Goal: Task Accomplishment & Management: Use online tool/utility

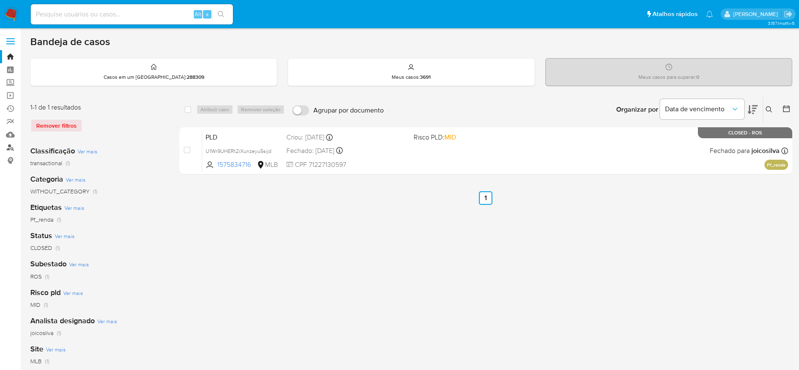
click at [6, 144] on link "Localizador de pessoas" at bounding box center [50, 147] width 100 height 13
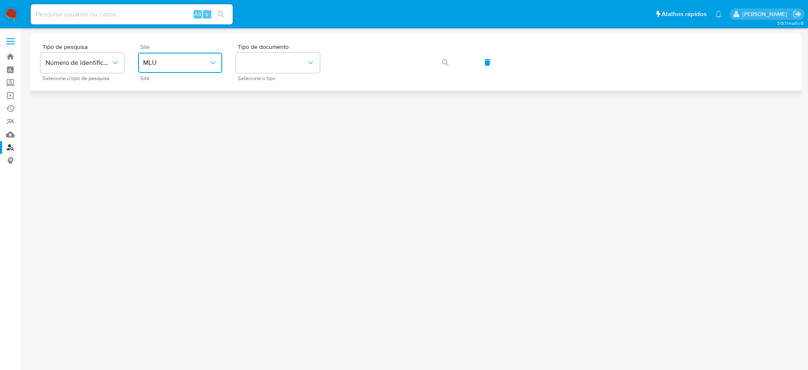
click at [216, 62] on icon "site_id" at bounding box center [213, 63] width 8 height 8
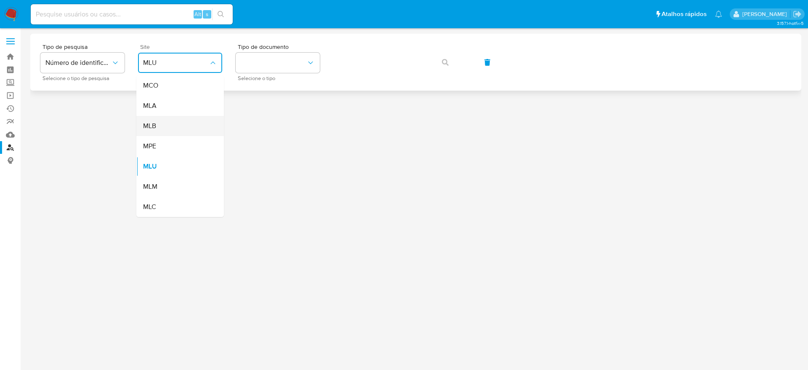
click at [177, 132] on div "MLB" at bounding box center [177, 126] width 69 height 20
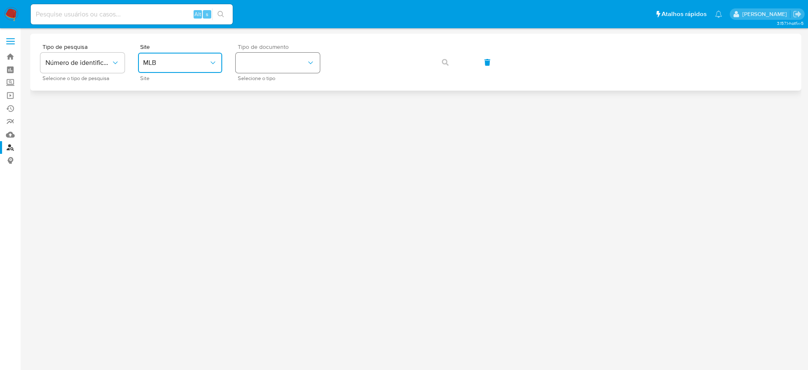
click at [273, 69] on button "identificationType" at bounding box center [278, 63] width 84 height 20
click at [289, 112] on div "CPF CPF" at bounding box center [275, 118] width 69 height 29
click at [446, 59] on icon "button" at bounding box center [445, 62] width 7 height 7
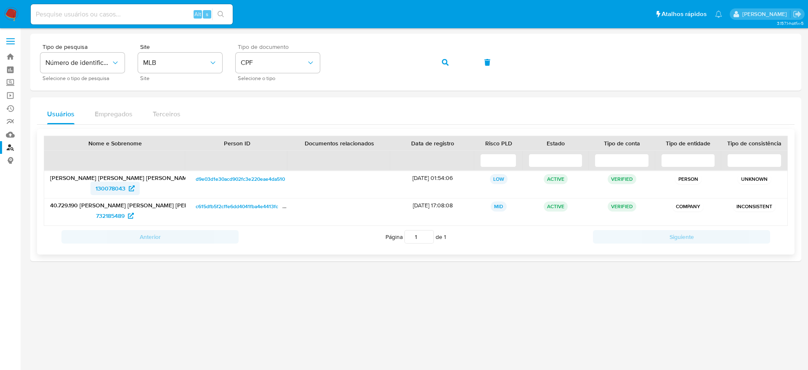
click at [100, 187] on span "130078043" at bounding box center [111, 187] width 30 height 13
click at [109, 211] on span "732185489" at bounding box center [110, 215] width 29 height 13
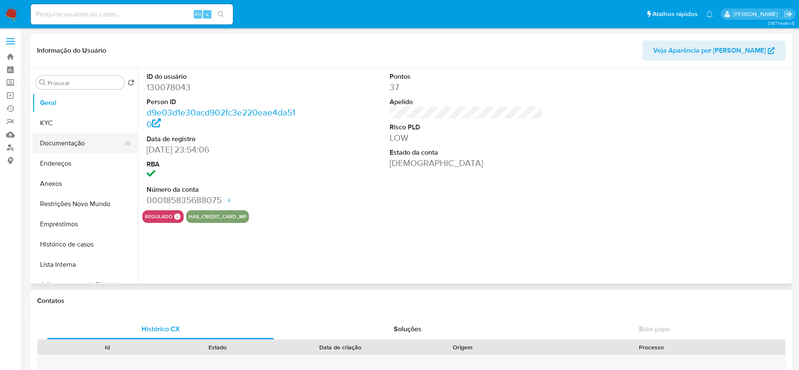
select select "10"
click at [48, 144] on button "Documentação" at bounding box center [81, 143] width 99 height 20
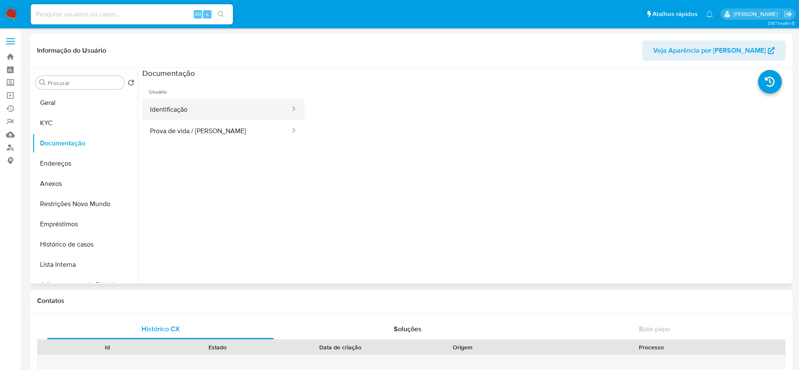
click at [205, 109] on button "Identificação" at bounding box center [216, 109] width 149 height 21
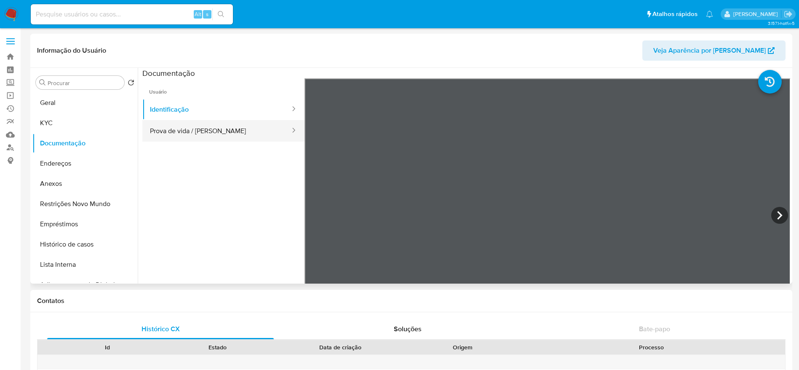
click at [241, 131] on button "Prova de vida / Selfie" at bounding box center [216, 130] width 149 height 21
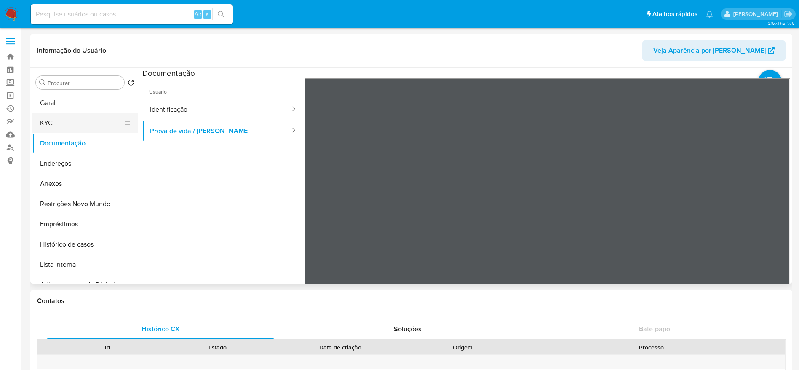
click at [57, 120] on button "KYC" at bounding box center [81, 123] width 99 height 20
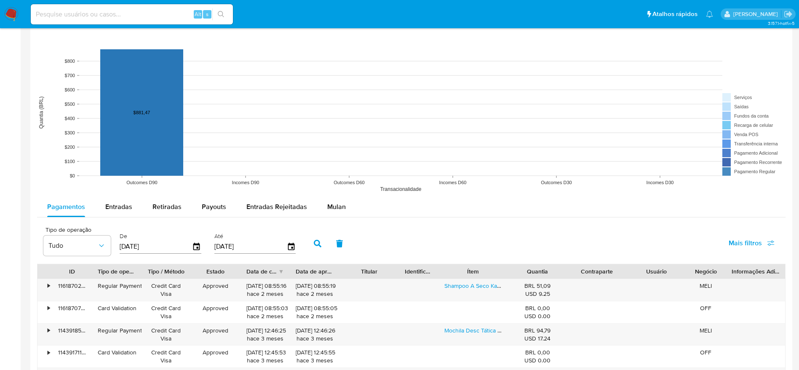
scroll to position [695, 0]
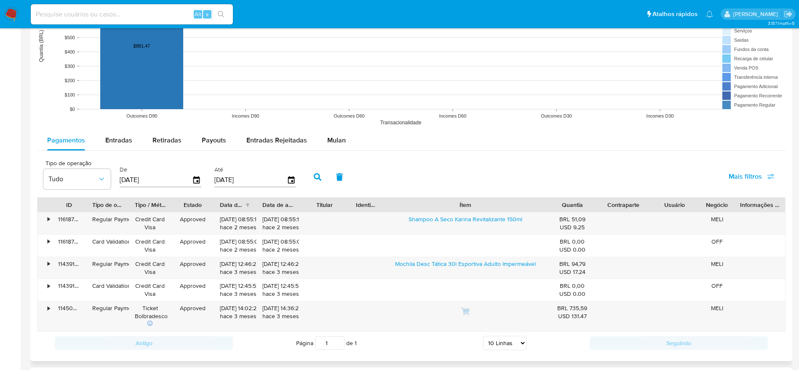
drag, startPoint x: 506, startPoint y: 202, endPoint x: 599, endPoint y: 192, distance: 93.9
click at [599, 192] on div "Tipo de operação Tudo De 04/06/2025 Até 01/09/2025 Mais filtros ID Tipo de oper…" at bounding box center [411, 254] width 748 height 199
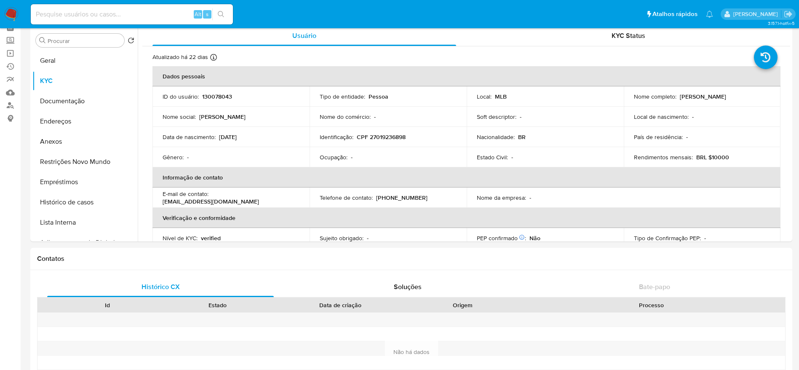
scroll to position [0, 0]
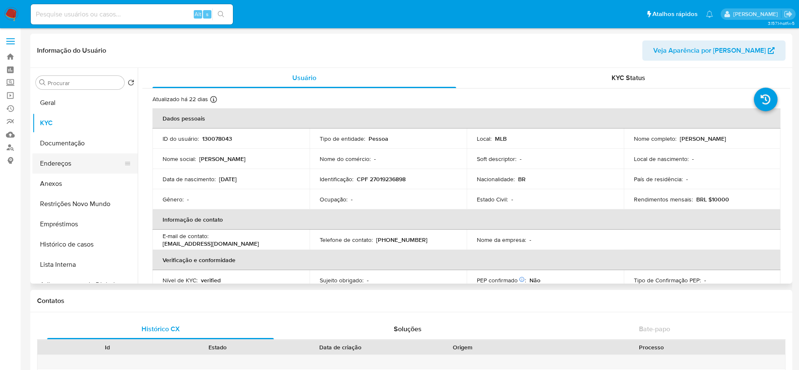
click at [55, 168] on button "Endereços" at bounding box center [81, 163] width 99 height 20
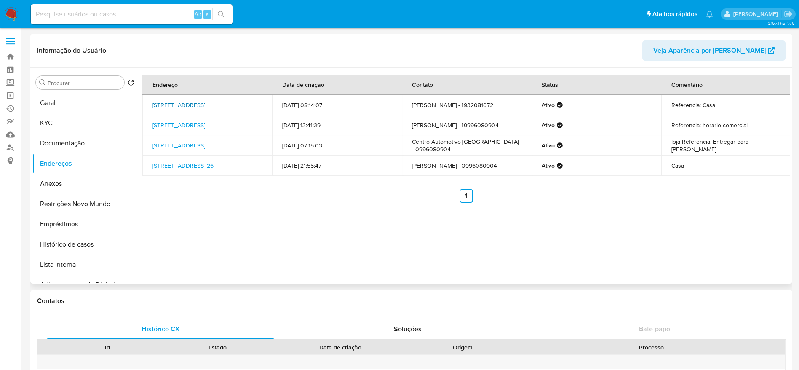
click at [197, 106] on link "Rua Marquês De Valença 555, Campinas, São Paulo, 13080230, Brasil 555" at bounding box center [178, 105] width 53 height 8
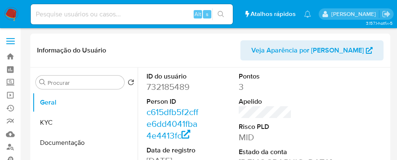
select select "10"
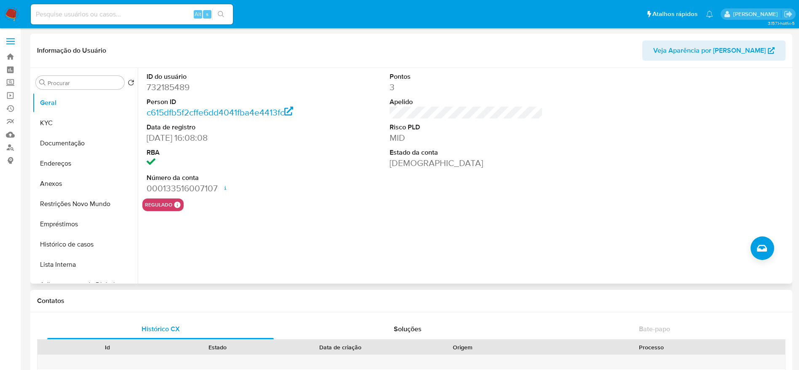
click at [332, 155] on div "ID do usuário 732185489 Person ID c615dfb5f2cffe6dd4041fba4e4413fc Data de regi…" at bounding box center [465, 133] width 647 height 131
click at [72, 135] on button "Documentação" at bounding box center [81, 143] width 99 height 20
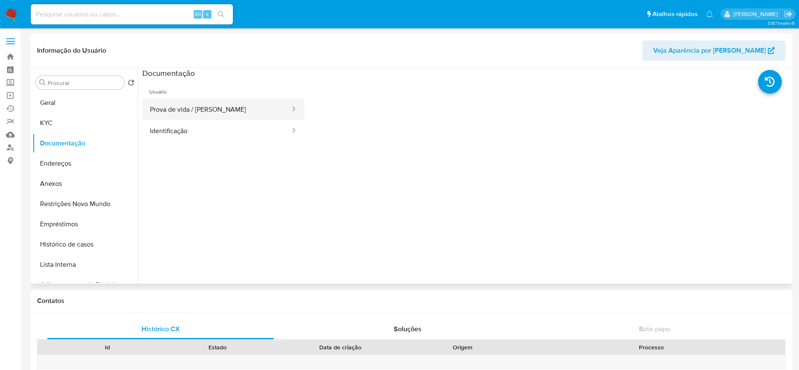
click at [168, 109] on button "Prova de vida / Selfie" at bounding box center [216, 109] width 149 height 21
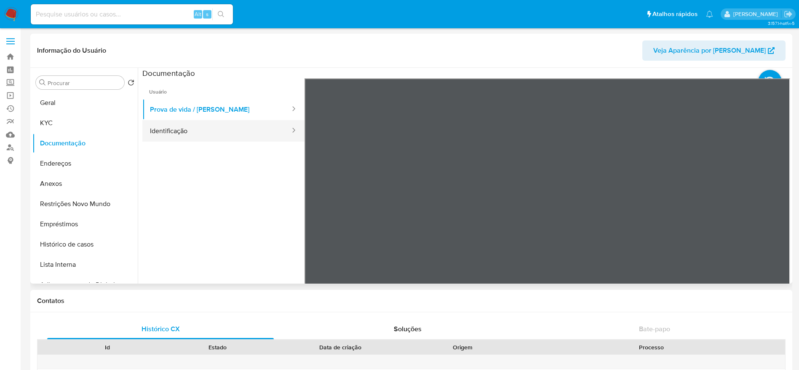
click at [255, 134] on button "Identificação" at bounding box center [216, 130] width 149 height 21
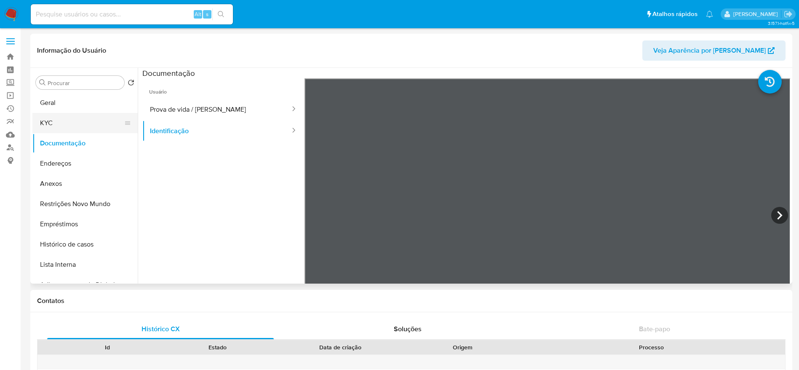
click at [66, 125] on button "KYC" at bounding box center [81, 123] width 99 height 20
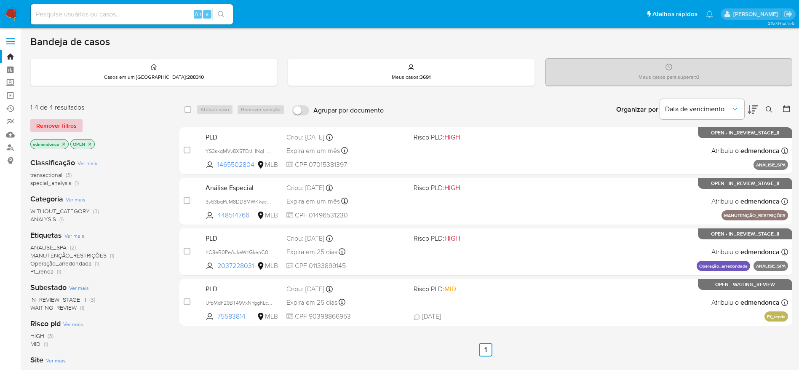
click at [72, 122] on span "Remover filtros" at bounding box center [56, 126] width 40 height 12
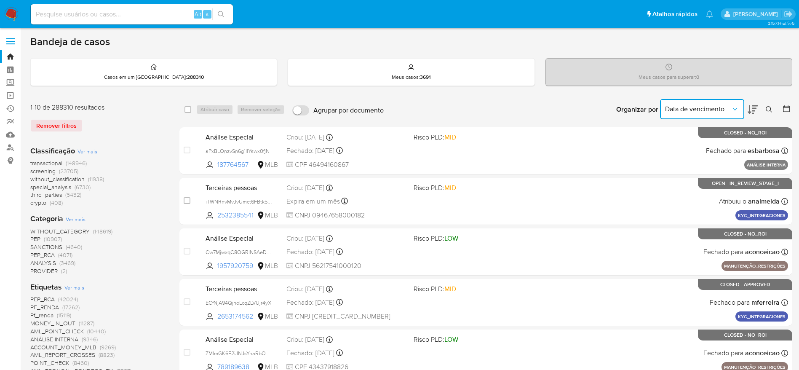
click at [737, 108] on icon "Organizar por" at bounding box center [734, 109] width 8 height 8
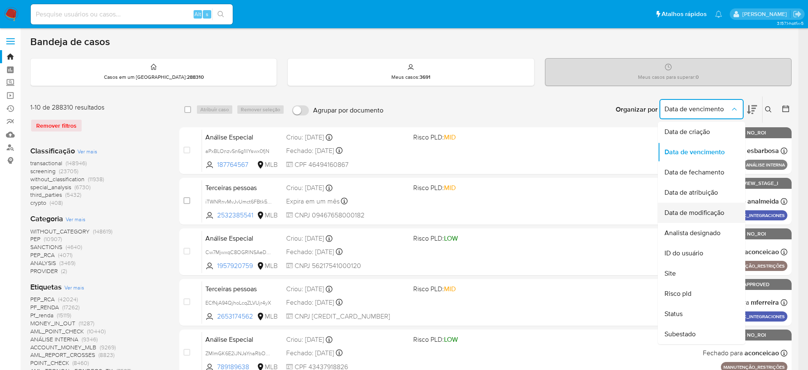
click at [721, 215] on span "Data de modificação" at bounding box center [695, 212] width 60 height 8
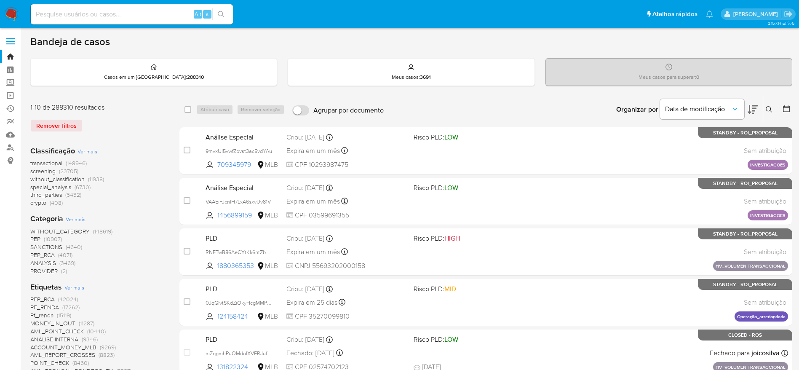
click at [751, 110] on icon at bounding box center [752, 109] width 10 height 10
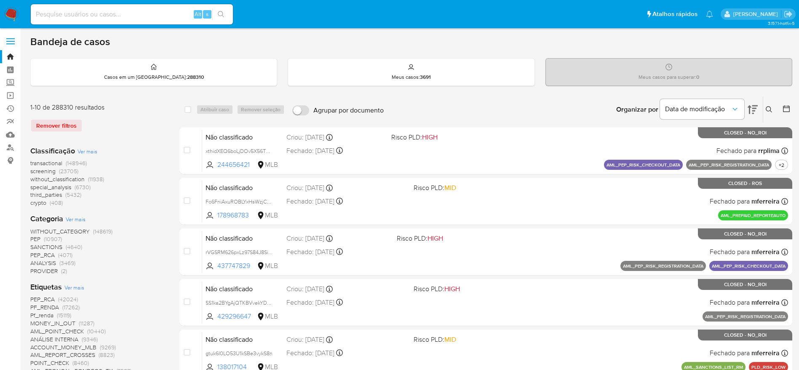
click at [751, 108] on icon at bounding box center [752, 109] width 10 height 10
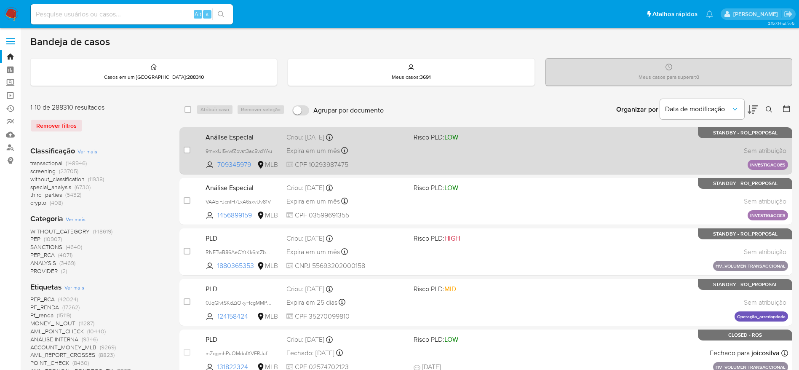
click at [379, 146] on div "Expira em um mês Expira em 28/09/2025 18:50:43" at bounding box center [346, 150] width 120 height 11
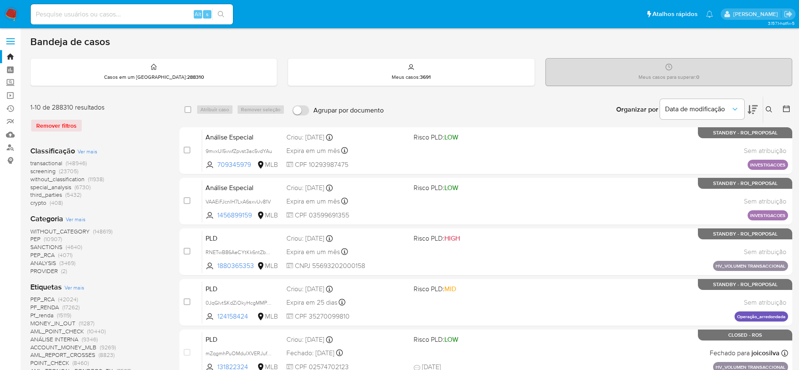
click at [754, 108] on icon at bounding box center [752, 109] width 10 height 9
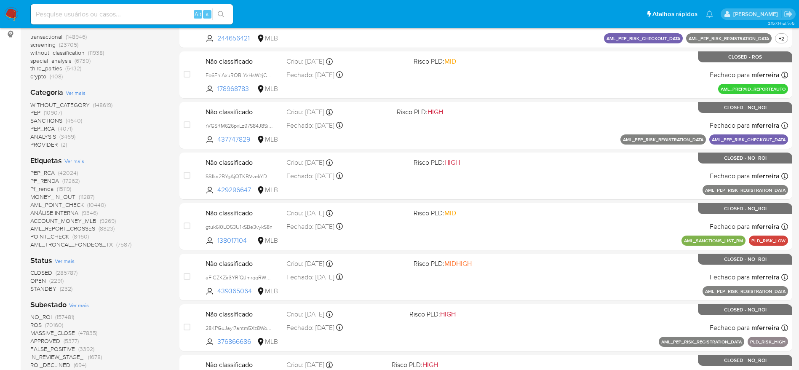
scroll to position [427, 0]
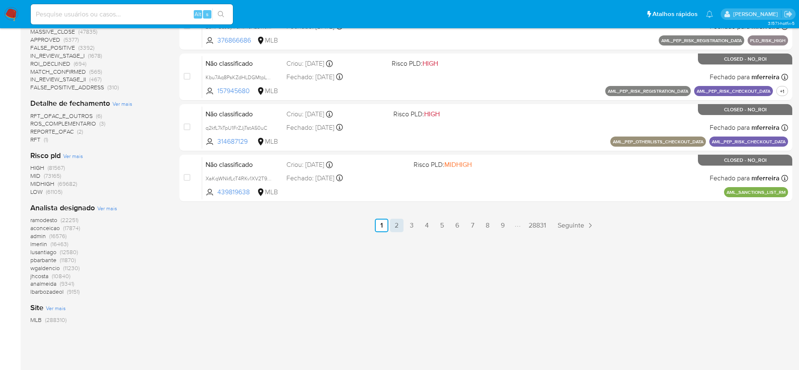
click at [402, 226] on link "2" at bounding box center [396, 224] width 13 height 13
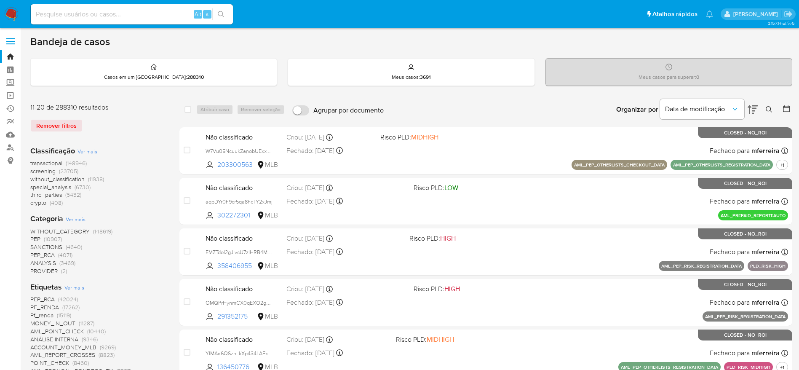
scroll to position [427, 0]
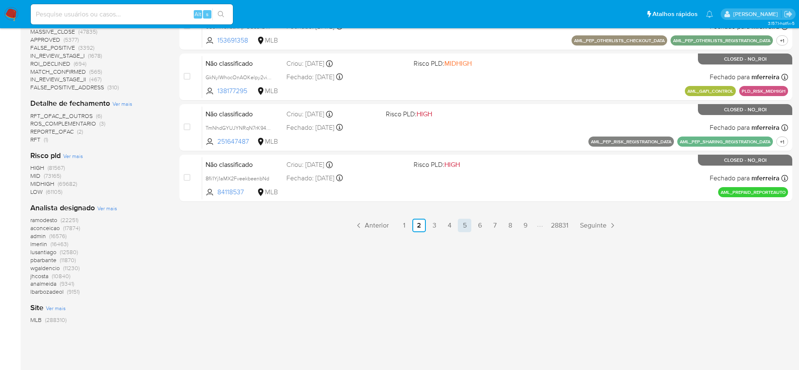
click at [460, 223] on link "5" at bounding box center [464, 224] width 13 height 13
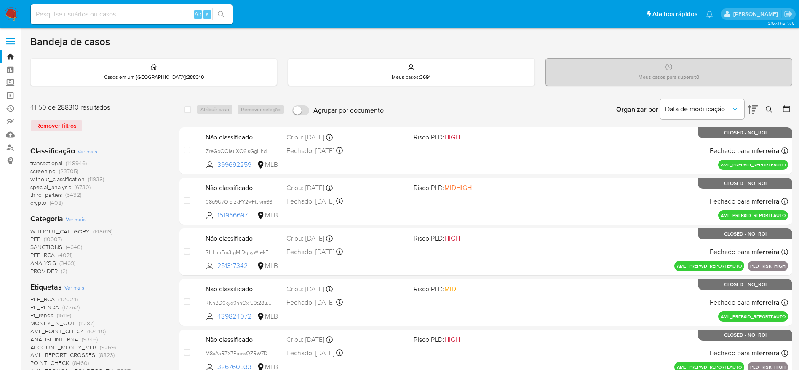
click at [10, 15] on img at bounding box center [11, 14] width 14 height 14
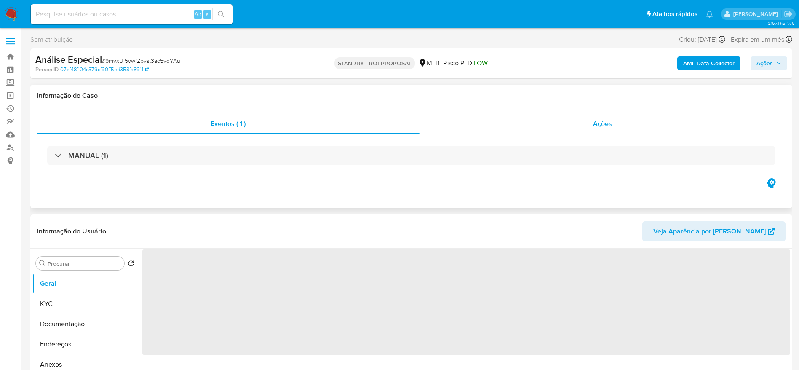
click at [565, 117] on div "Ações" at bounding box center [602, 124] width 366 height 20
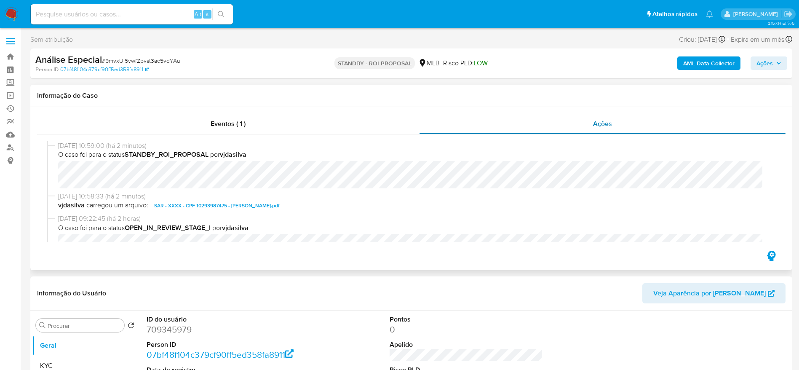
select select "10"
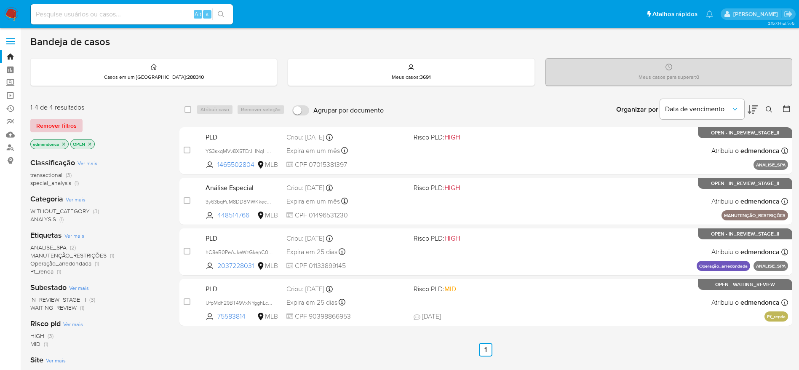
click at [62, 132] on div "1-4 de 4 resultados Remover filtros edmendonca OPEN" at bounding box center [97, 127] width 135 height 48
click at [58, 125] on span "Remover filtros" at bounding box center [56, 126] width 40 height 12
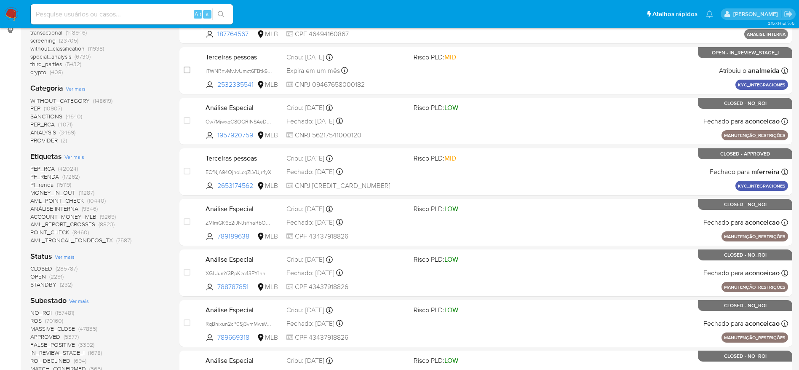
scroll to position [189, 0]
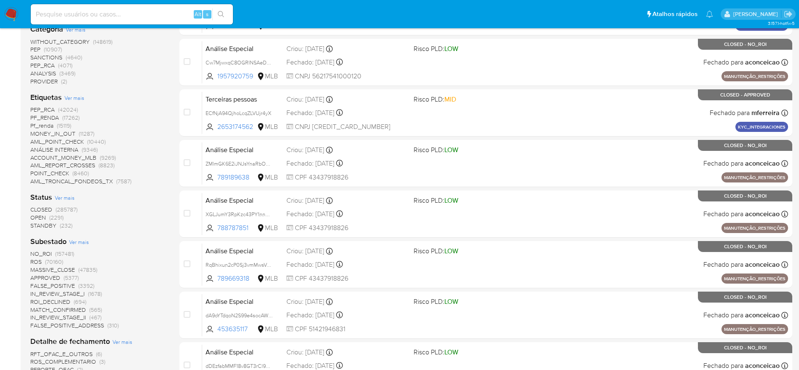
click at [53, 229] on span "STANDBY" at bounding box center [43, 225] width 26 height 8
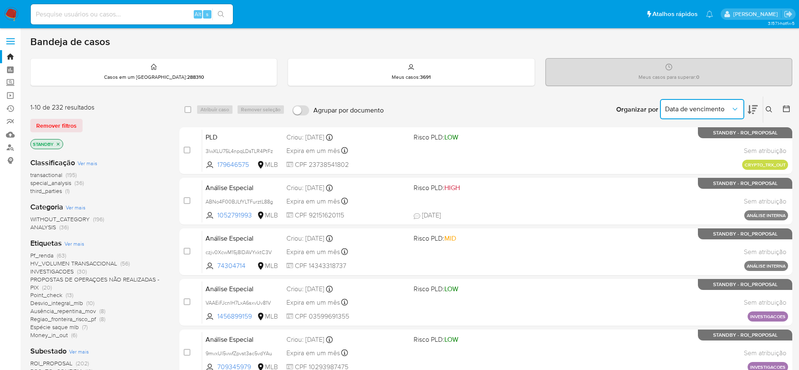
click at [729, 109] on span "Data de vencimento" at bounding box center [698, 109] width 66 height 8
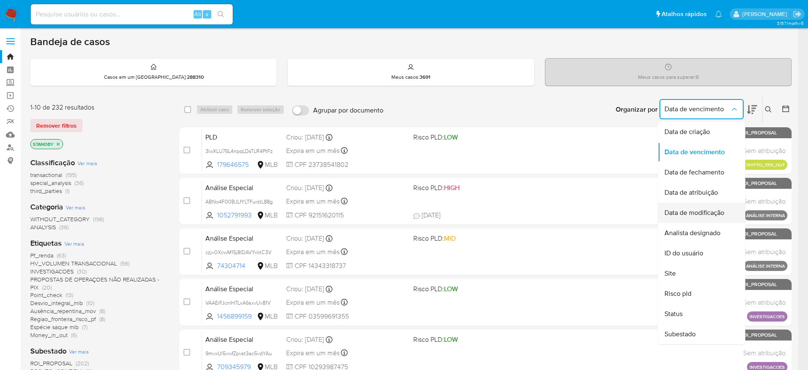
click at [698, 215] on span "Data de modificação" at bounding box center [695, 212] width 60 height 8
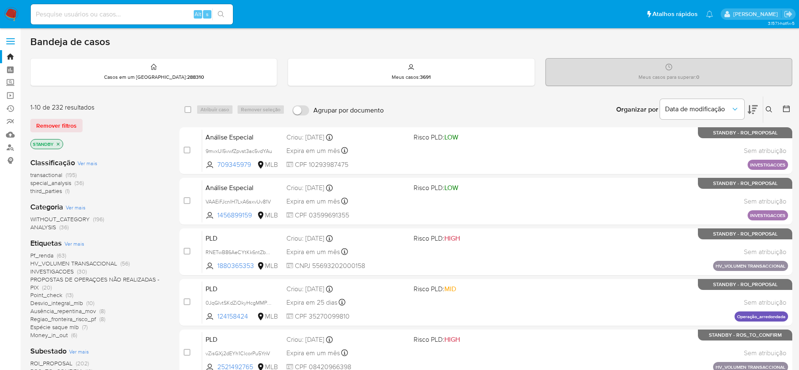
click at [751, 107] on icon at bounding box center [752, 109] width 10 height 10
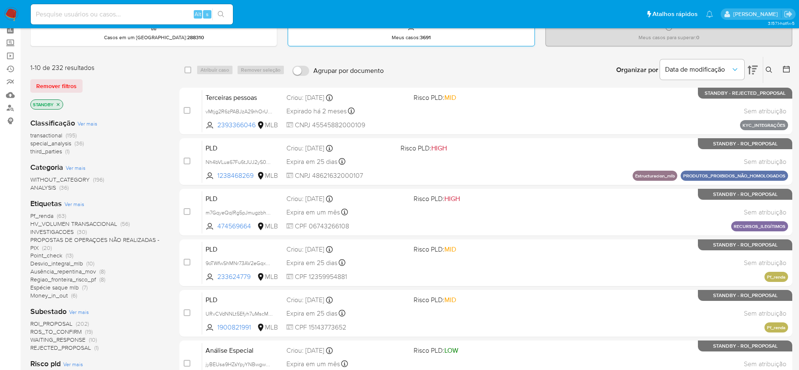
scroll to position [63, 0]
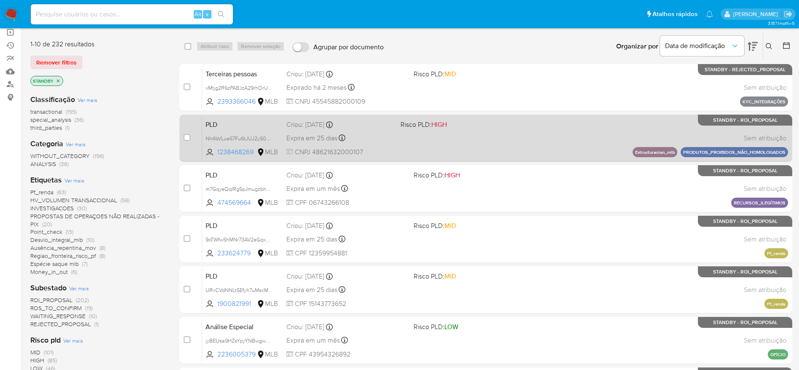
click at [428, 135] on div "PLD Nh4bVLua67Fu6tJUJ2yS0WB1 1238468269 MLB Risco PLD: HIGH Criou: 12/08/2025 C…" at bounding box center [495, 138] width 586 height 43
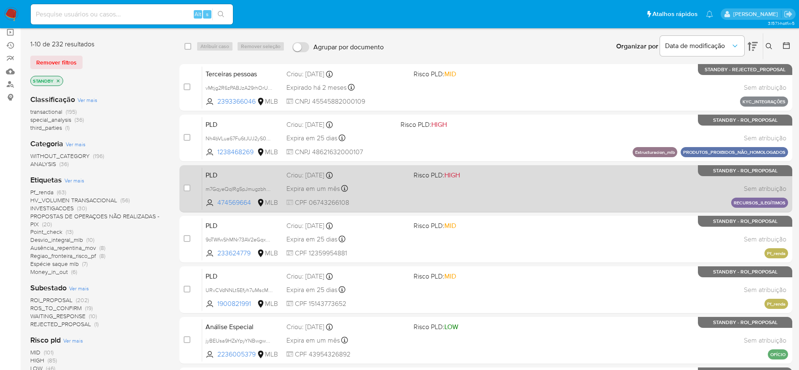
click at [379, 200] on span "CPF 06743266108" at bounding box center [346, 202] width 120 height 9
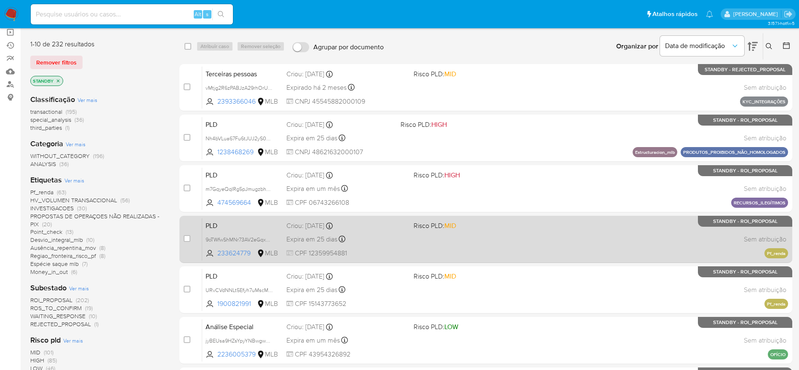
click at [374, 234] on div "Expira em 25 dias Expira em 26/09/2025 00:18:20" at bounding box center [346, 238] width 120 height 11
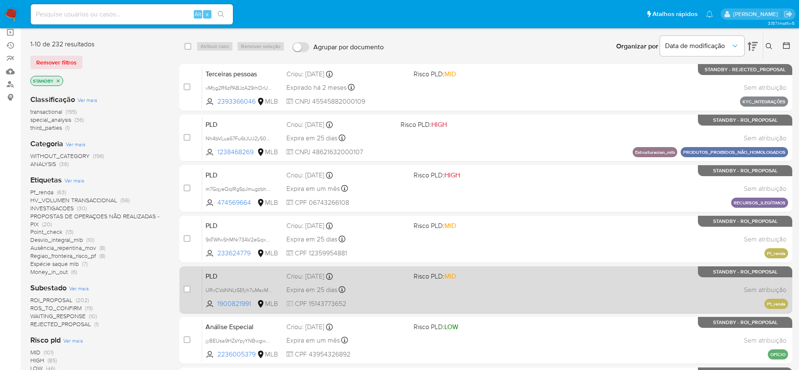
click at [381, 287] on div "Expira em 25 dias Expira em 26/09/2025 00:13:50" at bounding box center [346, 289] width 120 height 11
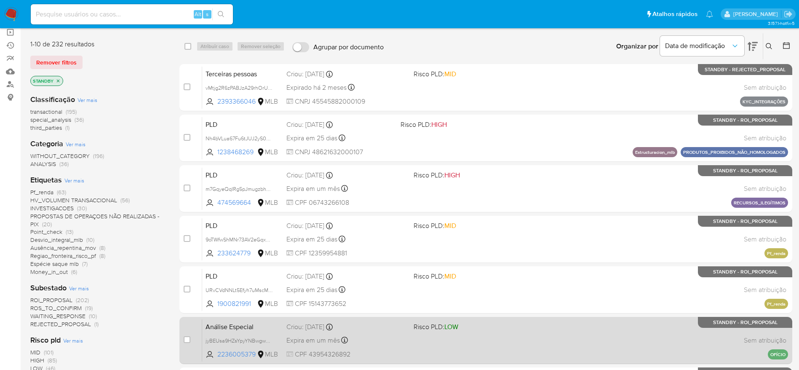
click at [370, 334] on div "Expira em um mês Expira em 28/09/2025 15:00:51" at bounding box center [346, 339] width 120 height 11
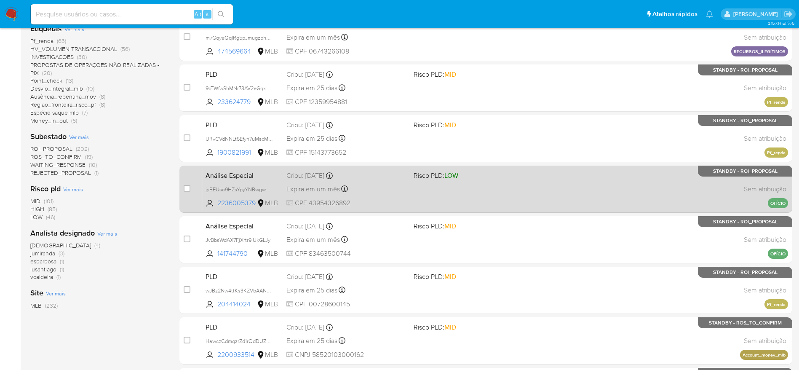
scroll to position [253, 0]
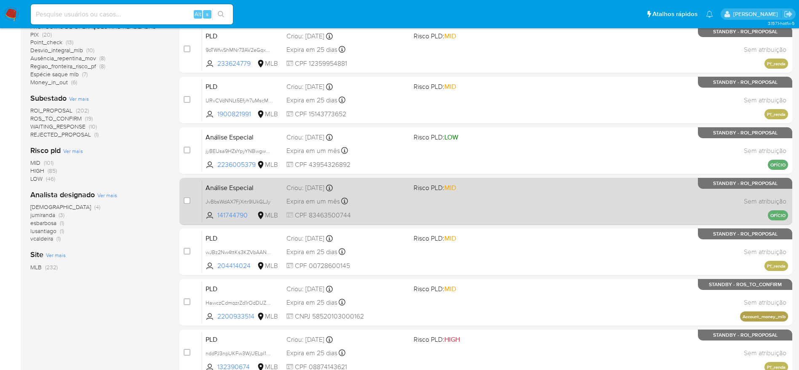
click at [372, 192] on div "Criou: 14/08/2025 Criou: 14/08/2025 15:00:50" at bounding box center [346, 187] width 120 height 9
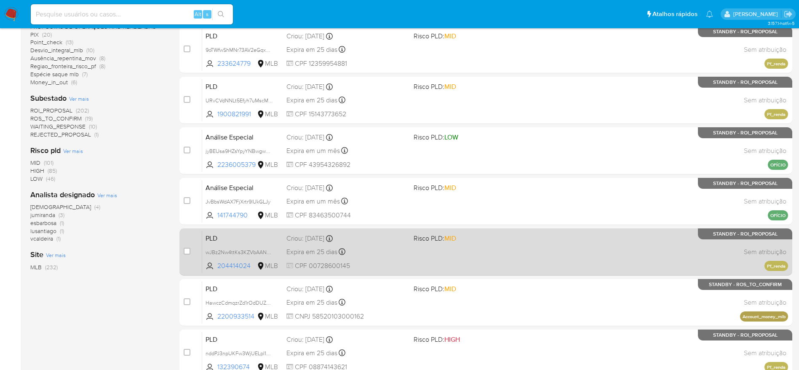
click at [386, 250] on div "Expira em 25 dias Expira em 26/09/2025 00:18:50" at bounding box center [346, 251] width 120 height 11
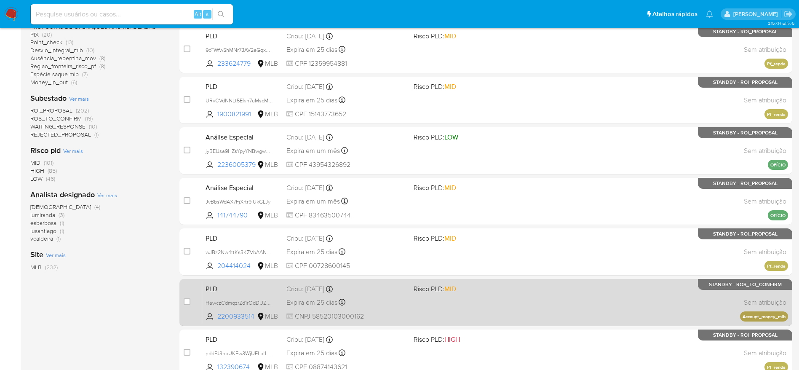
click at [392, 293] on div "Criou: 12/08/2025 Criou: 12/08/2025 00:16:03" at bounding box center [346, 288] width 120 height 9
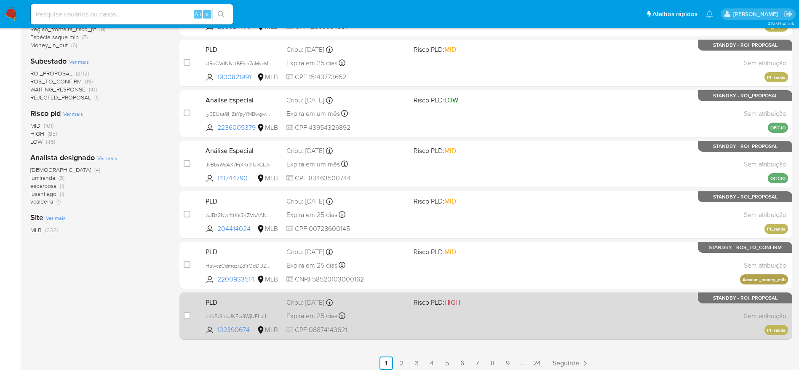
scroll to position [295, 0]
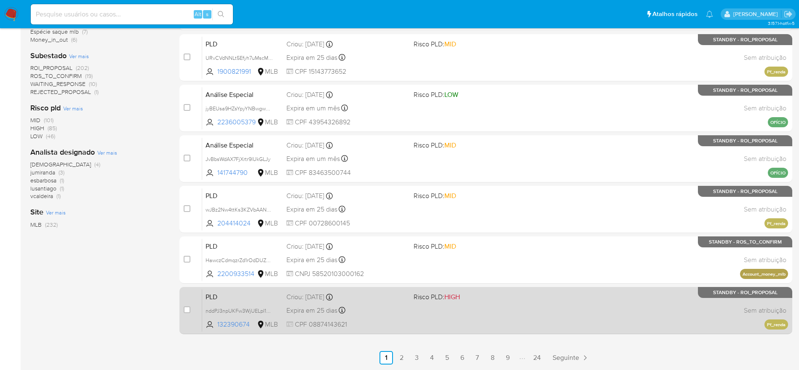
click at [380, 306] on div "Expira em 25 dias Expira em 26/09/2025 00:06:48" at bounding box center [346, 309] width 120 height 11
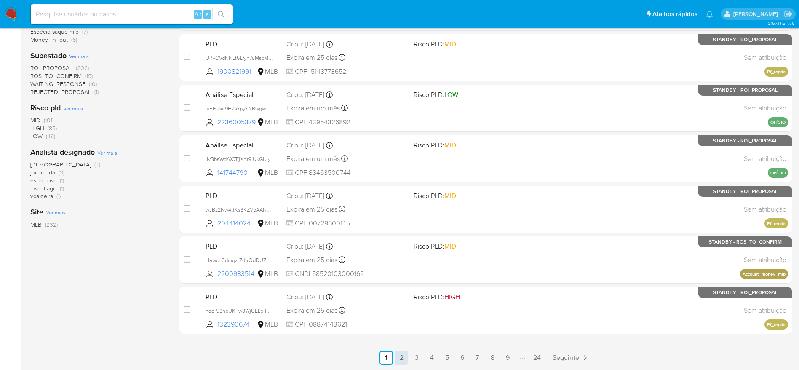
click at [402, 360] on link "2" at bounding box center [400, 357] width 13 height 13
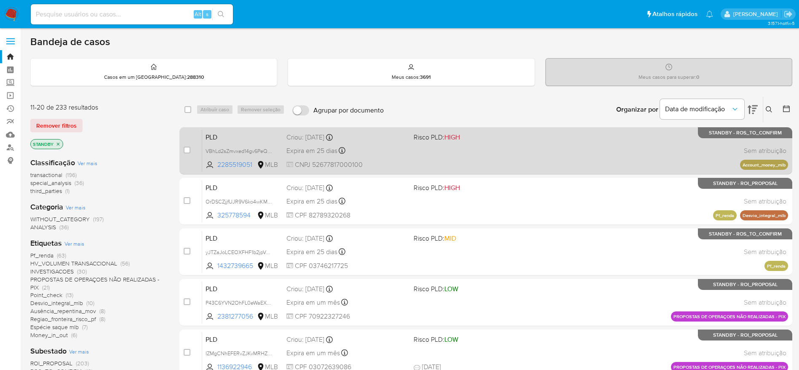
click at [504, 162] on div "PLD VBhLd2sZmvxed14gv6PeQ8SF 2285519051 MLB Risco PLD: HIGH Criou: 12/08/2025 C…" at bounding box center [495, 150] width 586 height 43
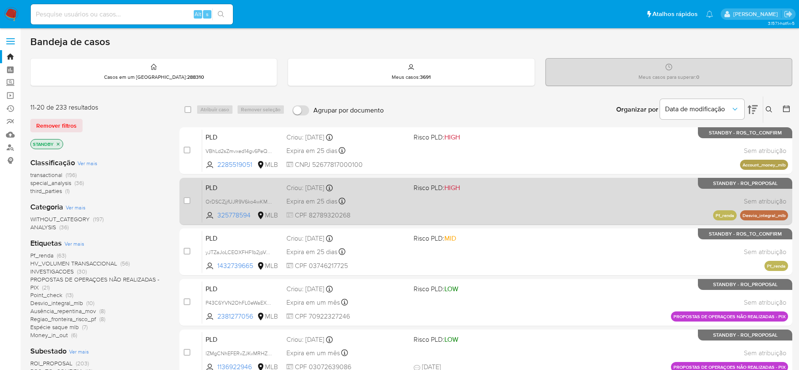
click at [537, 202] on div "PLD OrDSCZjjfUJR9V6ko4wKM4ve 325778594 MLB Risco PLD: HIGH Criou: 12/08/2025 Cr…" at bounding box center [495, 201] width 586 height 43
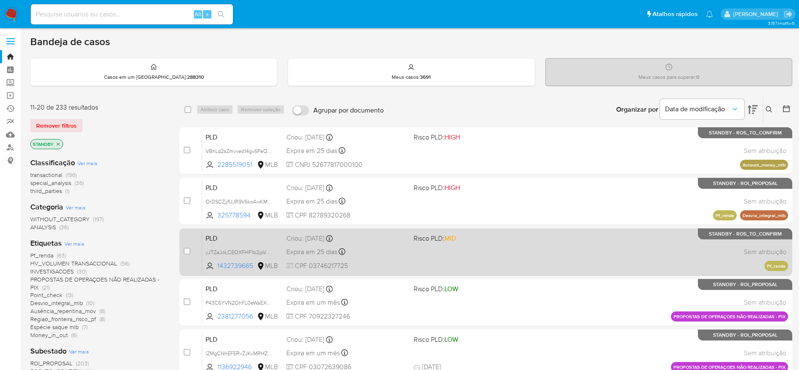
click at [499, 250] on div "PLD yJTZaJoLCEOXFHF1b2jpVa7x 1432739665 MLB Risco PLD: MID Criou: 12/08/2025 Cr…" at bounding box center [495, 251] width 586 height 43
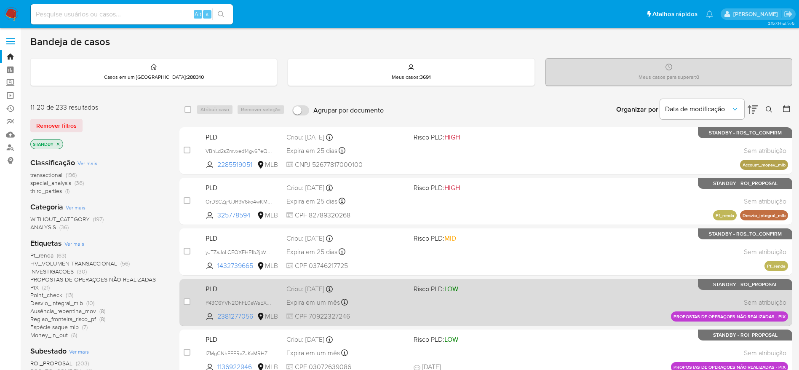
click at [509, 304] on div "PLD P43C6YVN2OhFL0eWaEX9eIbh 2381277056 MLB Risco PLD: LOW Criou: 14/08/2025 Cr…" at bounding box center [495, 302] width 586 height 43
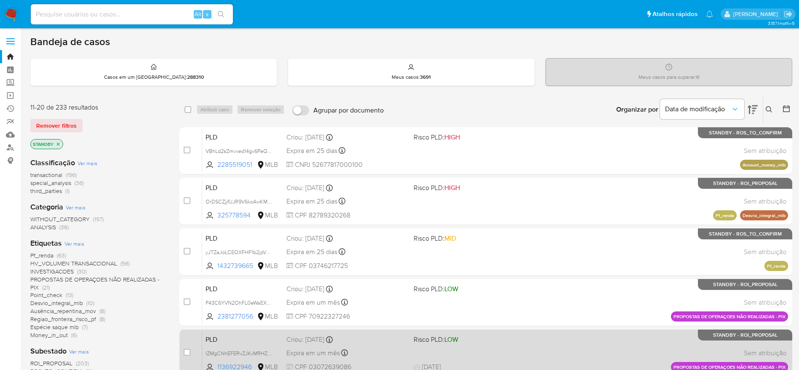
click at [490, 351] on div "PLD lZMgCNhEFERvZJKvMRHZWaPw 1136922946 MLB Risco PLD: LOW Criou: 14/08/2025 Cr…" at bounding box center [495, 352] width 586 height 43
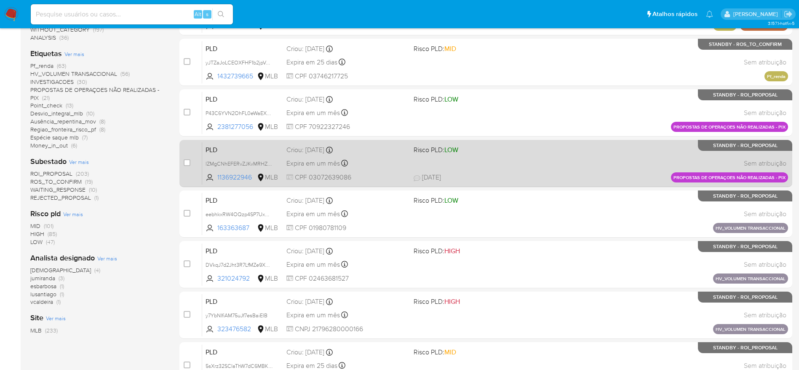
scroll to position [253, 0]
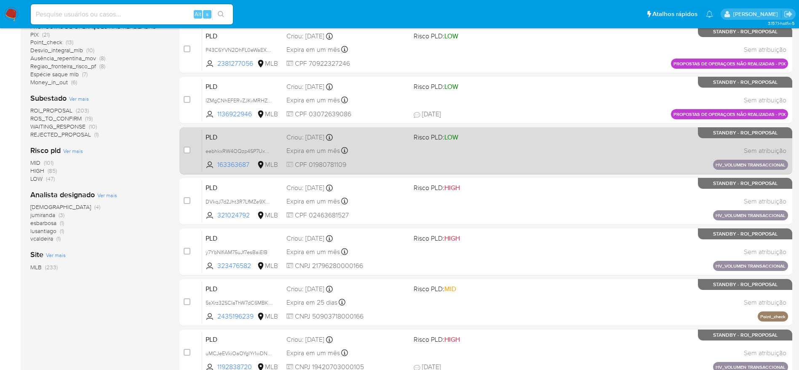
click at [487, 147] on div "PLD eebhkxRW4OQzp4SP7UxGgrzM 163363687 MLB Risco PLD: LOW Criou: 14/08/2025 Cri…" at bounding box center [495, 150] width 586 height 43
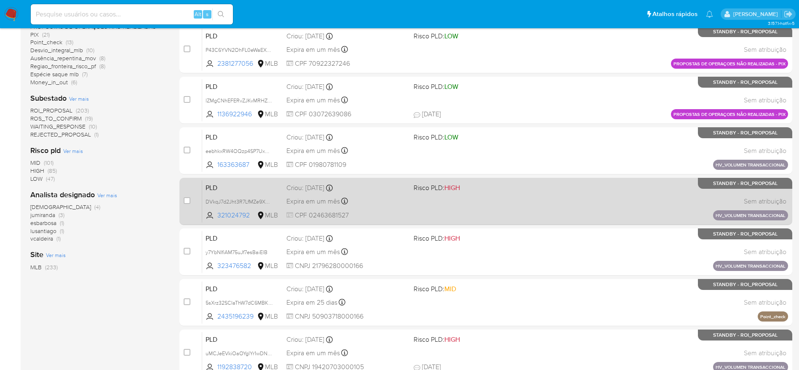
click at [488, 194] on div "PLD DVkqJ7d2Jht3R7LfMZe9XBHT 321024792 MLB Risco PLD: HIGH Criou: 14/08/2025 Cr…" at bounding box center [495, 201] width 586 height 43
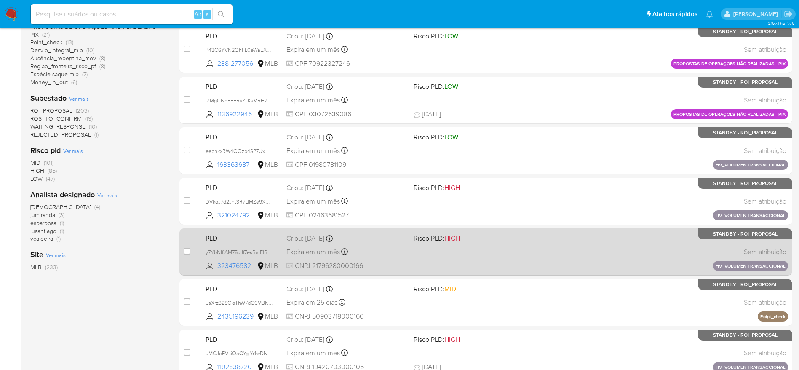
click at [530, 260] on div "PLD y7YbNIfiAM75uJf7esBaiElB 323476582 MLB Risco PLD: HIGH Criou: 14/08/2025 Cr…" at bounding box center [495, 251] width 586 height 43
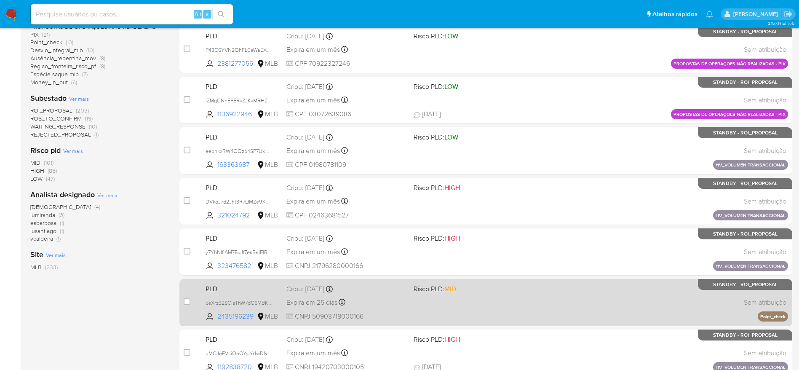
click at [509, 298] on div "PLD 5sXrz32SCIaThW7dC6MBKTR3 2435196239 MLB Risco PLD: MID Criou: 12/08/2025 Cr…" at bounding box center [495, 302] width 586 height 43
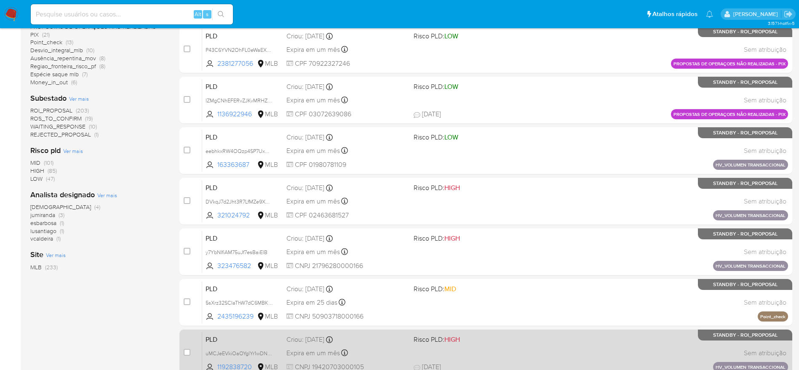
click at [513, 352] on div "PLD uMCJeEVkiOaOYglYr1wDNfc9 1192838720 MLB Risco PLD: HIGH Criou: 14/08/2025 C…" at bounding box center [495, 352] width 586 height 43
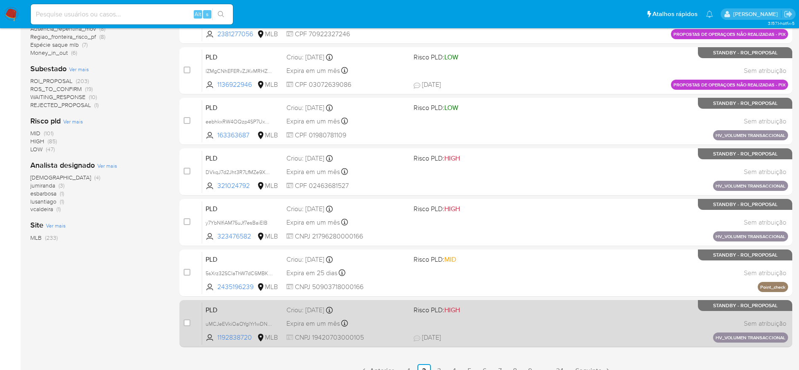
scroll to position [295, 0]
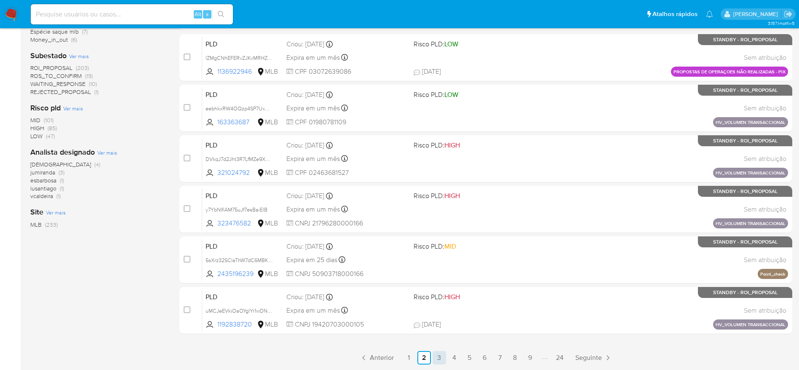
click at [436, 354] on link "3" at bounding box center [438, 357] width 13 height 13
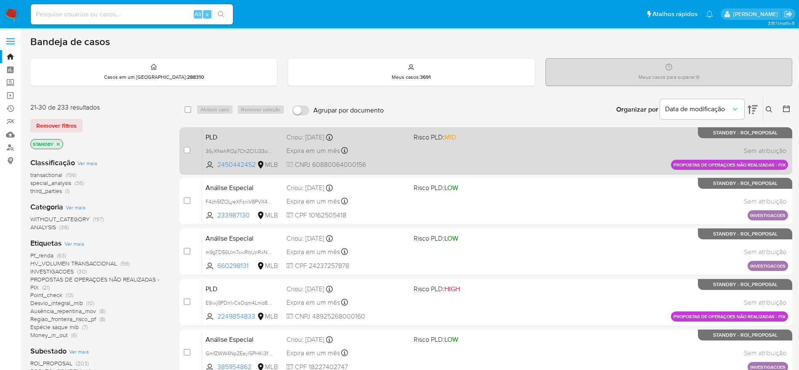
click at [391, 148] on div "Expira em um mês Expira em 28/09/2025 11:56:47" at bounding box center [346, 150] width 120 height 11
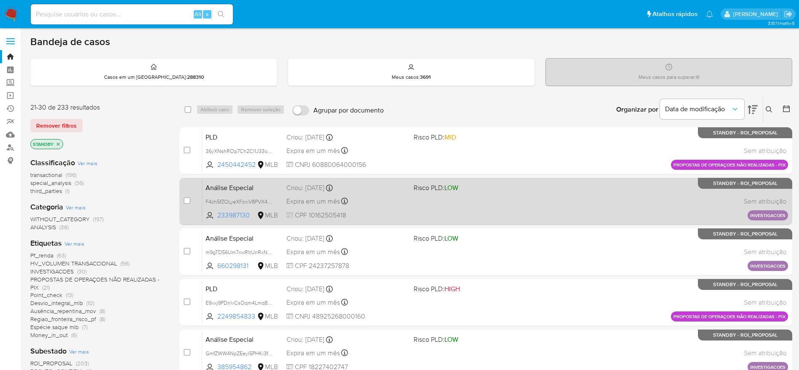
click at [379, 192] on div "Criou: 14/08/2025 Criou: 14/08/2025 18:50:34" at bounding box center [346, 187] width 120 height 9
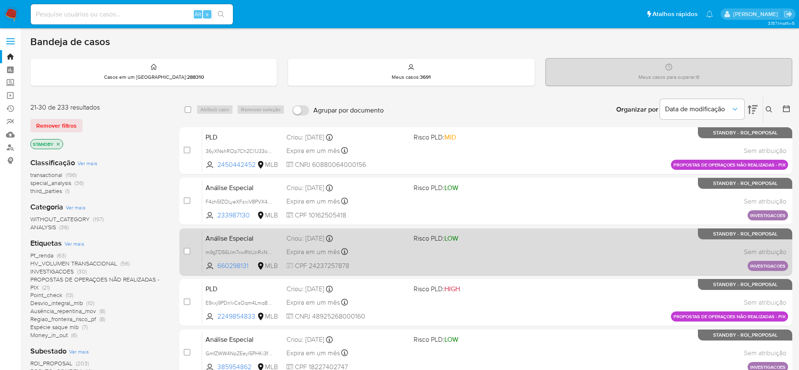
click at [371, 261] on span "CPF 24237257878" at bounding box center [346, 265] width 120 height 9
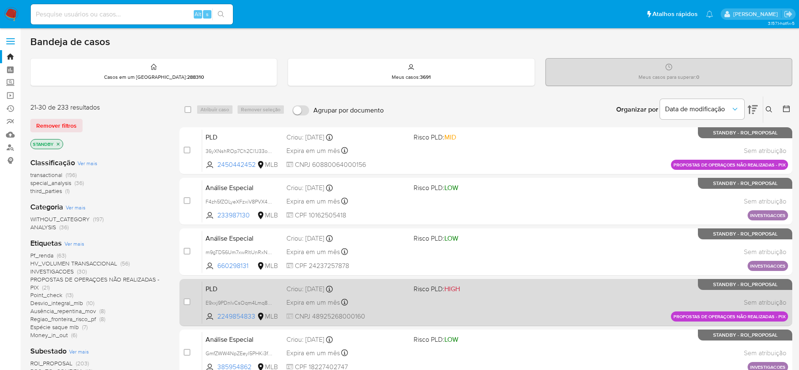
click at [389, 307] on div "Expira em um mês Expira em 28/09/2025 11:56:41" at bounding box center [346, 301] width 120 height 11
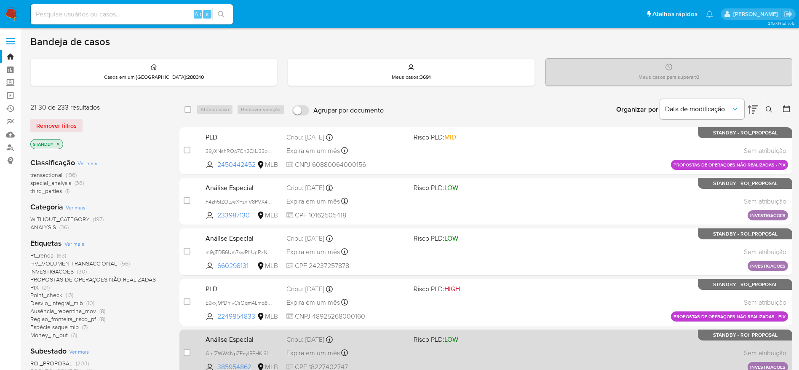
click at [393, 344] on div "Análise Especial GmfZWW4NpZEeyl5PHKi3fxOO 385954862 MLB Risco PLD: LOW Criou: 1…" at bounding box center [495, 352] width 586 height 43
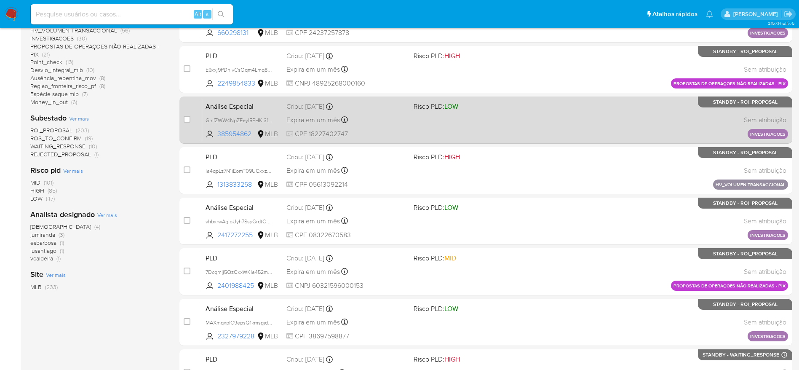
scroll to position [253, 0]
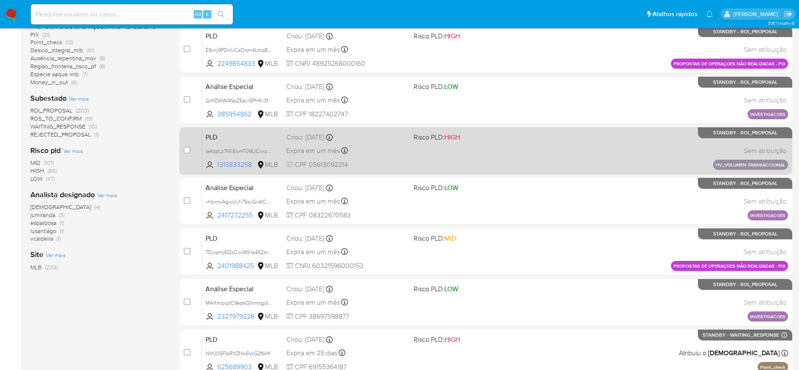
click at [385, 140] on div "Criou: 14/08/2025 Criou: 14/08/2025 11:17:47" at bounding box center [346, 137] width 120 height 9
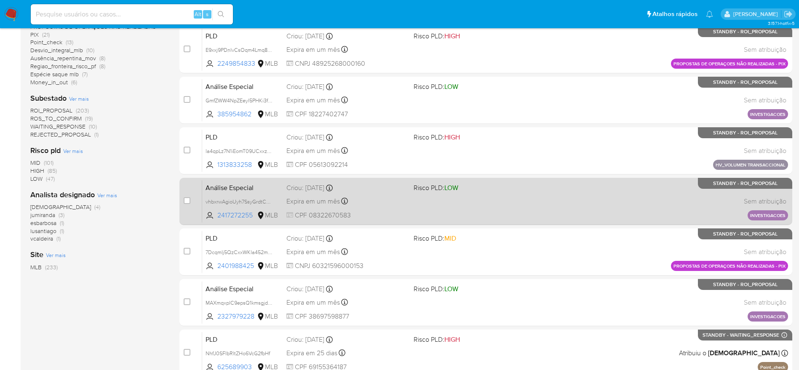
click at [371, 200] on div "Expira em um mês Expira em 28/09/2025 18:50:40" at bounding box center [346, 200] width 120 height 11
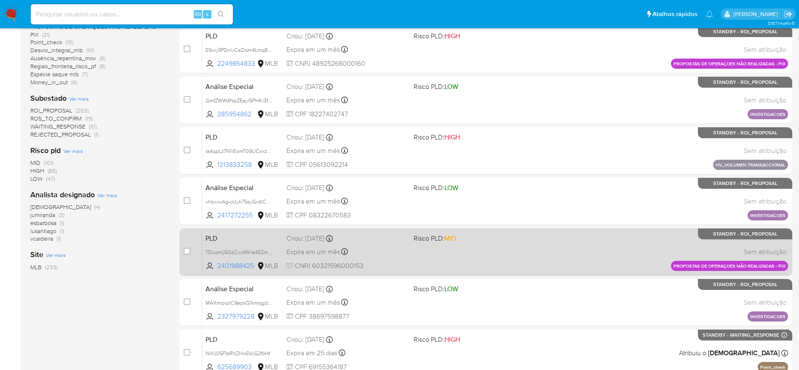
click at [388, 253] on div "Expira em um mês Expira em 28/09/2025 11:56:32" at bounding box center [346, 251] width 120 height 11
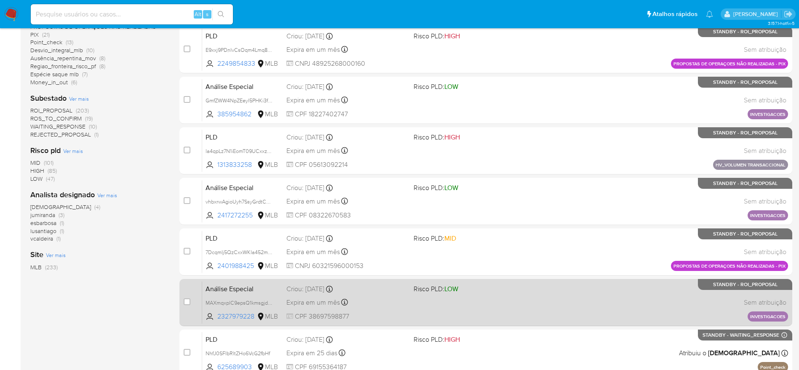
click at [394, 312] on span "CPF 38697598877" at bounding box center [346, 316] width 120 height 9
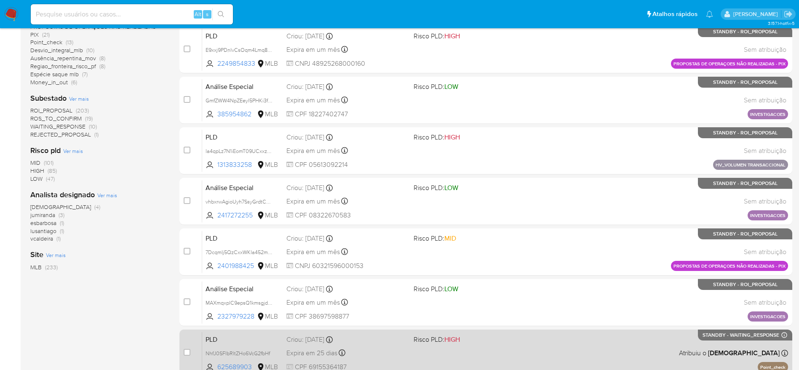
click at [391, 357] on div "Expira em 25 dias Expira em 26/09/2025 00:13:16" at bounding box center [346, 352] width 120 height 11
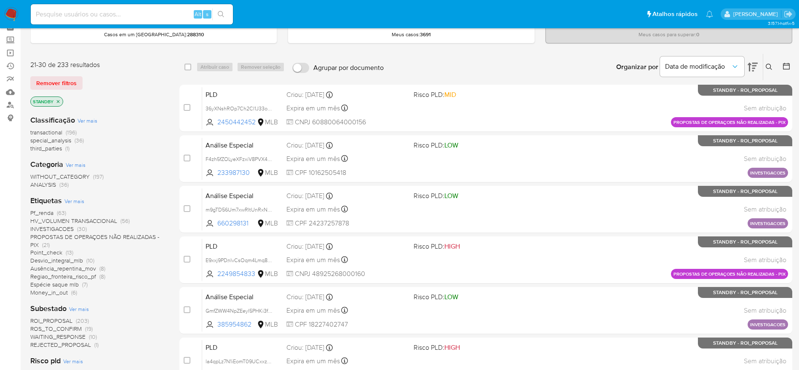
scroll to position [295, 0]
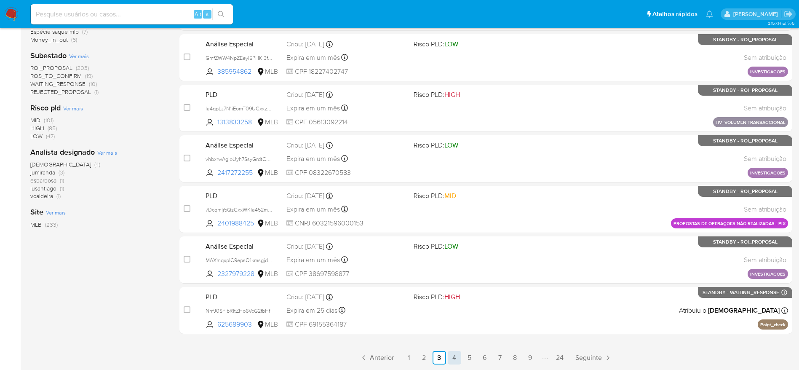
click at [452, 362] on link "4" at bounding box center [453, 357] width 13 height 13
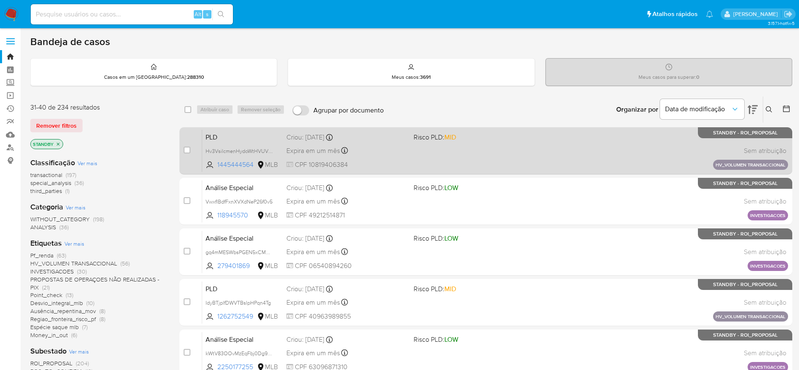
click at [395, 158] on div "PLD Hv3VsilcmenHydoWtHVUV5JW 1445444564 MLB Risco PLD: MID Criou: 14/08/2025 Cr…" at bounding box center [495, 150] width 586 height 43
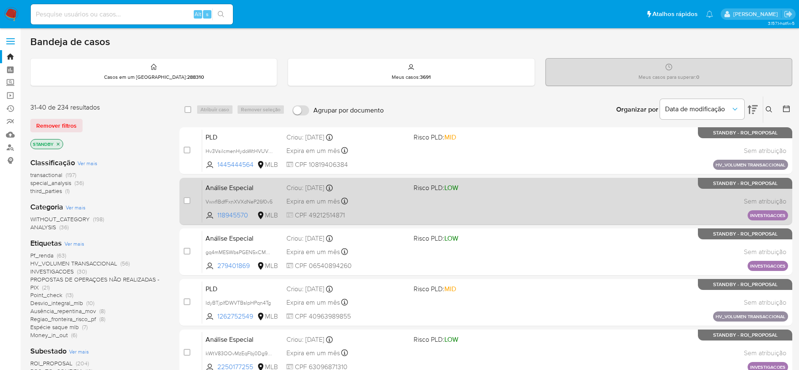
click at [380, 197] on div "Expira em um mês Expira em 28/09/2025 18:50:28" at bounding box center [346, 200] width 120 height 11
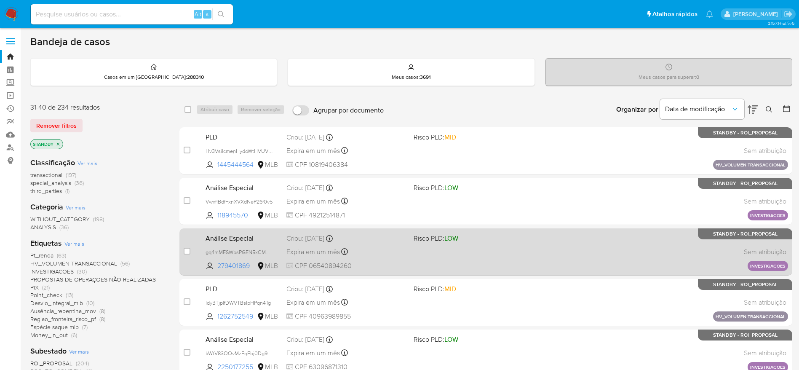
click at [387, 257] on div "Análise Especial gq4mMESWbsPGEN5xCMbMDptO 279401869 MLB Risco PLD: LOW Criou: 1…" at bounding box center [495, 251] width 586 height 43
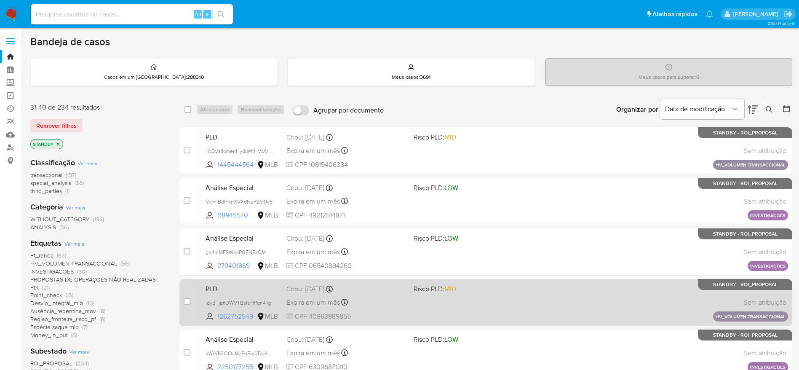
click at [395, 306] on div "Expira em um mês Expira em 28/09/2025 11:17:38" at bounding box center [346, 301] width 120 height 11
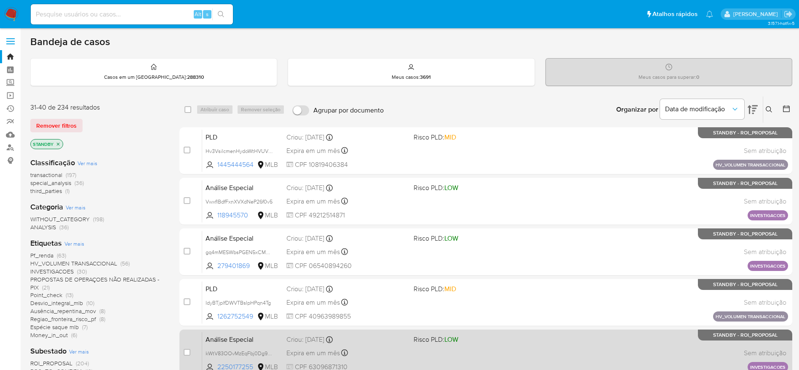
click at [385, 341] on div "Criou: 14/08/2025 Criou: 14/08/2025 18:50:42" at bounding box center [346, 339] width 120 height 9
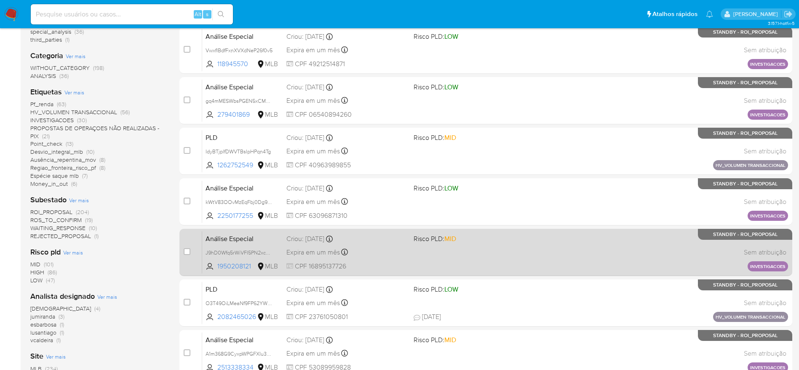
scroll to position [189, 0]
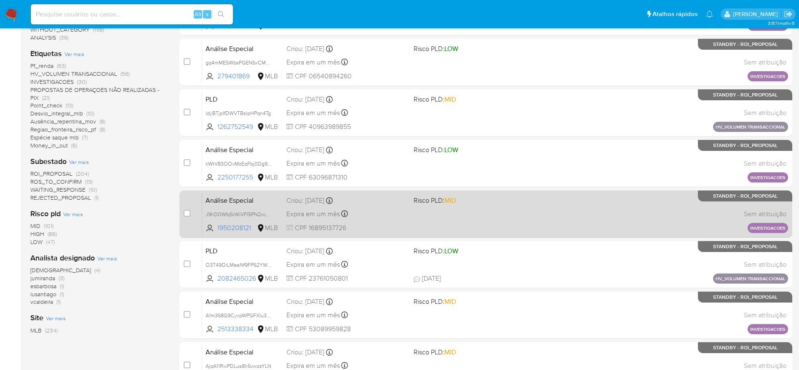
click at [390, 207] on div "Análise Especial J9hD0Wfq5rWiVFI5PN2xcgy6 1950208121 MLB Risco PLD: MID Criou: …" at bounding box center [495, 213] width 586 height 43
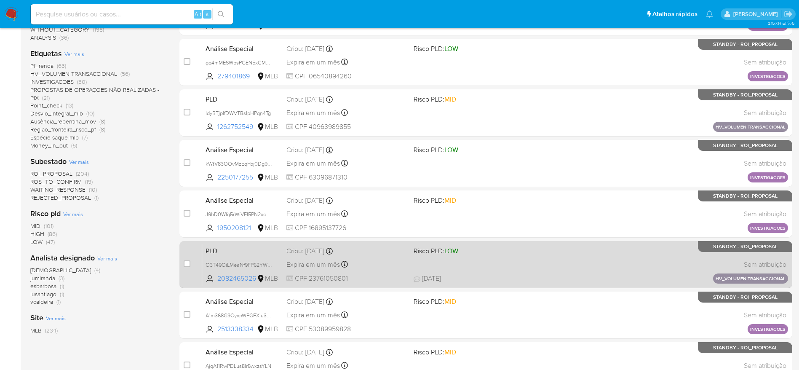
click at [395, 265] on div "Expira em um mês Expira em 28/09/2025 11:18:42" at bounding box center [346, 263] width 120 height 11
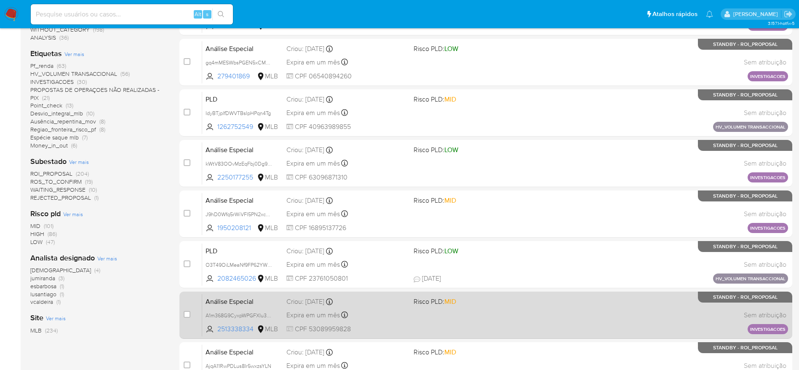
click at [406, 313] on div "Expira em um mês Expira em 28/09/2025 18:50:18" at bounding box center [346, 314] width 120 height 11
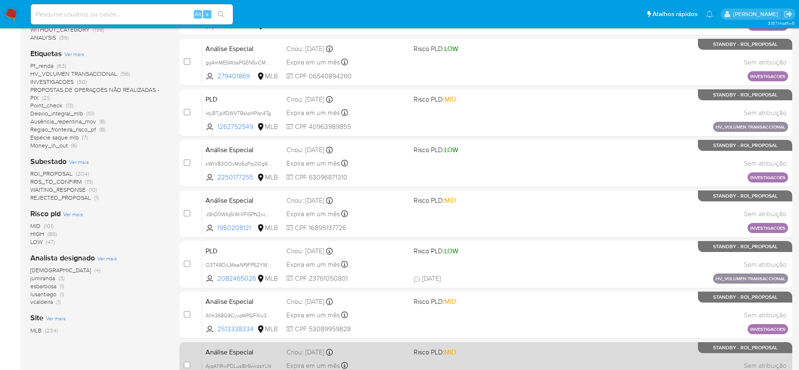
click at [407, 352] on div "Análise Especial AjqA11RwPDLus8Ir5wxzsYLN 1535490857 MLB Risco PLD: MID Criou: …" at bounding box center [495, 365] width 586 height 43
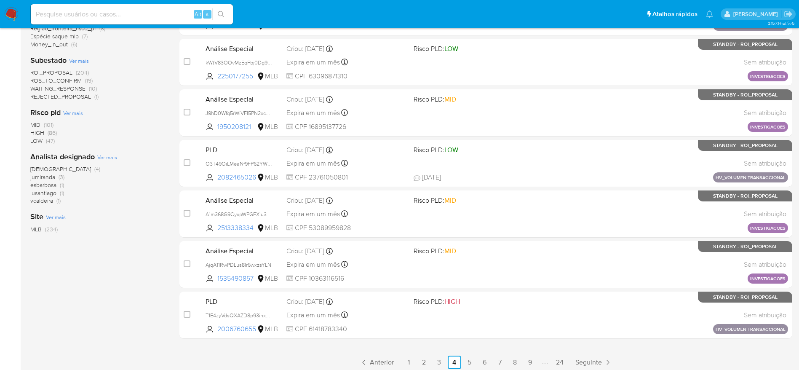
scroll to position [295, 0]
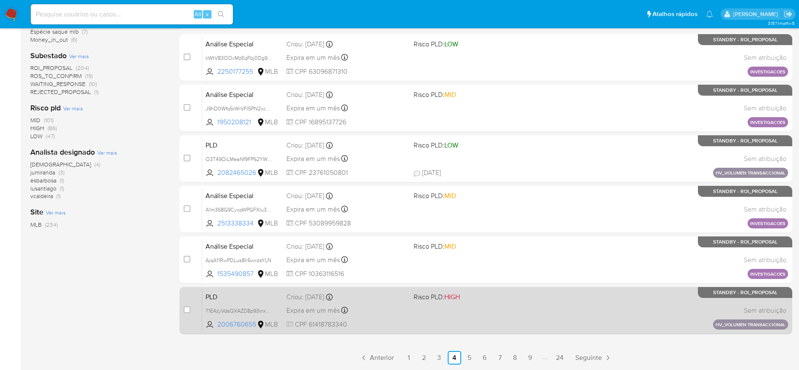
click at [389, 306] on div "Expira em um mês Expira em 28/09/2025 11:15:51" at bounding box center [346, 309] width 120 height 11
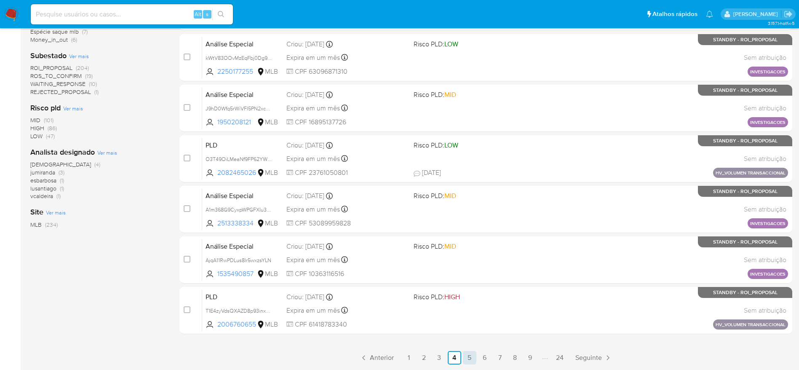
click at [467, 355] on link "5" at bounding box center [469, 357] width 13 height 13
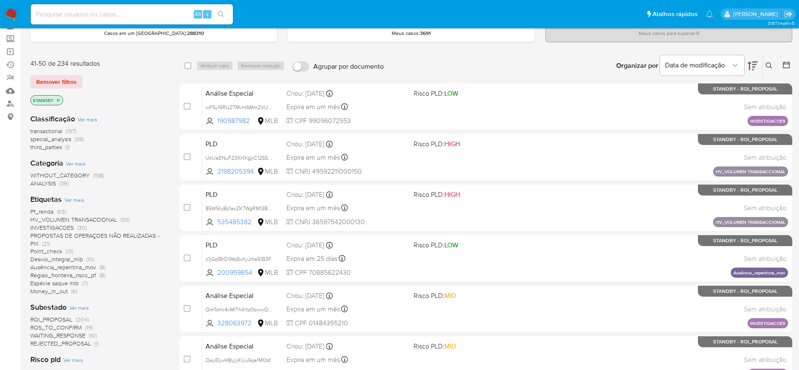
scroll to position [63, 0]
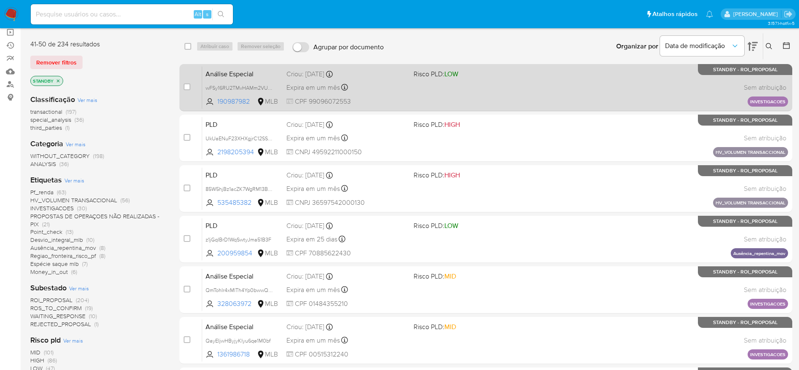
click at [490, 78] on span "Risco PLD: LOW" at bounding box center [473, 73] width 120 height 11
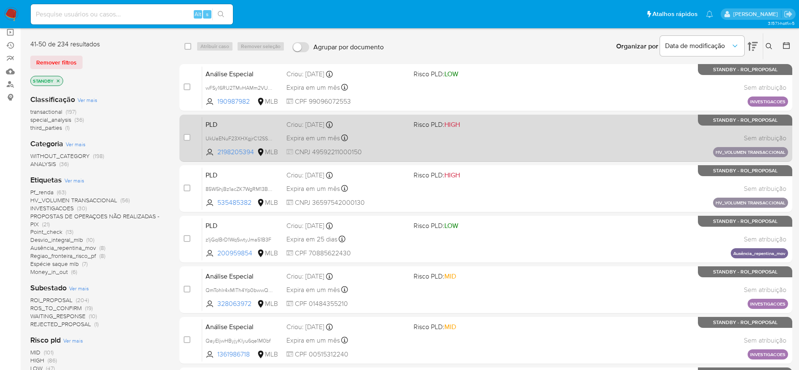
click at [537, 132] on div "PLD UkUaENuF23XHXgjrC12SSdxd 2198205394 MLB Risco PLD: HIGH Criou: 14/08/2025 C…" at bounding box center [495, 138] width 586 height 43
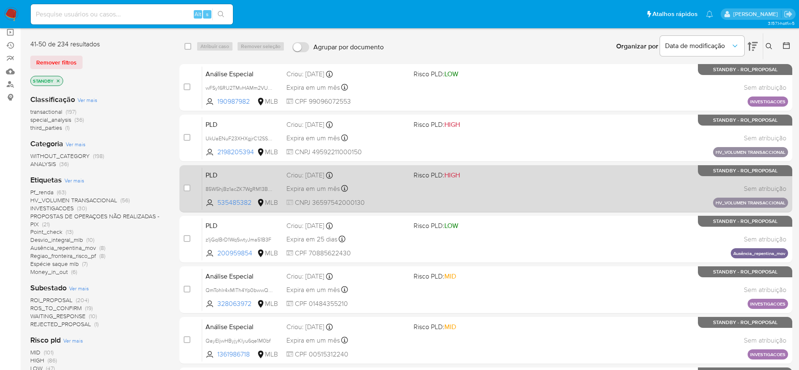
click at [537, 196] on div "PLD 85W5hjBz1acZK7WgRM13B1Ka 535485382 MLB Risco PLD: HIGH Criou: 14/08/2025 Cr…" at bounding box center [495, 188] width 586 height 43
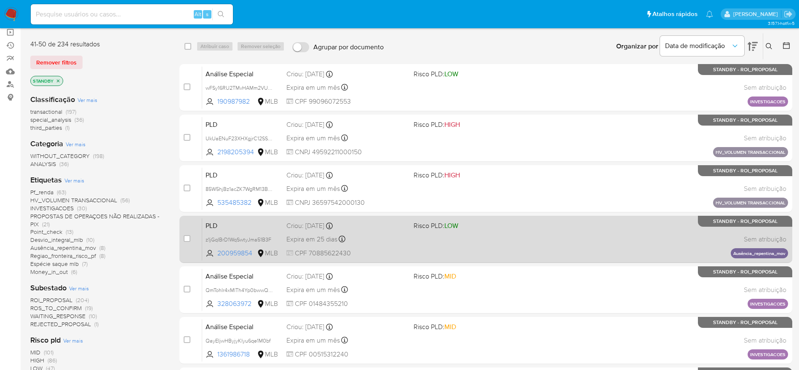
click at [543, 244] on div "PLD z1jGqIBrD1WqSwtyJma51B3F 200959854 MLB Risco PLD: LOW Criou: 12/08/2025 Cri…" at bounding box center [495, 239] width 586 height 43
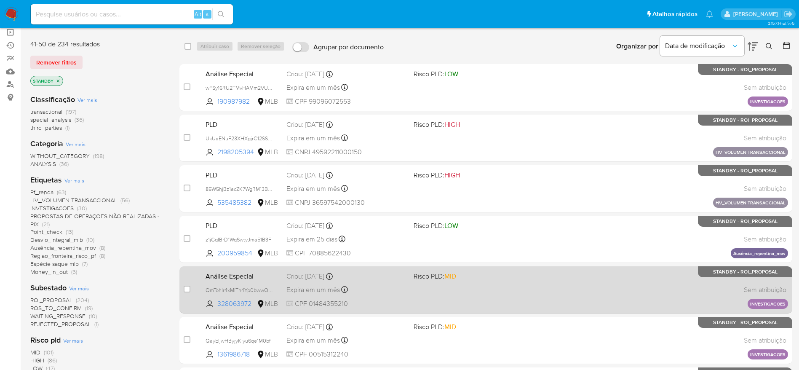
click at [546, 297] on div "Análise Especial QmTohIr4xMlTh4Yp0bwwQ3nQ 328063972 MLB Risco PLD: MID Criou: 1…" at bounding box center [495, 289] width 586 height 43
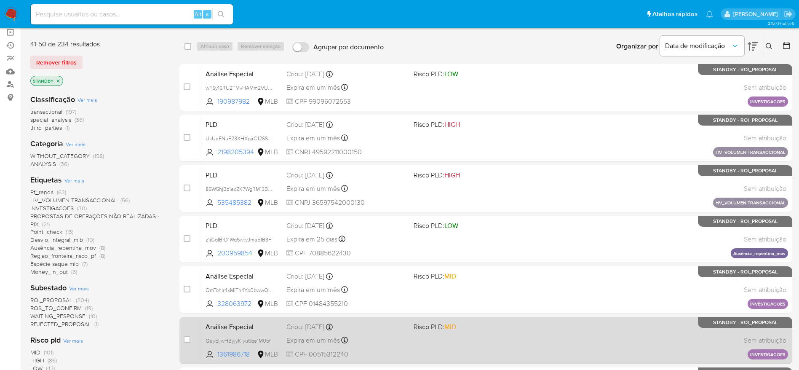
click at [537, 335] on div "Análise Especial QayEIjwHByjyKIyu6qe1M0bf 1361986718 MLB Risco PLD: MID Criou: …" at bounding box center [495, 340] width 586 height 43
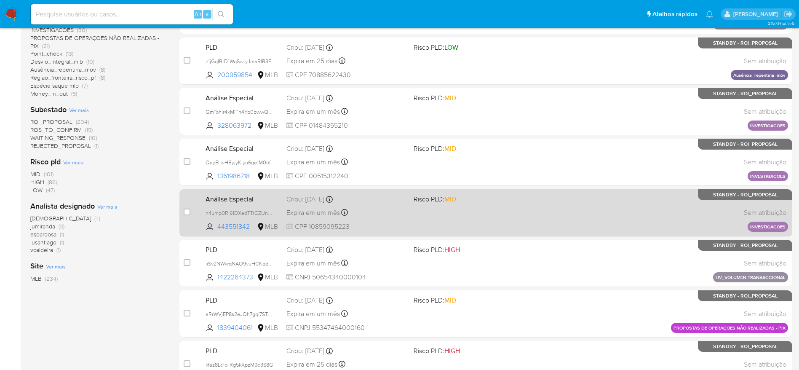
scroll to position [253, 0]
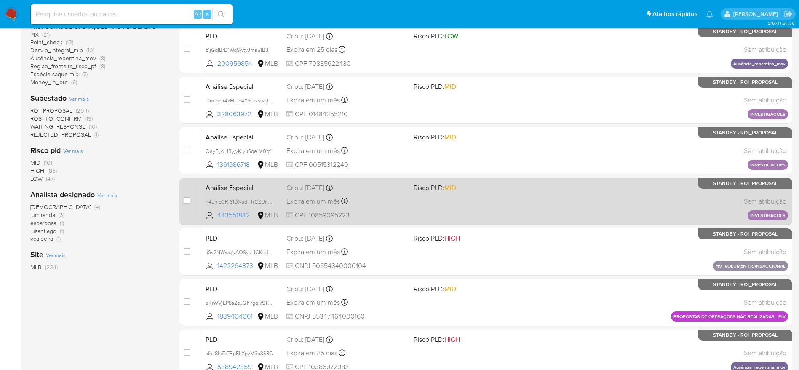
click at [529, 205] on div "Análise Especial n4ump0Rl61DXadTTrCZUnsZs 443551842 MLB Risco PLD: MID Criou: 1…" at bounding box center [495, 201] width 586 height 43
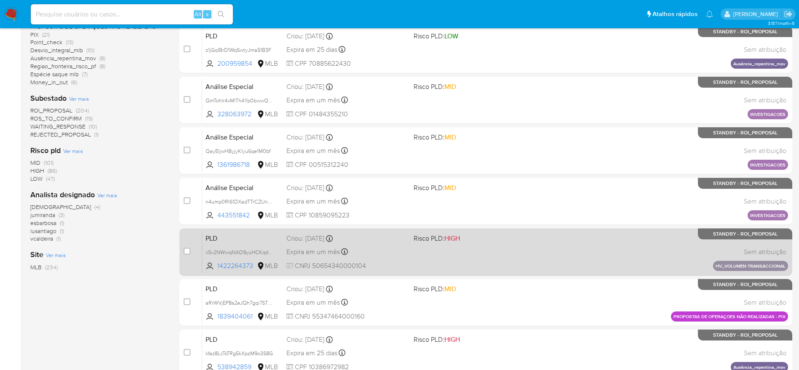
click at [545, 250] on div "PLD iiSv2NWwqNAO9yuHCKqdbB12 1422264373 MLB Risco PLD: HIGH Criou: 14/08/2025 C…" at bounding box center [495, 251] width 586 height 43
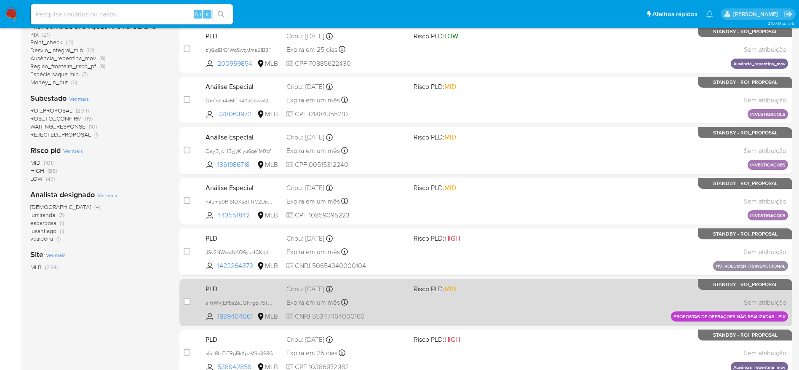
click at [544, 303] on div "PLD aRrWVjEP8s2eJQh7gqi7STWQ 1839404061 MLB Risco PLD: MID Criou: 14/08/2025 Cr…" at bounding box center [495, 302] width 586 height 43
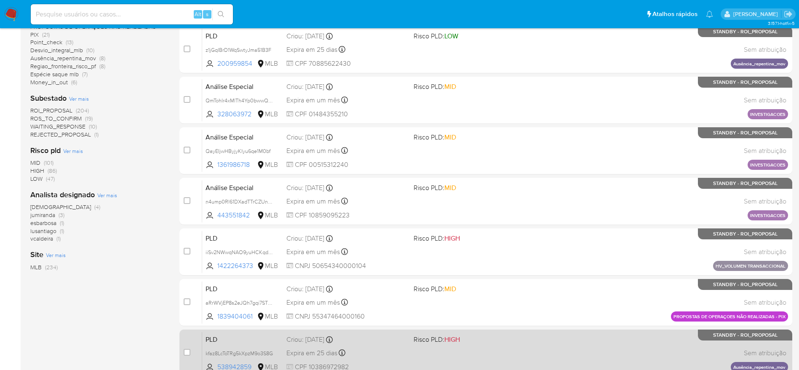
click at [550, 355] on div "PLD kfaz8LcToTRg5kXpzM9o3S8G 538942859 MLB Risco PLD: HIGH Criou: 12/08/2025 Cr…" at bounding box center [495, 352] width 586 height 43
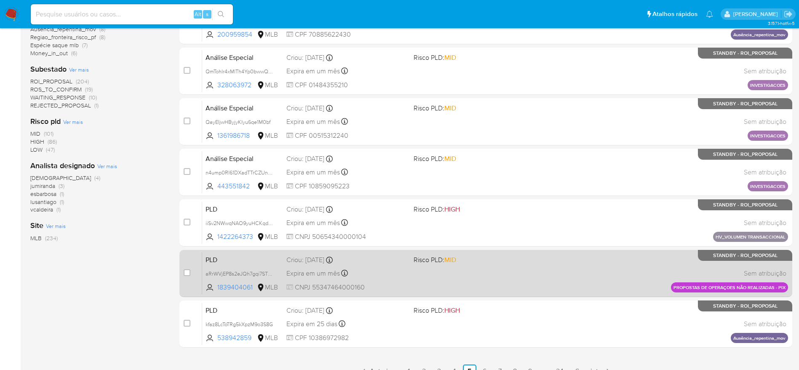
scroll to position [295, 0]
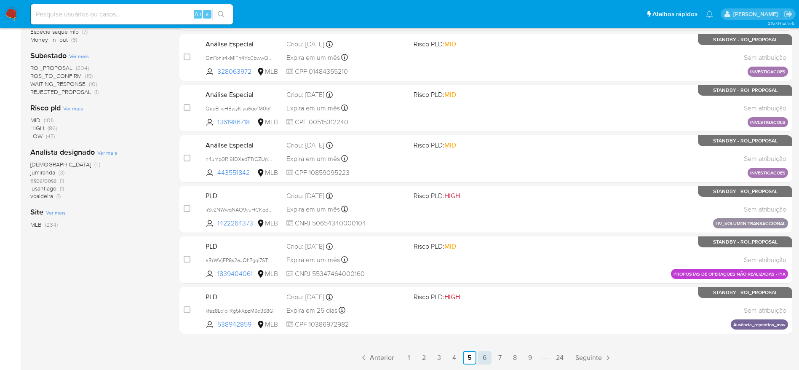
click at [484, 353] on link "6" at bounding box center [484, 357] width 13 height 13
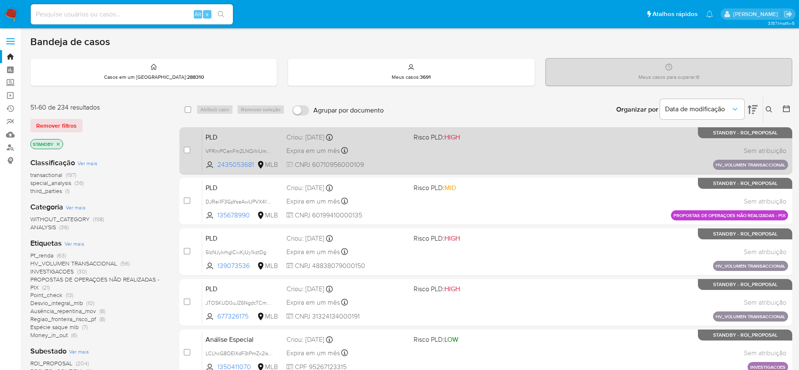
click at [445, 152] on div "PLD VFRnrPCenFm2LNQihlUmWsOI 2435053681 MLB Risco PLD: HIGH Criou: 14/08/2025 C…" at bounding box center [495, 150] width 586 height 43
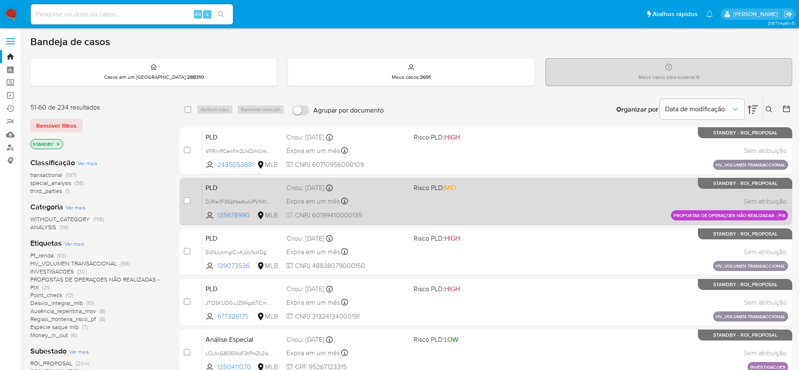
click at [519, 185] on span "Risco PLD: MID" at bounding box center [473, 186] width 120 height 11
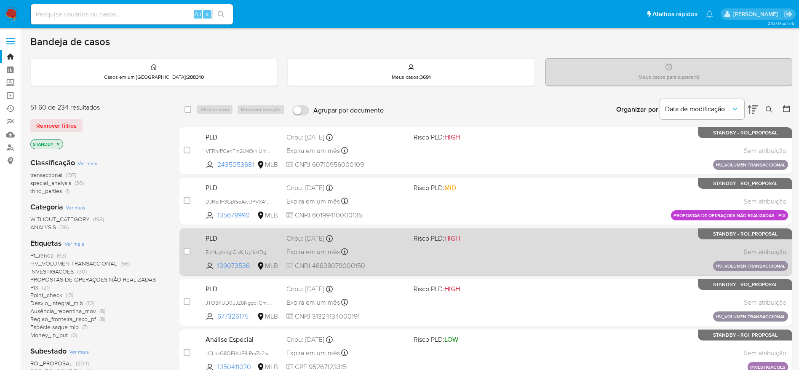
click at [538, 249] on div "PLD 5IzNJykrhglCivKjUy1kztDg 139073536 MLB Risco PLD: HIGH Criou: 14/08/2025 Cr…" at bounding box center [495, 251] width 586 height 43
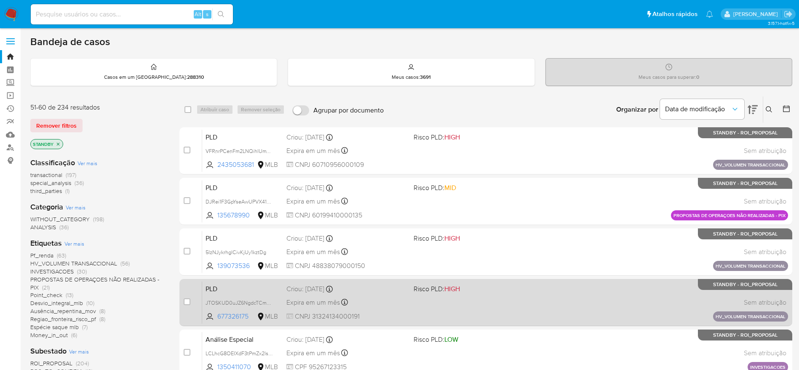
click at [514, 297] on div "PLD JTOSKUD0uJZ6NgdcTCmsvSK9 677326175 MLB Risco PLD: HIGH Criou: 14/08/2025 Cr…" at bounding box center [495, 302] width 586 height 43
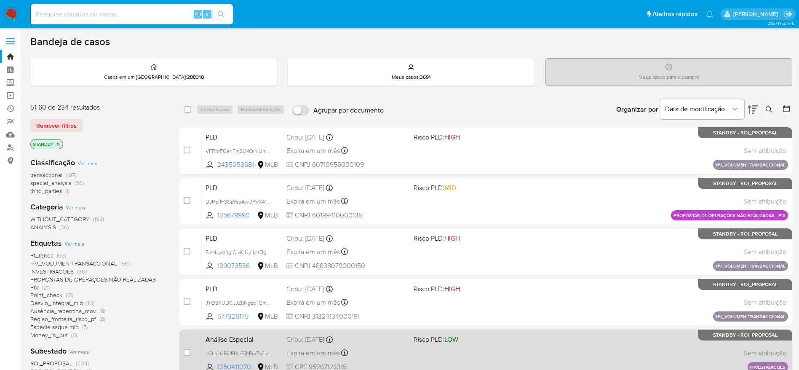
click at [501, 360] on div "Análise Especial LCLhcG8OEIXdF3tPmZx2lsWT 1350411070 MLB Risco PLD: LOW Criou: …" at bounding box center [495, 352] width 586 height 43
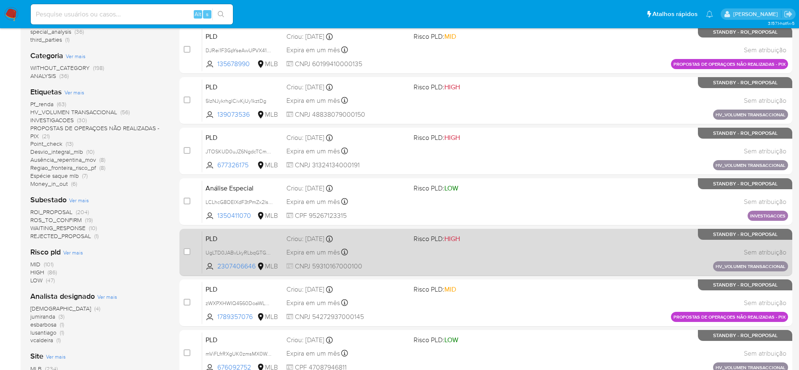
scroll to position [189, 0]
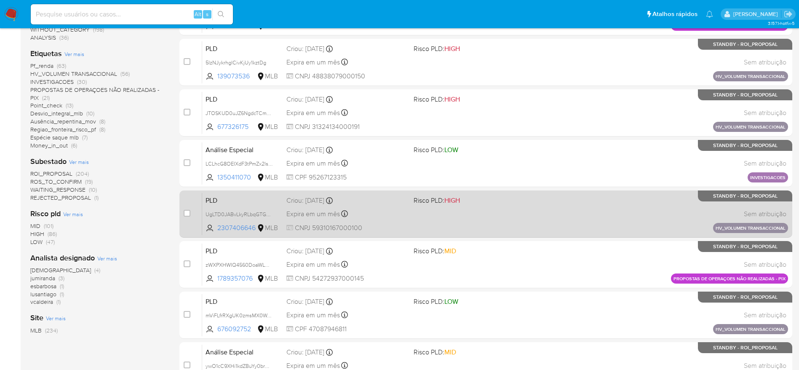
click at [503, 224] on div "PLD UgLTD0JABvLkyRLbqGTGVPZ2 2307406646 MLB Risco PLD: HIGH Criou: 14/08/2025 C…" at bounding box center [495, 213] width 586 height 43
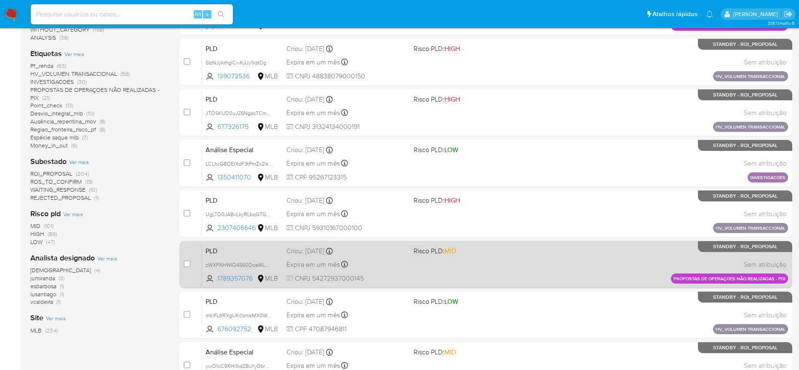
click at [534, 273] on div "PLD zWXPXHWIQ4560DoaWLOR1YvB 1789357076 MLB Risco PLD: MID Criou: 14/08/2025 Cr…" at bounding box center [495, 264] width 586 height 43
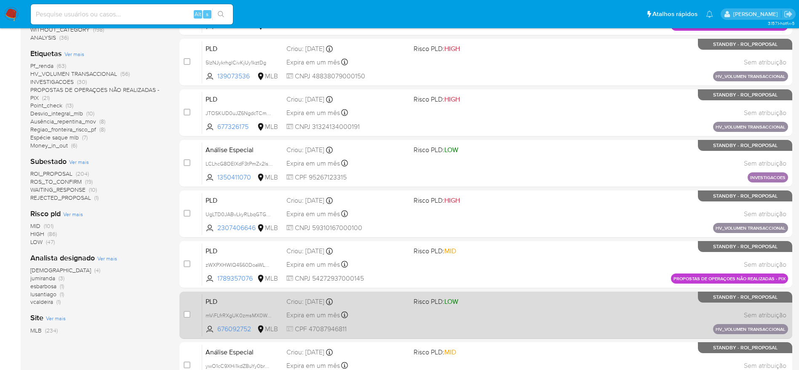
click at [527, 331] on div "PLD mViFLfrRXgUK0zmsMX0WdPli 676092752 MLB Risco PLD: LOW Criou: 14/08/2025 Cri…" at bounding box center [495, 314] width 586 height 43
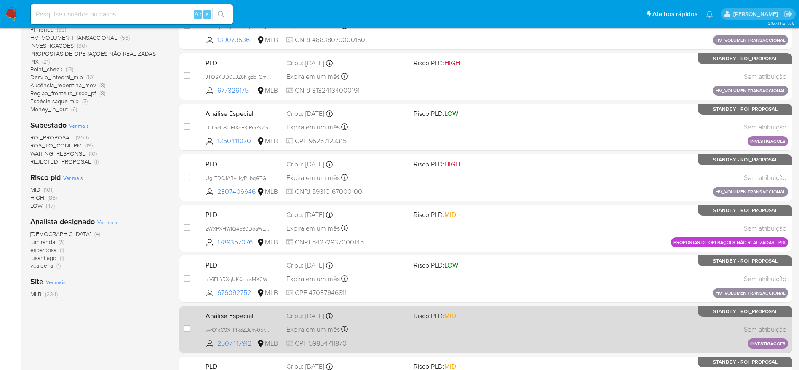
scroll to position [253, 0]
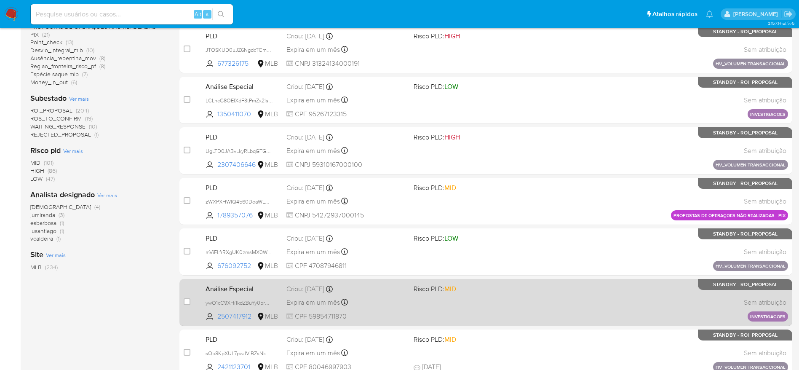
click at [499, 306] on div "Análise Especial ywO1cC9XHi1kdZBuYy0brUAZ 2507417912 MLB Risco PLD: MID Criou: …" at bounding box center [495, 302] width 586 height 43
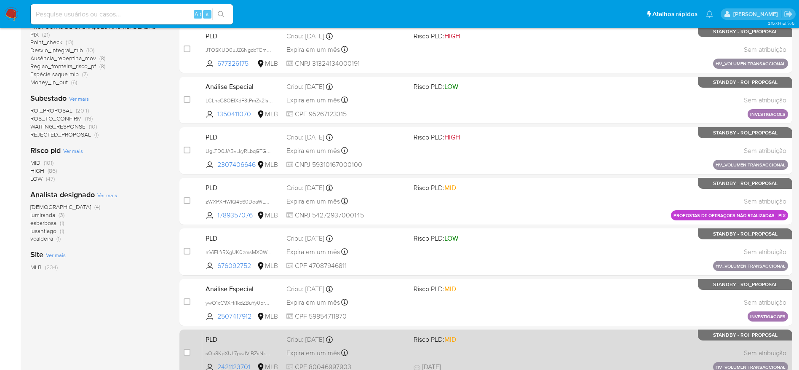
click at [502, 343] on span "Risco PLD: MID" at bounding box center [473, 338] width 120 height 11
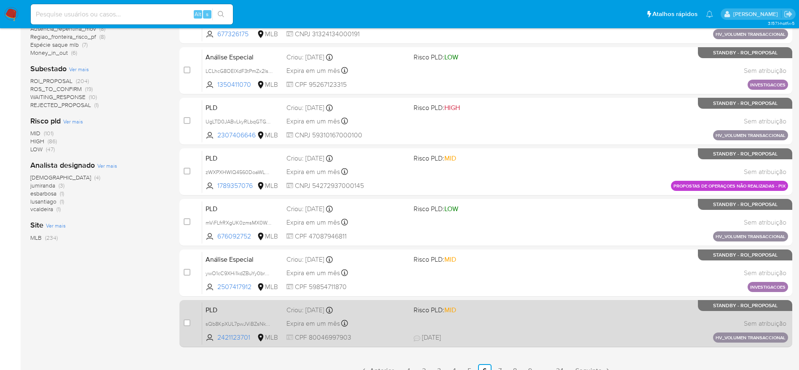
scroll to position [295, 0]
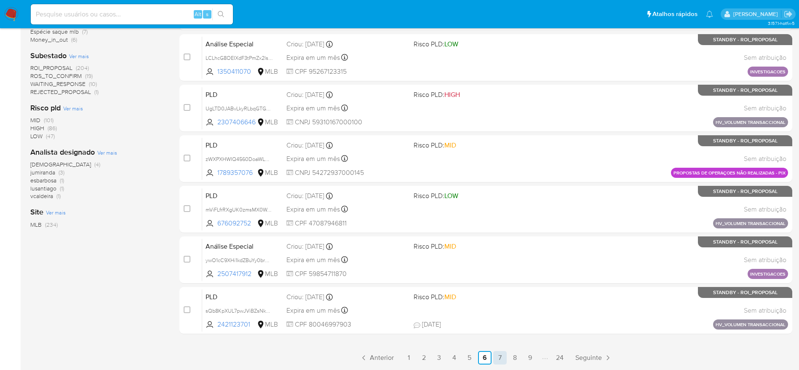
click at [498, 361] on link "7" at bounding box center [499, 357] width 13 height 13
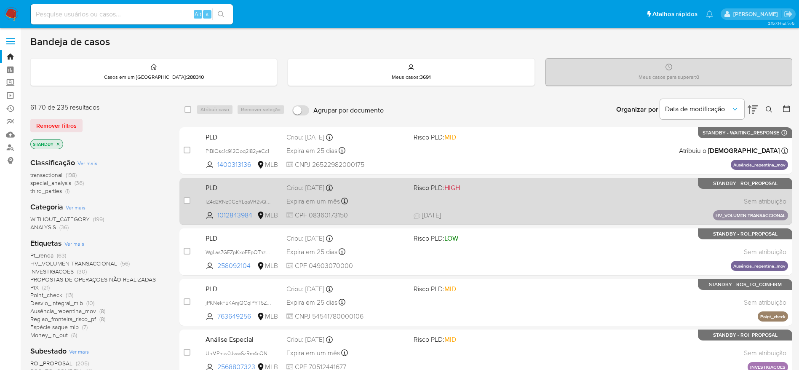
click at [498, 199] on div "PLD lZ4d2RNz0GEYLqaVR2vQOTqN 1012843984 MLB Risco PLD: HIGH Criou: 14/08/2025 C…" at bounding box center [495, 201] width 586 height 43
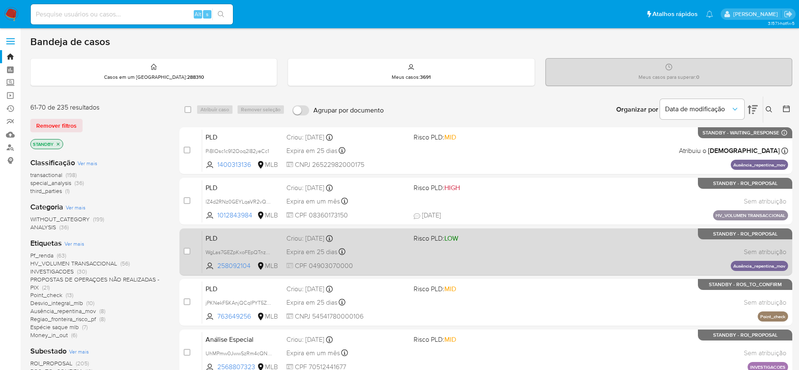
click at [531, 255] on div "PLD WgLas7GEZpKxoFEpQTnzVga9 258092104 MLB Risco PLD: LOW Criou: 12/08/2025 Cri…" at bounding box center [495, 251] width 586 height 43
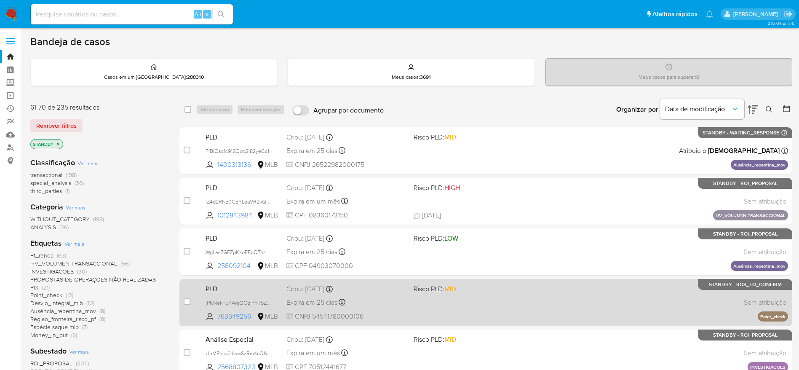
click at [539, 318] on div "PLD jPKNekF5KAnjQCqIPYT5ZpnV 763649256 MLB Risco PLD: MID Criou: 12/08/2025 Cri…" at bounding box center [495, 302] width 586 height 43
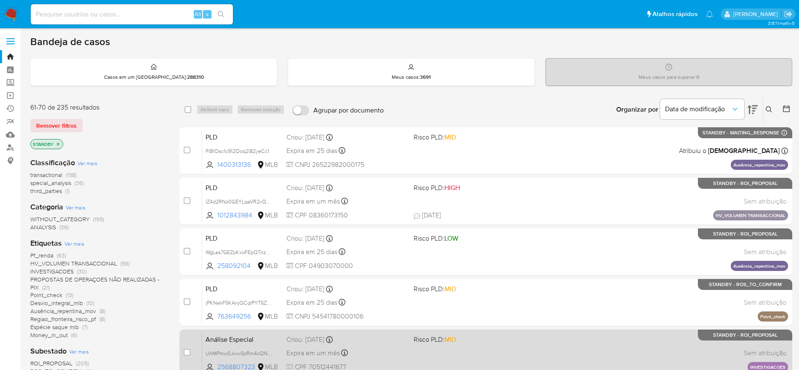
click at [500, 349] on div "Análise Especial UhMPmw0JwwSzRm4cQNnRu87K 2568807323 MLB Risco PLD: MID Criou: …" at bounding box center [495, 352] width 586 height 43
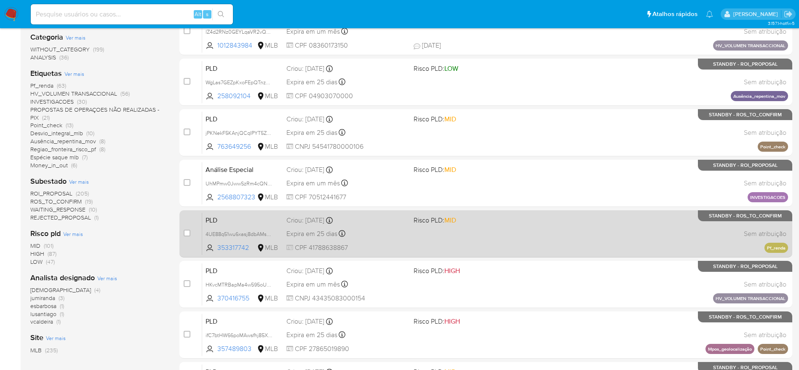
scroll to position [189, 0]
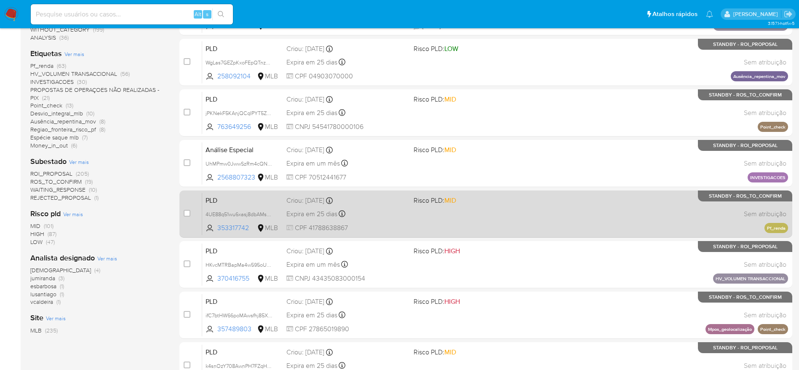
click at [511, 216] on div "PLD 4UE88q51wu6xasj8dbAMsePX 353317742 MLB Risco PLD: MID Criou: 12/08/2025 Cri…" at bounding box center [495, 213] width 586 height 43
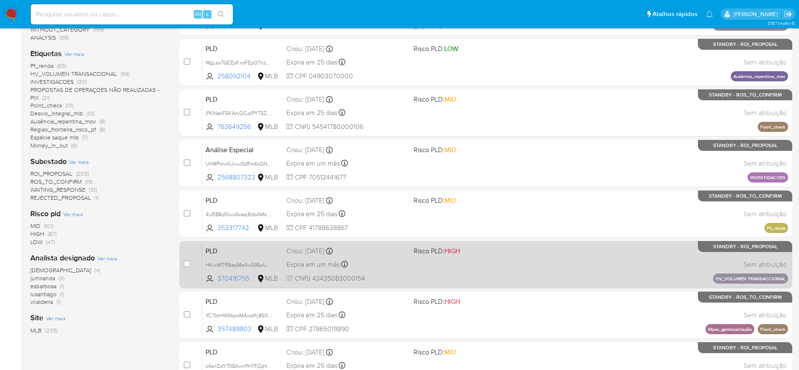
click at [538, 266] on div "PLD HKvcMTRBapMa4w595oUE9OpS 370416755 MLB Risco PLD: HIGH Criou: 14/08/2025 Cr…" at bounding box center [495, 264] width 586 height 43
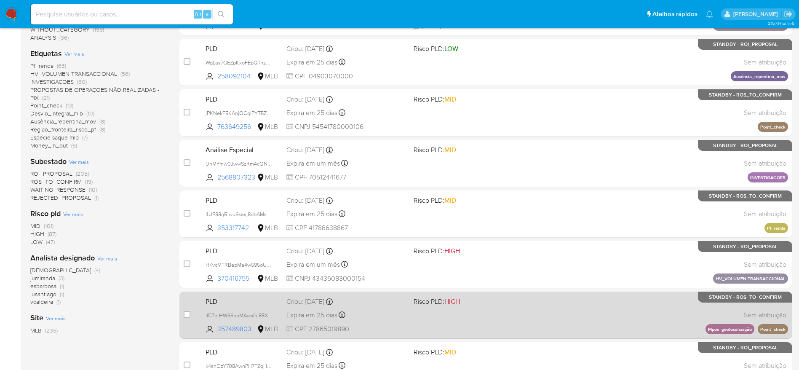
click at [527, 323] on div "PLD ifC7btHW66poMAwsfhj85XJ4 357489803 MLB Risco PLD: HIGH Criou: 12/08/2025 Cr…" at bounding box center [495, 314] width 586 height 43
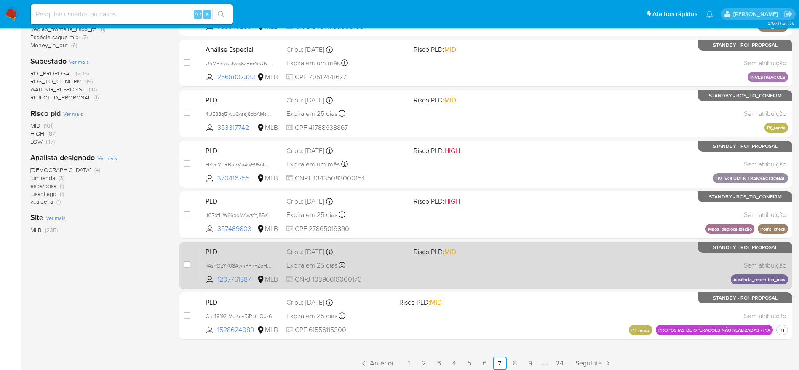
scroll to position [295, 0]
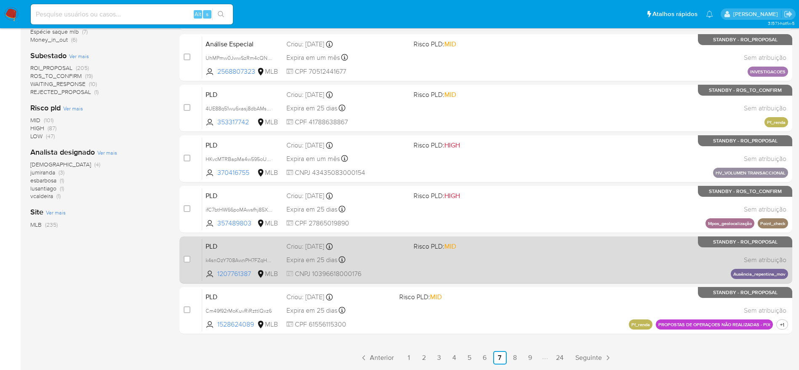
click at [525, 267] on div "PLD k4snOzY708AwnPH7FZqHyTDL 1207761387 MLB Risco PLD: MID Criou: 12/08/2025 Cr…" at bounding box center [495, 259] width 586 height 43
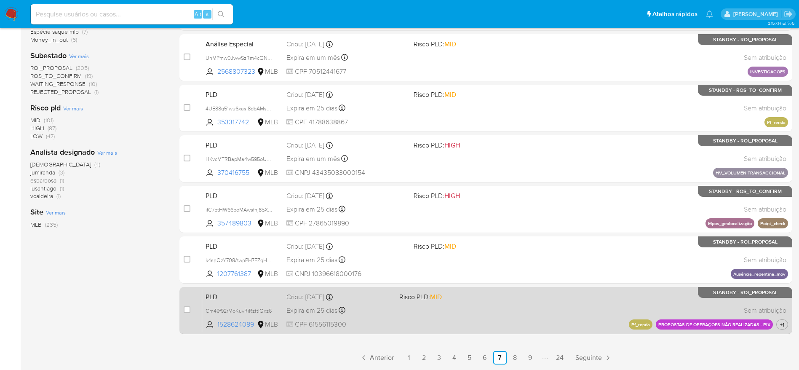
click at [509, 304] on div "PLD Cm49f92rMoKuvRiRzttIQxz6 1528624089 MLB Risco PLD: MID Criou: 12/08/2025 Cr…" at bounding box center [495, 310] width 586 height 43
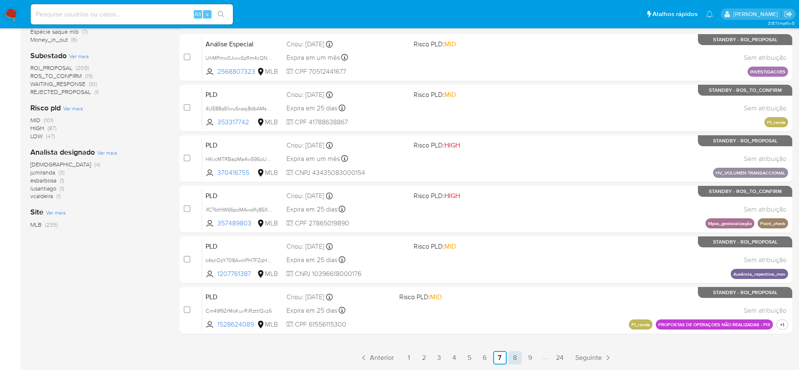
click at [513, 355] on link "8" at bounding box center [514, 357] width 13 height 13
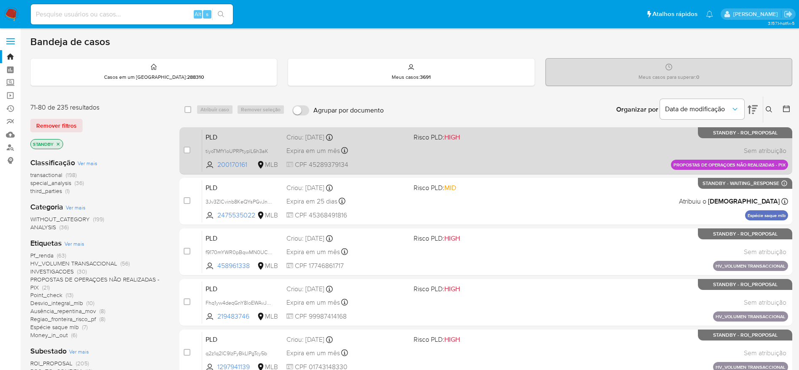
click at [445, 152] on div "PLD tiyoTMfYloUPRPtyplL6h3aK 200170161 MLB Risco PLD: HIGH Criou: 14/08/2025 Cr…" at bounding box center [495, 150] width 586 height 43
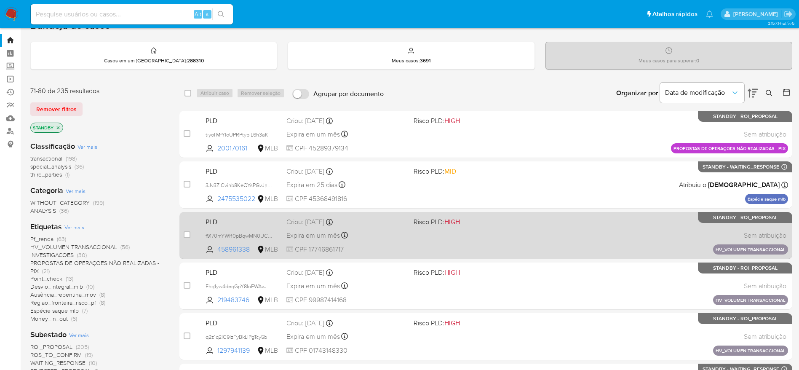
scroll to position [63, 0]
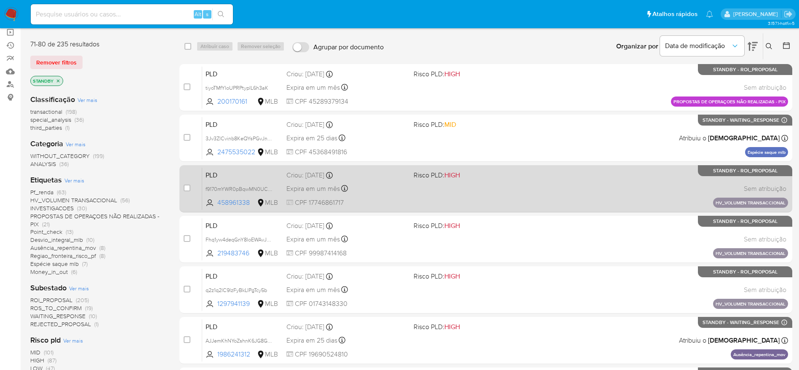
click at [491, 189] on div "PLD f9170mYWR0pBqwMN0UCC4Knd 458961338 MLB Risco PLD: HIGH Criou: 14/08/2025 Cr…" at bounding box center [495, 188] width 586 height 43
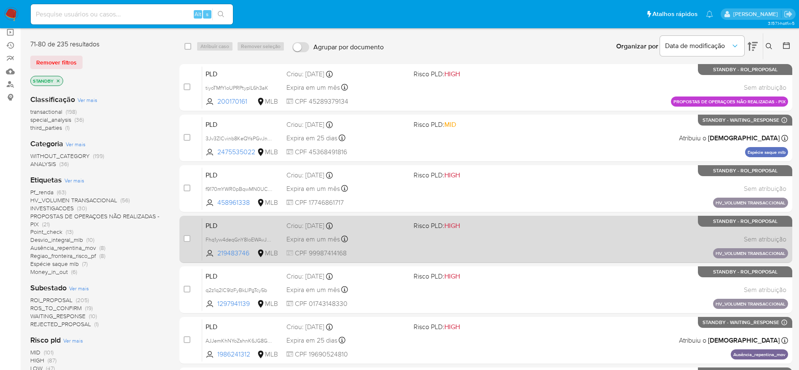
click at [512, 237] on div "PLD Fhq1yw4deqGnY8loEWAvJhNe 219483746 MLB Risco PLD: HIGH Criou: 14/08/2025 Cr…" at bounding box center [495, 239] width 586 height 43
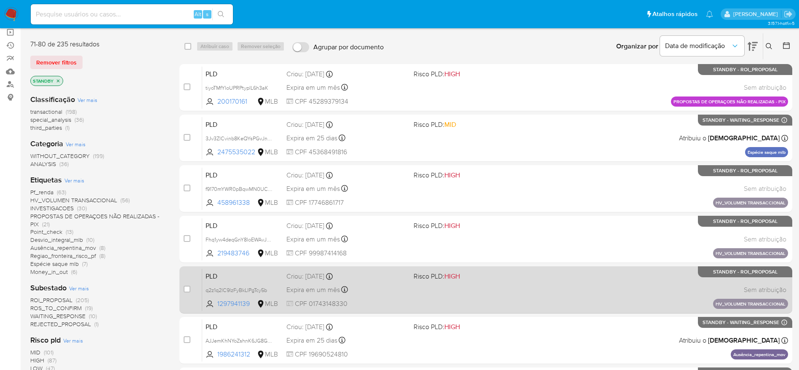
click at [525, 304] on div "PLD q2z1q2lC9lzFyBkLlPgTcy5b 1297941139 MLB Risco PLD: HIGH Criou: 14/08/2025 C…" at bounding box center [495, 289] width 586 height 43
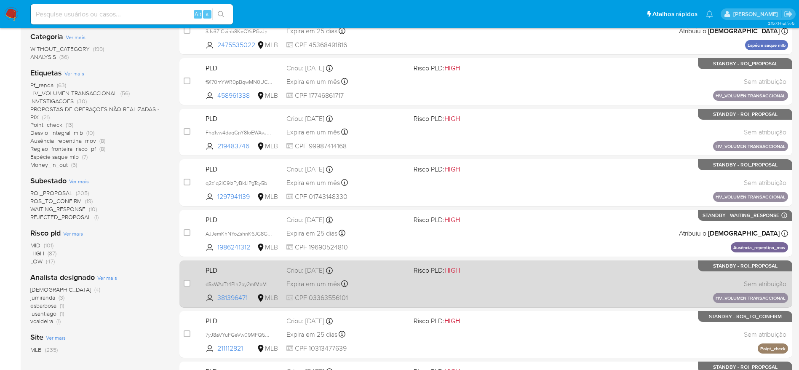
scroll to position [189, 0]
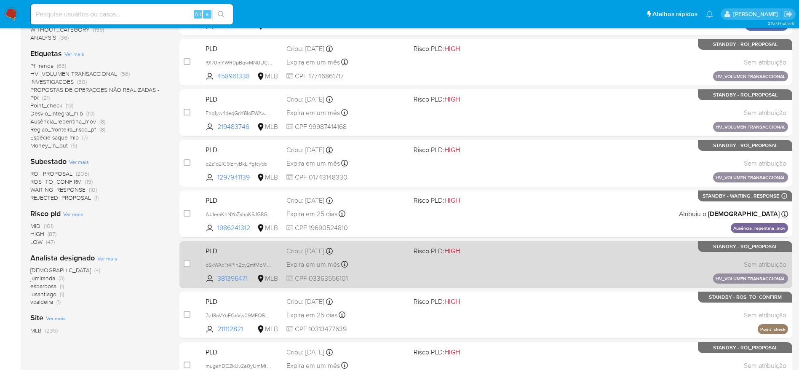
click at [525, 261] on div "PLD dSxWAcTt4Pln2by2mfMbMQ2x 381396471 MLB Risco PLD: HIGH Criou: 14/08/2025 Cr…" at bounding box center [495, 264] width 586 height 43
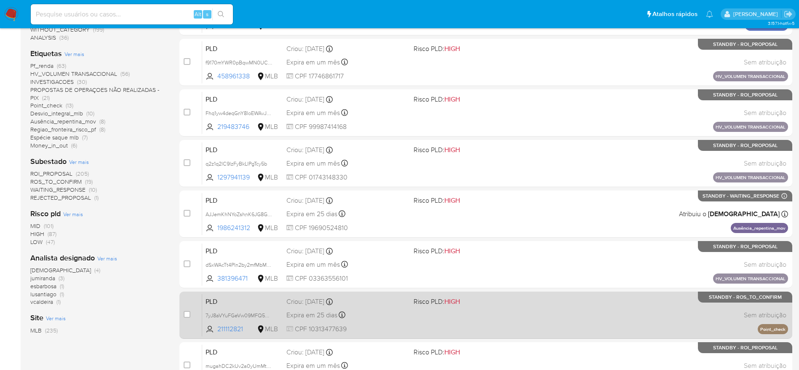
click at [527, 317] on div "PLD 7yJ8aVYuFGeVw09MFQ5wjstj 211112821 MLB Risco PLD: HIGH Criou: 12/08/2025 Cr…" at bounding box center [495, 314] width 586 height 43
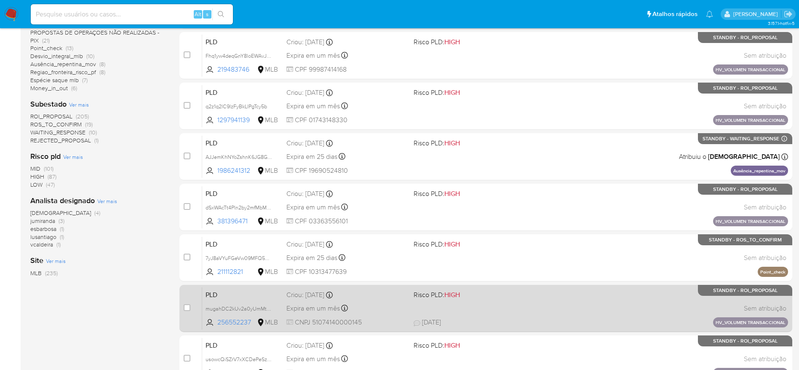
scroll to position [253, 0]
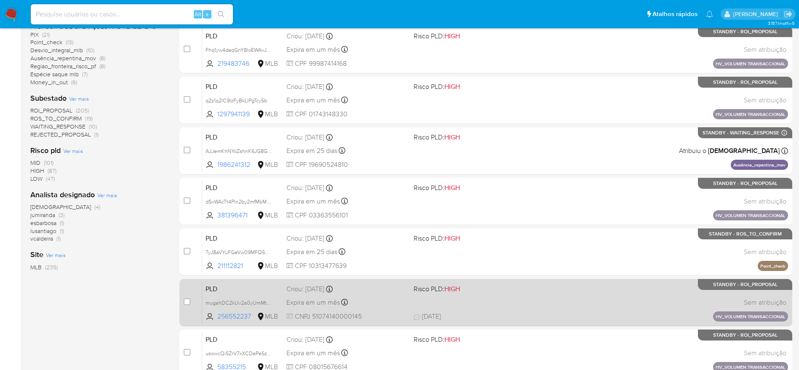
click at [503, 311] on div "PLD mugahDC2kUv2a0yUmMtnXkai 256552237 MLB Risco PLD: HIGH Criou: 14/08/2025 Cr…" at bounding box center [495, 302] width 586 height 43
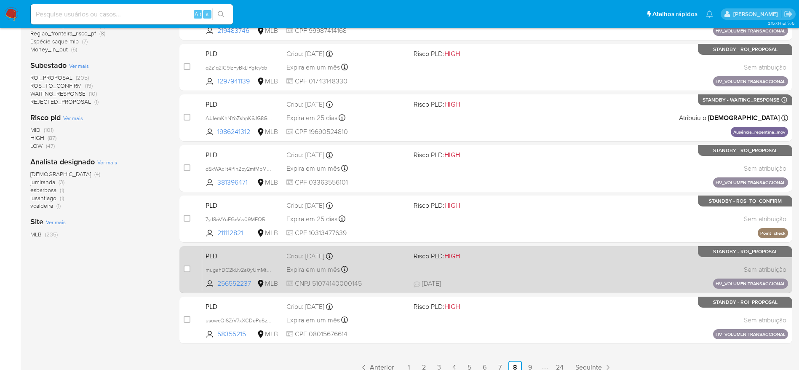
scroll to position [295, 0]
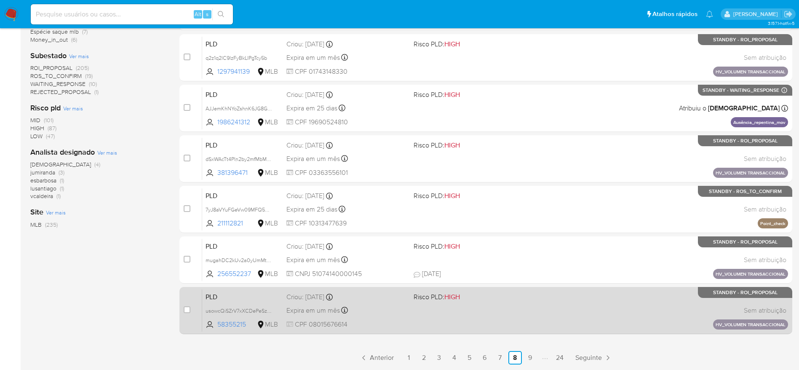
click at [498, 318] on div "PLD usowcQiSZrV7xXCDePeSzyWN 58355215 MLB Risco PLD: HIGH Criou: 14/08/2025 Cri…" at bounding box center [495, 310] width 586 height 43
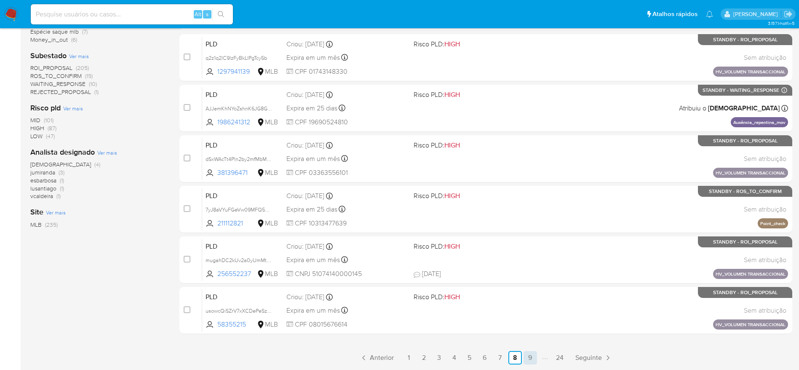
click at [530, 357] on link "9" at bounding box center [529, 357] width 13 height 13
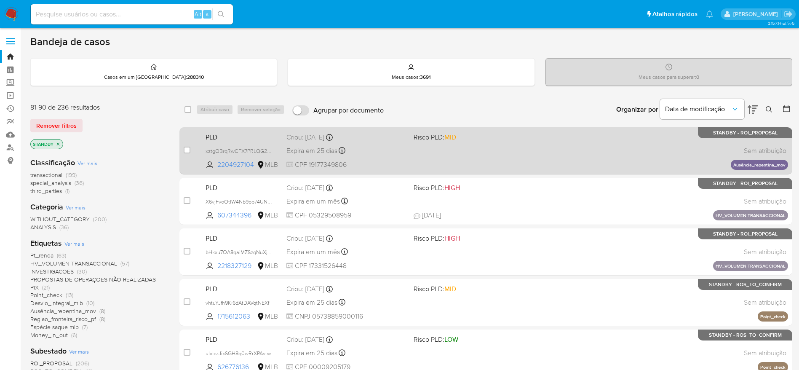
click at [494, 143] on div "PLD xztgOBrqRwCFX7PRLQG2KQkF 2204927104 MLB Risco PLD: MID Criou: 12/08/2025 Cr…" at bounding box center [495, 150] width 586 height 43
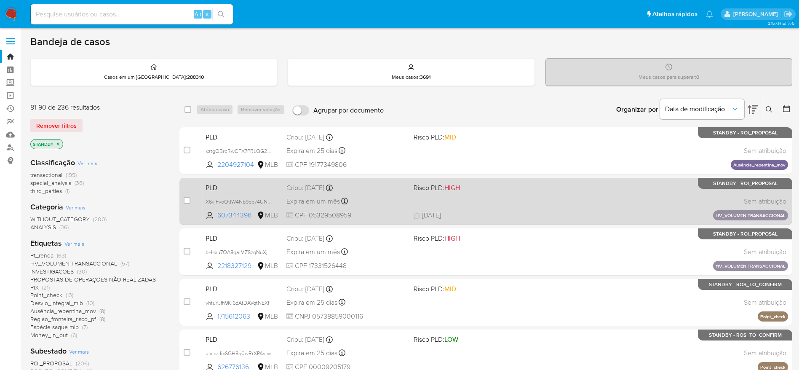
click at [481, 192] on span "Risco PLD: HIGH" at bounding box center [473, 186] width 120 height 11
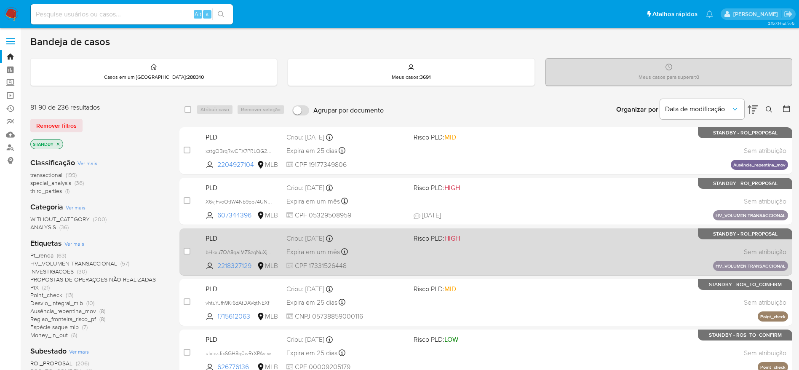
click at [494, 245] on div "PLD bHkxu7OA8qaiMZSzqNuXjTBY 2218327129 MLB Risco PLD: HIGH Criou: 14/08/2025 C…" at bounding box center [495, 251] width 586 height 43
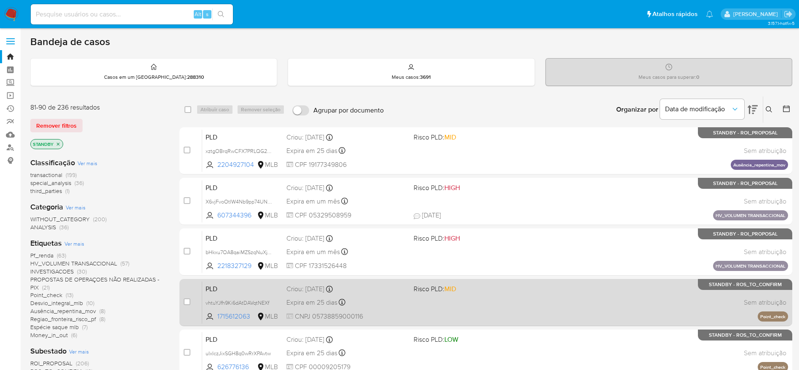
click at [474, 304] on div "PLD vhtuYJfh9Ki6dAtDAVqtNEXf 1715612063 MLB Risco PLD: MID Criou: 12/08/2025 Cr…" at bounding box center [495, 302] width 586 height 43
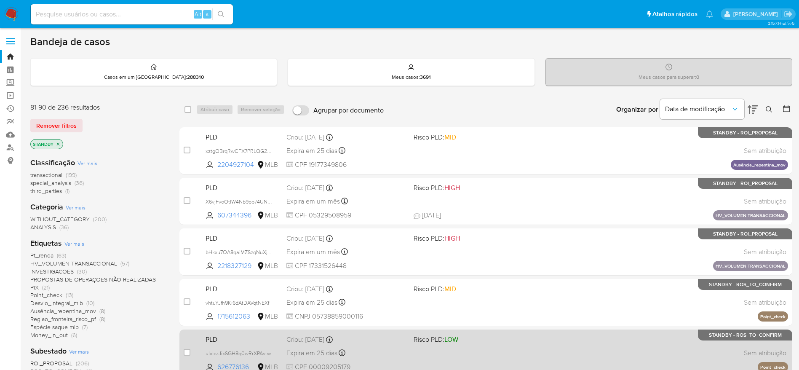
click at [501, 352] on div "PLD uIxIczJixSGH8q0wRrXPAvtw 626776136 MLB Risco PLD: LOW Criou: 12/08/2025 Cri…" at bounding box center [495, 352] width 586 height 43
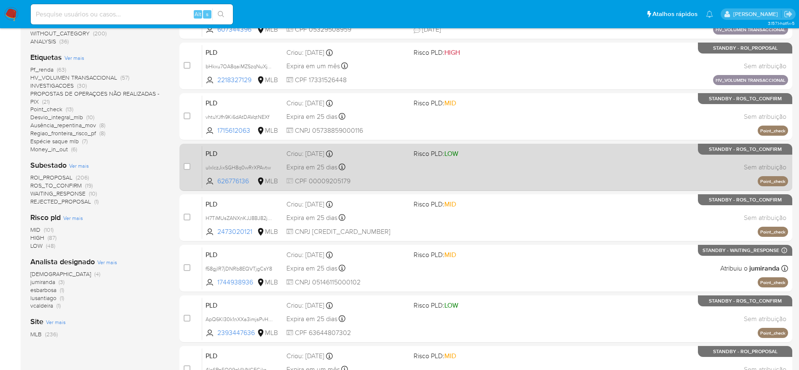
scroll to position [189, 0]
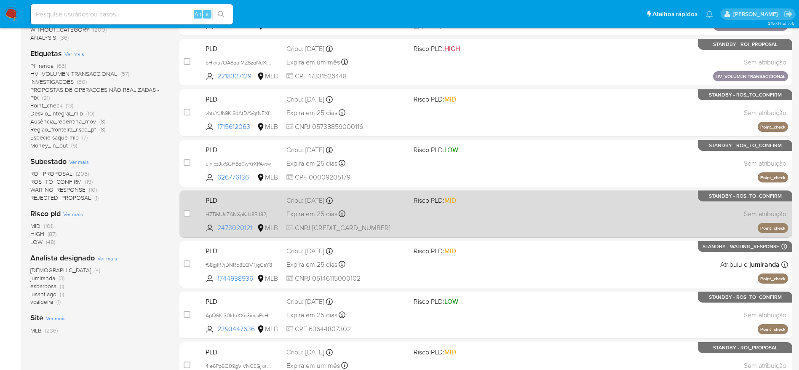
click at [493, 218] on div "PLD H7TiMUsZANXnKJJ8BJ82jM0d 2473020121 MLB Risco PLD: MID Criou: 12/08/2025 Cr…" at bounding box center [495, 213] width 586 height 43
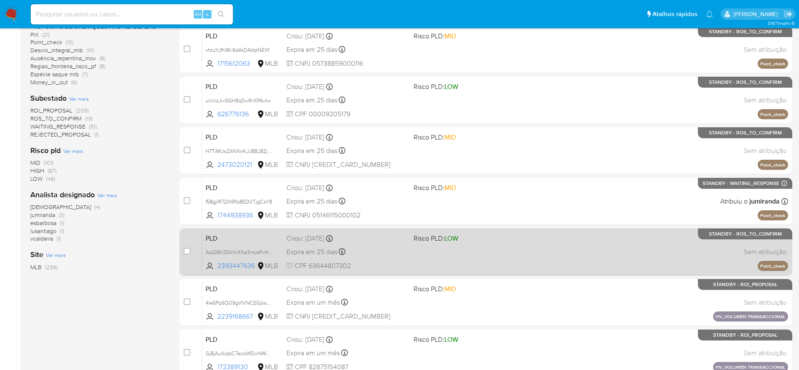
click at [495, 241] on span "Risco PLD: LOW" at bounding box center [473, 237] width 120 height 11
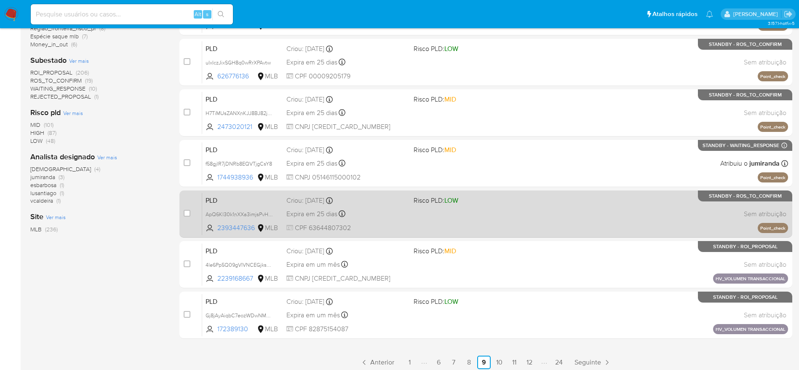
scroll to position [295, 0]
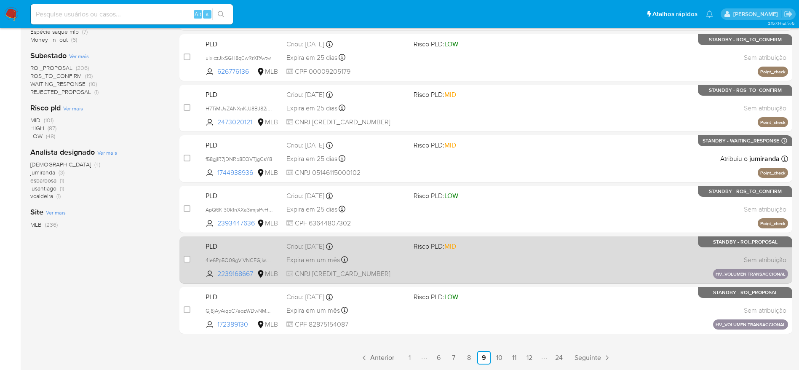
click at [486, 259] on div "PLD 4le6Pp5Q09gVIVNCEGjksRsT 2239168667 MLB Risco PLD: MID Criou: 14/08/2025 Cr…" at bounding box center [495, 259] width 586 height 43
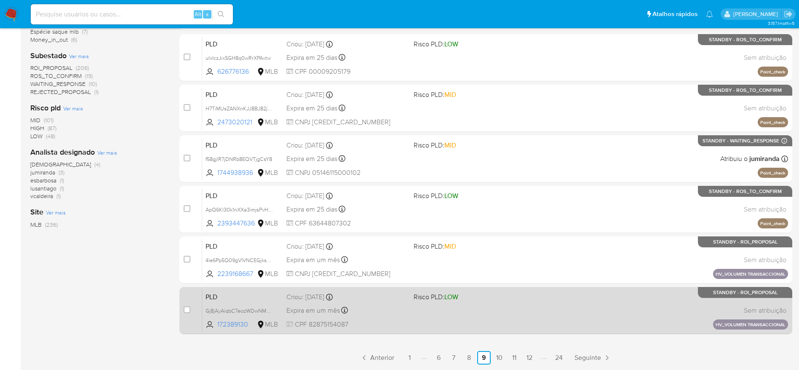
click at [502, 305] on div "PLD Gj8jAyAiqbC7eozWDwNMCJjf 172389130 MLB Risco PLD: LOW Criou: 14/08/2025 Cri…" at bounding box center [495, 310] width 586 height 43
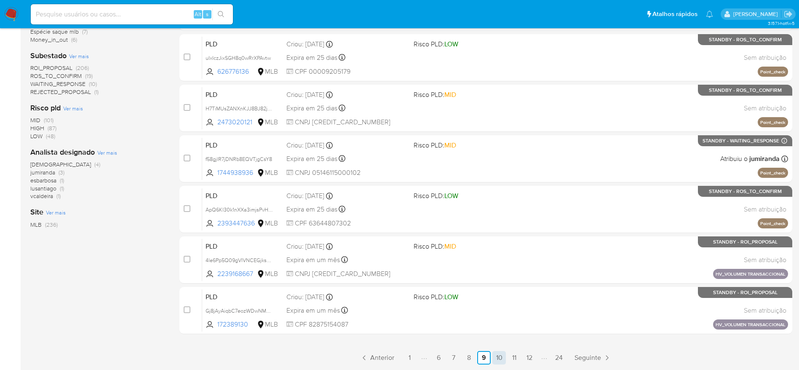
click at [502, 358] on link "10" at bounding box center [498, 357] width 13 height 13
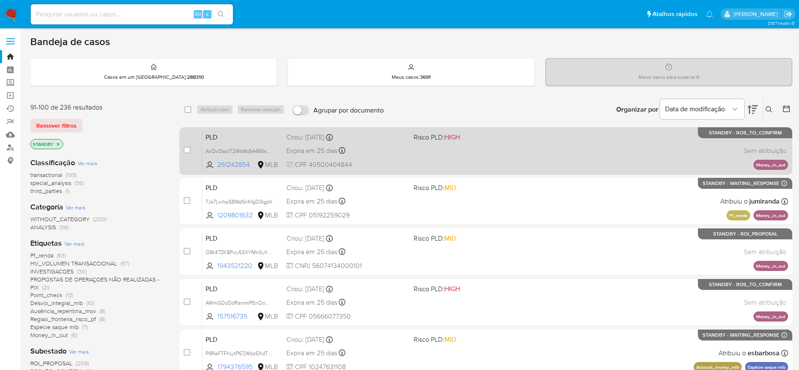
click at [445, 148] on div "PLD AcQcQablT2Wb9qS44B6suSK6 261242854 MLB Risco PLD: HIGH Criou: 12/08/2025 Cr…" at bounding box center [495, 150] width 586 height 43
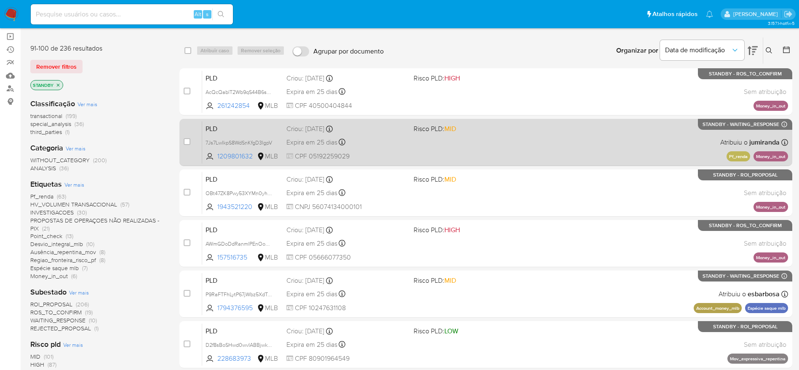
scroll to position [63, 0]
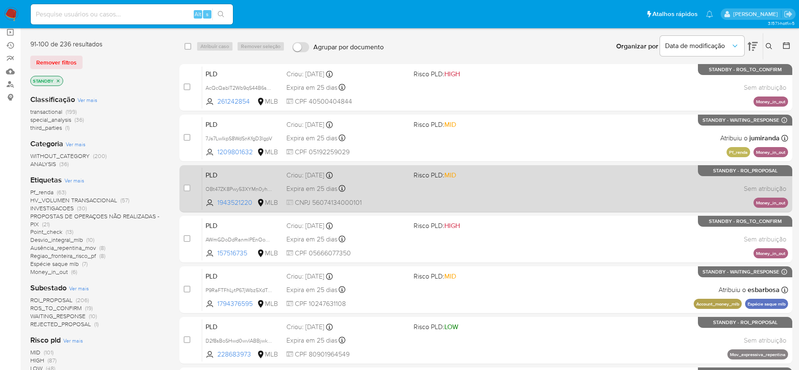
click at [554, 194] on div "PLD OBt47ZK8Pwy53XYMn0yhiyL4 1943521220 MLB Risco PLD: MID Criou: 12/08/2025 Cr…" at bounding box center [495, 188] width 586 height 43
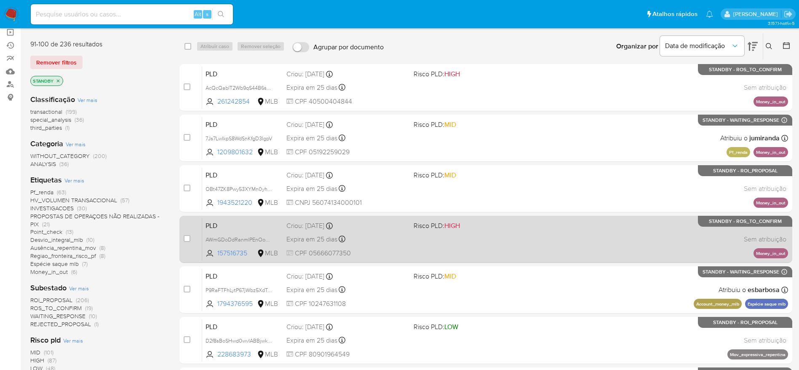
click at [541, 240] on div "PLD AWmGDoDdRanmlPEnOoGR45gG 157516735 MLB Risco PLD: HIGH Criou: 12/08/2025 Cr…" at bounding box center [495, 239] width 586 height 43
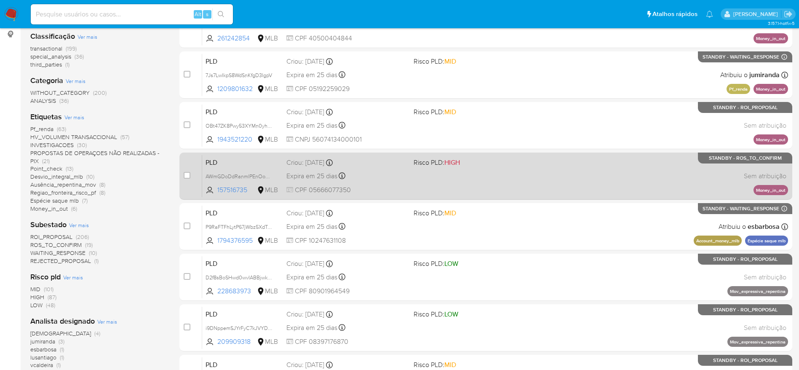
scroll to position [189, 0]
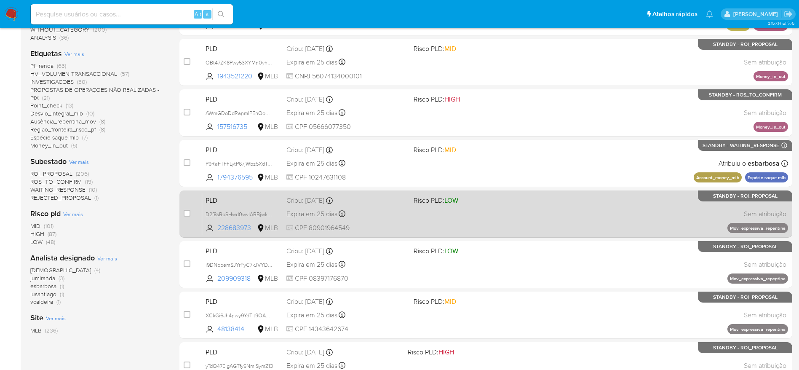
click at [503, 217] on div "PLD D2f8sBoSHwd0wvIABBjwkxTz 228683973 MLB Risco PLD: LOW Criou: 12/08/2025 Cri…" at bounding box center [495, 213] width 586 height 43
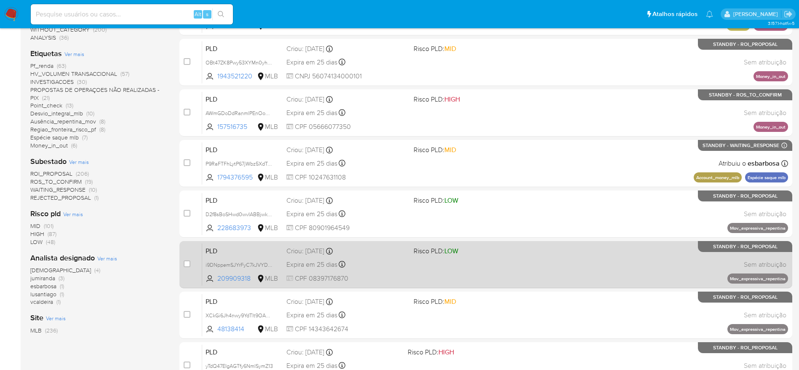
click at [519, 260] on div "PLD i9DNppemSJYrFyC7kJVYDigH 209909318 MLB Risco PLD: LOW Criou: 12/08/2025 Cri…" at bounding box center [495, 264] width 586 height 43
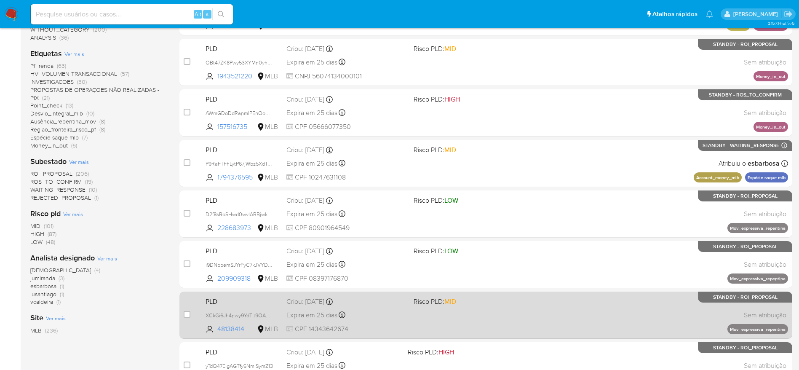
click at [526, 312] on div "PLD XCkGi6Jh4nwy9YdTlt9OAwR8 48138414 MLB Risco PLD: MID Criou: 12/08/2025 Crio…" at bounding box center [495, 314] width 586 height 43
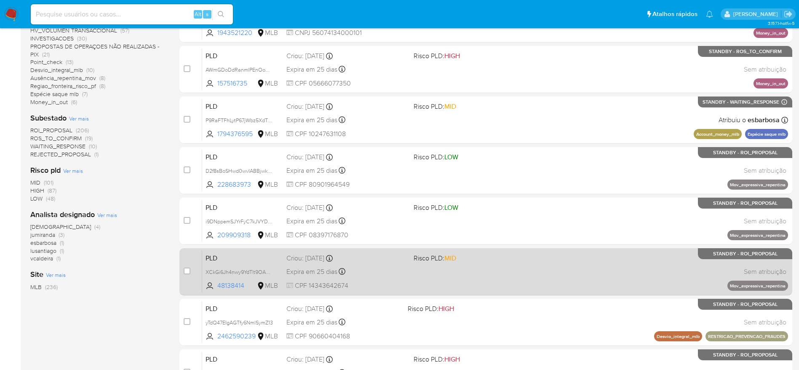
scroll to position [253, 0]
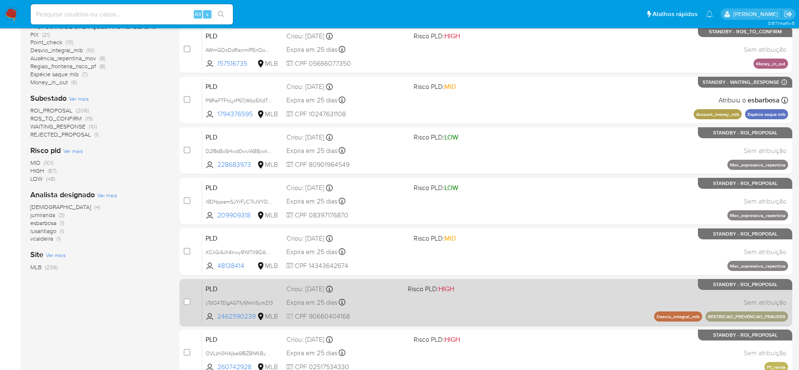
click at [505, 297] on div "PLD yTdQ47EIgAGTfy6NmlSymZ13 2462590239 MLB Risco PLD: HIGH Criou: 12/08/2025 C…" at bounding box center [495, 302] width 586 height 43
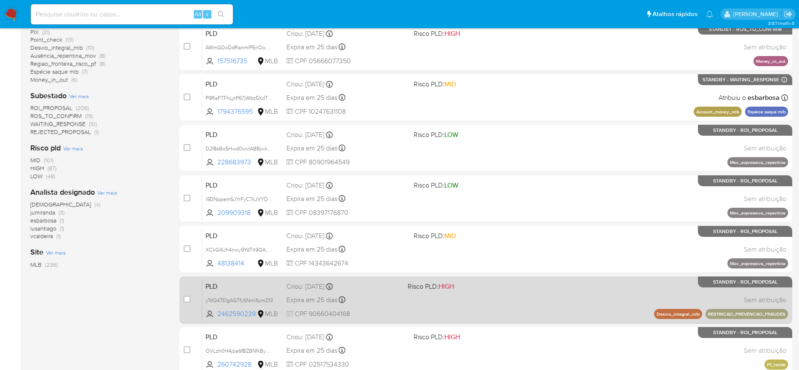
scroll to position [295, 0]
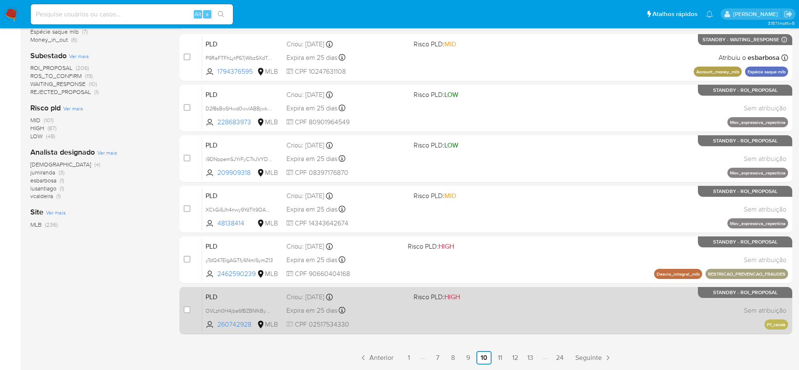
click at [497, 313] on div "PLD OVLzh0H4jba6fBZBNfkBy9eO 260742928 MLB Risco PLD: HIGH Criou: 12/08/2025 Cr…" at bounding box center [495, 310] width 586 height 43
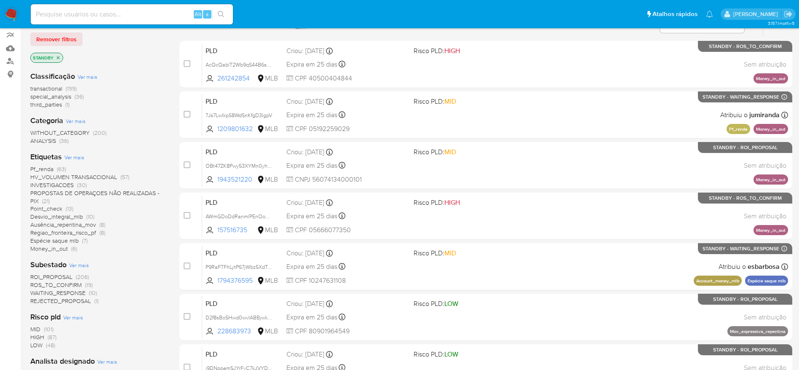
scroll to position [0, 0]
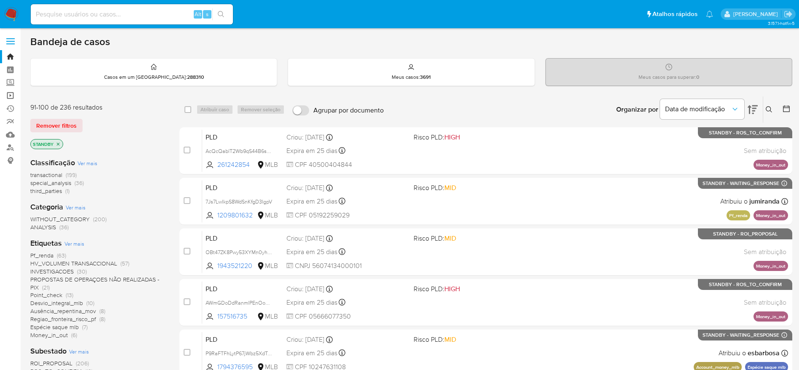
click at [10, 92] on link "Operações em massa" at bounding box center [50, 95] width 100 height 13
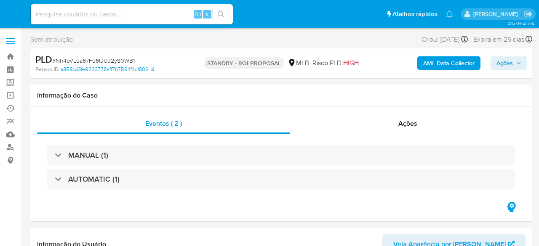
select select "10"
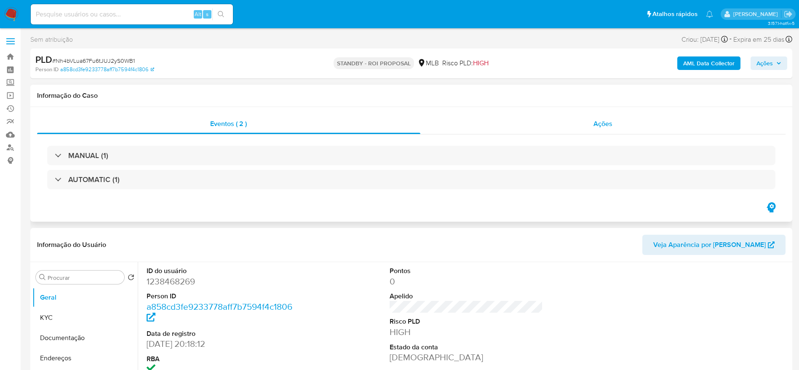
click at [517, 119] on div "Ações" at bounding box center [602, 124] width 365 height 20
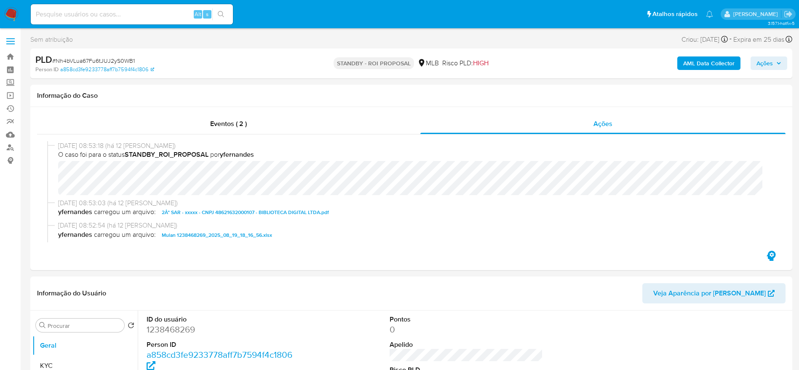
click at [122, 57] on span "# Nh4bVLua67Fu6tJUJ2yS0WB1" at bounding box center [93, 60] width 83 height 8
copy span "Nh4bVLua67Fu6tJUJ2yS0WB1"
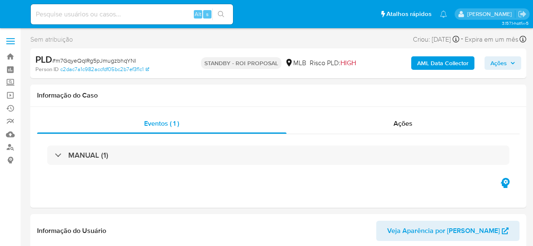
select select "10"
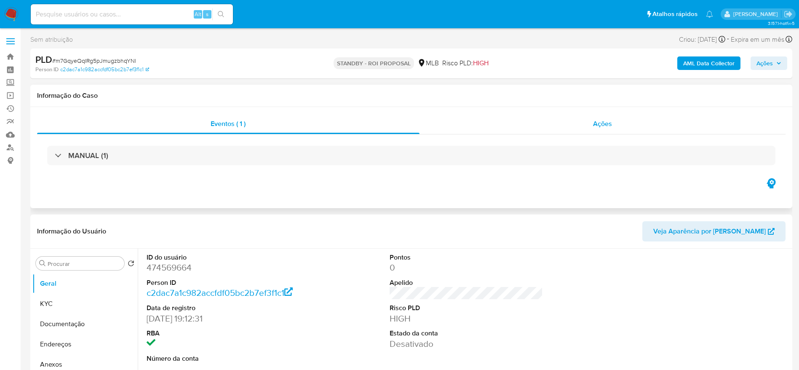
click at [532, 123] on div "Ações" at bounding box center [602, 124] width 366 height 20
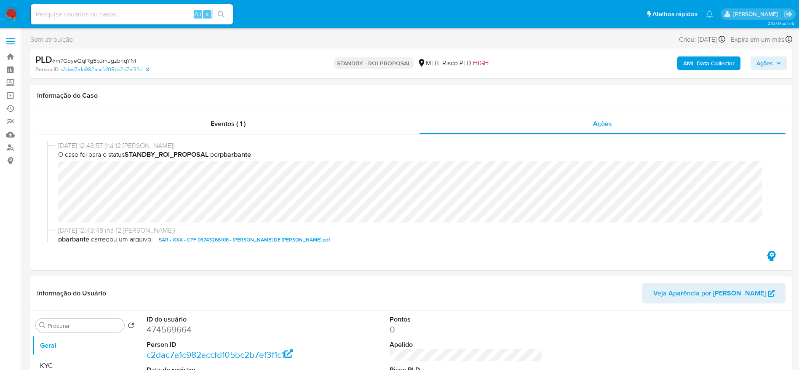
click at [111, 59] on span "# m7GqyeQqIRg5pJmugzbhqYNl" at bounding box center [94, 60] width 84 height 8
copy span "m7GqyeQqIRg5pJmugzbhqYNl"
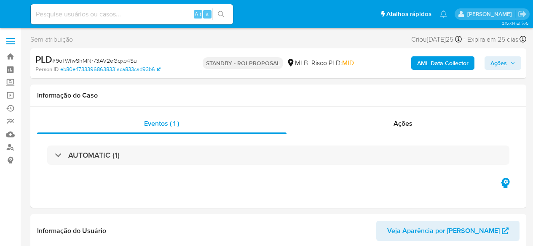
select select "10"
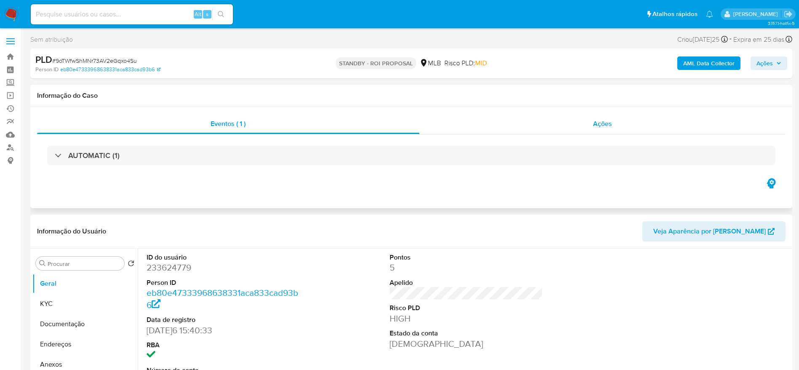
click at [532, 131] on div "Ações" at bounding box center [602, 124] width 366 height 20
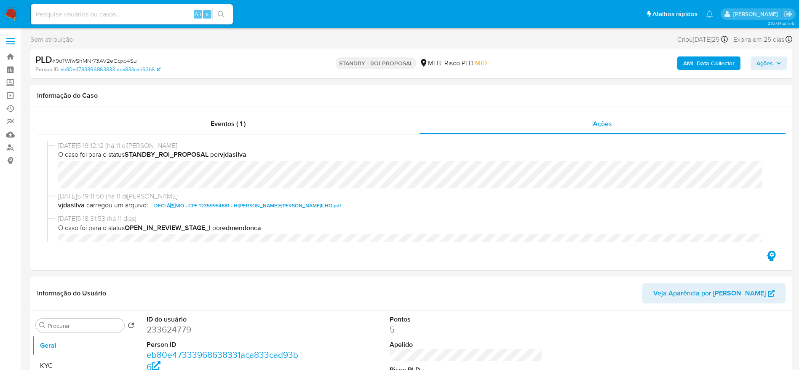
click at [111, 61] on span "# 9oTWfwShMNr73AV2eGqxo4Su" at bounding box center [94, 60] width 85 height 8
copy span "9oTWfwShMNr73AV2eGqxo4Su"
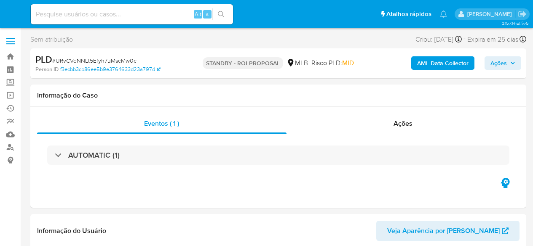
select select "10"
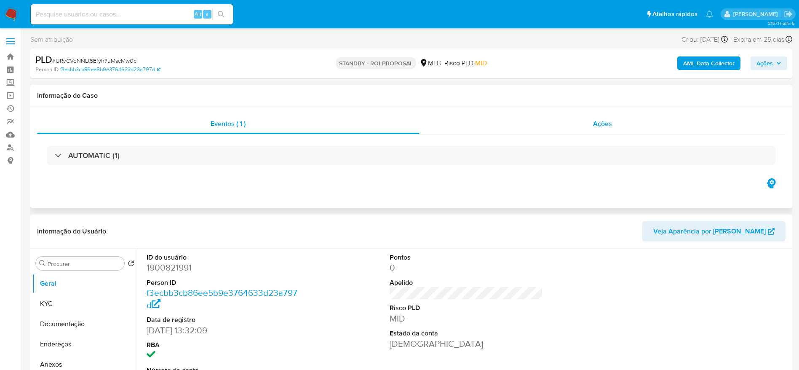
click at [532, 126] on span "Ações" at bounding box center [602, 124] width 19 height 10
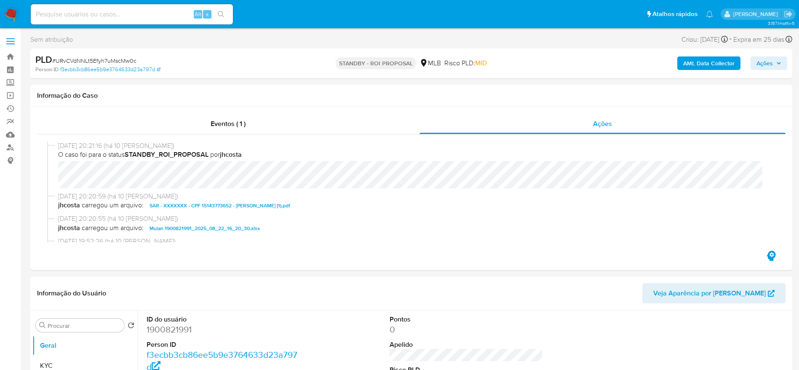
click at [101, 61] on span "# URvCVdNNLt5Efyh7uMscMw0c" at bounding box center [94, 60] width 84 height 8
copy span "URvCVdNNLt5Efyh7uMscMw0c"
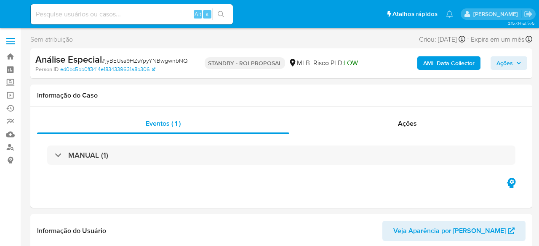
select select "10"
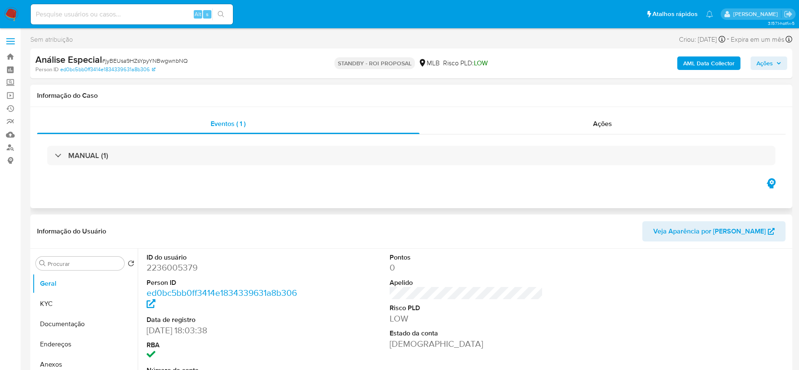
click at [538, 135] on div "MANUAL (1)" at bounding box center [411, 155] width 748 height 42
click at [538, 125] on div "Ações" at bounding box center [602, 124] width 366 height 20
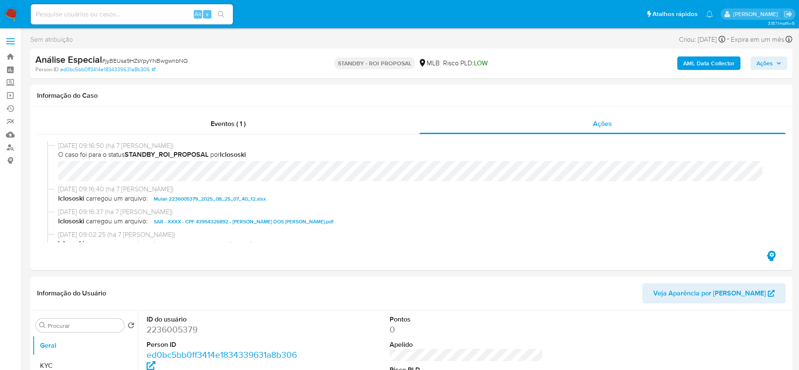
click at [171, 58] on span "# jyBEUsa9HZsYpyYNBwgwnbNQ" at bounding box center [145, 60] width 86 height 8
copy span "jyBEUsa9HZsYpyYNBwgwnbNQ"
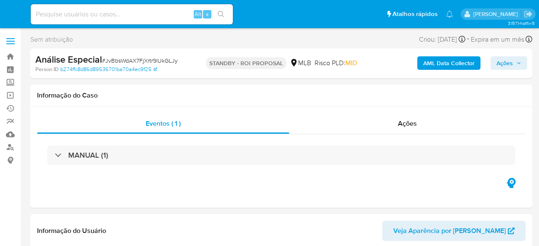
select select "10"
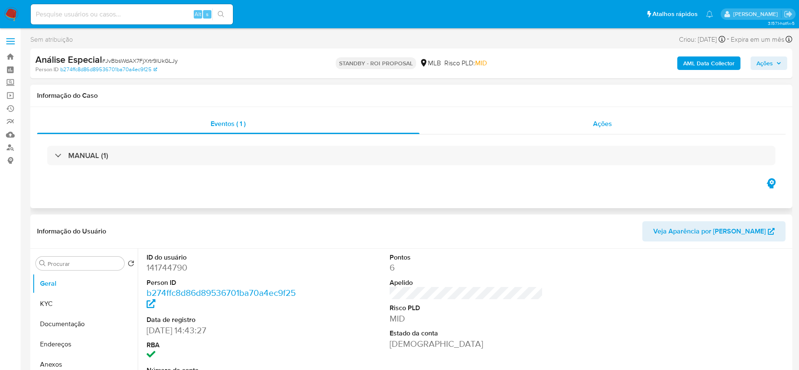
click at [538, 127] on div "Ações" at bounding box center [602, 124] width 366 height 20
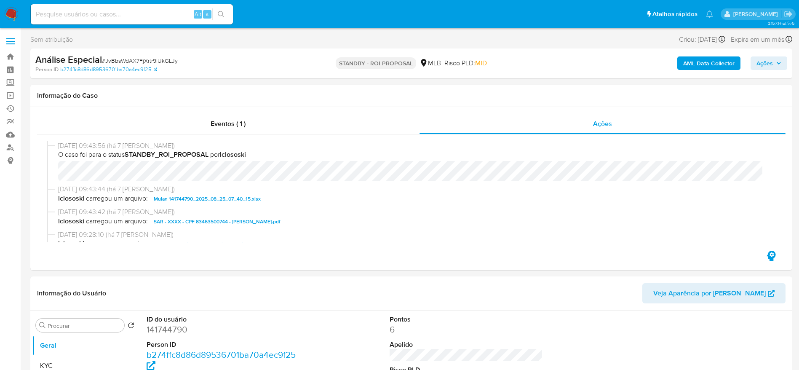
click at [165, 58] on span "# JvBbsWdAX7FjXrtr9lUkGLJy" at bounding box center [140, 60] width 76 height 8
copy span "JvBbsWdAX7FjXrtr9lUkGLJy"
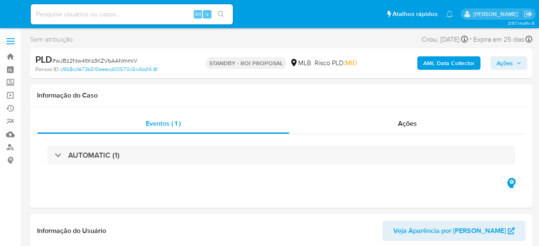
select select "10"
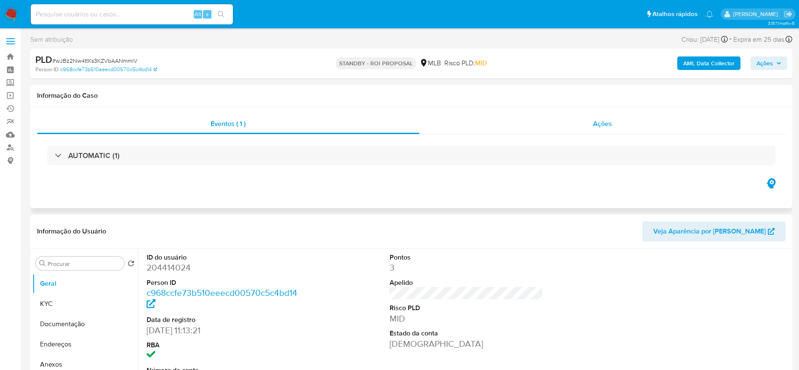
click at [538, 125] on div "Ações" at bounding box center [602, 124] width 366 height 20
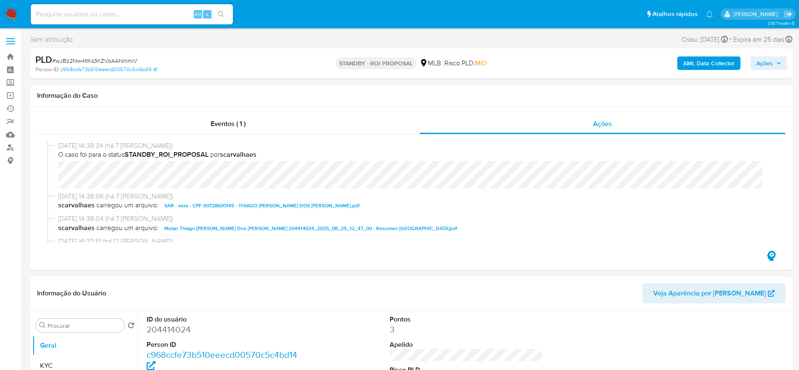
click at [125, 62] on span "# wJBz2Nw4ttKs3KZVbAANmmiV" at bounding box center [94, 60] width 85 height 8
copy span "wJBz2Nw4ttKs3KZVbAANmmiV"
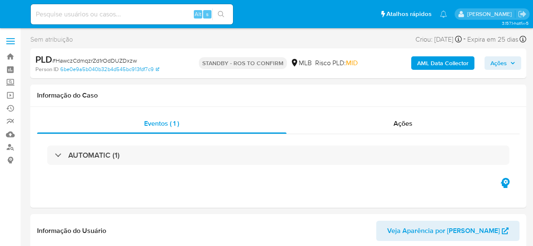
select select "10"
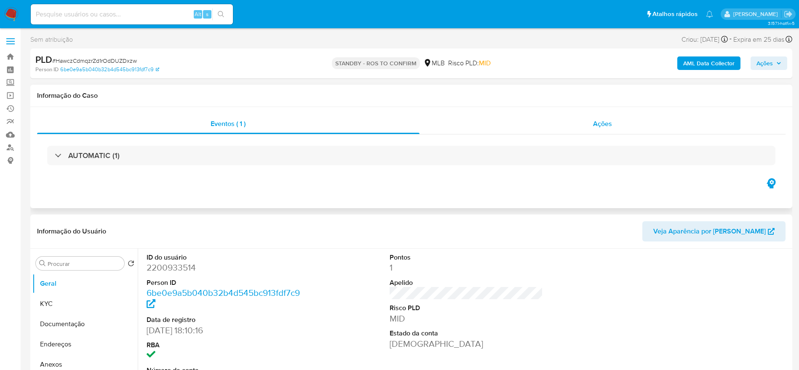
click at [532, 133] on div "Ações" at bounding box center [602, 124] width 366 height 20
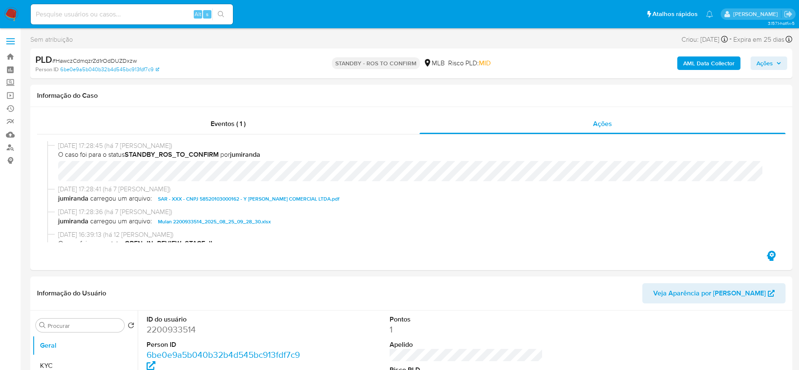
click at [129, 61] on span "# HawczCdmqzrZd1rOdDUZDxzw" at bounding box center [94, 60] width 85 height 8
copy span "HawczCdmqzrZd1rOdDUZDxzw"
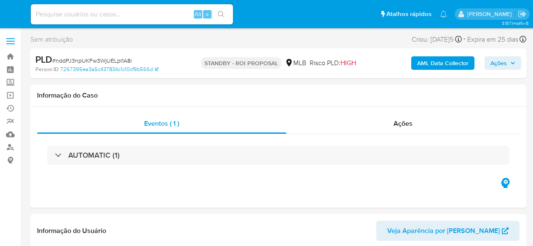
select select "10"
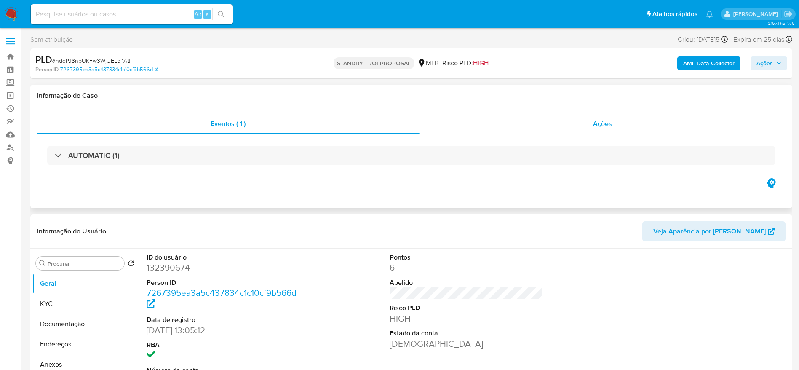
click at [530, 124] on div "Ações" at bounding box center [602, 124] width 366 height 20
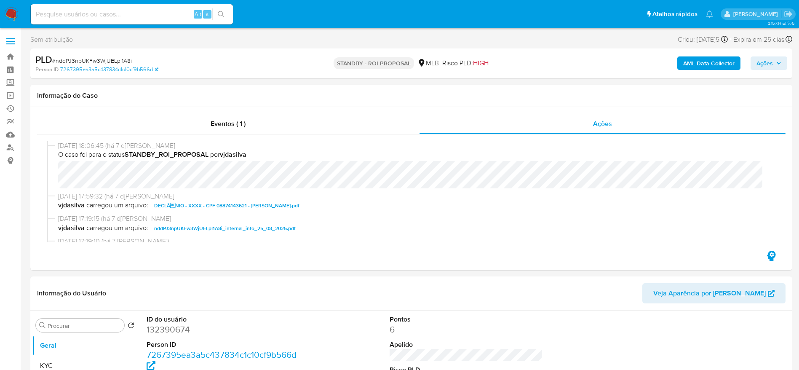
click at [112, 60] on span "# nddPJ3npUKFw3WjUELpI1A8i" at bounding box center [92, 60] width 80 height 8
copy span "nddPJ3npUKFw3WjUELpI1A8i"
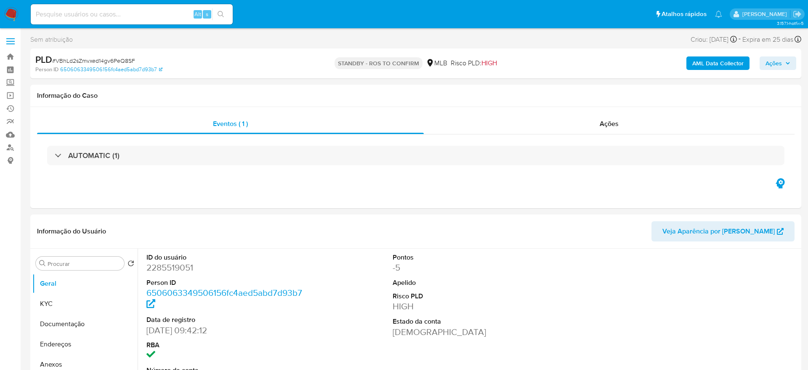
select select "10"
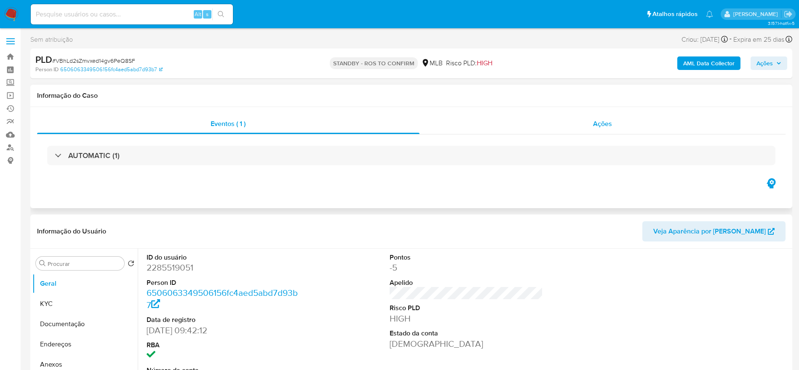
click at [533, 117] on div "Ações" at bounding box center [602, 124] width 366 height 20
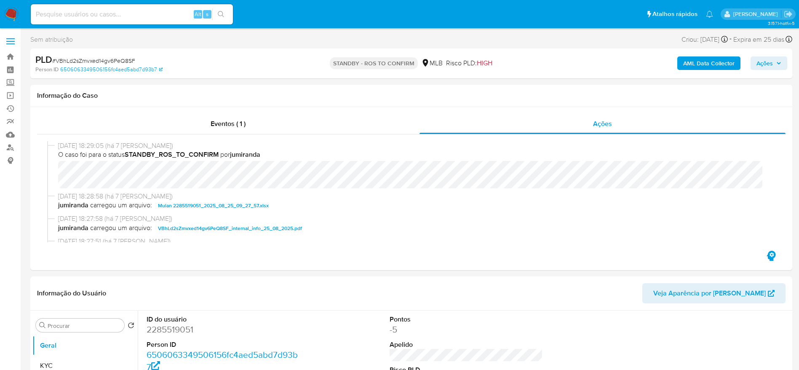
click at [129, 58] on span "# VBhLd2sZmvxed14gv6PeQ8SF" at bounding box center [93, 60] width 83 height 8
copy span "VBhLd2sZmvxed14gv6PeQ8SF"
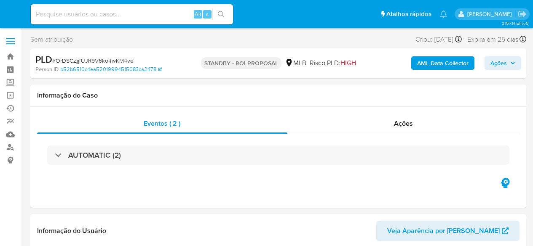
select select "10"
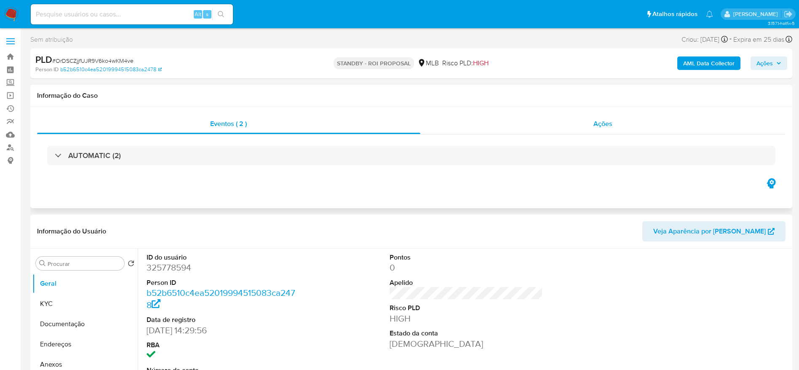
click at [532, 121] on div "Ações" at bounding box center [602, 124] width 365 height 20
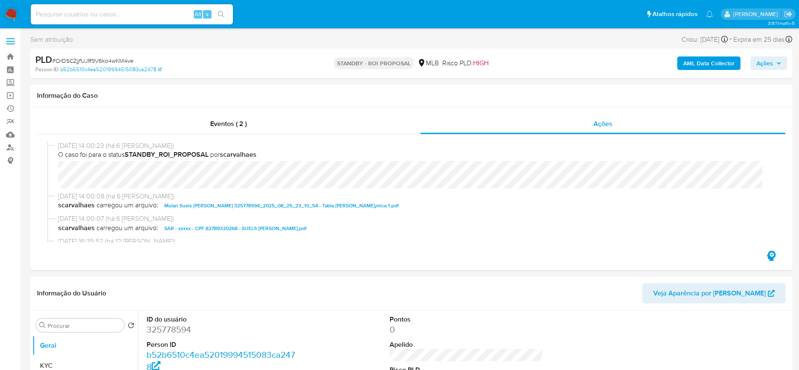
click at [104, 56] on span "# OrDSCZjjfUJR9V6ko4wKM4ve" at bounding box center [92, 60] width 81 height 8
copy span "OrDSCZjjfUJR9V6ko4wKM4ve"
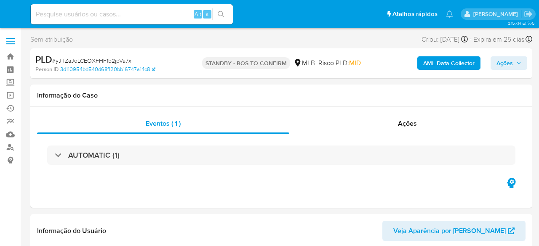
select select "10"
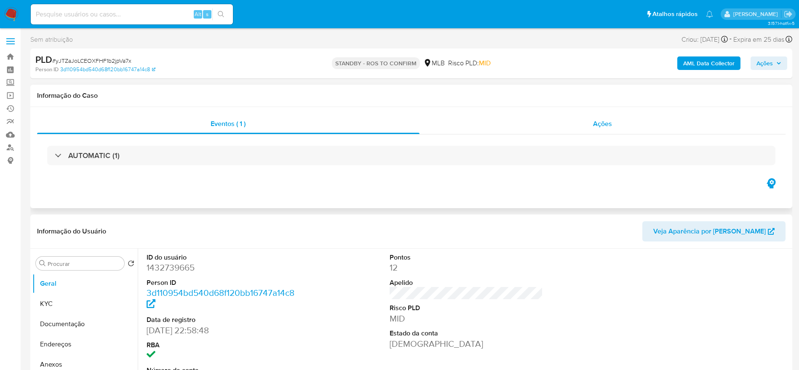
click at [508, 127] on div "Ações" at bounding box center [602, 124] width 366 height 20
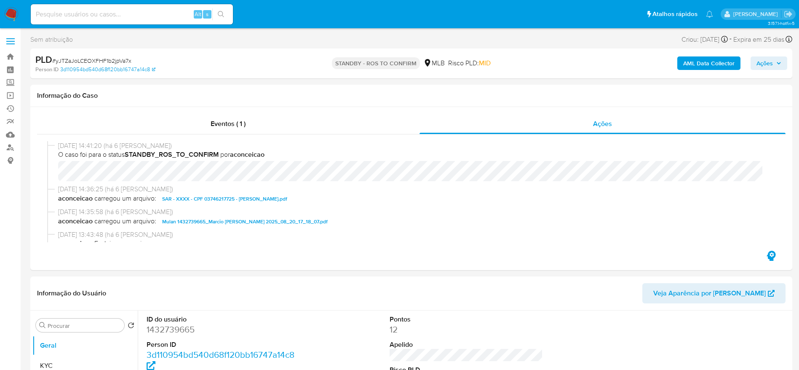
click at [116, 57] on span "# yJTZaJoLCEOXFHF1b2jpVa7x" at bounding box center [91, 60] width 79 height 8
copy span "yJTZaJoLCEOXFHF1b2jpVa7x"
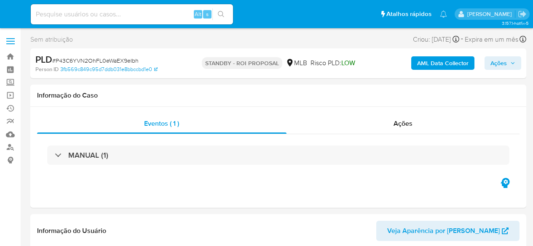
select select "10"
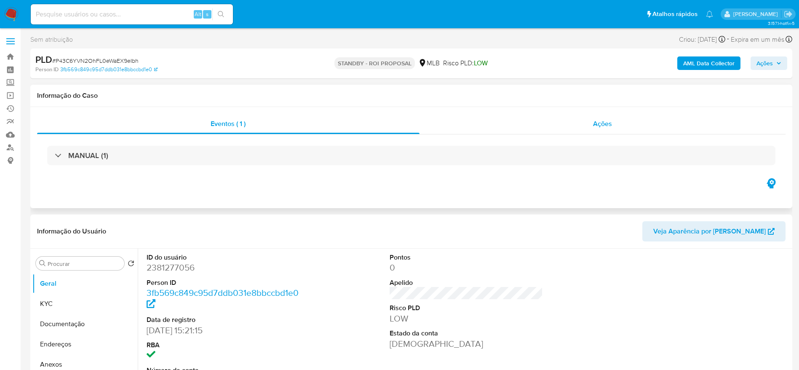
click at [494, 125] on div "Ações" at bounding box center [602, 124] width 366 height 20
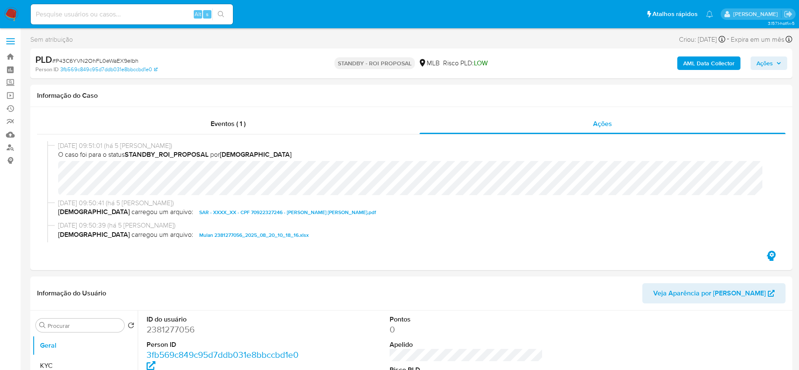
click at [103, 58] on span "# P43C6YVN2OhFL0eWaEX9eIbh" at bounding box center [95, 60] width 86 height 8
copy span "P43C6YVN2OhFL0eWaEX9eIbh"
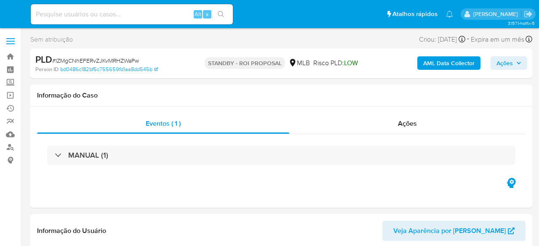
select select "10"
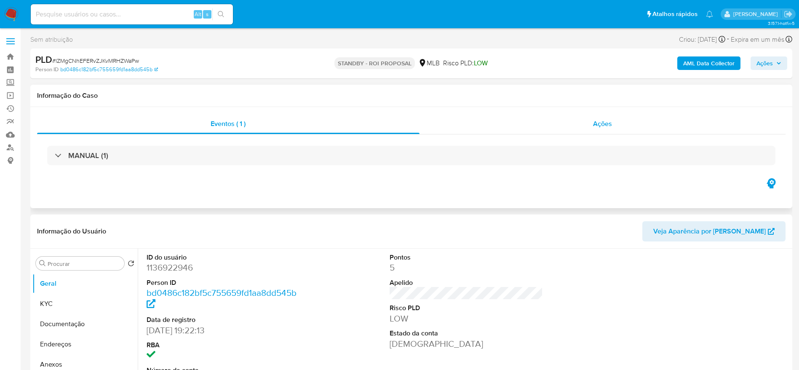
click at [538, 129] on div "Ações" at bounding box center [602, 124] width 366 height 20
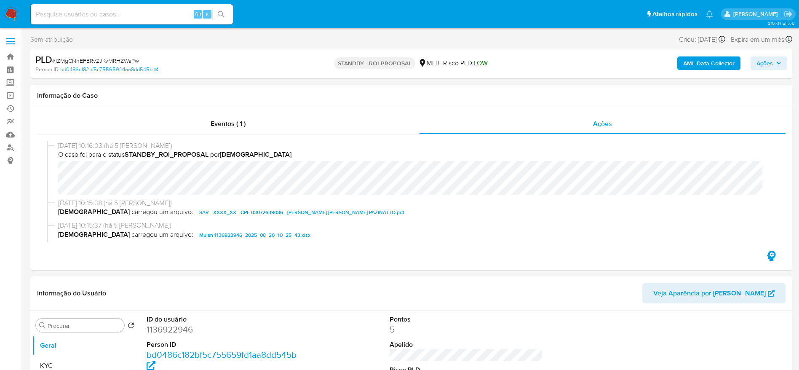
click at [112, 61] on span "# lZMgCNhEFERvZJKvMRHZWaPw" at bounding box center [95, 60] width 87 height 8
copy span "lZMgCNhEFERvZJKvMRHZWaPw"
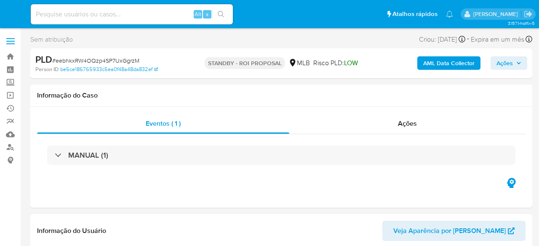
select select "10"
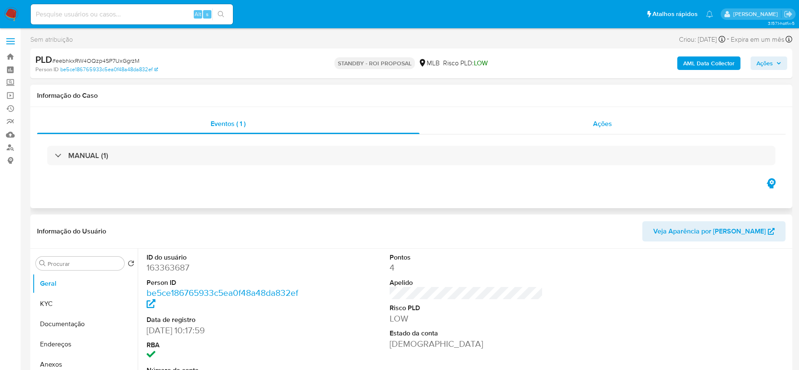
click at [538, 128] on div "Ações" at bounding box center [602, 124] width 366 height 20
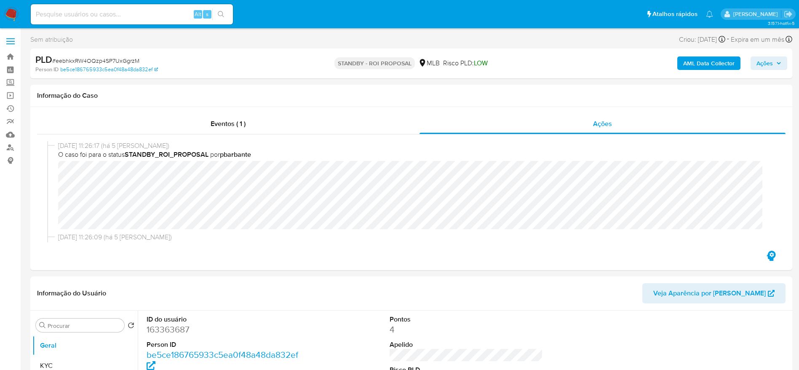
click at [116, 59] on span "# eebhkxRW4OQzp4SP7UxGgrzM" at bounding box center [95, 60] width 87 height 8
copy span "eebhkxRW4OQzp4SP7UxGgrzM"
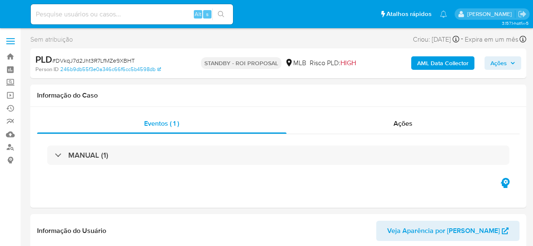
select select "10"
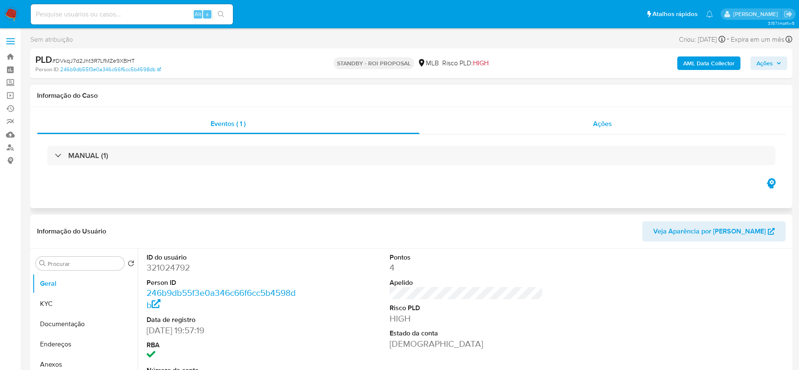
click at [532, 123] on span "Ações" at bounding box center [602, 124] width 19 height 10
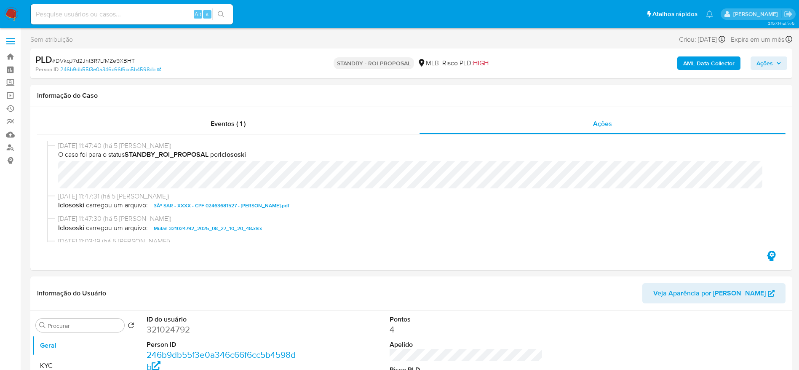
click at [109, 59] on span "# DVkqJ7d2Jht3R7LfMZe9XBHT" at bounding box center [93, 60] width 83 height 8
copy span "DVkqJ7d2Jht3R7LfMZe9XBHT"
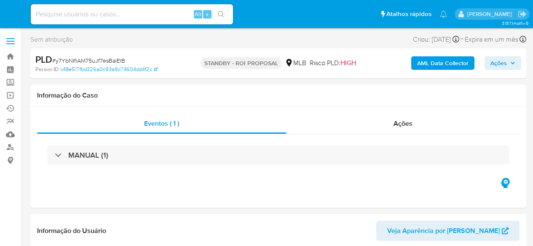
select select "10"
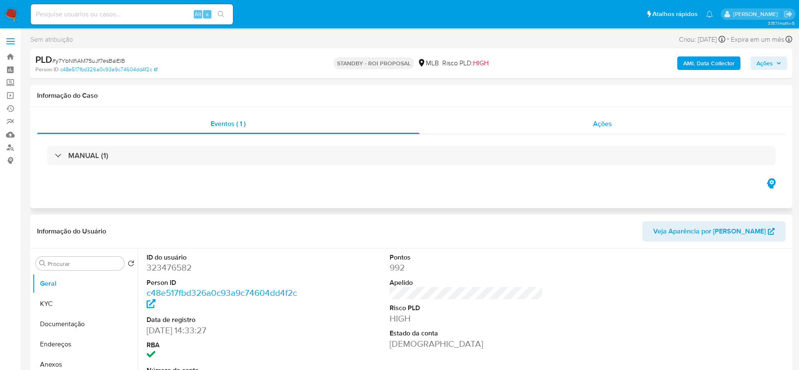
click at [532, 127] on div "Ações" at bounding box center [602, 124] width 366 height 20
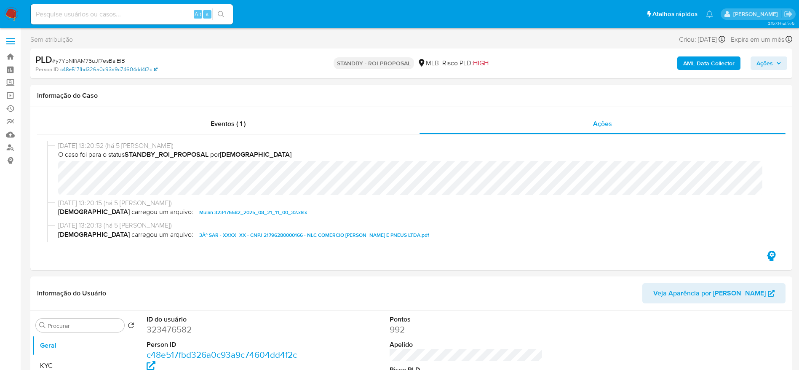
click at [77, 66] on link "c48e517fbd326a0c93a9c74604dd4f2c" at bounding box center [108, 70] width 97 height 8
click at [95, 59] on span "# y7YbNIfiAM75uJf7esBaiElB" at bounding box center [88, 60] width 73 height 8
copy span "y7YbNIfiAM75uJf7esBaiElB"
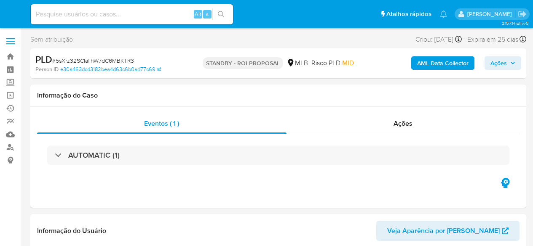
select select "10"
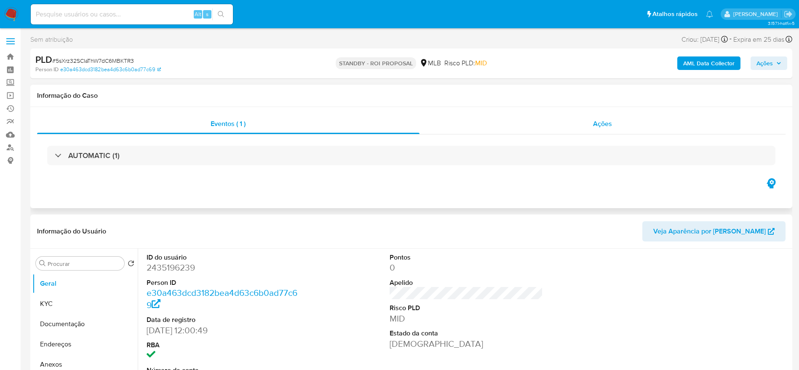
click at [532, 122] on div "Ações" at bounding box center [602, 124] width 366 height 20
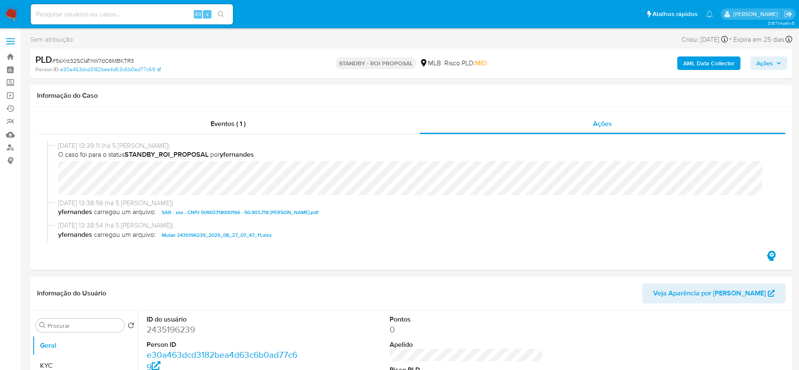
click at [94, 64] on span "# 5sXrz32SCIaThW7dC6MBKTR3" at bounding box center [93, 60] width 82 height 8
copy span "5sXrz32SCIaThW7dC6MBKTR3"
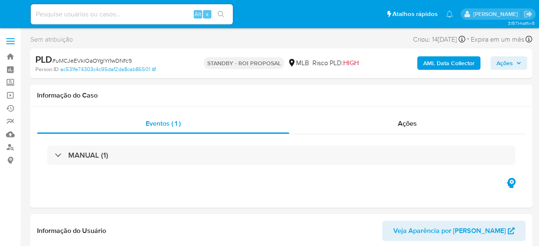
select select "10"
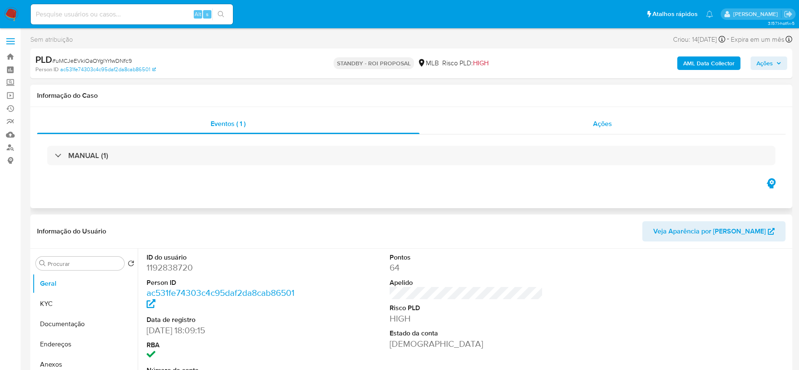
click at [519, 121] on div "Ações" at bounding box center [602, 124] width 366 height 20
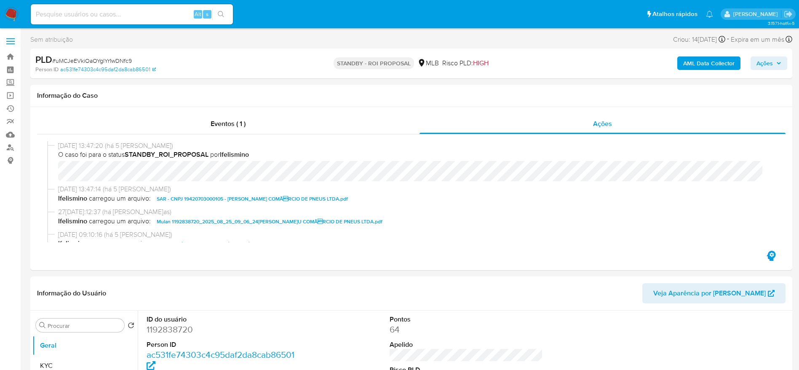
click at [85, 61] on span "# uMCJeEVkiOaOYglYr1wDNfc9" at bounding box center [92, 60] width 80 height 8
copy span "uMCJeEVkiOaOYglYr1wDNfc9"
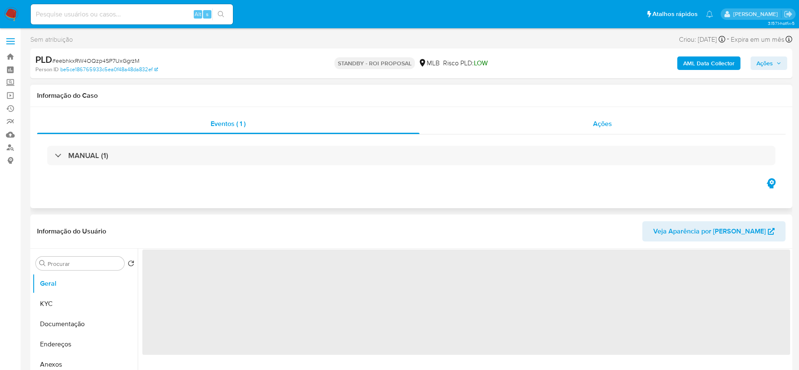
click at [518, 120] on div "Ações" at bounding box center [602, 124] width 366 height 20
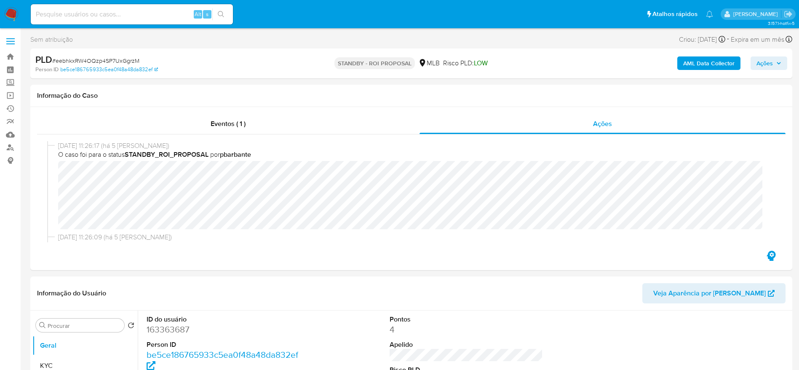
select select "10"
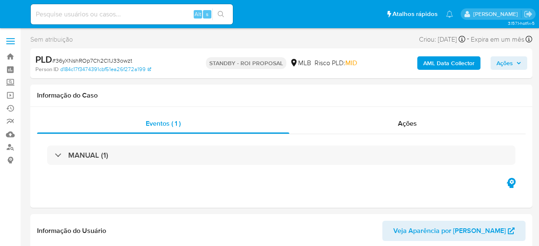
select select "10"
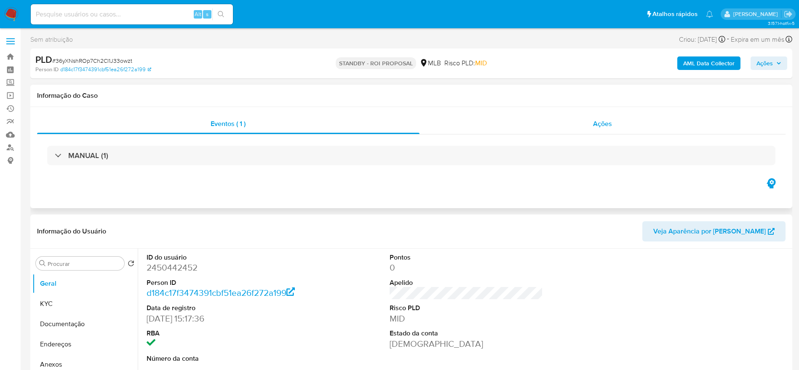
click at [538, 132] on div "Ações" at bounding box center [602, 124] width 366 height 20
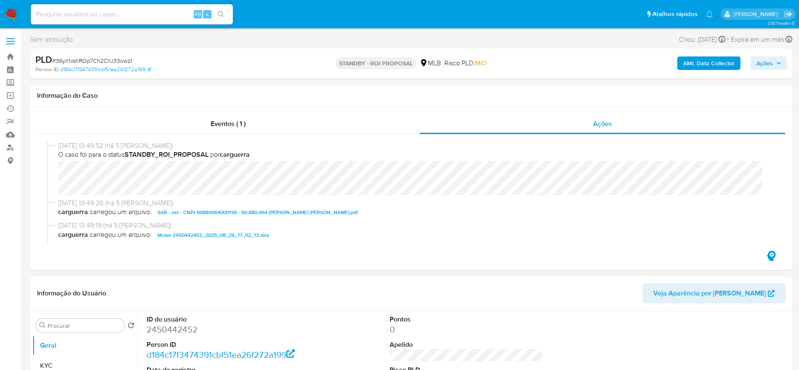
click at [117, 59] on span "# 36yXNshROp7Ch2Cl1J33owzt" at bounding box center [92, 60] width 80 height 8
copy span "36yXNshROp7Ch2Cl1J33owzt"
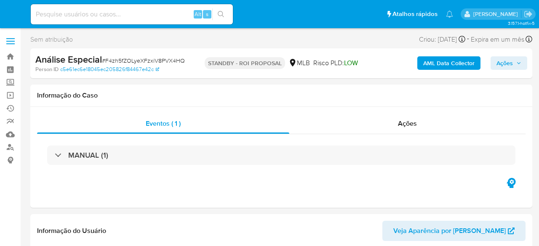
select select "10"
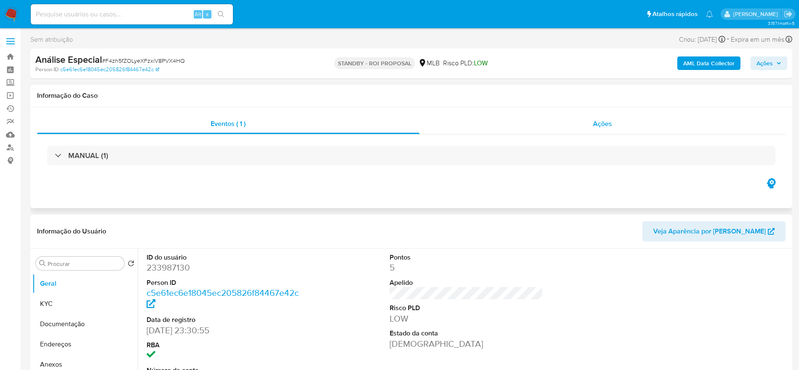
click at [538, 131] on div "Ações" at bounding box center [602, 124] width 366 height 20
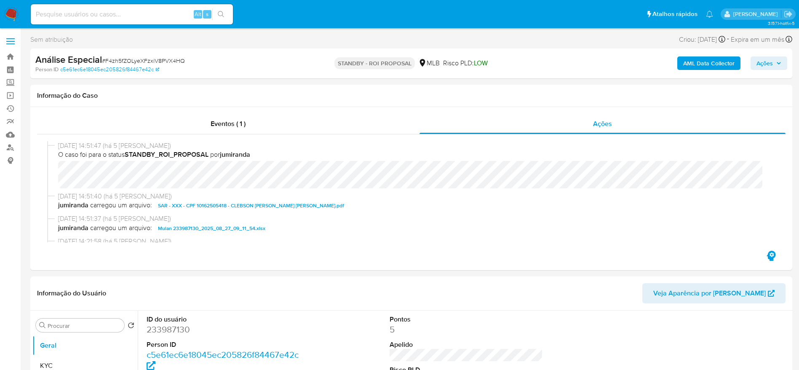
click at [115, 57] on span "# F4zh5fZOLyeXFzxiV8PVX4HQ" at bounding box center [143, 60] width 83 height 8
click at [117, 59] on span "# F4zh5fZOLyeXFzxiV8PVX4HQ" at bounding box center [143, 60] width 83 height 8
copy span "F4zh5fZOLyeXFzxiV8PVX4HQ"
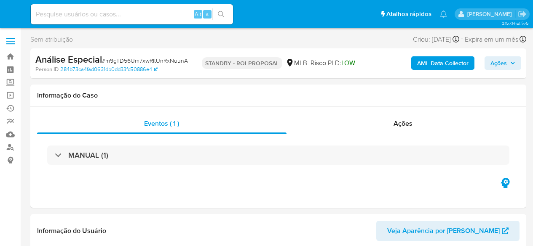
select select "10"
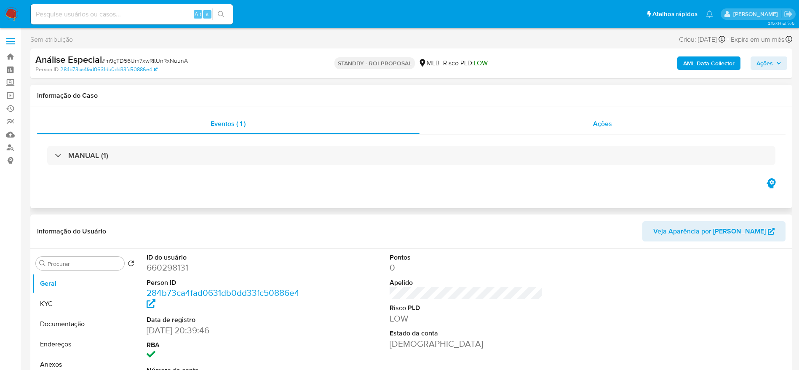
click at [520, 124] on div "Ações" at bounding box center [602, 124] width 366 height 20
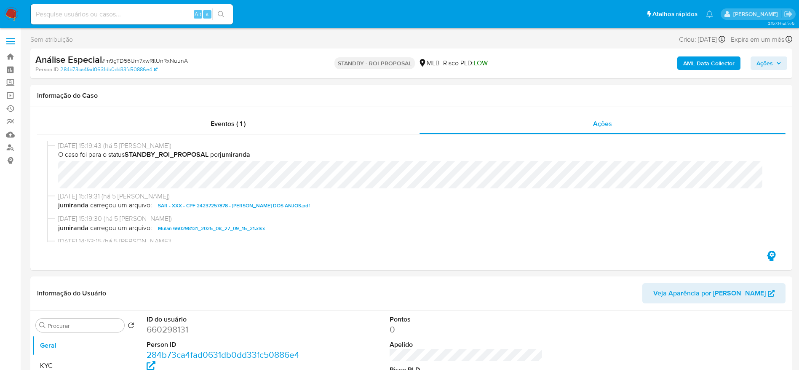
click at [172, 59] on span "# m9gTD56Um7xwRItUnRxNuunA" at bounding box center [145, 60] width 86 height 8
copy span "m9gTD56Um7xwRItUnRxNuunA"
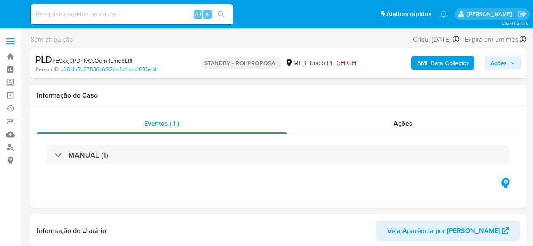
select select "10"
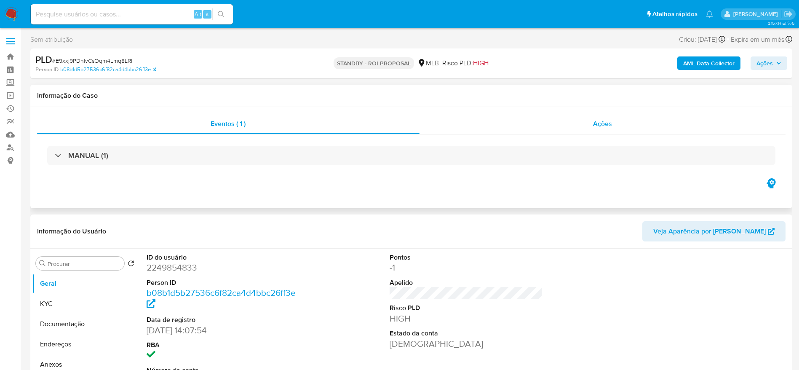
click at [532, 130] on div "Ações" at bounding box center [602, 124] width 366 height 20
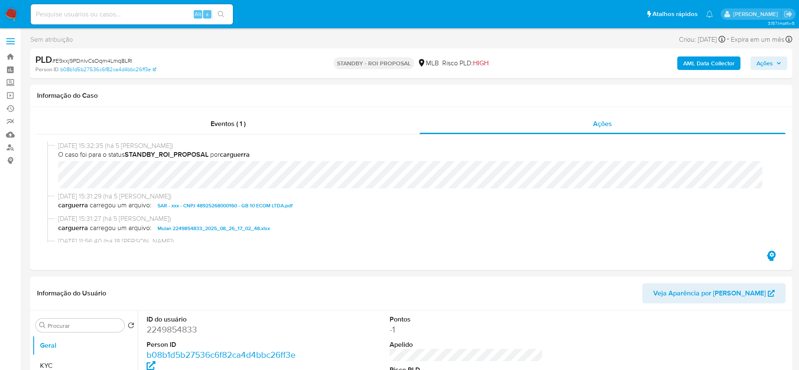
click at [112, 60] on span "# E9xxj9PDnlvCsOqm4Lmq8LRl" at bounding box center [92, 60] width 80 height 8
copy span "E9xxj9PDnlvCsOqm4Lmq8LRl"
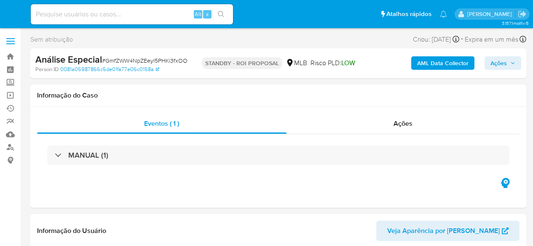
select select "10"
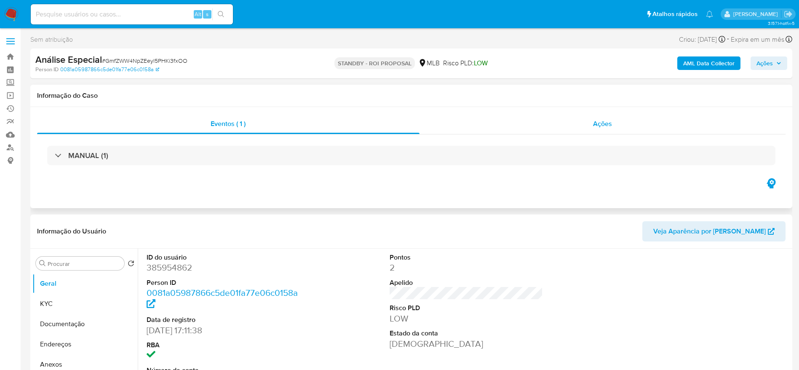
click at [521, 127] on div "Ações" at bounding box center [602, 124] width 366 height 20
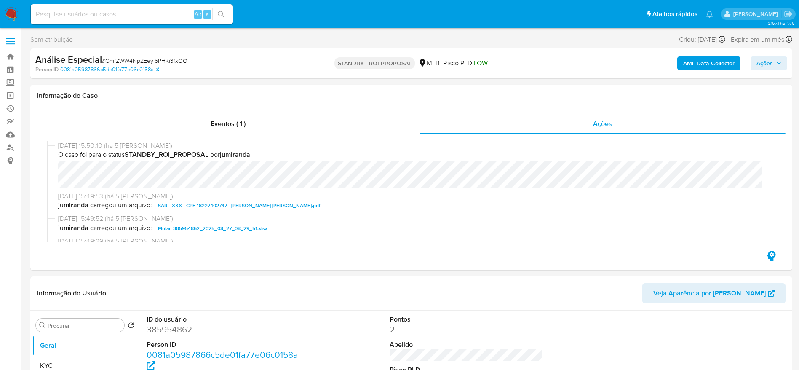
click at [170, 59] on span "# GmfZWW4NpZEeyl5PHKi3fxOO" at bounding box center [144, 60] width 85 height 8
copy span "GmfZWW4NpZEeyl5PHKi3fxOO"
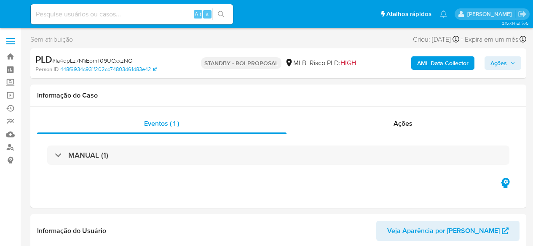
select select "10"
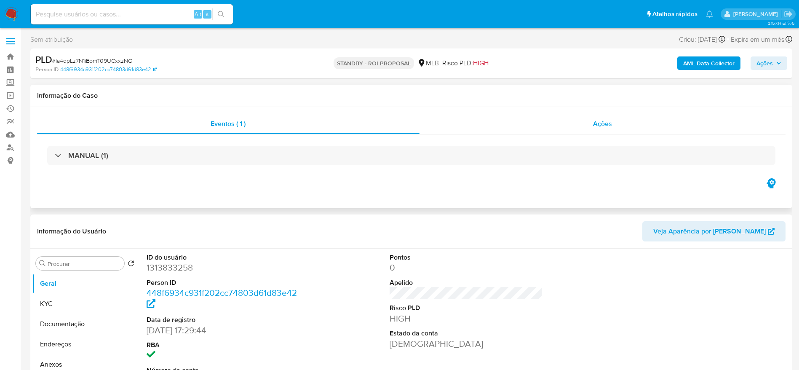
click at [532, 127] on span "Ações" at bounding box center [602, 124] width 19 height 10
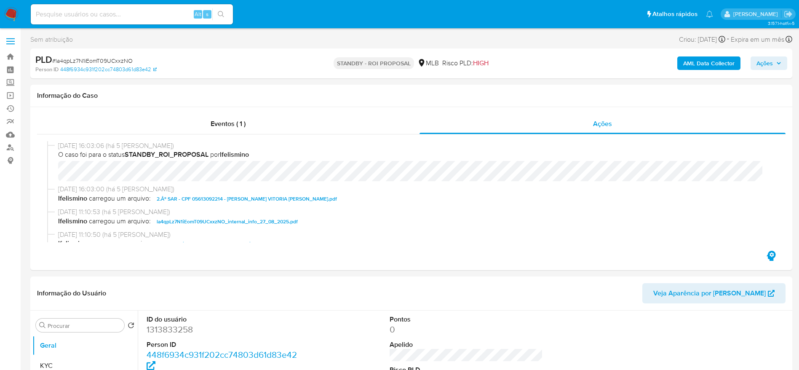
click at [111, 61] on span "# la4qpLz7N1iEomT09UCxxzNO" at bounding box center [92, 60] width 80 height 8
copy span "la4qpLz7N1iEomT09UCxxzNO"
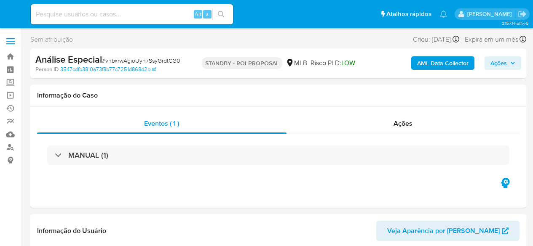
select select "10"
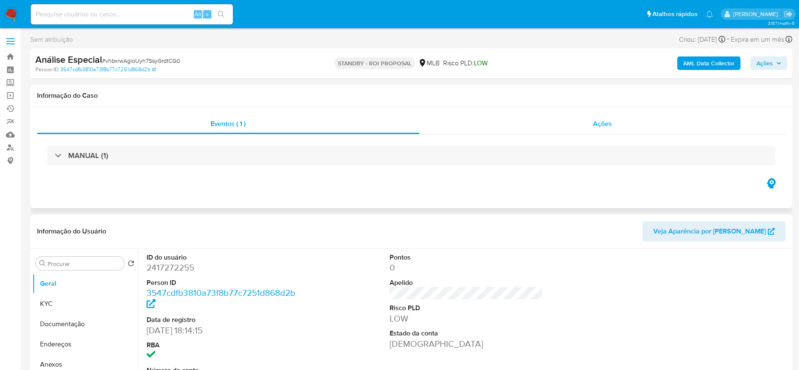
click at [532, 128] on div "Ações" at bounding box center [602, 124] width 366 height 20
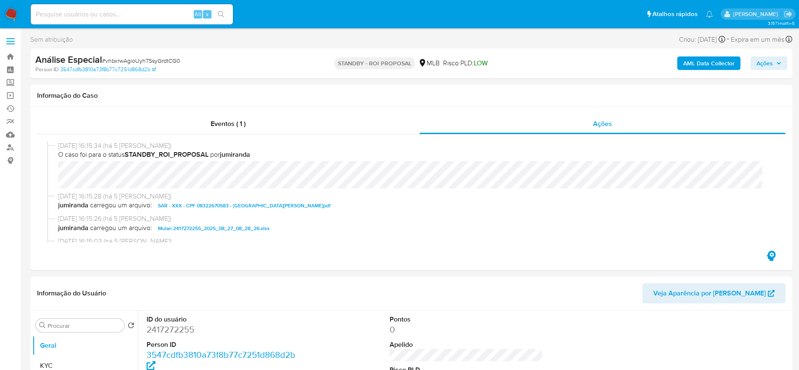
click at [179, 59] on span "# vhbxrwAgioUyh7SsyGrdtCG0" at bounding box center [141, 60] width 78 height 8
click at [173, 58] on span "# vhbxrwAgioUyh7SsyGrdtCG0" at bounding box center [141, 60] width 78 height 8
copy span "vhbxrwAgioUyh7SsyGrdtCG0"
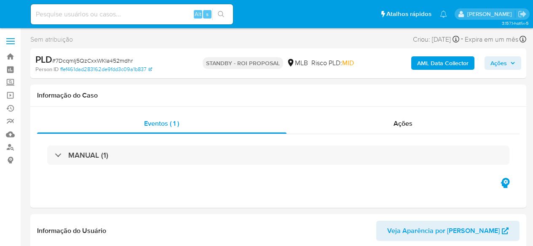
select select "10"
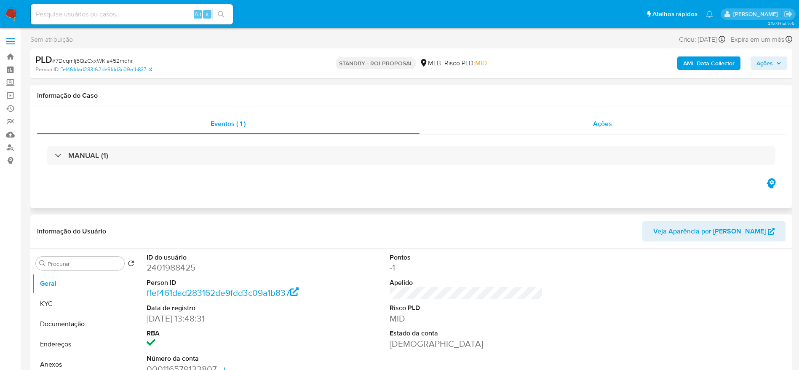
click at [532, 132] on div "Ações" at bounding box center [602, 124] width 366 height 20
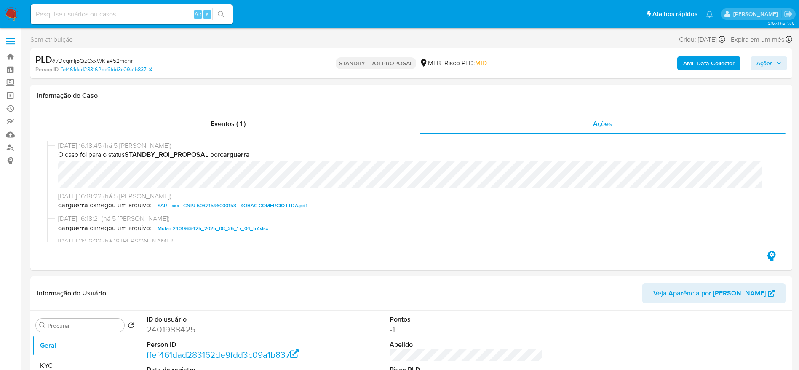
click at [90, 58] on span "# 7DcqmIj5QzCxxWKIa452mdhr" at bounding box center [92, 60] width 80 height 8
copy span "7DcqmIj5QzCxxWKIa452mdhr"
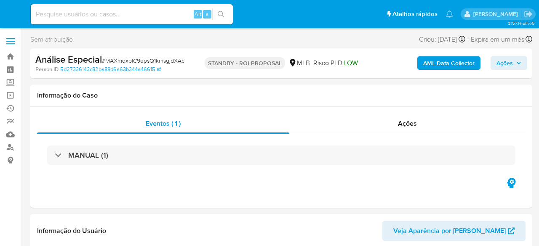
select select "10"
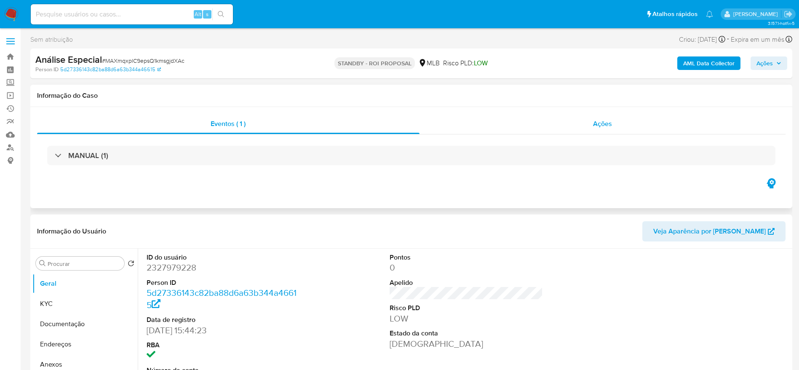
click at [538, 129] on div "Ações" at bounding box center [602, 124] width 366 height 20
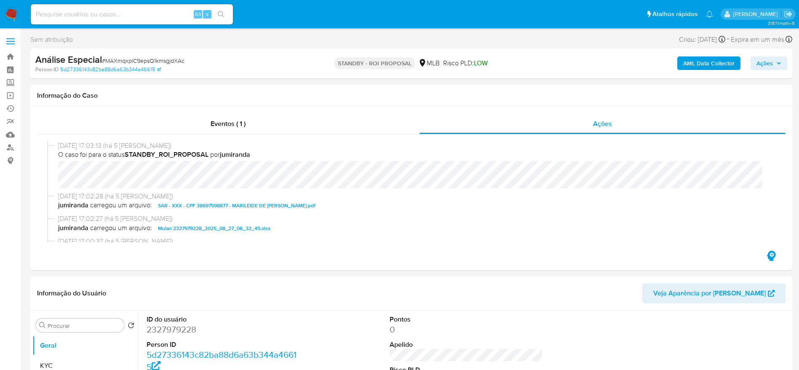
click at [151, 57] on span "# MAXmqxplC9epsQ1kmsgjdXAc" at bounding box center [143, 60] width 83 height 8
copy span "MAXmqxplC9epsQ1kmsgjdXAc"
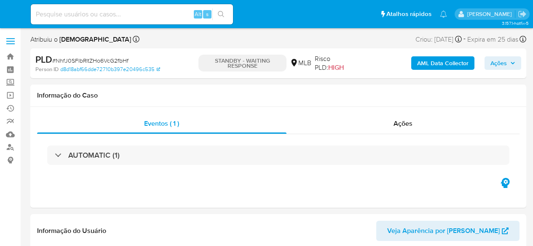
select select "10"
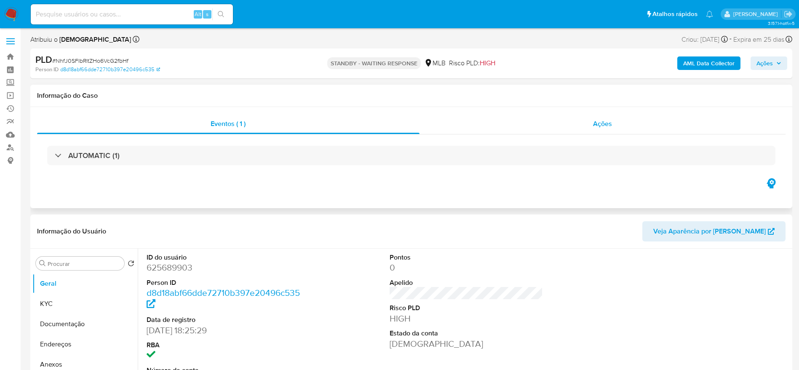
click at [532, 127] on div "Ações" at bounding box center [602, 124] width 366 height 20
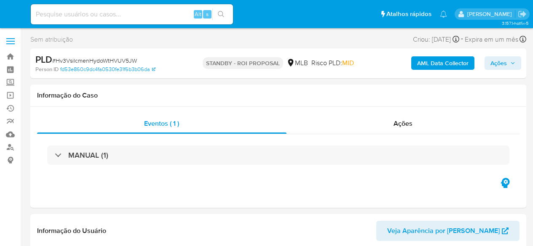
select select "10"
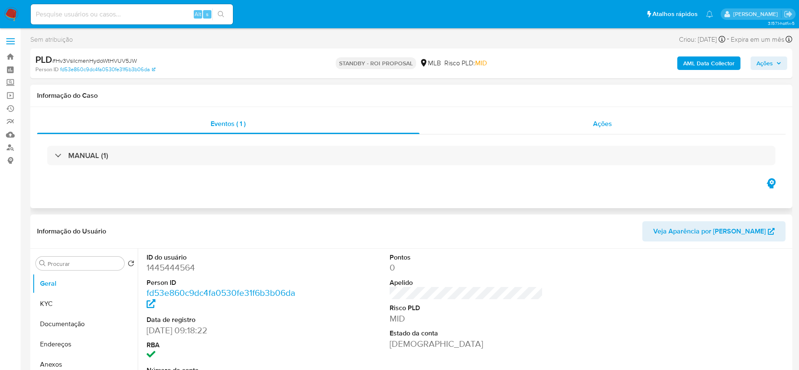
click at [532, 121] on div "Ações" at bounding box center [602, 124] width 366 height 20
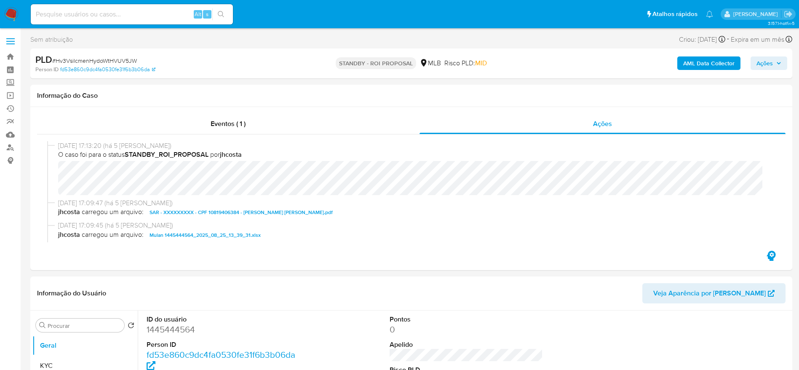
click at [121, 58] on span "# Hv3VsilcmenHydoWtHVUV5JW" at bounding box center [94, 60] width 85 height 8
copy span "Hv3VsilcmenHydoWtHVUV5JW"
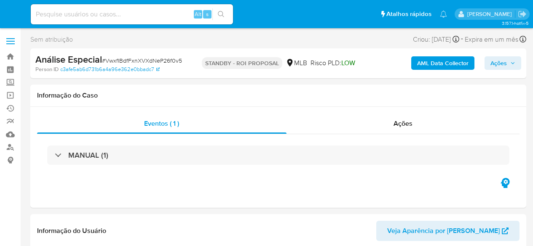
select select "10"
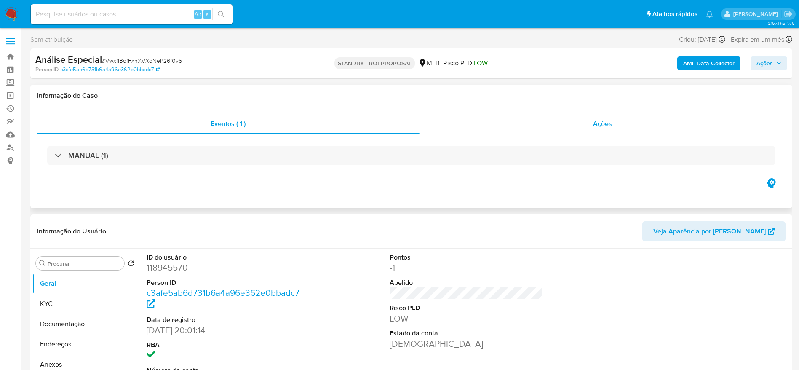
click at [470, 128] on div "Ações" at bounding box center [602, 124] width 366 height 20
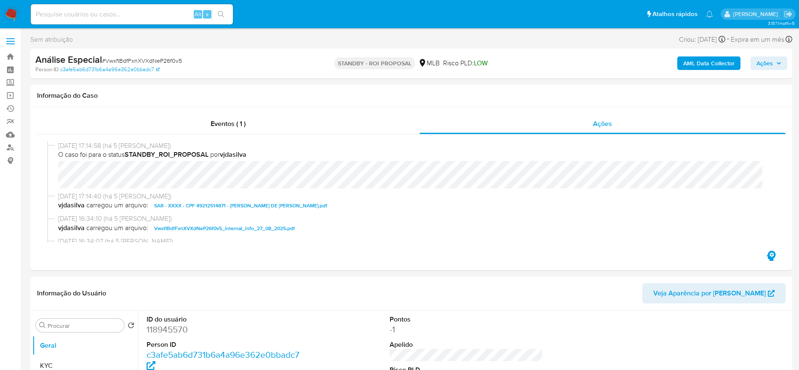
click at [115, 64] on span "# VwxfIBdfFxnXVXdNeP26f0v5" at bounding box center [142, 60] width 80 height 8
copy span "VwxfIBdfFxnXVXdNeP26f0v5"
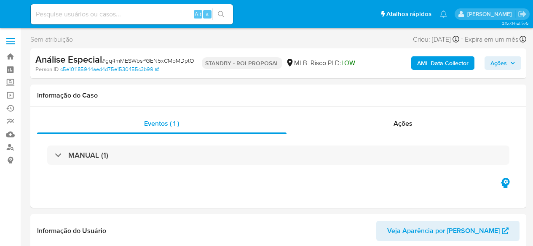
select select "10"
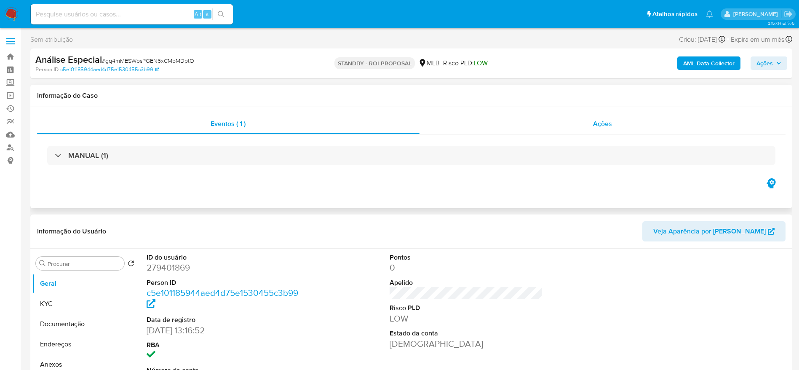
click at [482, 128] on div "Ações" at bounding box center [602, 124] width 366 height 20
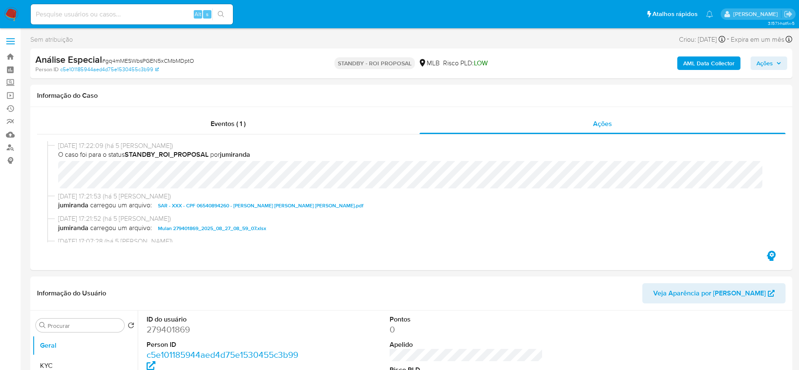
click at [166, 60] on span "# gq4mMESWbsPGEN5xCMbMDptO" at bounding box center [148, 60] width 92 height 8
copy span "gq4mMESWbsPGEN5xCMbMDptO"
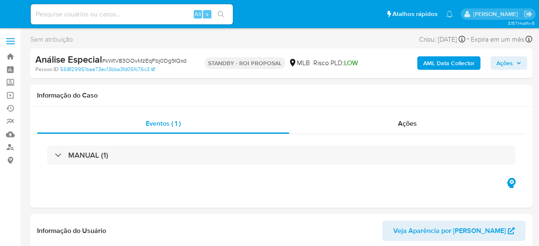
select select "10"
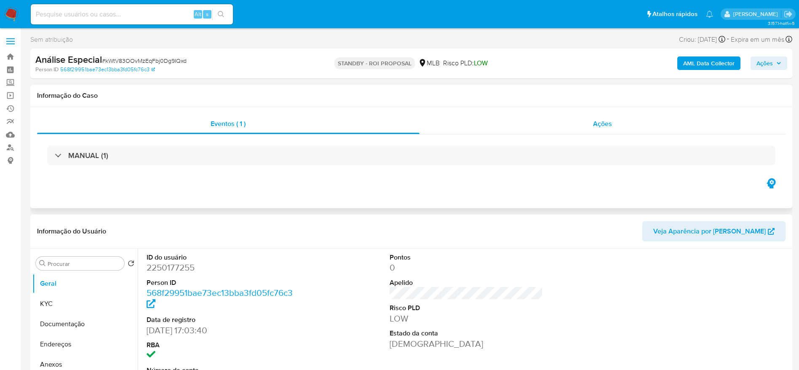
click at [538, 123] on div "Ações" at bounding box center [602, 124] width 366 height 20
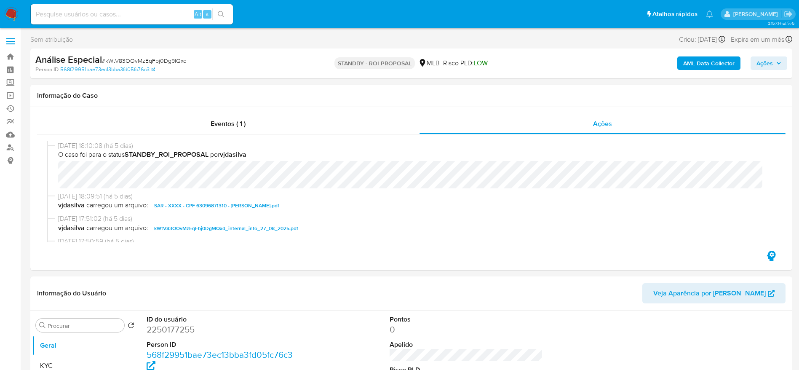
click at [146, 61] on span "# kWtV83OOvMzEqFbj0Dg9IQxd" at bounding box center [144, 60] width 85 height 8
copy span "kWtV83OOvMzEqFbj0Dg9IQxd"
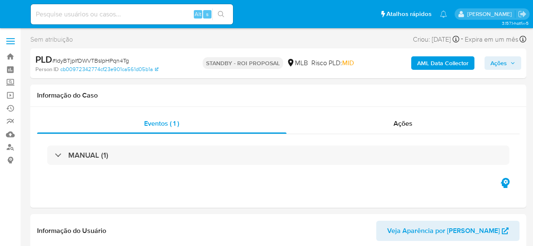
select select "10"
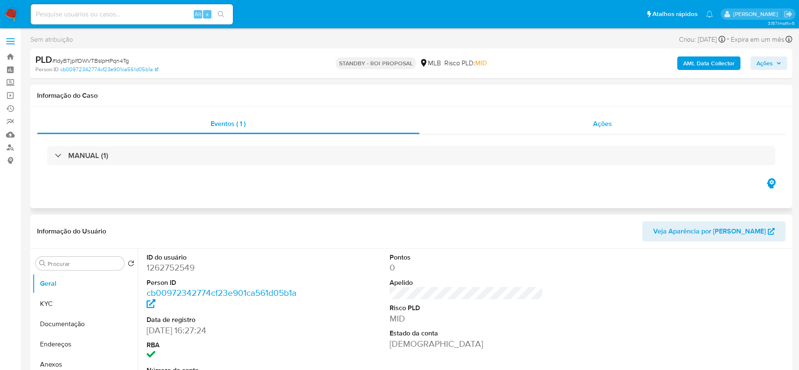
click at [532, 128] on div "Ações" at bounding box center [602, 124] width 366 height 20
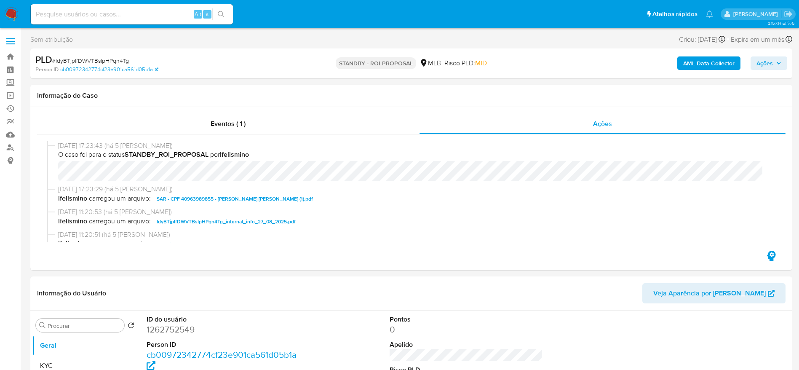
click at [120, 62] on span "# IdyBTjplfDWVTBsIpHPqn4Tg" at bounding box center [90, 60] width 77 height 8
copy span "IdyBTjplfDWVTBsIpHPqn4Tg"
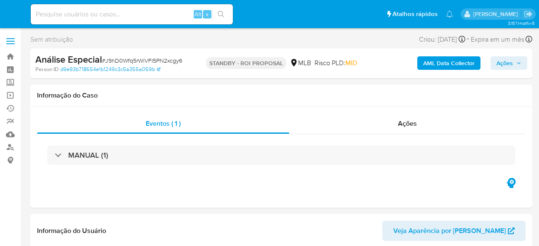
select select "10"
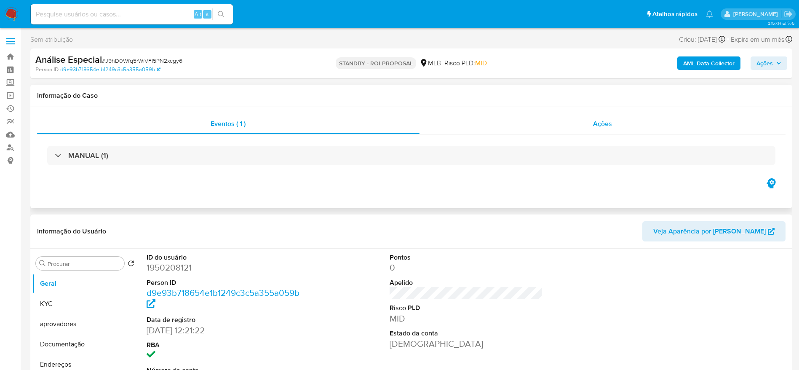
click at [517, 124] on div "Ações" at bounding box center [602, 124] width 366 height 20
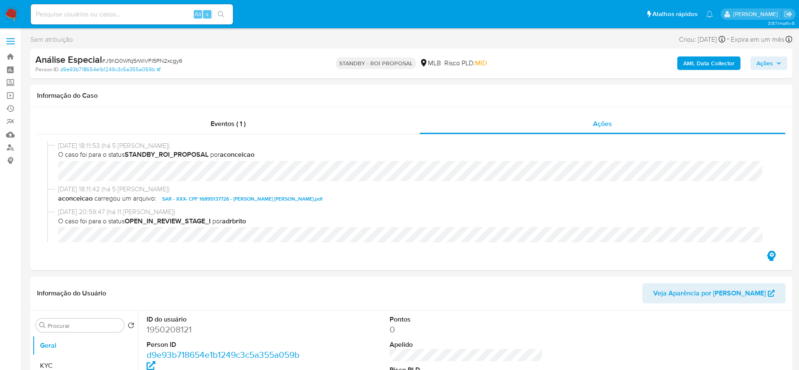
click at [128, 57] on span "# J9hD0Wfq5rWiVFI5PN2xcgy6" at bounding box center [142, 60] width 80 height 8
copy span "J9hD0Wfq5rWiVFI5PN2xcgy6"
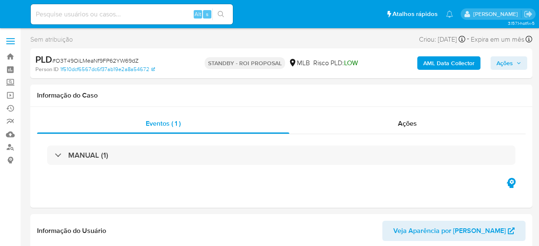
select select "10"
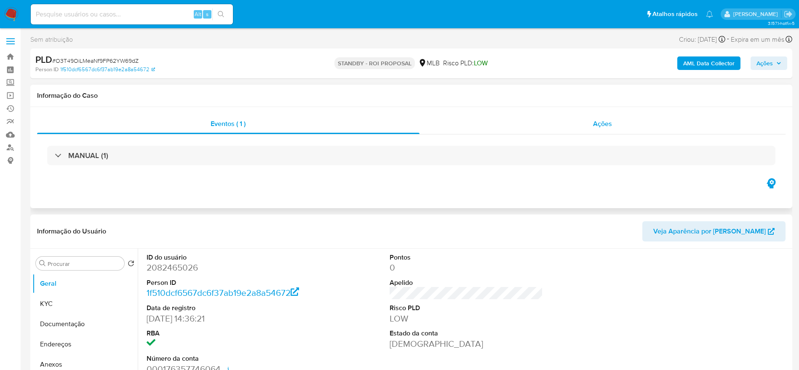
click at [524, 125] on div "Ações" at bounding box center [602, 124] width 366 height 20
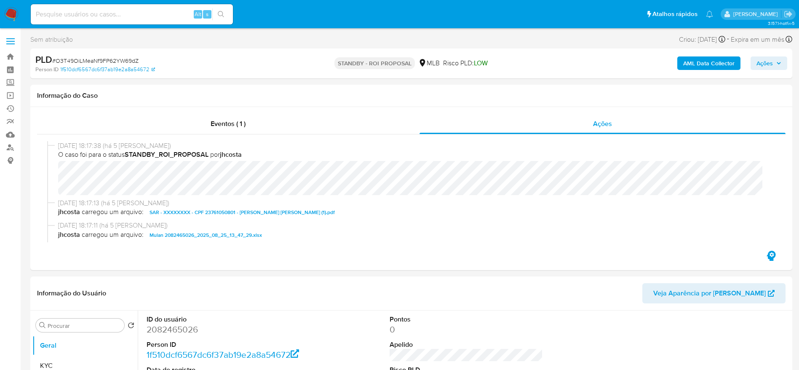
click at [121, 59] on span "# O3T49OiLMeaNf9FP62YW69dZ" at bounding box center [95, 60] width 86 height 8
copy span "O3T49OiLMeaNf9FP62YW69dZ"
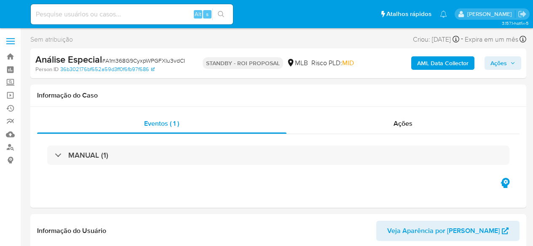
select select "10"
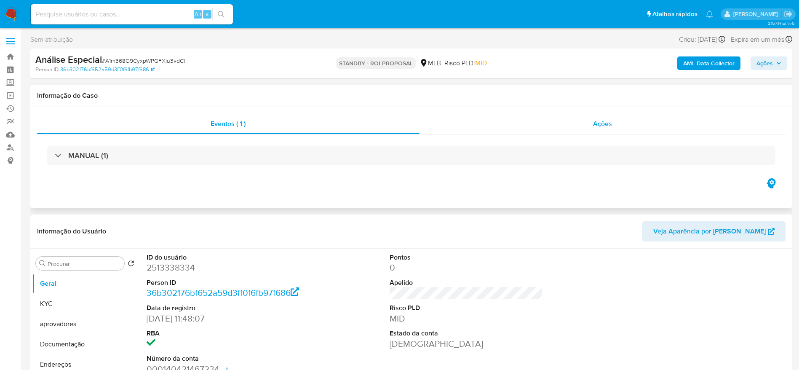
click at [530, 127] on div "Ações" at bounding box center [602, 124] width 366 height 20
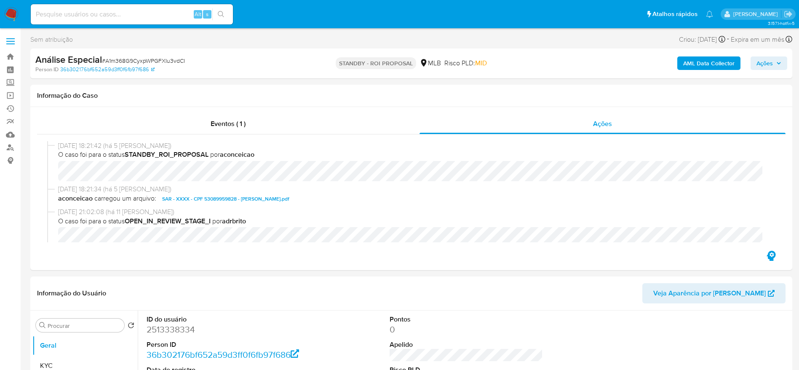
click at [169, 64] on span "# A1m368G9CyxpWPGFXIu3vdCI" at bounding box center [143, 60] width 83 height 8
copy span "A1m368G9CyxpWPGFXIu3vdCI"
click at [171, 54] on div "Análise Especial # A1m368G9CyxpWPGFXIu3vdCI" at bounding box center [159, 59] width 248 height 13
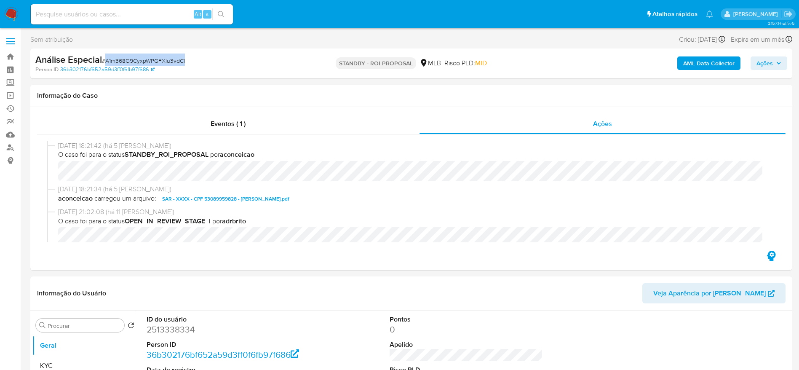
click at [169, 65] on div "Análise Especial # A1m368G9CyxpWPGFXIu3vdCI" at bounding box center [159, 59] width 248 height 13
click at [165, 61] on span "# A1m368G9CyxpWPGFXIu3vdCI" at bounding box center [143, 60] width 83 height 8
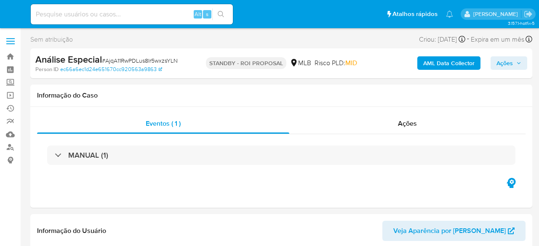
select select "10"
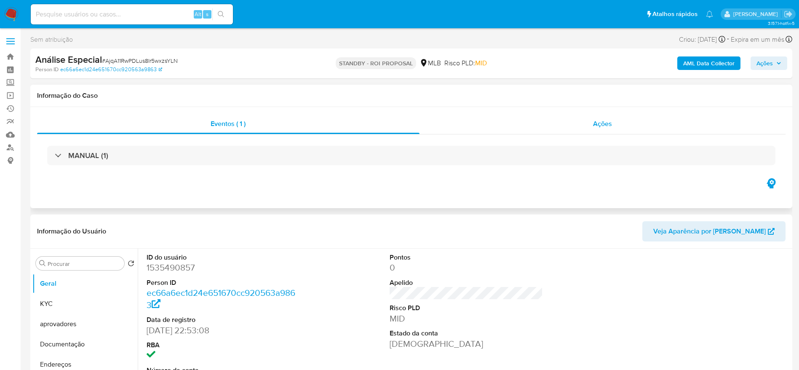
click at [538, 122] on div "Ações" at bounding box center [602, 124] width 366 height 20
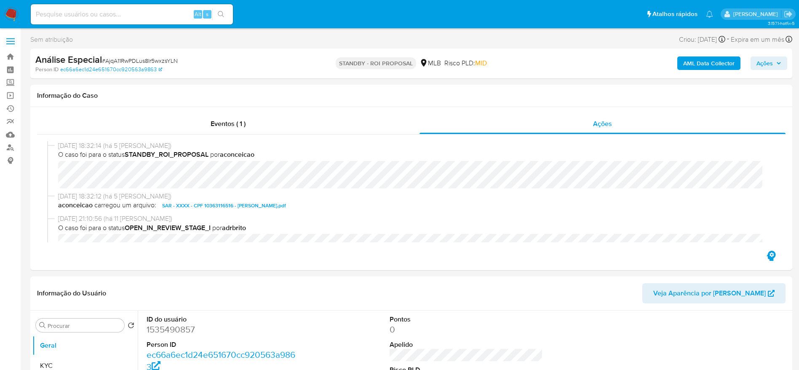
click at [154, 61] on span "# AjqA11RwPDLus8Ir5wxzsYLN" at bounding box center [140, 60] width 76 height 8
copy span "AjqA11RwPDLus8Ir5wxzsYLN"
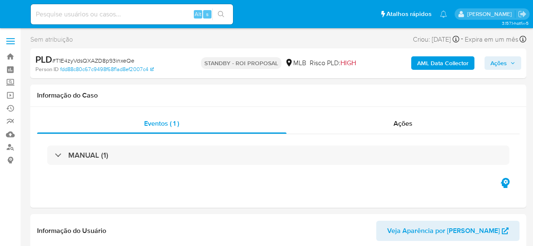
select select "10"
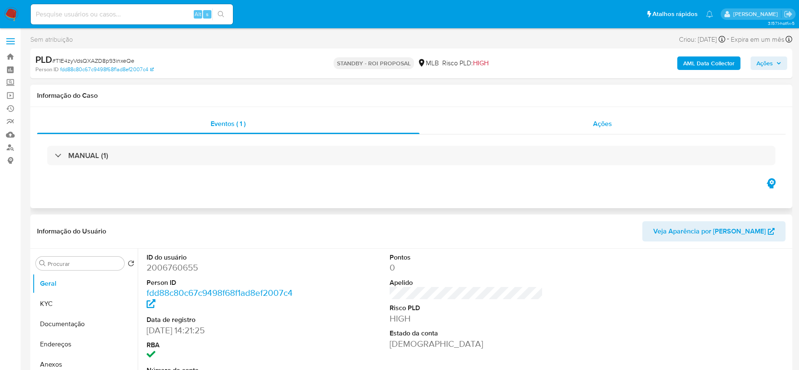
click at [532, 123] on div "Ações" at bounding box center [602, 124] width 366 height 20
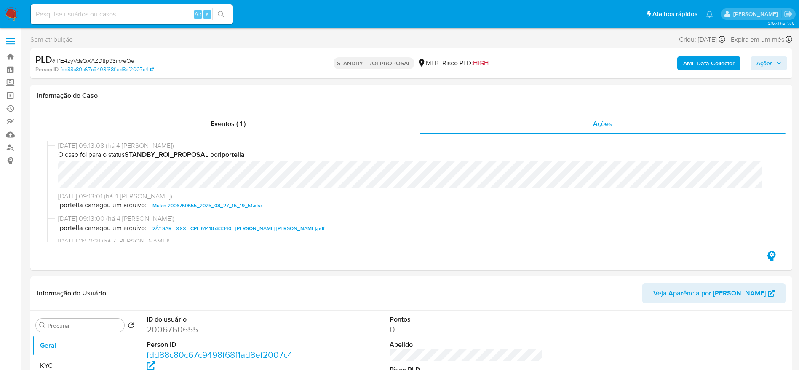
click at [123, 59] on span "# T1E4zyVdsQXAZD8p93inxeQe" at bounding box center [93, 60] width 82 height 8
copy span "T1E4zyVdsQXAZD8p93inxeQe"
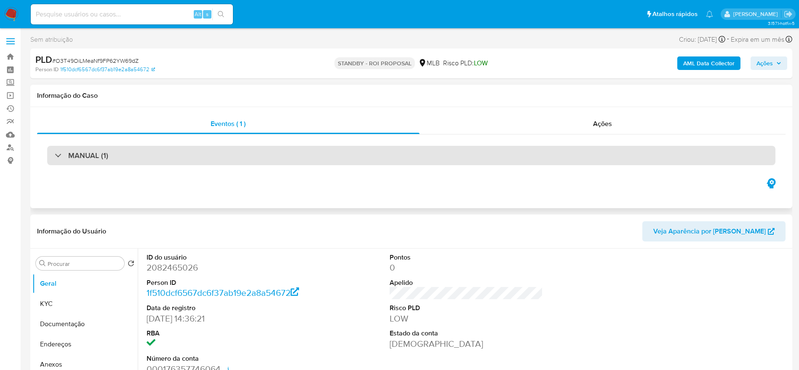
select select "10"
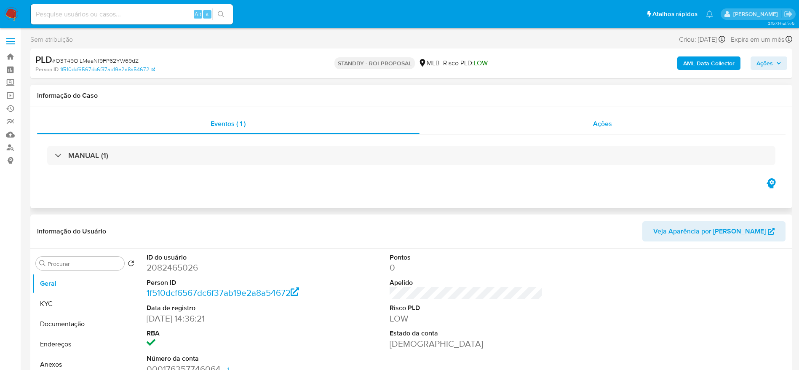
click at [569, 128] on div "Ações" at bounding box center [602, 124] width 366 height 20
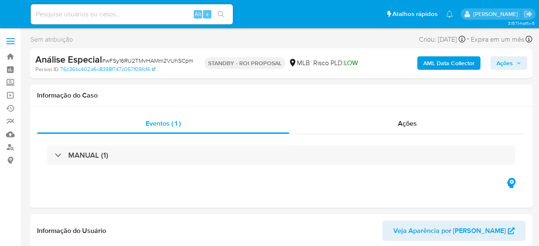
select select "10"
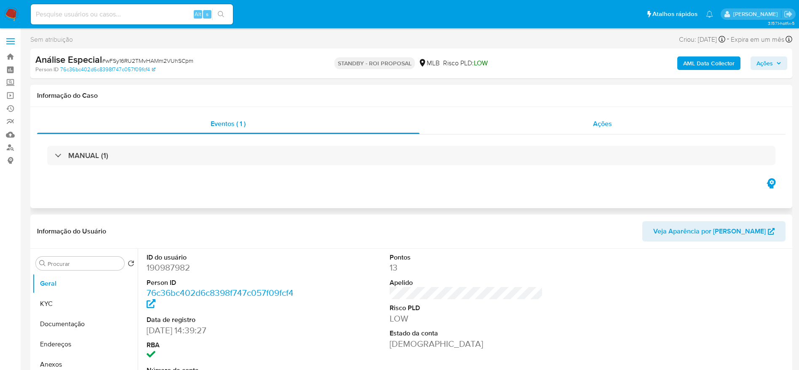
click at [538, 122] on div "Ações" at bounding box center [602, 124] width 366 height 20
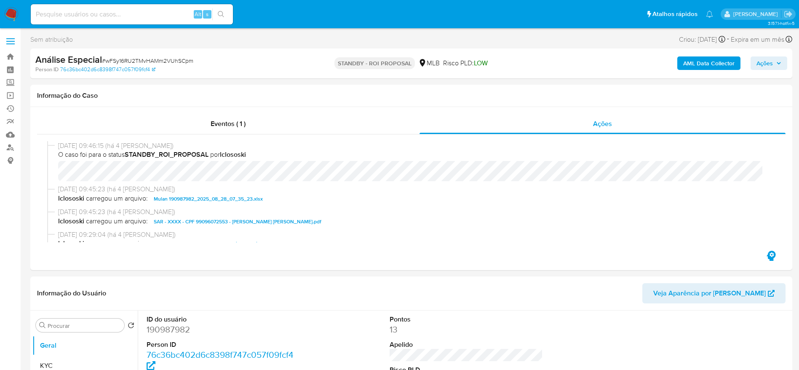
click at [167, 60] on span "# wFSy16RU2TMvHAMm2VUhSCpm" at bounding box center [147, 60] width 91 height 8
copy span "wFSy16RU2TMvHAMm2VUhSCpm"
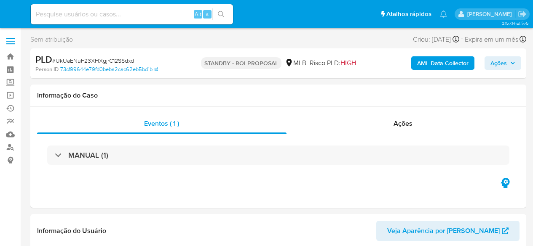
select select "10"
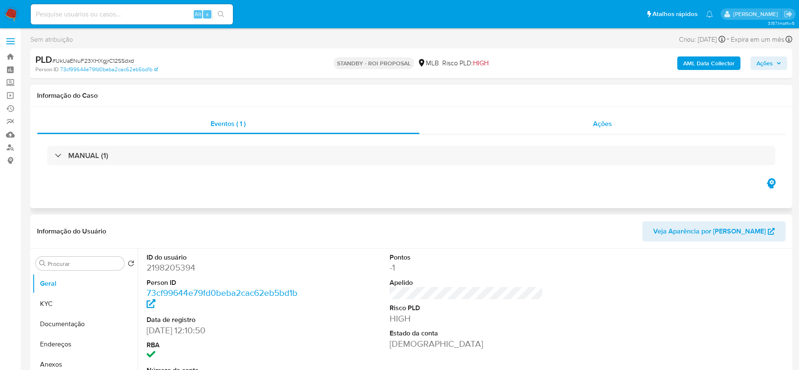
click at [532, 121] on div "Ações" at bounding box center [602, 124] width 366 height 20
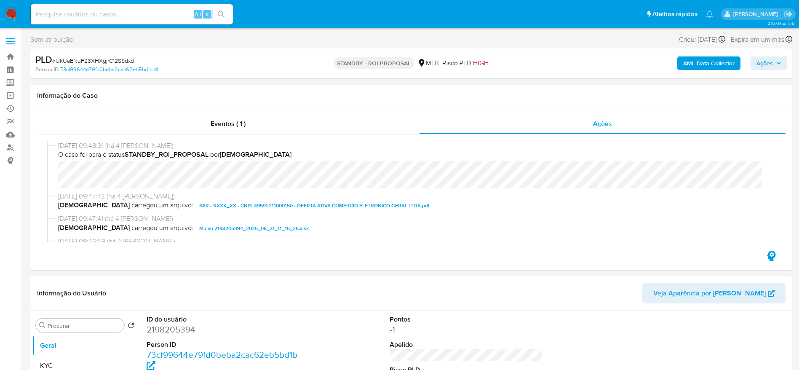
click at [124, 58] on span "# UkUaENuF23XHXgjrC12SSdxd" at bounding box center [93, 60] width 82 height 8
copy span "UkUaENuF23XHXgjrC12SSdxd"
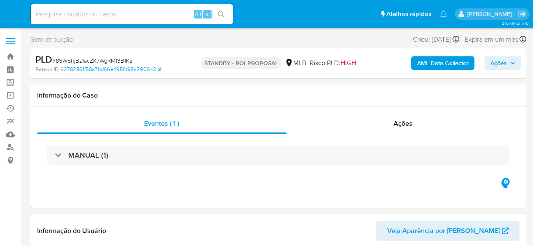
select select "10"
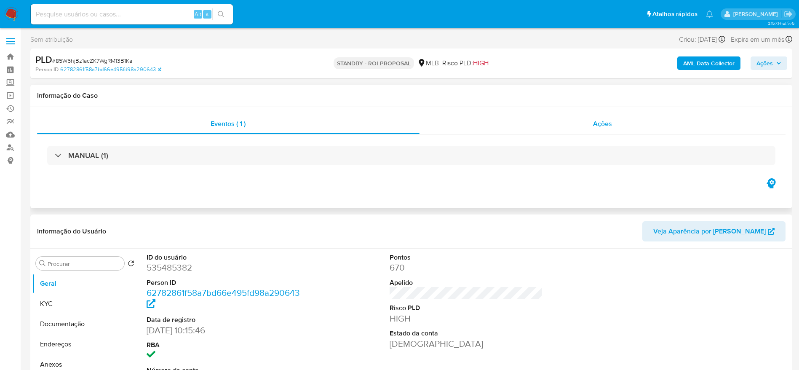
click at [532, 125] on div "Ações" at bounding box center [602, 124] width 366 height 20
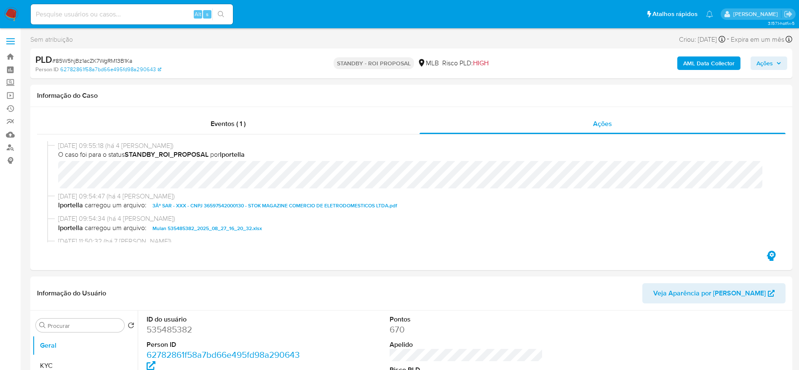
click at [123, 59] on span "# 85W5hjBz1acZK7WgRM13B1Ka" at bounding box center [92, 60] width 80 height 8
copy span "85W5hjBz1acZK7WgRM13B1Ka"
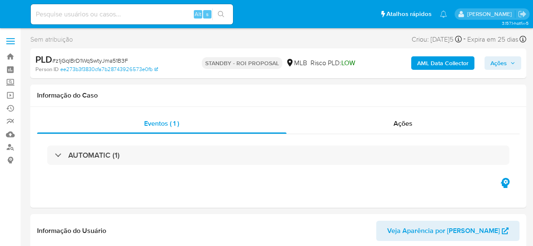
select select "10"
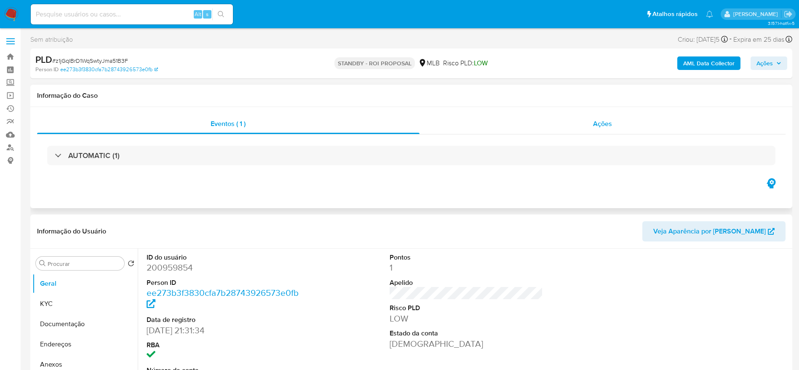
click at [506, 124] on div "Ações" at bounding box center [602, 124] width 366 height 20
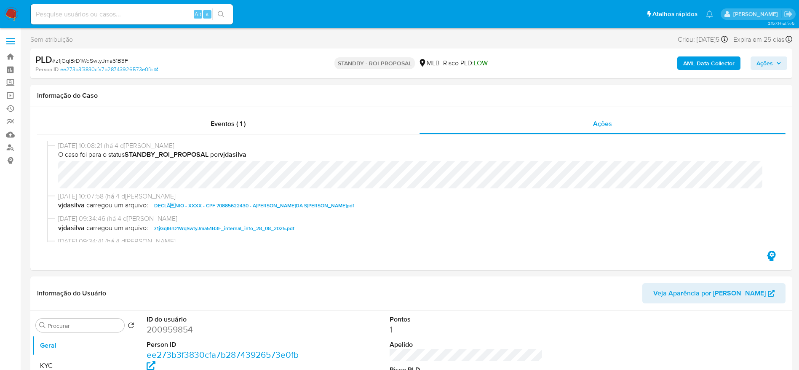
click at [121, 59] on span "# z1jGqIBrD1WqSwtyJma51B3F" at bounding box center [90, 60] width 76 height 8
copy span "z1jGqIBrD1WqSwtyJma51B3F"
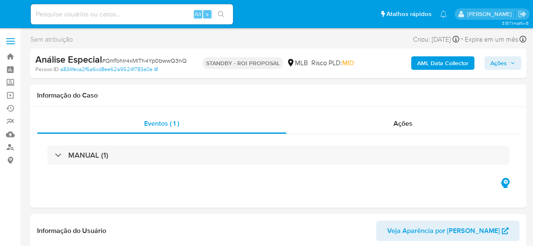
select select "10"
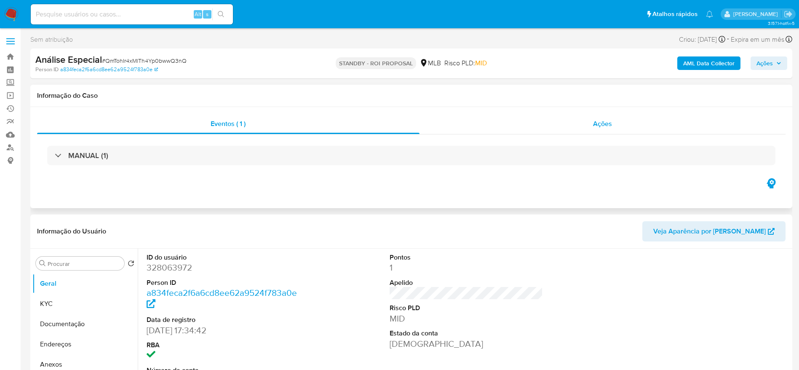
click at [532, 124] on div "Ações" at bounding box center [602, 124] width 366 height 20
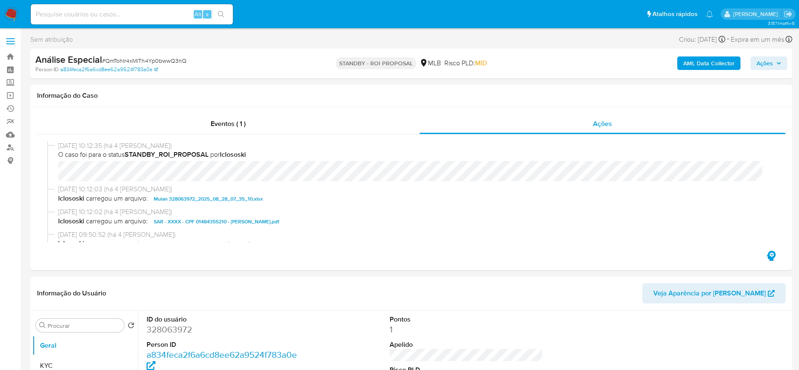
click at [165, 58] on span "# QmTohIr4xMlTh4Yp0bwwQ3nQ" at bounding box center [144, 60] width 85 height 8
copy span "QmTohIr4xMlTh4Yp0bwwQ3nQ"
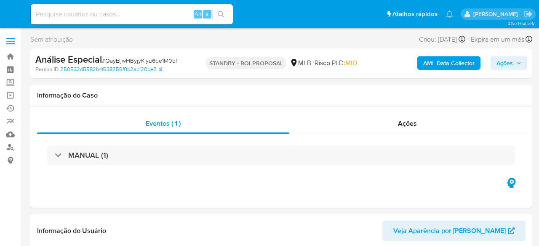
select select "10"
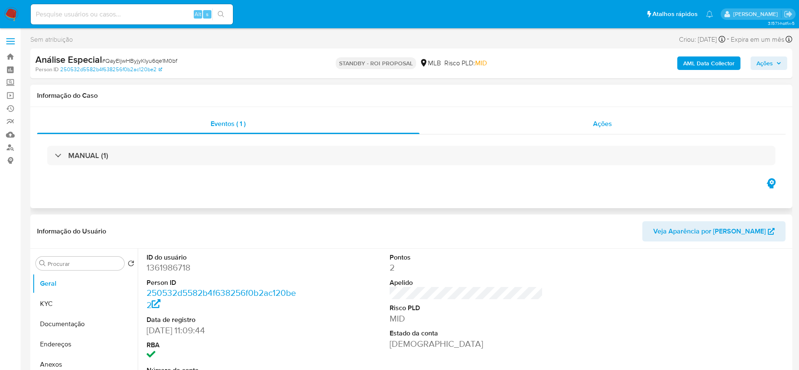
click at [530, 131] on div "Ações" at bounding box center [602, 124] width 366 height 20
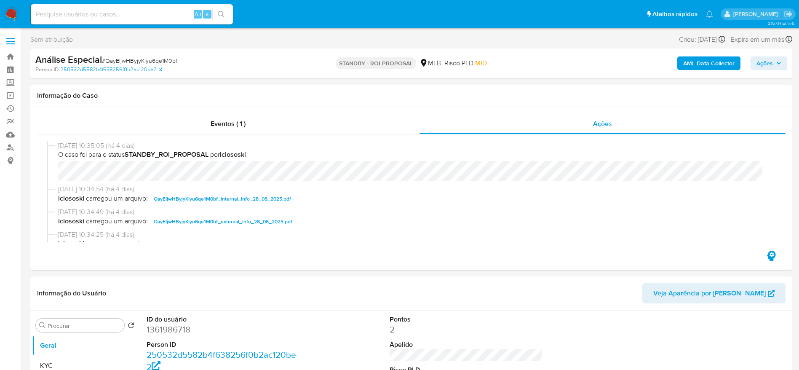
click at [158, 58] on span "# QayEIjwHByjyKIyu6qe1M0bf" at bounding box center [139, 60] width 75 height 8
copy span "QayEIjwHByjyKIyu6qe1M0bf"
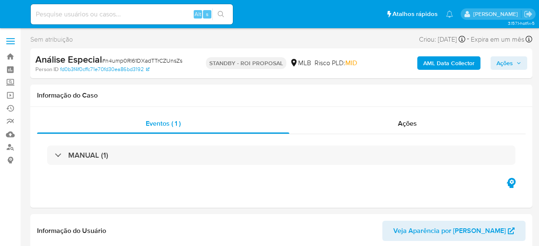
select select "10"
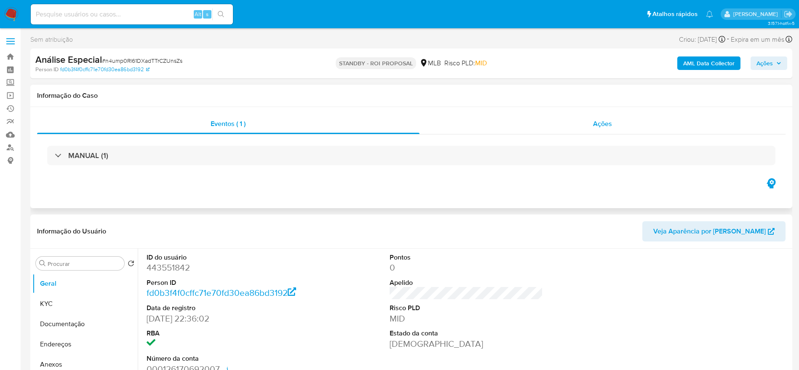
click at [538, 124] on div "Ações" at bounding box center [602, 124] width 366 height 20
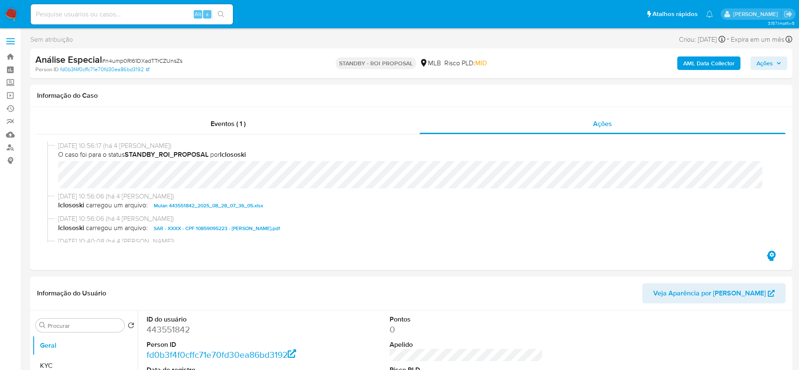
click at [173, 61] on span "# n4ump0Rl61DXadTTrCZUnsZs" at bounding box center [142, 60] width 80 height 8
copy span "n4ump0Rl61DXadTTrCZUnsZs"
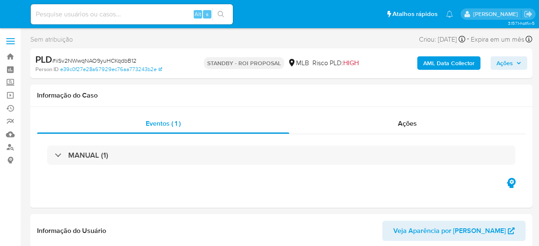
select select "10"
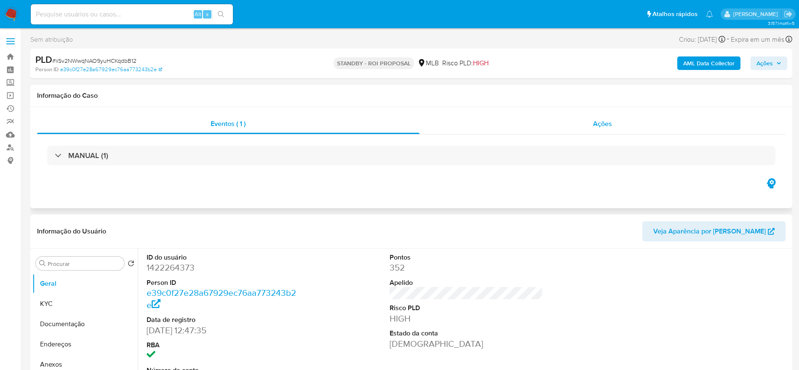
click at [530, 126] on div "Ações" at bounding box center [602, 124] width 366 height 20
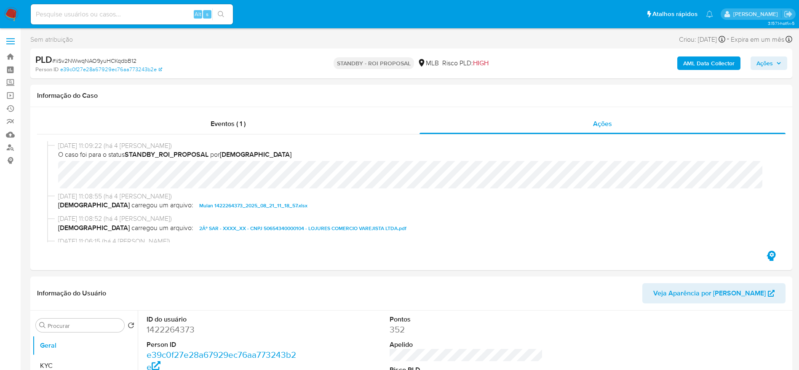
click at [103, 59] on span "# iiSv2NWwqNAO9yuHCKqdbB12" at bounding box center [94, 60] width 84 height 8
copy span "iiSv2NWwqNAO9yuHCKqdbB12"
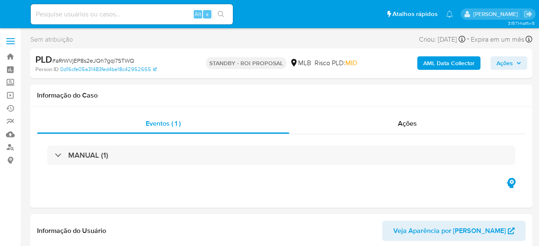
select select "10"
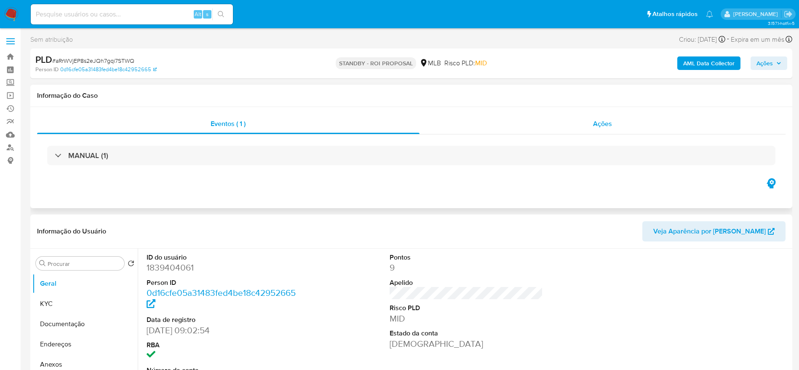
click at [538, 120] on div "Ações" at bounding box center [602, 124] width 366 height 20
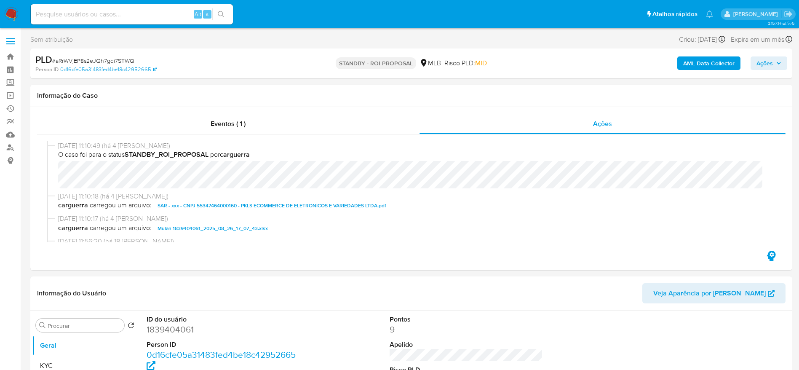
click at [110, 63] on span "# aRrWVjEP8s2eJQh7gqi7STWQ" at bounding box center [93, 60] width 82 height 8
copy span "aRrWVjEP8s2eJQh7gqi7STWQ"
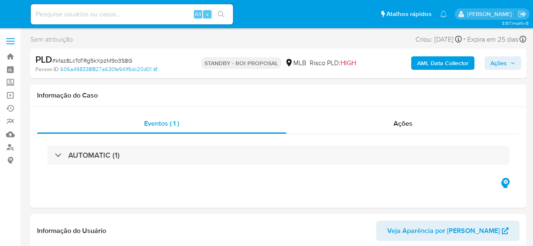
select select "10"
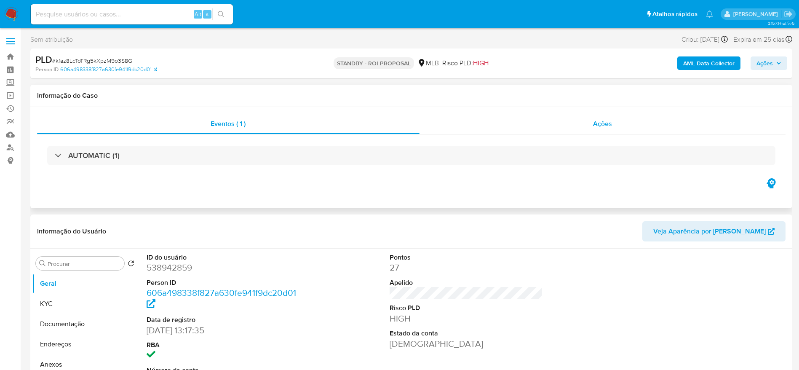
click at [527, 121] on div "Ações" at bounding box center [602, 124] width 366 height 20
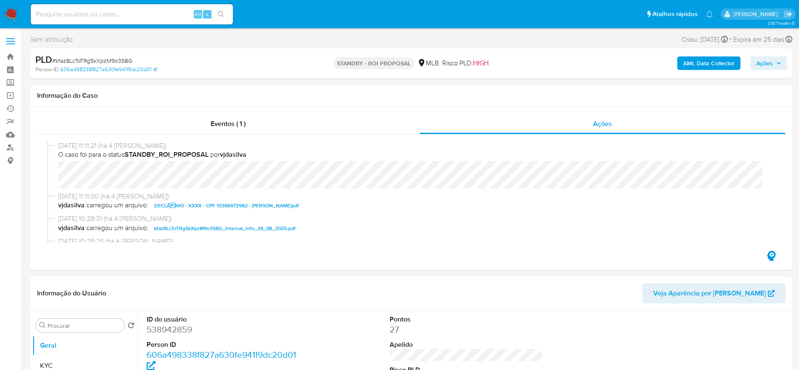
click at [112, 60] on span "# kfaz8LcToTRg5kXpzM9o3S8G" at bounding box center [92, 60] width 80 height 8
copy span "kfaz8LcToTRg5kXpzM9o3S8G"
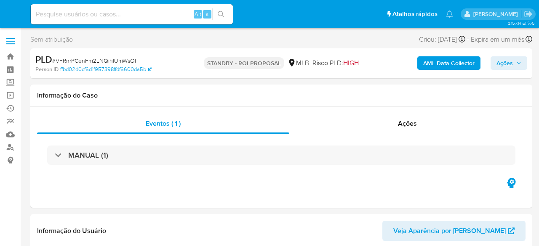
select select "10"
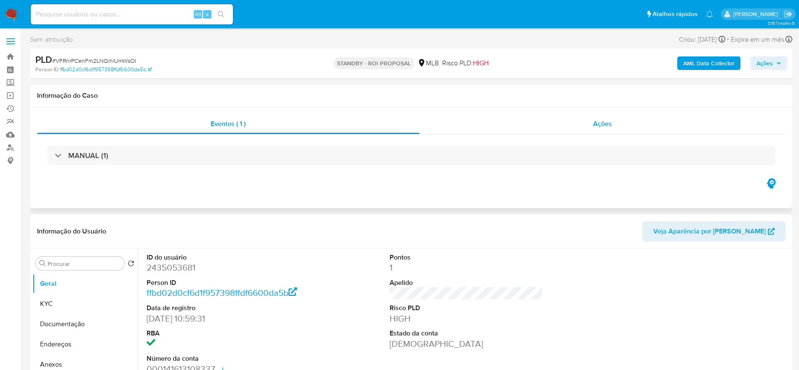
click at [511, 121] on div "Ações" at bounding box center [602, 124] width 366 height 20
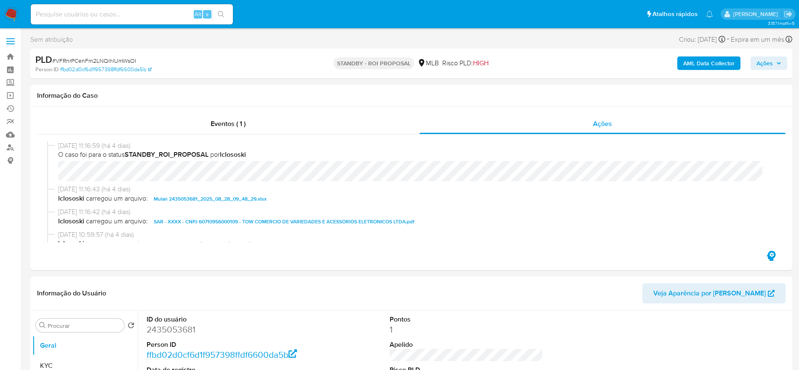
click at [106, 63] on span "# VFRnrPCenFm2LNQihlUmWsOI" at bounding box center [94, 60] width 84 height 8
copy span "VFRnrPCenFm2LNQihlUmWsOI"
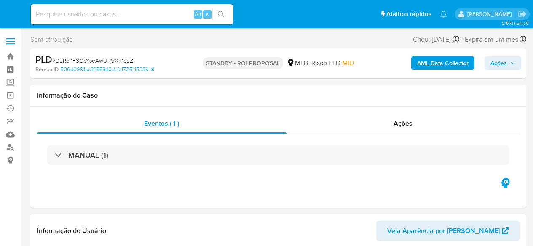
select select "10"
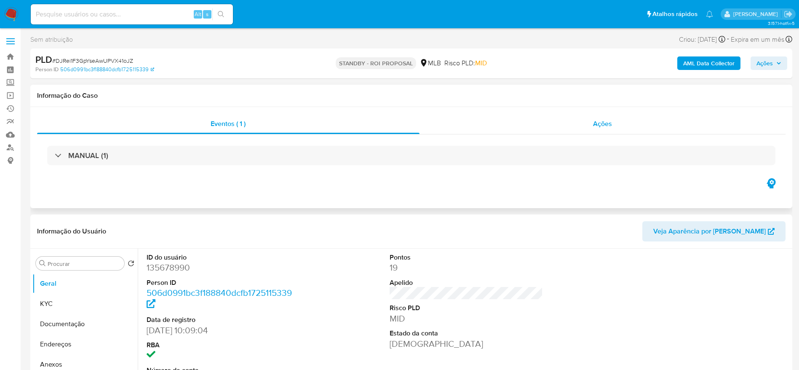
click at [516, 123] on div "Ações" at bounding box center [602, 124] width 366 height 20
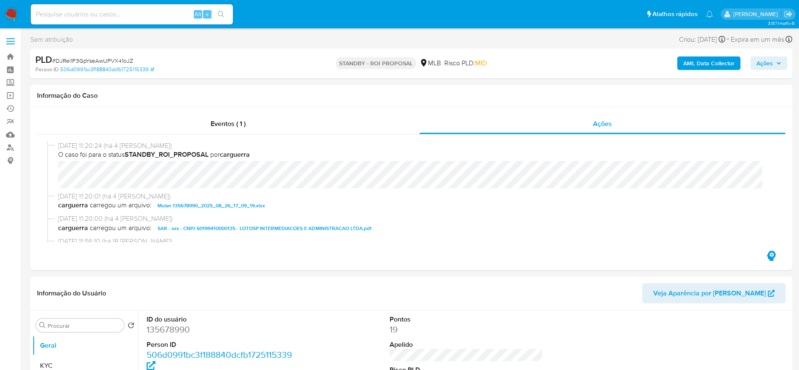
click at [109, 58] on span "# DJRei1F3GpYseAwUPVX41oJZ" at bounding box center [92, 60] width 81 height 8
click at [110, 58] on span "# DJRei1F3GpYseAwUPVX41oJZ" at bounding box center [92, 60] width 81 height 8
copy span "DJRei1F3GpYseAwUPVX41oJZ"
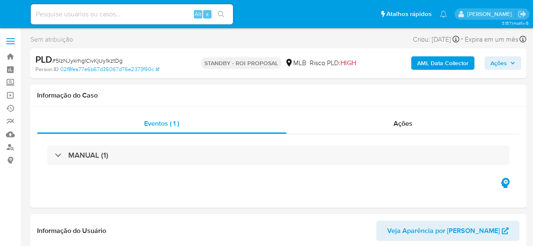
select select "10"
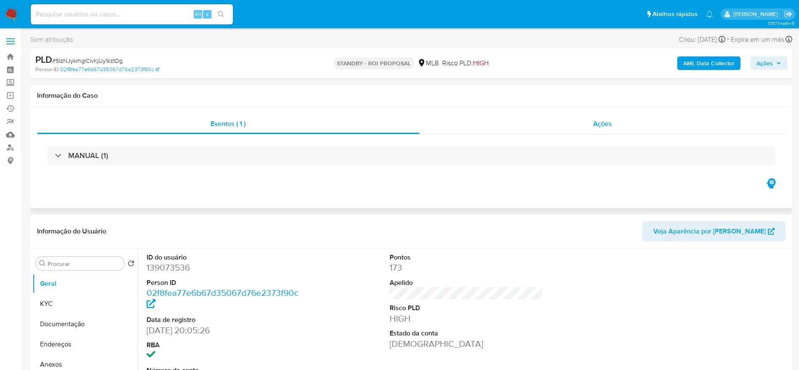
click at [521, 117] on div "Ações" at bounding box center [602, 124] width 366 height 20
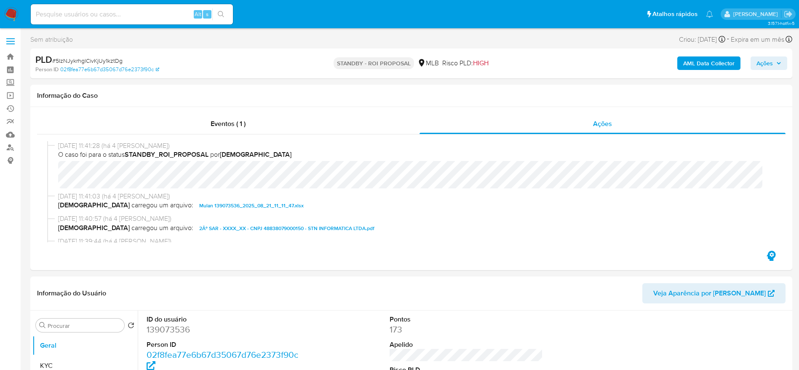
click at [101, 59] on span "# 5IzNJykrhglCivKjUy1kztDg" at bounding box center [87, 60] width 70 height 8
copy span "5IzNJykrhglCivKjUy1kztDg"
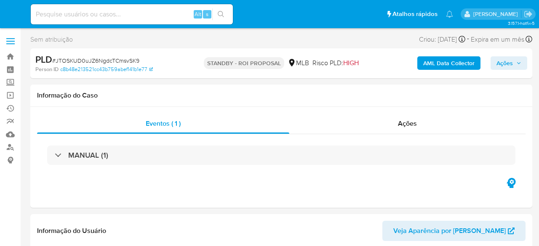
select select "10"
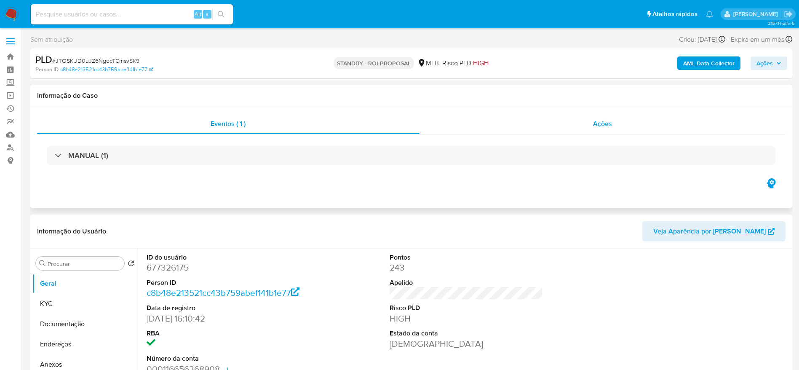
click at [492, 124] on div "Ações" at bounding box center [602, 124] width 366 height 20
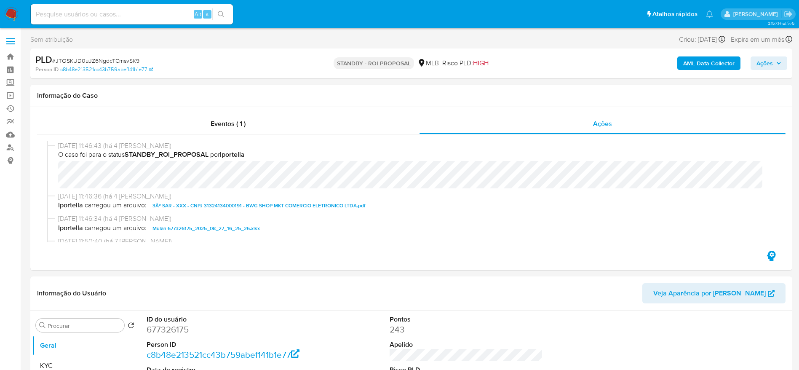
click at [104, 60] on span "# JTOSKUD0uJZ6NgdcTCmsvSK9" at bounding box center [95, 60] width 87 height 8
copy span "JTOSKUD0uJZ6NgdcTCmsvSK9"
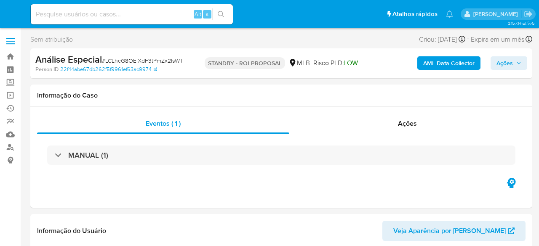
select select "10"
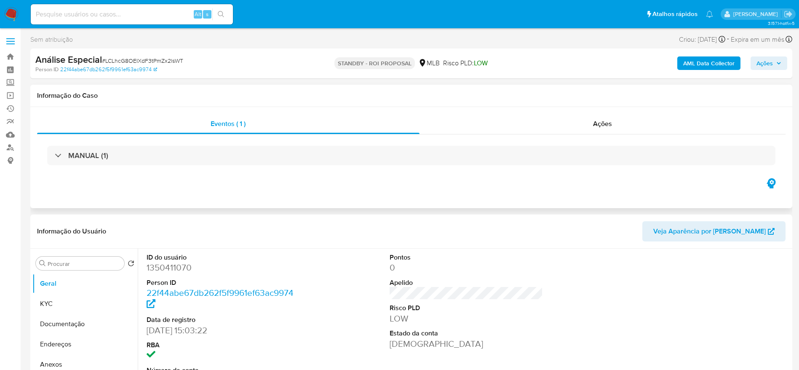
click at [524, 134] on div "MANUAL (1)" at bounding box center [411, 155] width 748 height 42
click at [538, 124] on div "Ações" at bounding box center [602, 124] width 366 height 20
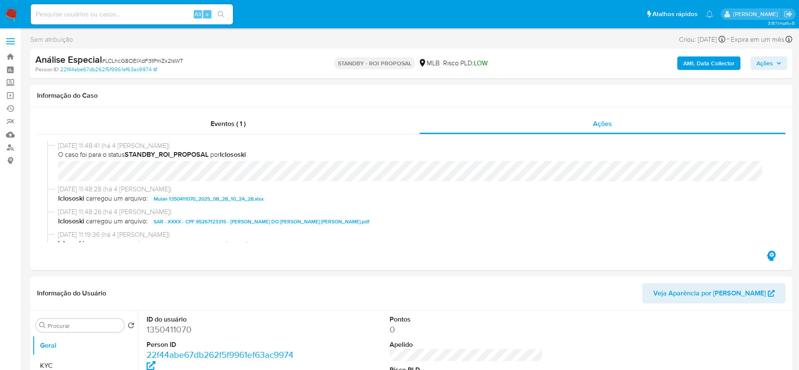
click at [112, 59] on span "# LCLhcG8OEIXdF3tPmZx2lsWT" at bounding box center [142, 60] width 81 height 8
copy span "LCLhcG8OEIXdF3tPmZx2lsWT"
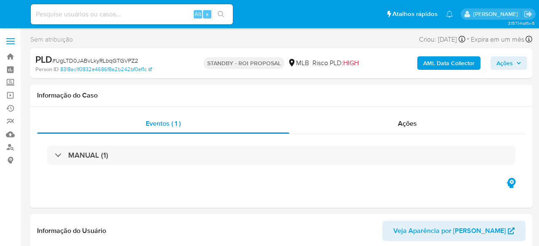
select select "10"
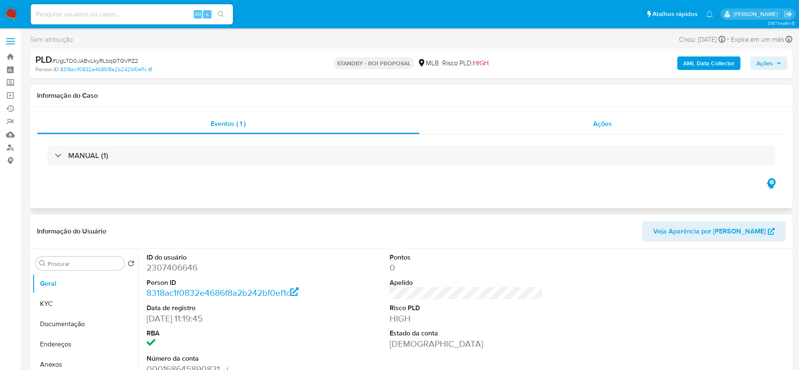
click at [485, 125] on div "Ações" at bounding box center [602, 124] width 366 height 20
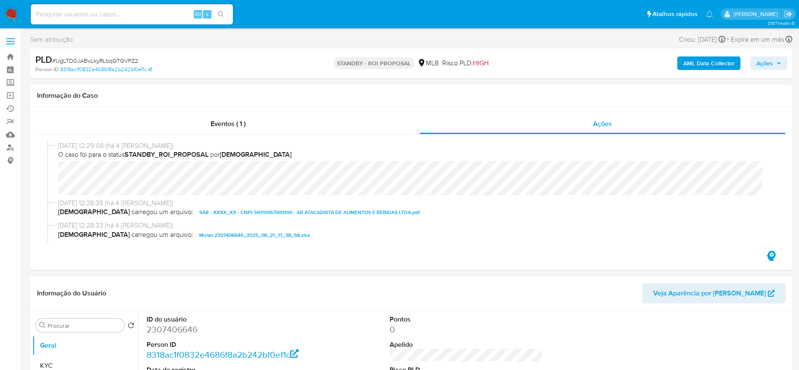
click at [122, 59] on span "# UgLTD0JABvLkyRLbqGTGVPZ2" at bounding box center [95, 60] width 86 height 8
copy span "UgLTD0JABvLkyRLbqGTGVPZ2"
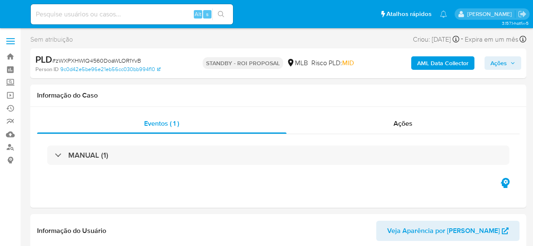
select select "10"
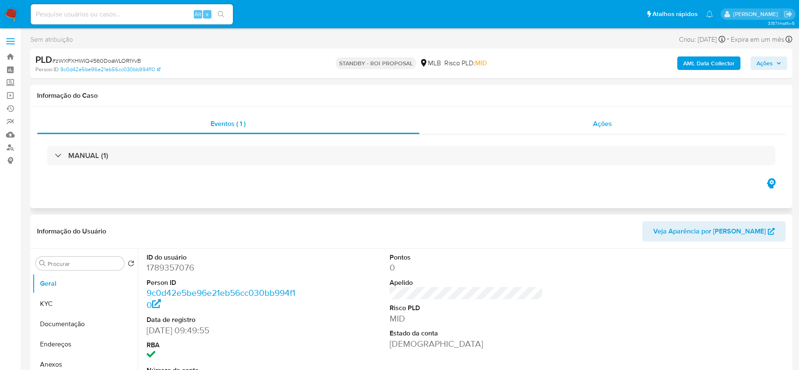
click at [520, 123] on div "Ações" at bounding box center [602, 124] width 366 height 20
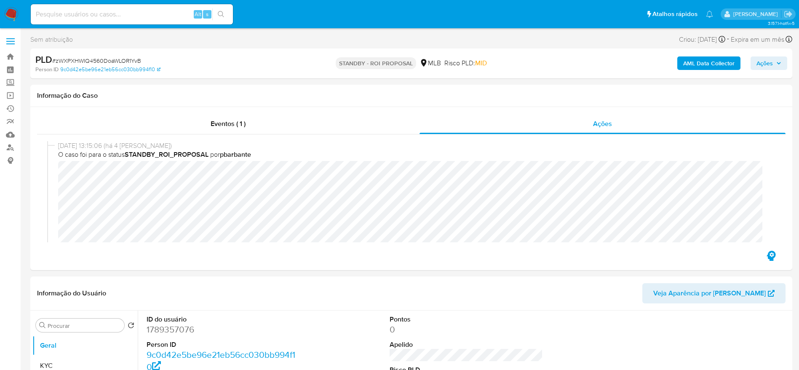
click at [93, 59] on span "# zWXPXHWIQ4560DoaWLOR1YvB" at bounding box center [96, 60] width 89 height 8
copy span "zWXPXHWIQ4560DoaWLOR1YvB"
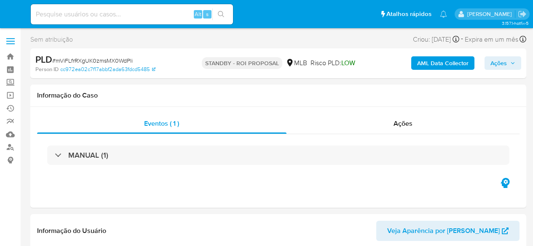
select select "10"
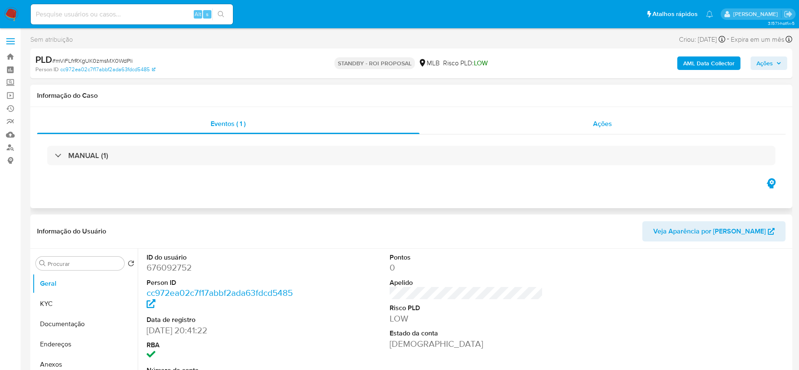
click at [506, 118] on div "Ações" at bounding box center [602, 124] width 366 height 20
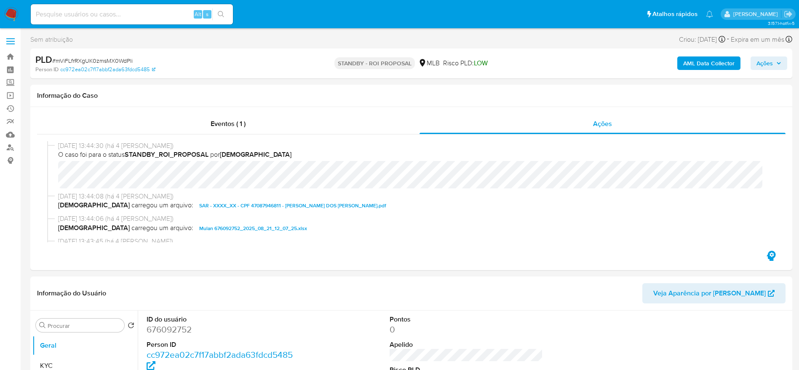
click at [121, 61] on span "# mViFLfrRXgUK0zmsMX0WdPli" at bounding box center [92, 60] width 80 height 8
copy span "mViFLfrRXgUK0zmsMX0WdPli"
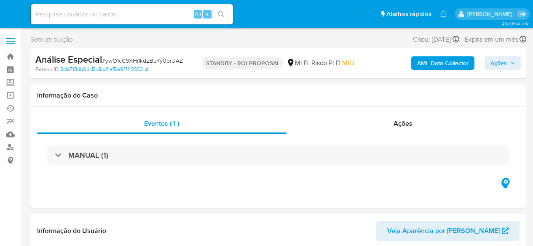
select select "10"
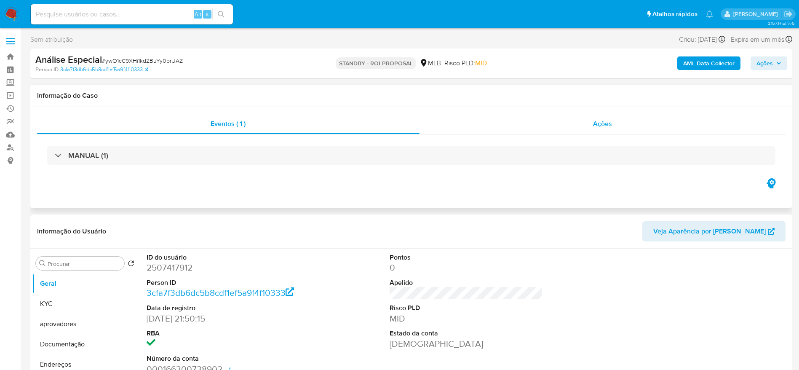
click at [532, 121] on div "Ações" at bounding box center [602, 124] width 366 height 20
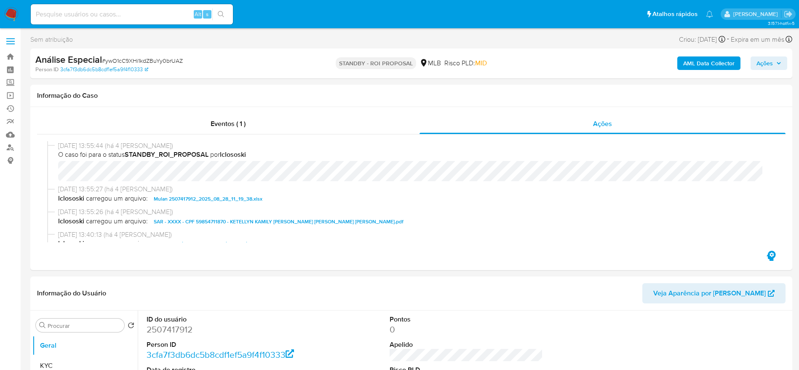
click at [109, 60] on span "# ywO1cC9XHi1kdZBuYy0brUAZ" at bounding box center [142, 60] width 81 height 8
copy span "ywO1cC9XHi1kdZBuYy0brUAZ"
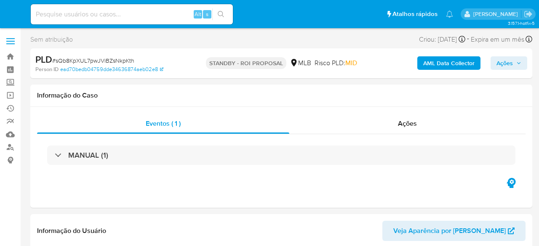
select select "10"
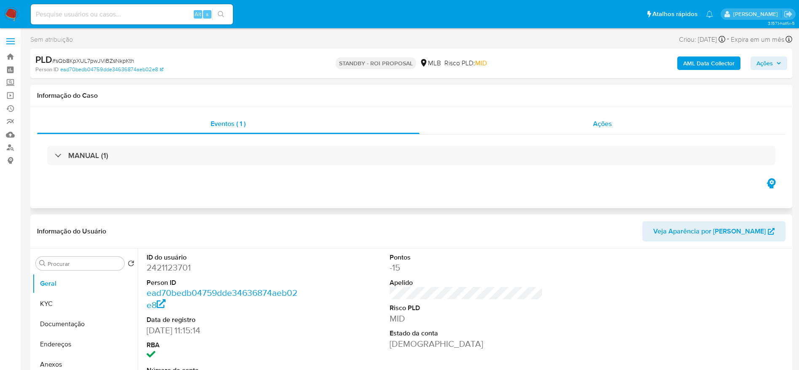
click at [518, 128] on div "Ações" at bounding box center [602, 124] width 366 height 20
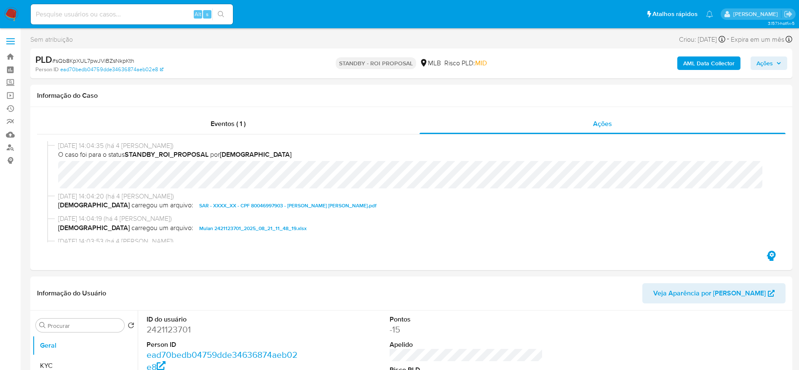
click at [118, 61] on span "# sQb8KpXUL7pwJViBZsNkpKth" at bounding box center [93, 60] width 82 height 8
copy span "sQb8KpXUL7pwJViBZsNkpKth"
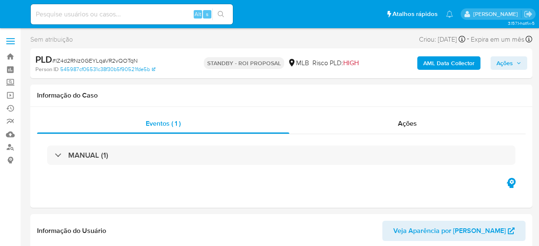
select select "10"
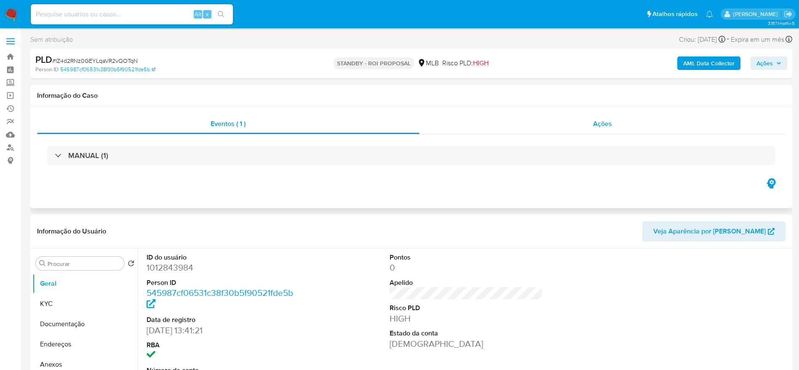
click at [530, 132] on div "Ações" at bounding box center [602, 124] width 366 height 20
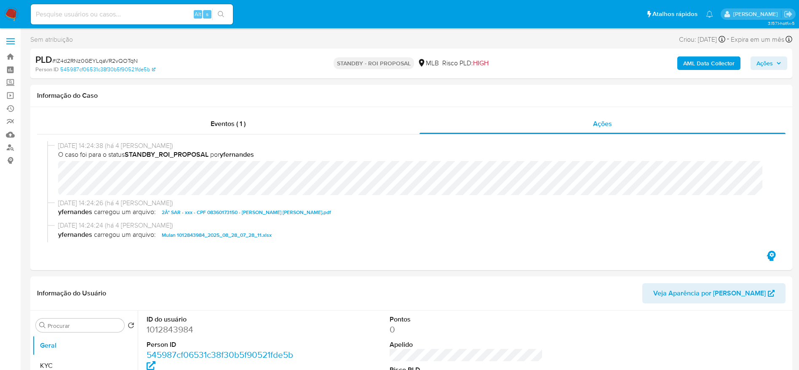
click at [107, 58] on span "# lZ4d2RNz0GEYLqaVR2vQOTqN" at bounding box center [94, 60] width 85 height 8
copy span "lZ4d2RNz0GEYLqaVR2vQOTqN"
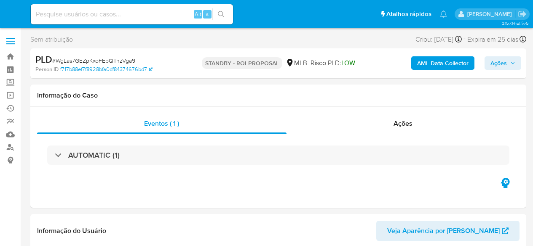
select select "10"
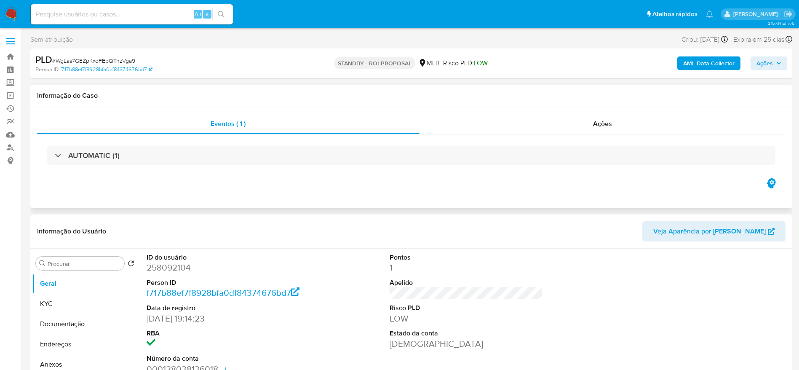
click at [532, 136] on div "AUTOMATIC (1)" at bounding box center [411, 155] width 748 height 42
click at [532, 122] on span "Ações" at bounding box center [602, 124] width 19 height 10
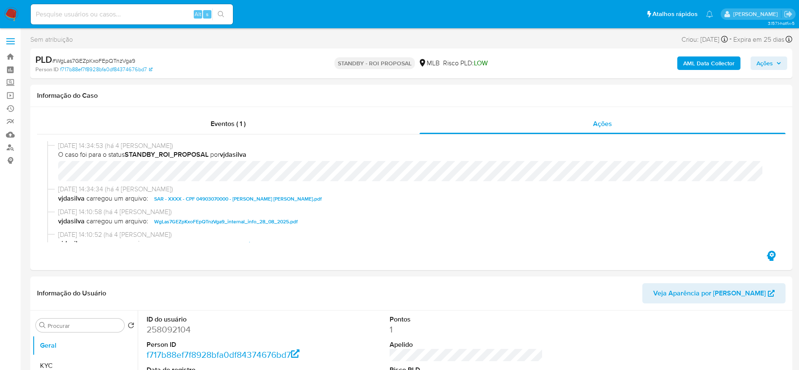
click at [119, 59] on span "# WgLas7GEZpKxoFEpQTnzVga9" at bounding box center [93, 60] width 83 height 8
copy span "WgLas7GEZpKxoFEpQTnzVga9"
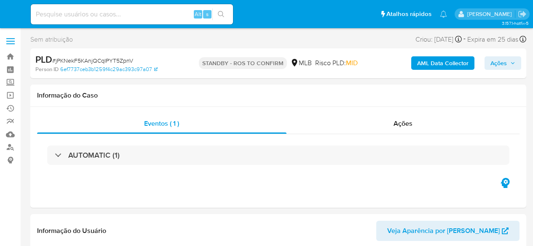
select select "10"
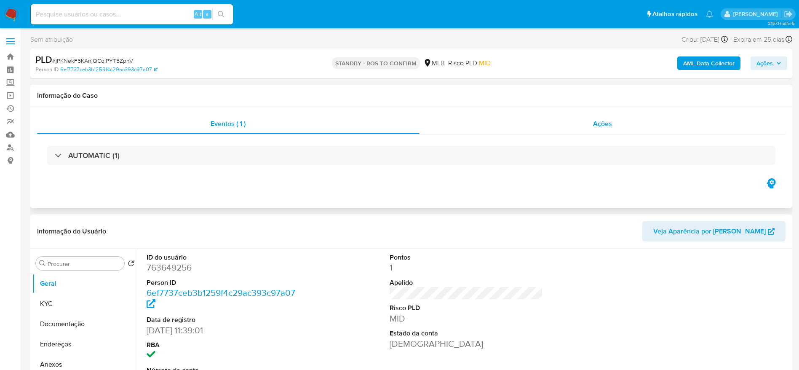
click at [532, 131] on div "Ações" at bounding box center [602, 124] width 366 height 20
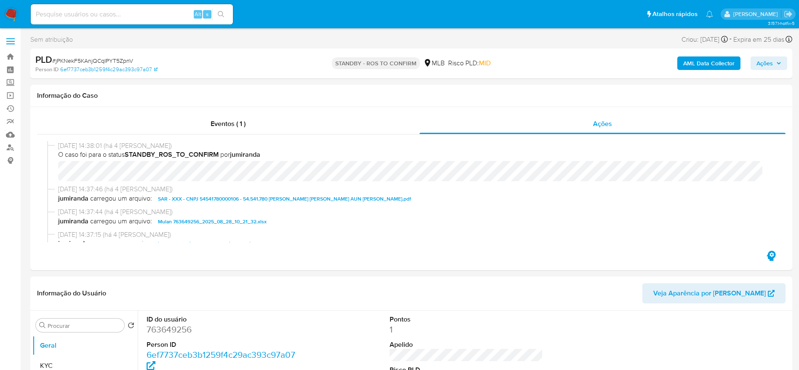
click at [111, 57] on span "# jPKNekF5KAnjQCqIPYT5ZpnV" at bounding box center [92, 60] width 81 height 8
copy span "jPKNekF5KAnjQCqIPYT5ZpnV"
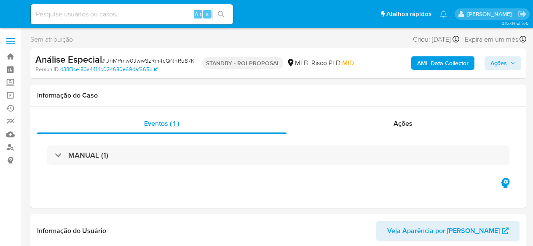
select select "10"
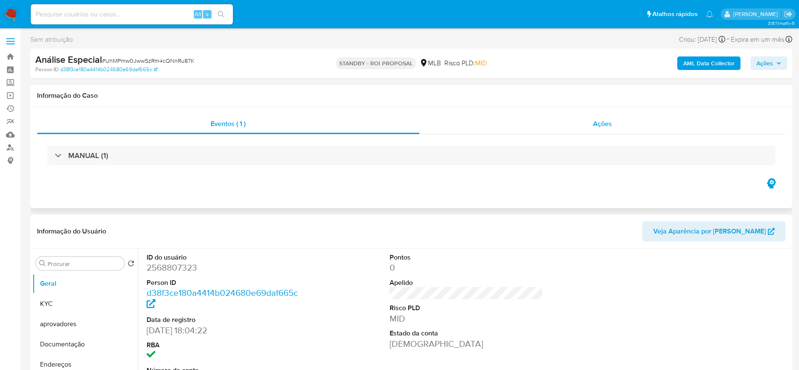
click at [532, 128] on div "Ações" at bounding box center [602, 124] width 366 height 20
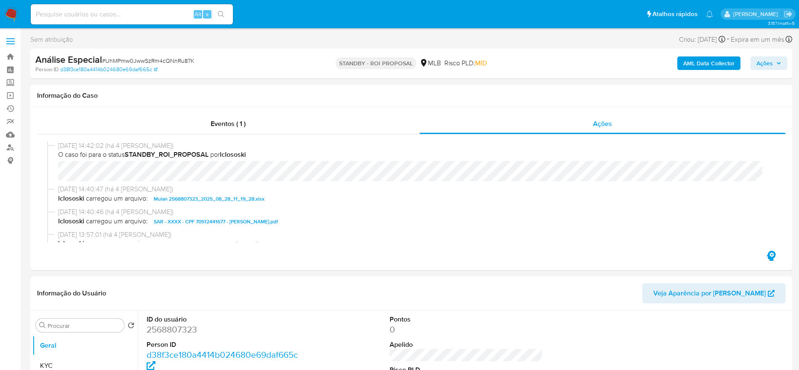
click at [144, 55] on div "Análise Especial # UhMPmw0JwwSzRm4cQNnRu87K" at bounding box center [159, 59] width 248 height 13
copy span "UhMPmw0JwwSzRm4cQNnRu87K"
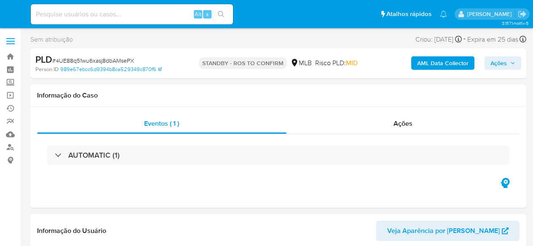
select select "10"
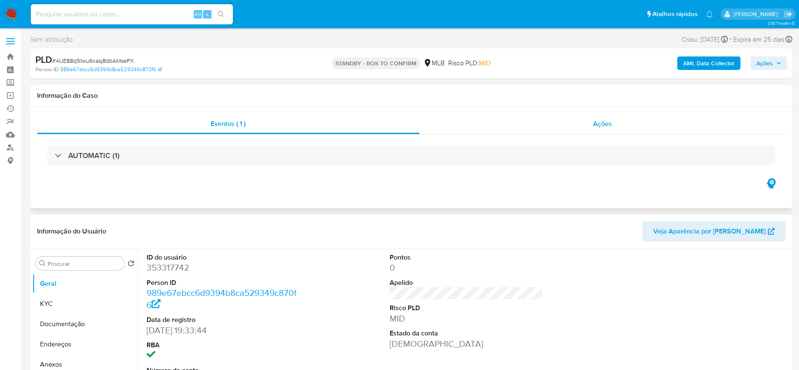
click at [532, 132] on div "Ações" at bounding box center [602, 124] width 366 height 20
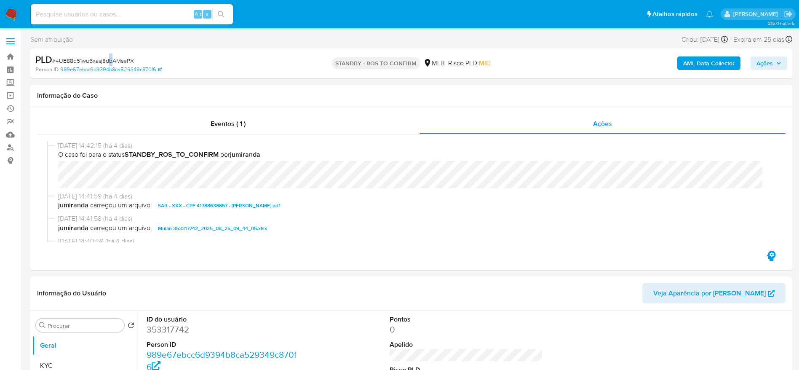
click at [112, 61] on span "# 4UE88q51wu6xasj8dbAMsePX" at bounding box center [93, 60] width 82 height 8
click at [80, 60] on span "# 4UE88q51wu6xasj8dbAMsePX" at bounding box center [93, 60] width 82 height 8
copy span "4UE88q51wu6xasj8dbAMsePX"
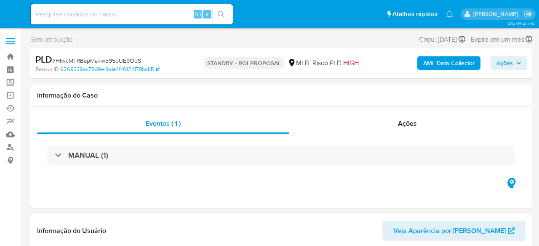
select select "10"
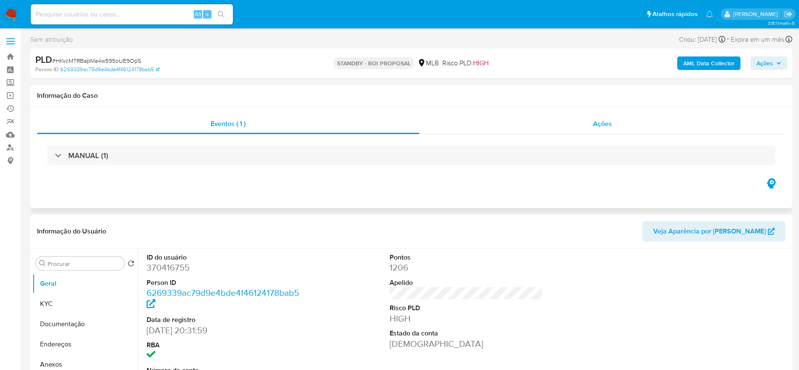
click at [538, 121] on div "Ações" at bounding box center [602, 124] width 366 height 20
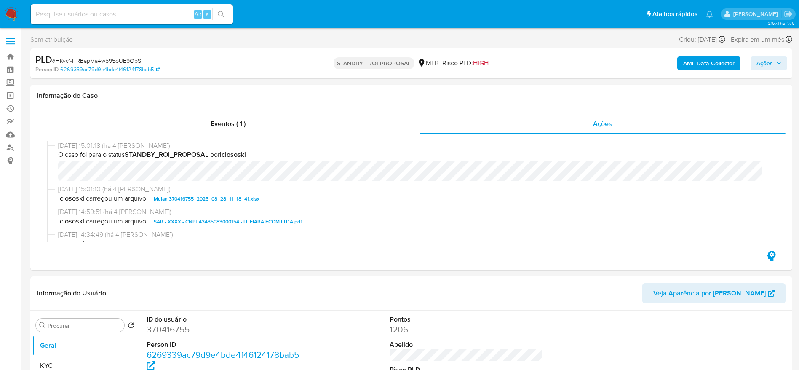
click at [130, 62] on span "# HKvcMTRBapMa4w595oUE9OpS" at bounding box center [96, 60] width 89 height 8
copy span "HKvcMTRBapMa4w595oUE9OpS"
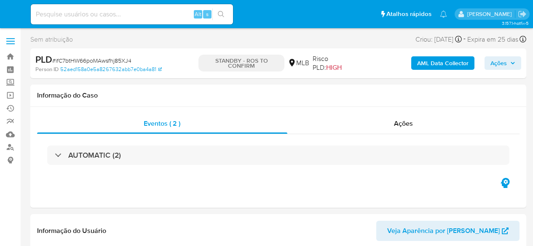
select select "10"
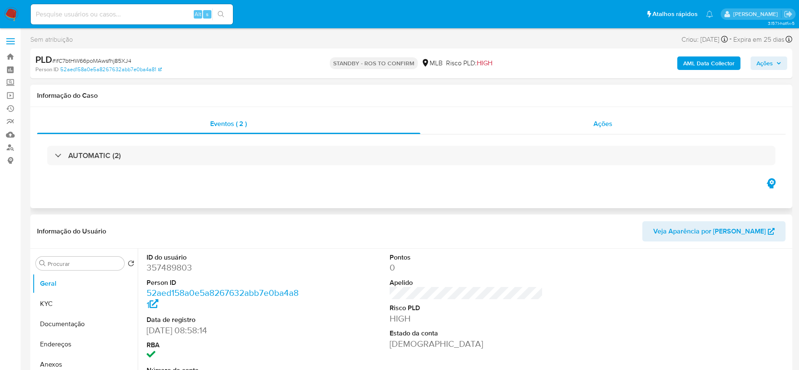
click at [513, 131] on div "Ações" at bounding box center [602, 124] width 365 height 20
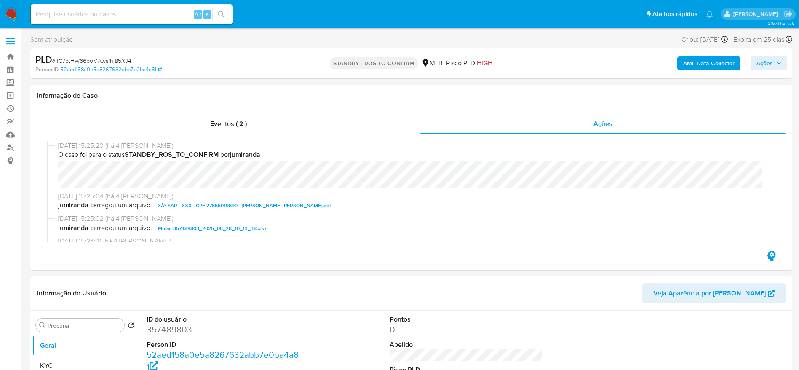
click at [86, 60] on span "# ifC7btHW66poMAwsfhj85XJ4" at bounding box center [91, 60] width 79 height 8
copy span "ifC7btHW66poMAwsfhj85XJ4"
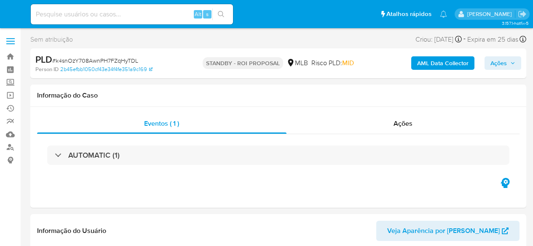
select select "10"
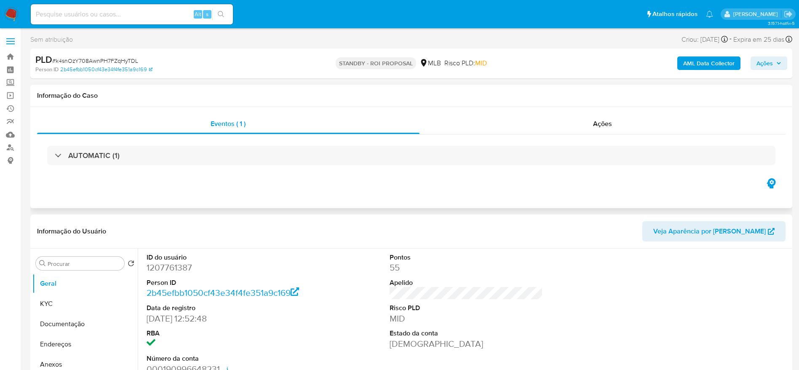
click at [512, 137] on div "AUTOMATIC (1)" at bounding box center [411, 155] width 748 height 42
click at [512, 136] on div "AUTOMATIC (1)" at bounding box center [411, 155] width 748 height 42
click at [516, 126] on div "Ações" at bounding box center [602, 124] width 366 height 20
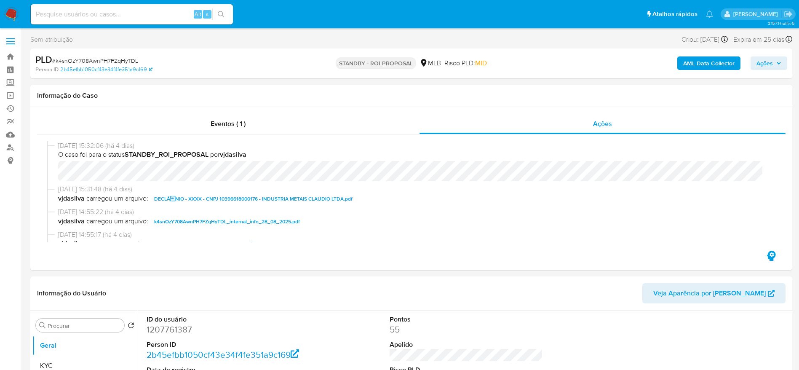
click at [127, 61] on span "# k4snOzY708AwnPH7FZqHyTDL" at bounding box center [95, 60] width 86 height 8
copy span "k4snOzY708AwnPH7FZqHyTDL"
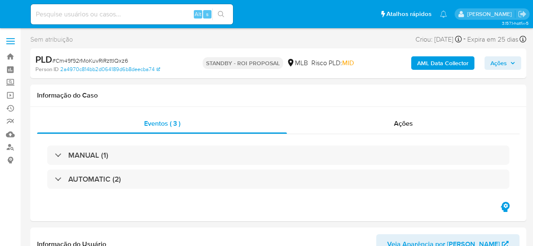
select select "10"
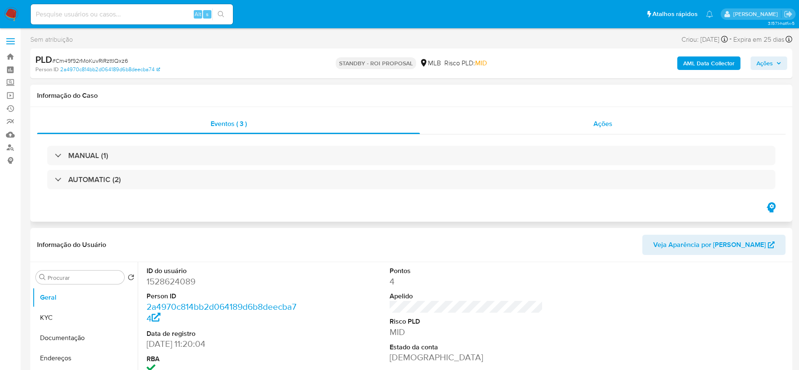
click at [522, 121] on div "Ações" at bounding box center [602, 124] width 365 height 20
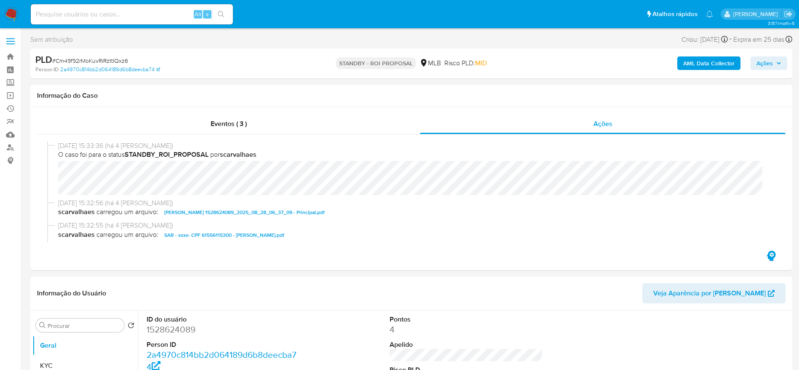
click at [115, 59] on span "# Cm49f92rMoKuvRiRzttIQxz6" at bounding box center [90, 60] width 76 height 8
copy span "Cm49f92rMoKuvRiRzttIQxz6"
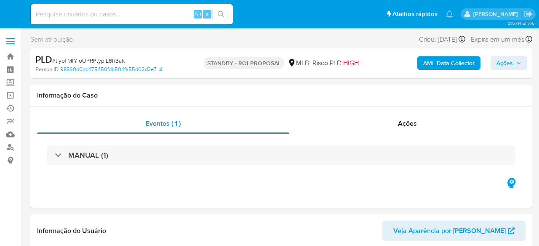
select select "10"
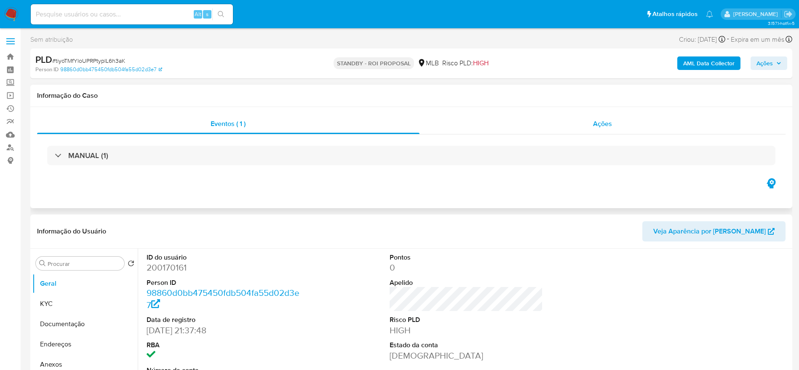
click at [538, 128] on div "Ações" at bounding box center [602, 124] width 366 height 20
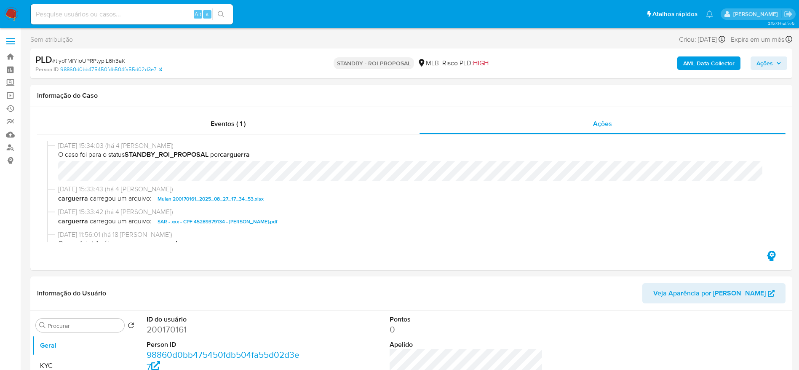
click at [101, 60] on span "# tiyoTMfYloUPRPtyplL6h3aK" at bounding box center [88, 60] width 73 height 8
copy span "tiyoTMfYloUPRPtyplL6h3aK"
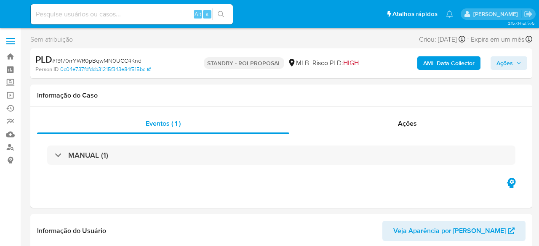
select select "10"
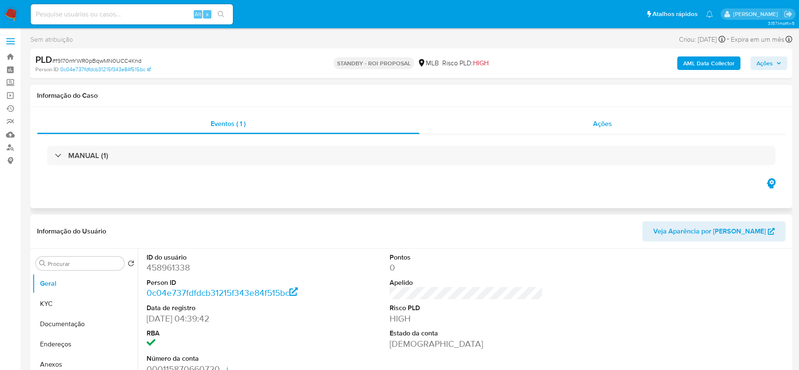
click at [503, 128] on div "Ações" at bounding box center [602, 124] width 366 height 20
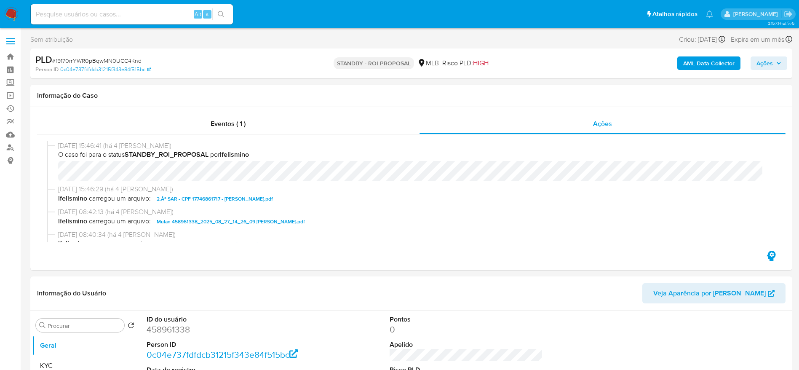
click at [119, 61] on span "# f9170mYWR0pBqwMN0UCC4Knd" at bounding box center [96, 60] width 89 height 8
copy span "f9170mYWR0pBqwMN0UCC4Knd"
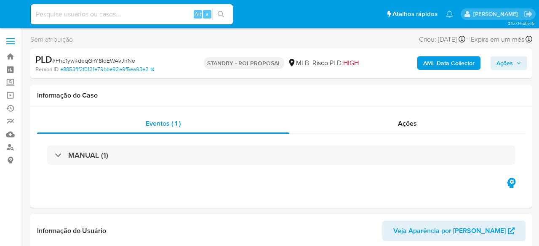
select select "10"
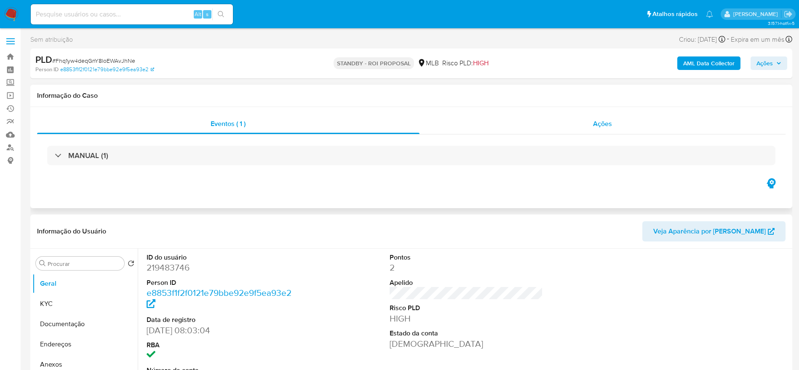
click at [538, 125] on div "Ações" at bounding box center [602, 124] width 366 height 20
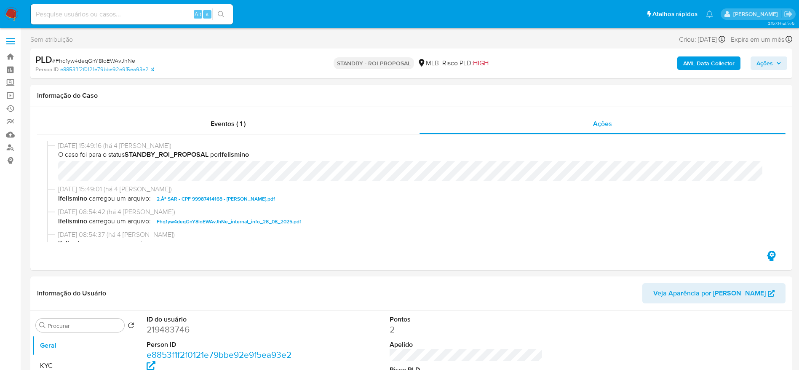
click at [101, 57] on span "# Fhq1yw4deqGnY8loEWAvJhNe" at bounding box center [93, 60] width 83 height 8
copy span "Fhq1yw4deqGnY8loEWAvJhNe"
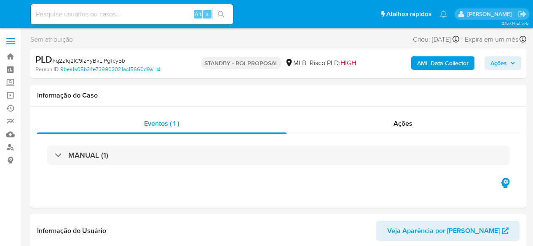
select select "10"
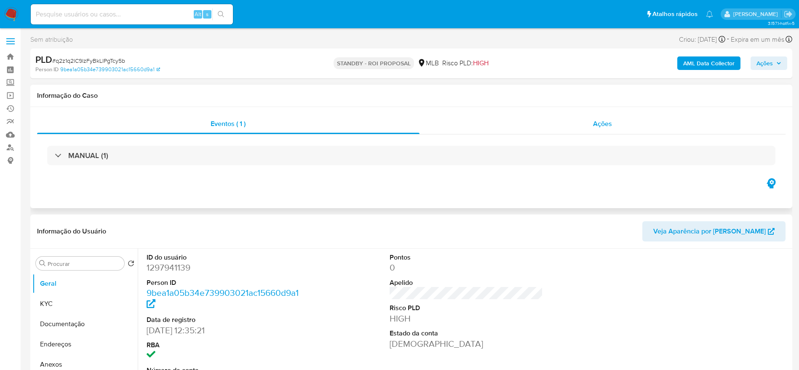
click at [480, 124] on div "Ações" at bounding box center [602, 124] width 366 height 20
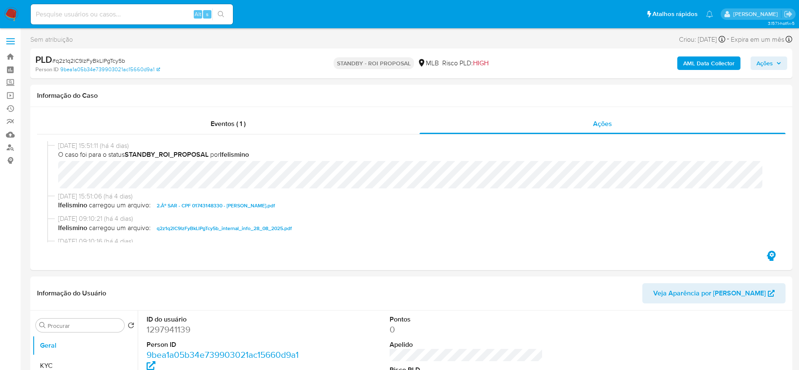
click at [108, 62] on span "# q2z1q2lC9lzFyBkLlPgTcy5b" at bounding box center [88, 60] width 73 height 8
copy span "q2z1q2lC9lzFyBkLlPgTcy5b"
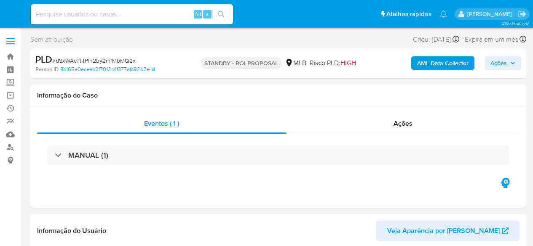
select select "10"
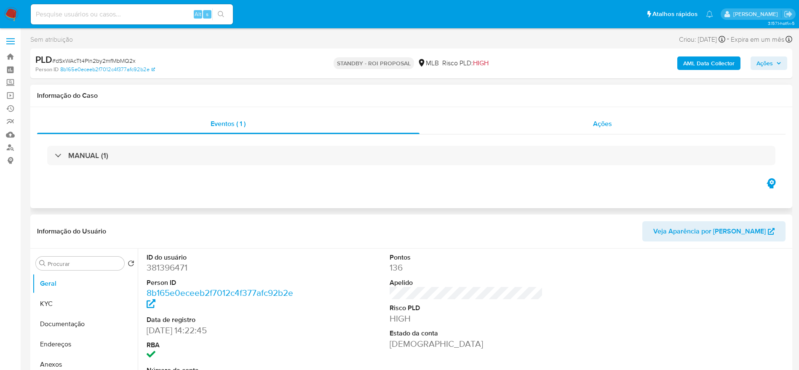
click at [532, 127] on div "Ações" at bounding box center [602, 124] width 366 height 20
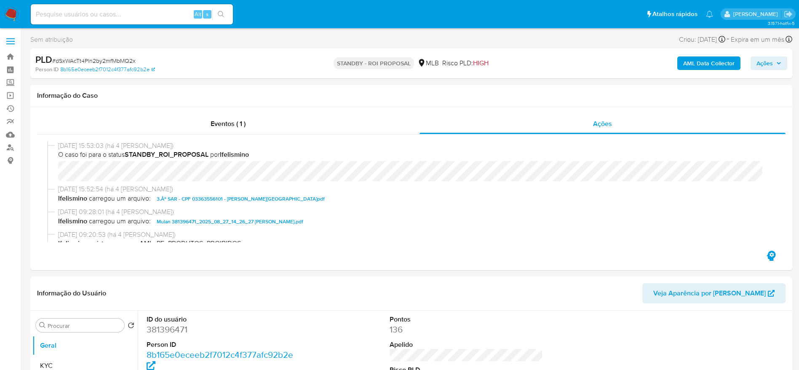
click at [109, 60] on span "# dSxWAcTt4Pln2by2mfMbMQ2x" at bounding box center [93, 60] width 83 height 8
copy span "dSxWAcTt4Pln2by2mfMbMQ2x"
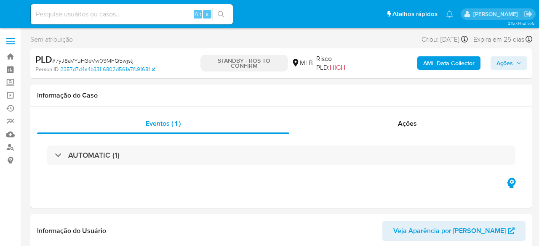
select select "10"
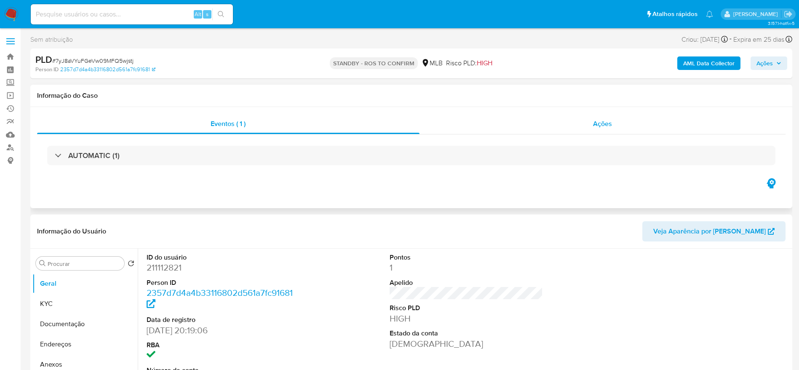
click at [528, 128] on div "Ações" at bounding box center [602, 124] width 366 height 20
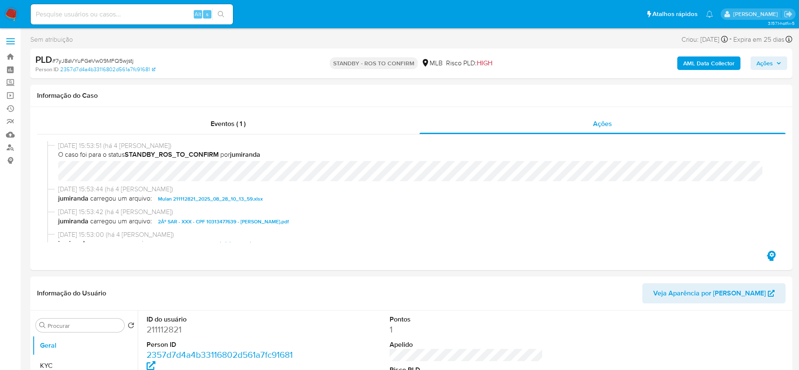
click at [96, 58] on span "# 7yJ8aVYuFGeVw09MFQ5wjstj" at bounding box center [92, 60] width 81 height 8
copy span "7yJ8aVYuFGeVw09MFQ5wjstj"
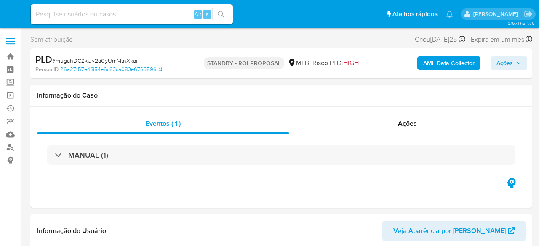
select select "10"
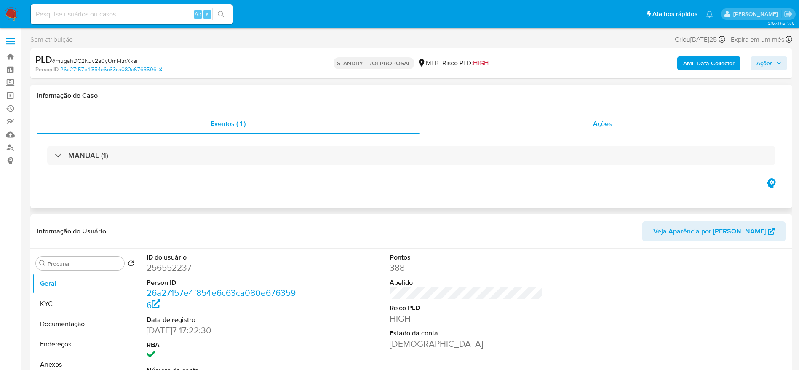
click at [538, 121] on div "Ações" at bounding box center [602, 124] width 366 height 20
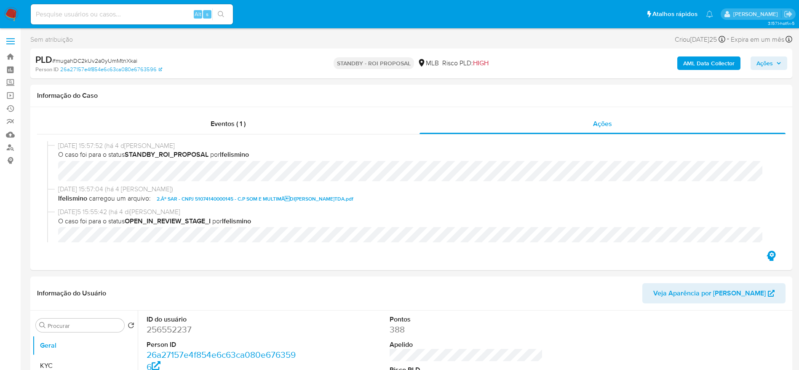
click at [104, 57] on span "# mugahDC2kUv2a0yUmMtnXkai" at bounding box center [94, 60] width 85 height 8
copy span "mugahDC2kUv2a0yUmMtnXkai"
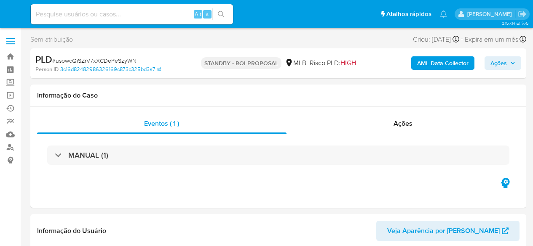
select select "10"
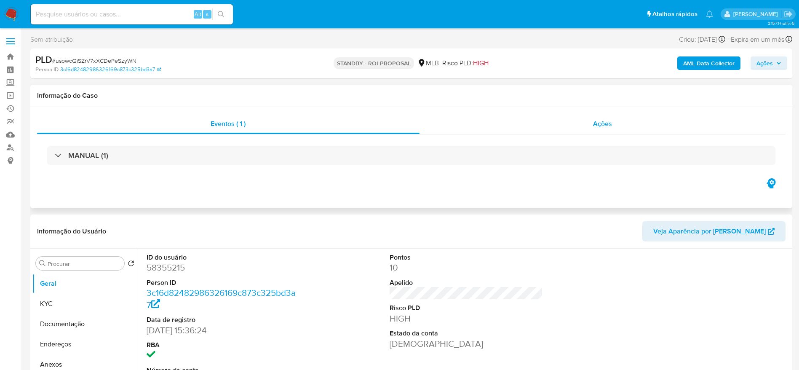
click at [493, 119] on div "Ações" at bounding box center [602, 124] width 366 height 20
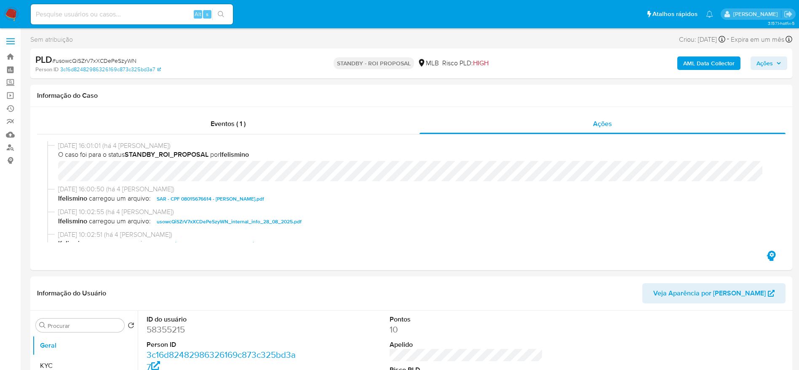
click at [109, 58] on span "# usowcQiSZrV7xXCDePeSzyWN" at bounding box center [94, 60] width 84 height 8
copy span "usowcQiSZrV7xXCDePeSzyWN"
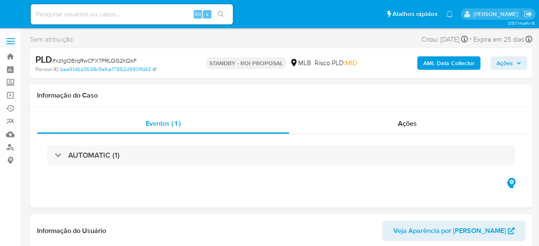
select select "10"
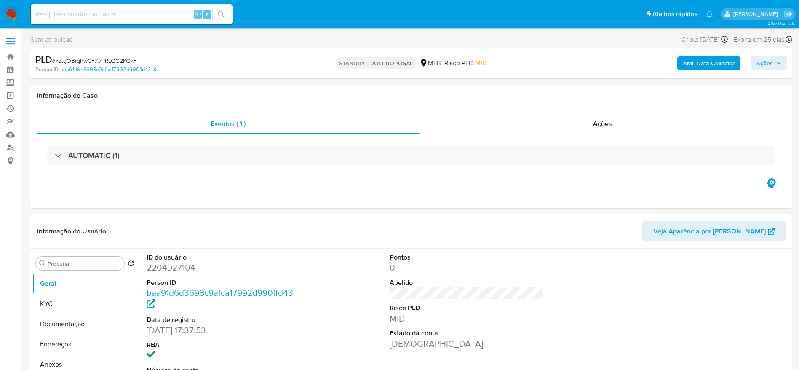
click at [110, 56] on span "# xztgOBrqRwCFX7PRLQG2KQkF" at bounding box center [94, 60] width 85 height 8
click at [538, 130] on div "Ações" at bounding box center [602, 124] width 366 height 20
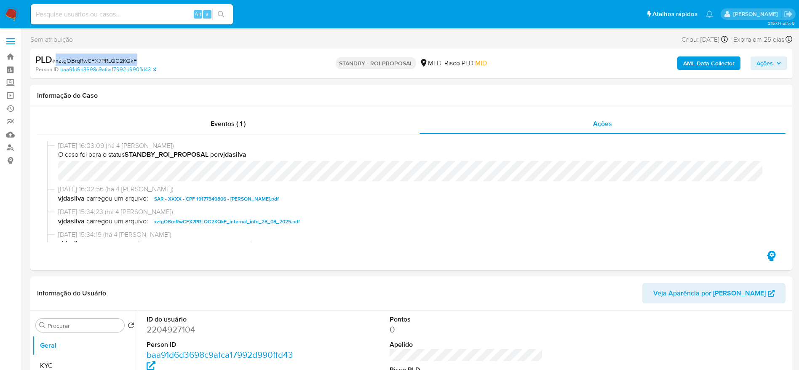
click at [103, 52] on div "PLD # xztgOBrqRwCFX7PRLQG2KQkF Person ID baa91d6d3698c9afca17992d990ffd43 STAND…" at bounding box center [411, 63] width 762 height 30
click at [109, 60] on span "# xztgOBrqRwCFX7PRLQG2KQkF" at bounding box center [94, 60] width 85 height 8
copy span "xztgOBrqRwCFX7PRLQG2KQkF"
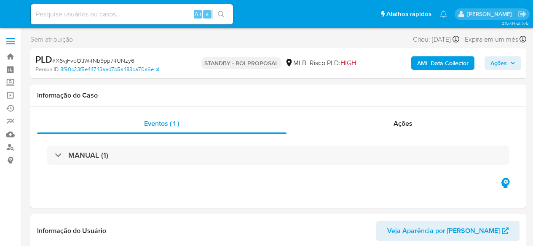
select select "10"
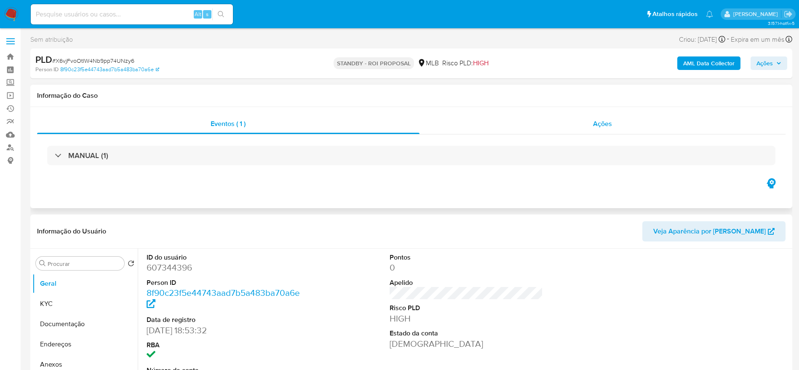
click at [532, 125] on div "Ações" at bounding box center [602, 124] width 366 height 20
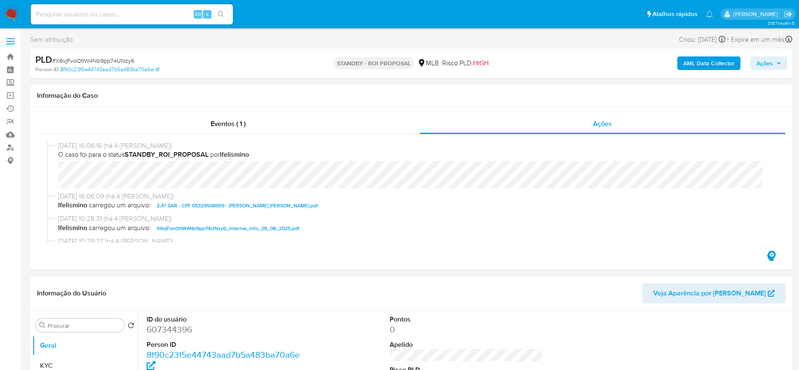
click at [115, 57] on span "# X6vjFvoOtIW4Nb9pp74UNzy6" at bounding box center [93, 60] width 82 height 8
copy span "X6vjFvoOtIW4Nb9pp74UNzy6"
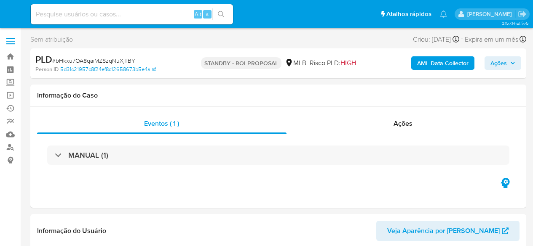
select select "10"
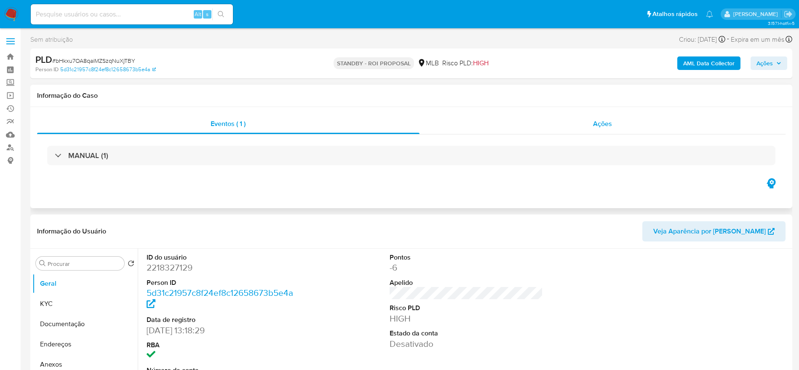
click at [485, 120] on div "Ações" at bounding box center [602, 124] width 366 height 20
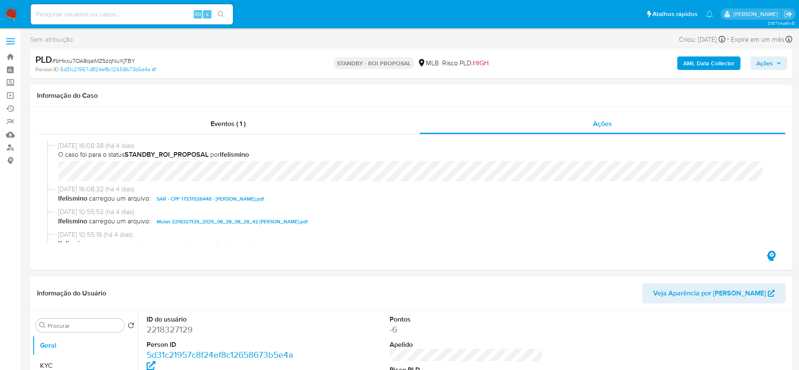
click at [112, 61] on span "# bHkxu7OA8qaiMZSzqNuXjTBY" at bounding box center [93, 60] width 83 height 8
copy span "bHkxu7OA8qaiMZSzqNuXjTBY"
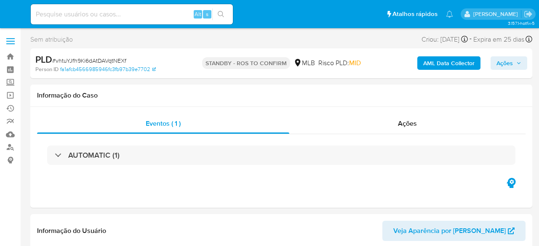
select select "10"
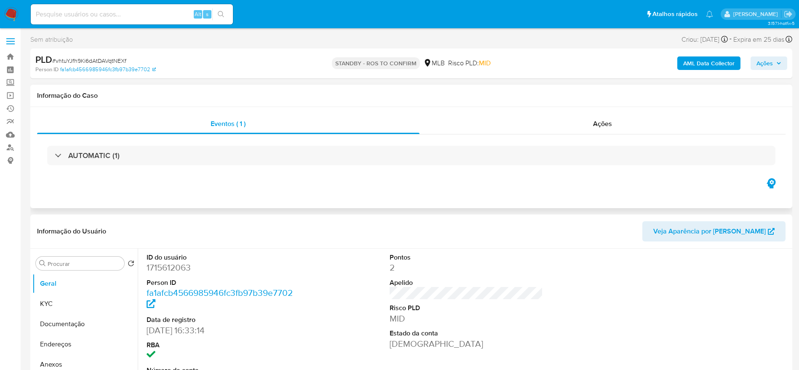
click at [538, 134] on div "AUTOMATIC (1)" at bounding box center [411, 155] width 748 height 42
click at [538, 123] on div "Ações" at bounding box center [602, 124] width 366 height 20
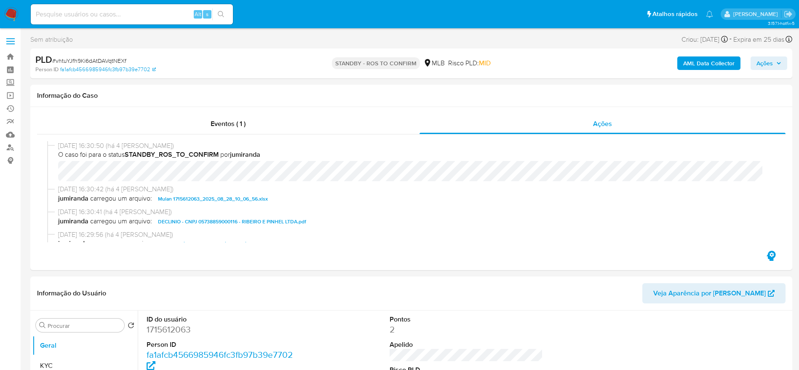
click at [114, 57] on span "# vhtuYJfh9Ki6dAtDAVqtNEXf" at bounding box center [89, 60] width 74 height 8
copy span "vhtuYJfh9Ki6dAtDAVqtNEXf"
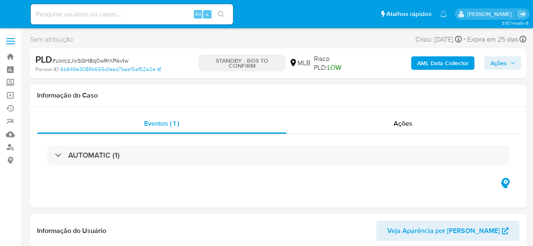
select select "10"
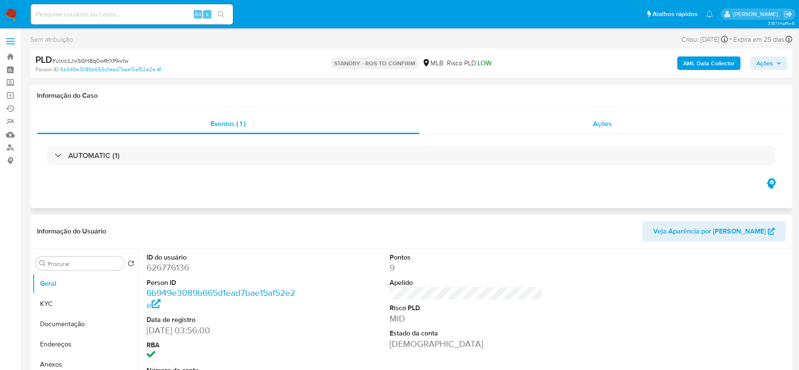
click at [524, 133] on div "Ações" at bounding box center [602, 124] width 366 height 20
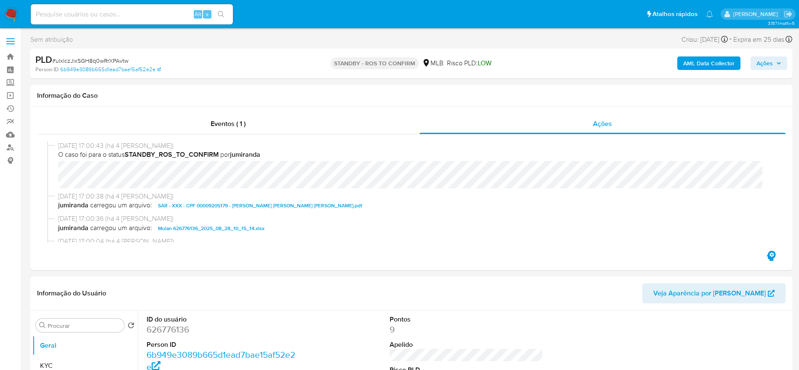
click at [97, 59] on span "# uIxIczJixSGH8q0wRrXPAvtw" at bounding box center [90, 60] width 76 height 8
copy span "uIxIczJixSGH8q0wRrXPAvtw"
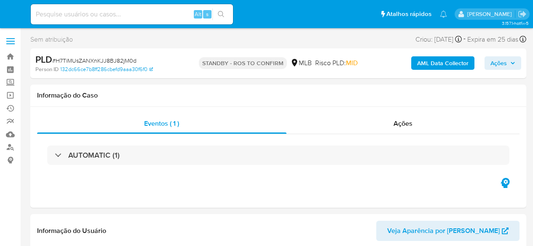
select select "10"
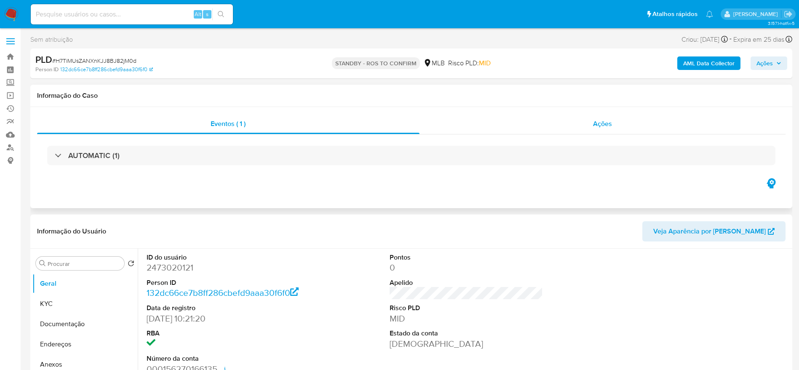
click at [509, 125] on div "Ações" at bounding box center [602, 124] width 366 height 20
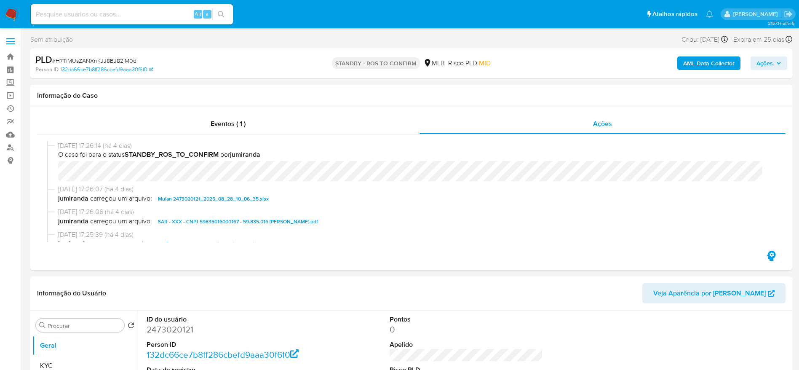
click at [94, 62] on span "# H7TiMUsZANXnKJJ8BJ82jM0d" at bounding box center [94, 60] width 84 height 8
copy span "H7TiMUsZANXnKJJ8BJ82jM0d"
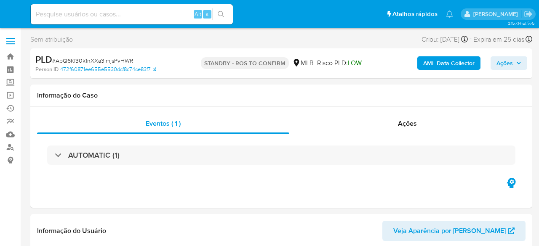
select select "10"
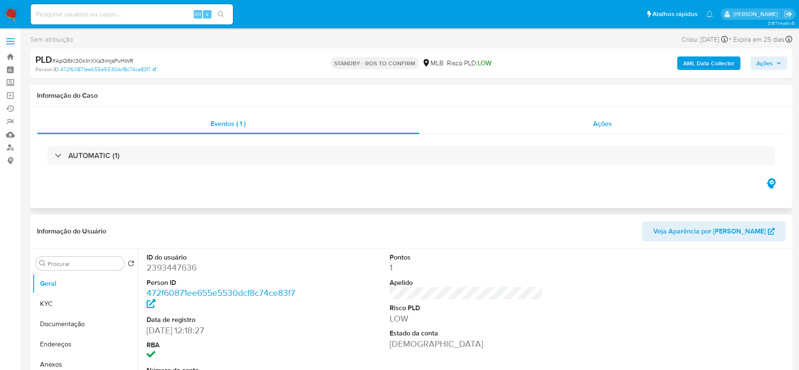
click at [527, 126] on div "Ações" at bounding box center [602, 124] width 366 height 20
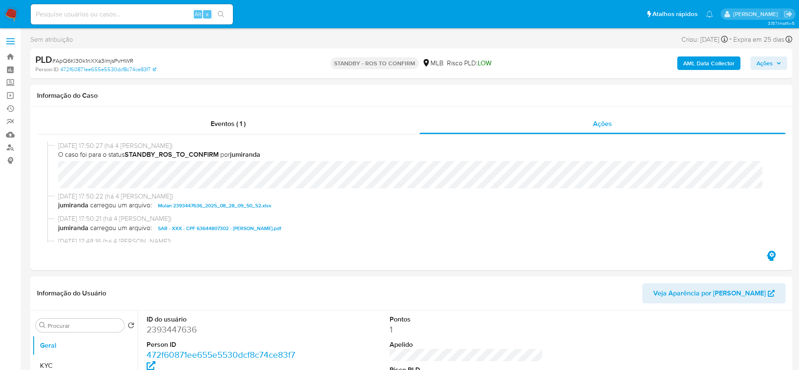
click at [102, 64] on span "# ApQ6Kl30k1nXXa3imjsPvHWR" at bounding box center [92, 60] width 81 height 8
copy span "ApQ6Kl30k1nXXa3imjsPvHWR"
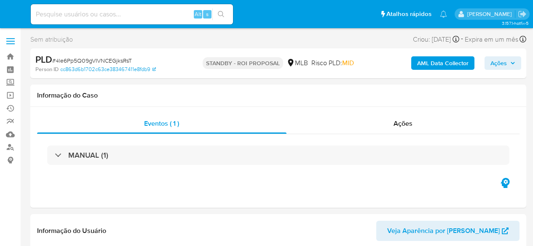
select select "10"
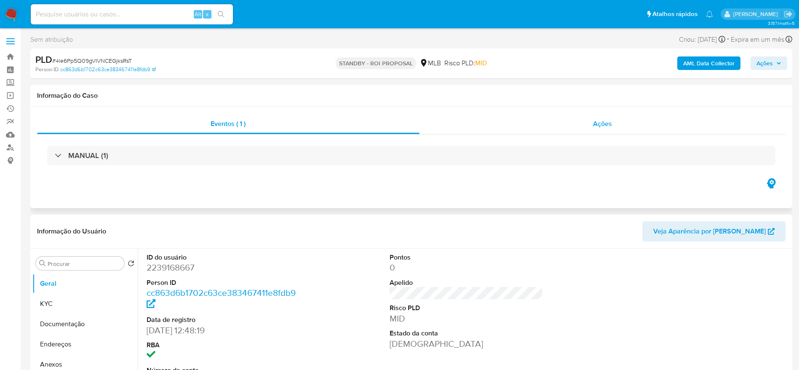
click at [532, 128] on div "Ações" at bounding box center [602, 124] width 366 height 20
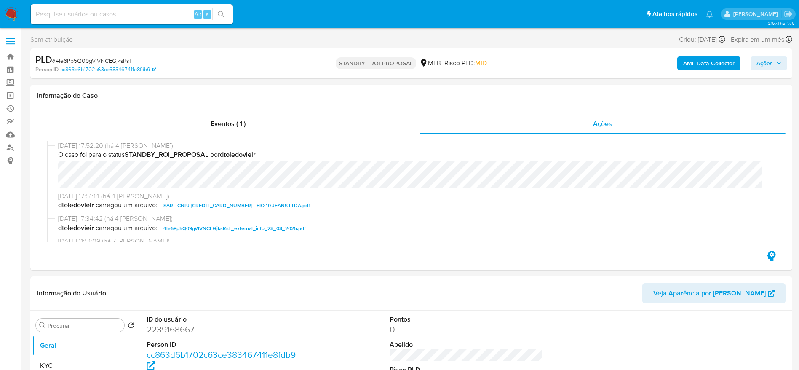
click at [99, 56] on div "PLD # 4le6Pp5Q09gVIVNCEGjksRsT" at bounding box center [159, 59] width 248 height 13
click at [103, 61] on span "# 4le6Pp5Q09gVIVNCEGjksRsT" at bounding box center [92, 60] width 80 height 8
copy span "4le6Pp5Q09gVIVNCEGjksRsT"
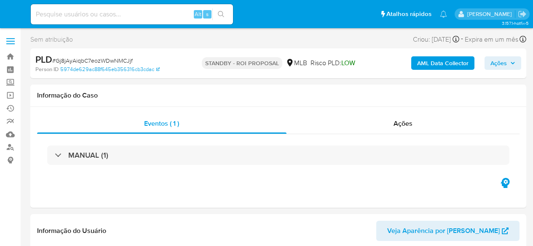
select select "10"
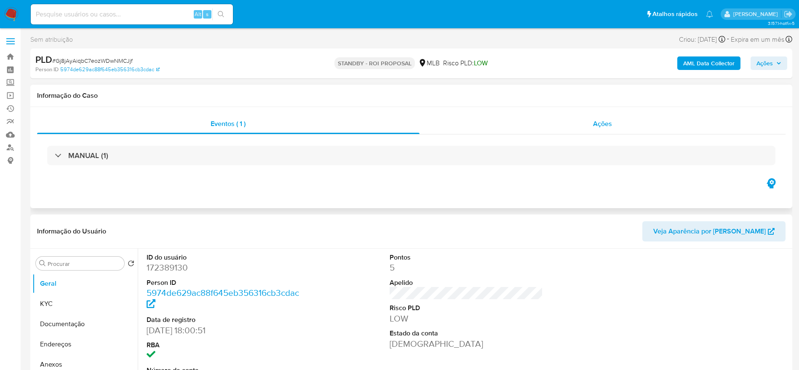
click at [532, 123] on div "Ações" at bounding box center [602, 124] width 366 height 20
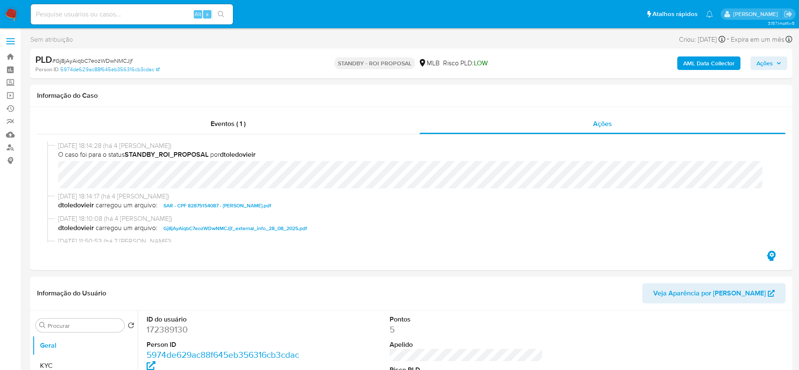
click at [106, 62] on span "# Gj8jAyAiqbC7eozWDwNMCJjf" at bounding box center [92, 60] width 80 height 8
copy span "Gj8jAyAiqbC7eozWDwNMCJjf"
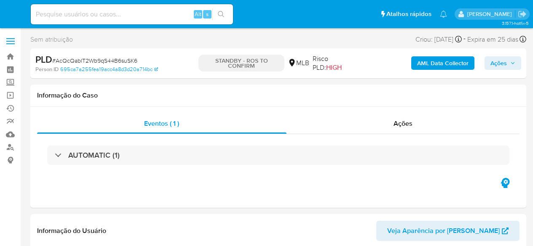
select select "10"
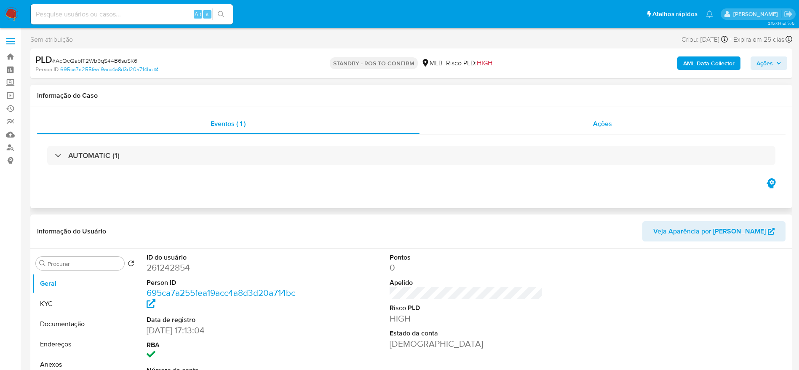
click at [532, 131] on div "Ações" at bounding box center [602, 124] width 366 height 20
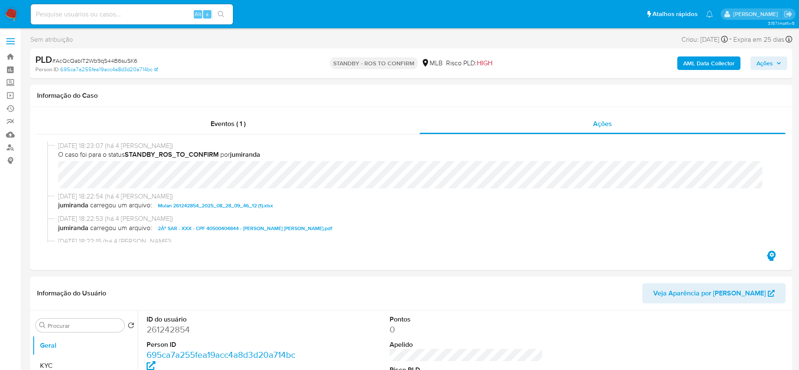
click at [109, 55] on div "PLD # AcQcQablT2Wb9qS44B6suSK6" at bounding box center [159, 59] width 248 height 13
copy span "AcQcQablT2Wb9qS44B6suSK6"
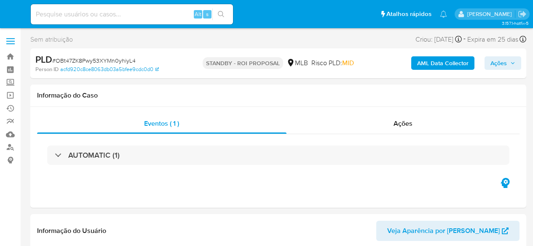
select select "10"
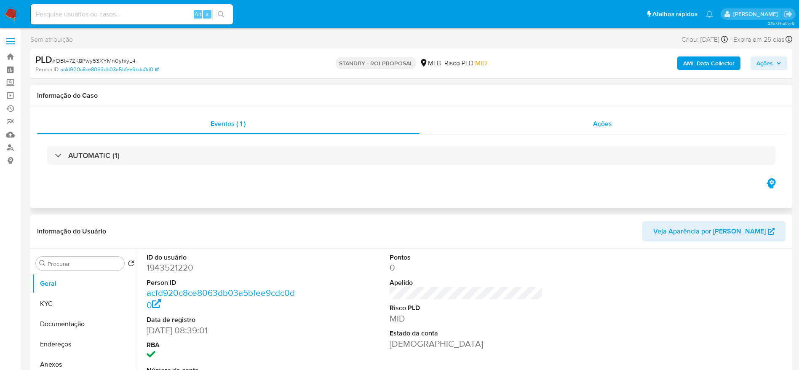
click at [532, 125] on div "Ações" at bounding box center [602, 124] width 366 height 20
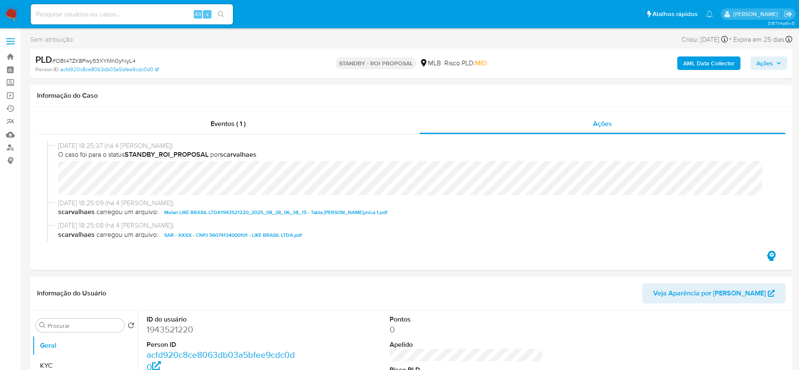
click at [101, 59] on span "# OBt47ZK8Pwy53XYMn0yhiyL4" at bounding box center [93, 60] width 83 height 8
copy span "OBt47ZK8Pwy53XYMn0yhiyL4"
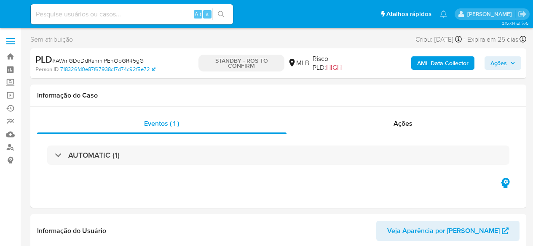
select select "10"
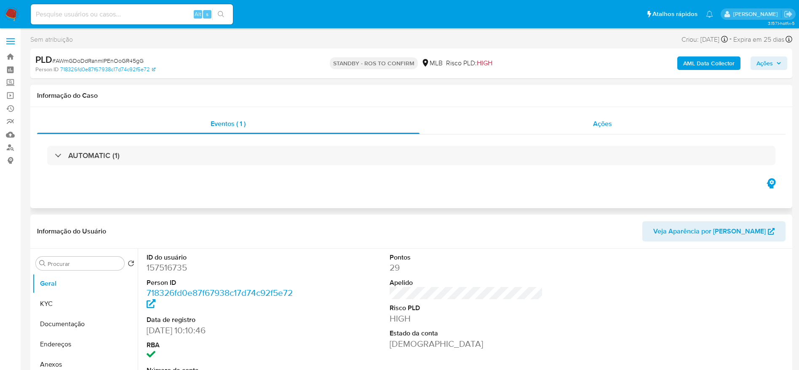
click at [532, 123] on div "Ações" at bounding box center [602, 124] width 366 height 20
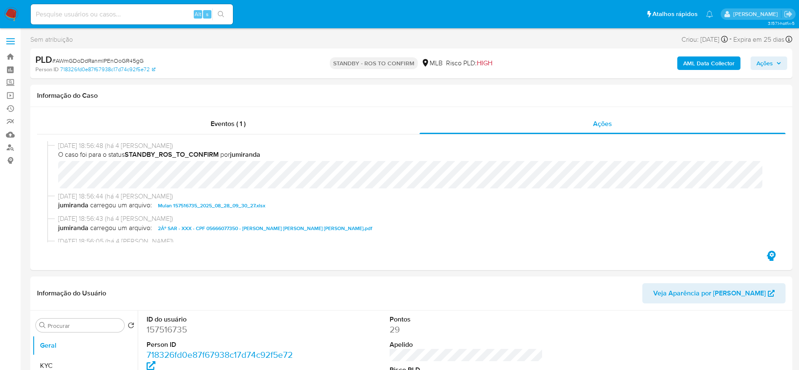
click at [130, 61] on span "# AWmGDoDdRanmlPEnOoGR45gG" at bounding box center [97, 60] width 91 height 8
copy span "AWmGDoDdRanmlPEnOoGR45gG"
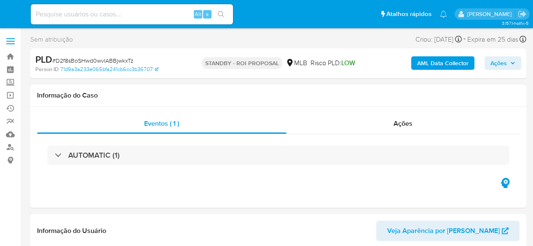
select select "10"
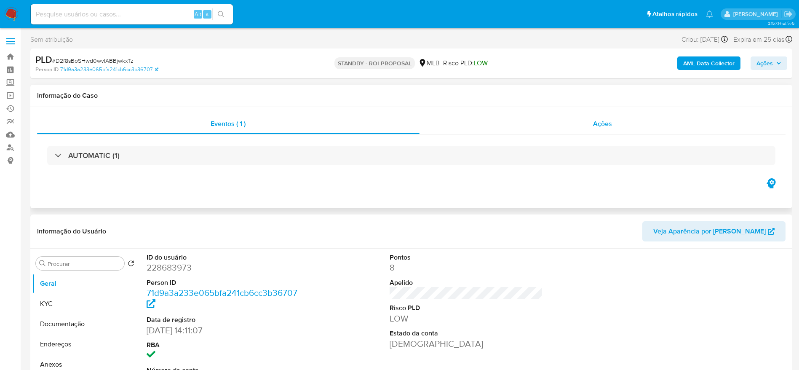
click at [532, 128] on div "Ações" at bounding box center [602, 124] width 366 height 20
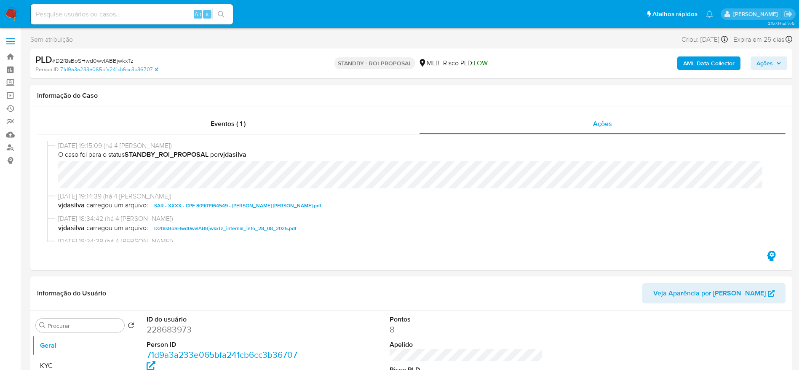
click at [115, 61] on span "# D2f8sBoSHwd0wvIABBjwkxTz" at bounding box center [92, 60] width 81 height 8
copy span "D2f8sBoSHwd0wvIABBjwkxTz"
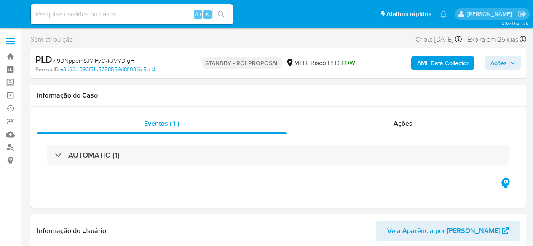
select select "10"
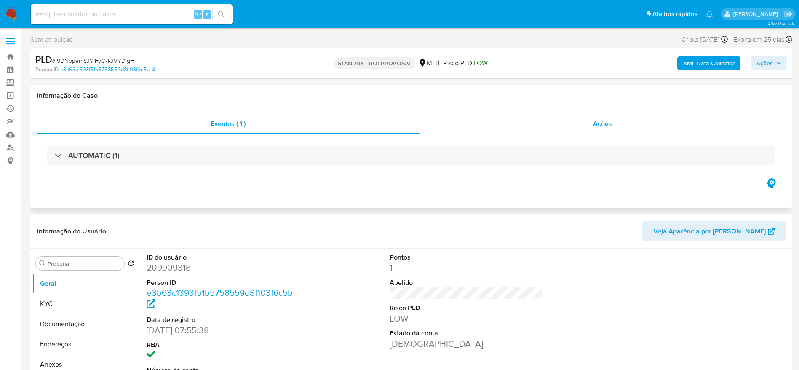
click at [469, 121] on div "Ações" at bounding box center [602, 124] width 366 height 20
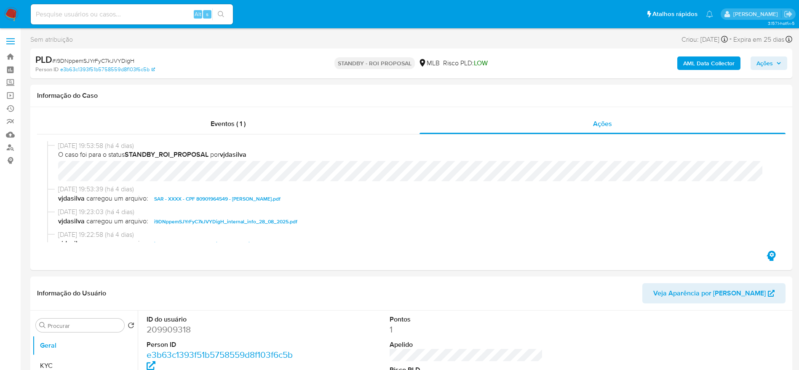
click at [123, 63] on span "# i9DNppemSJYrFyC7kJVYDigH" at bounding box center [93, 60] width 82 height 8
copy span "i9DNppemSJYrFyC7kJVYDigH"
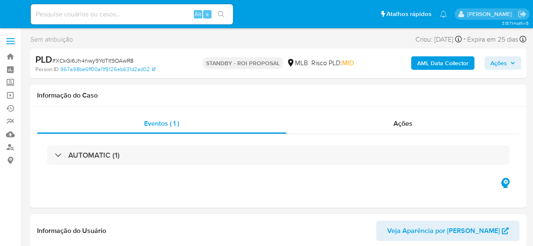
select select "10"
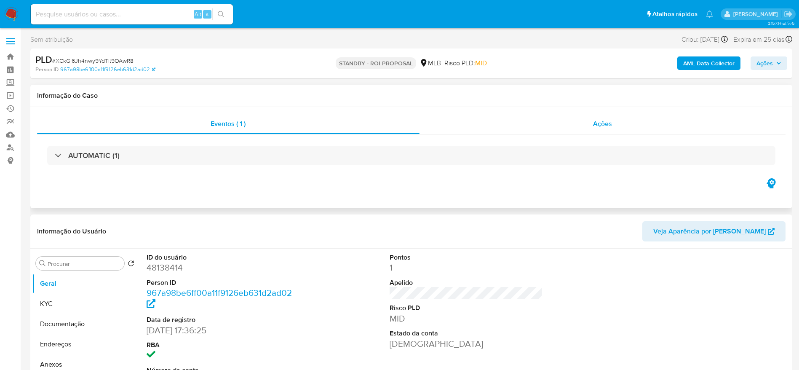
click at [532, 123] on div "Ações" at bounding box center [602, 124] width 366 height 20
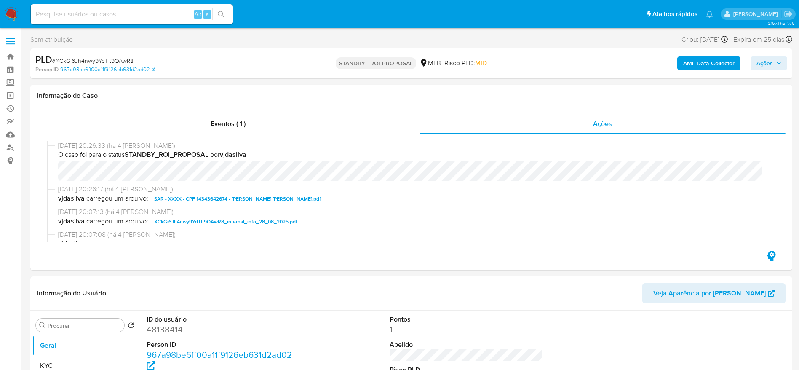
click at [91, 63] on span "# XCkGi6Jh4nwy9YdTlt9OAwR8" at bounding box center [92, 60] width 81 height 8
copy span "XCkGi6Jh4nwy9YdTlt9OAwR8"
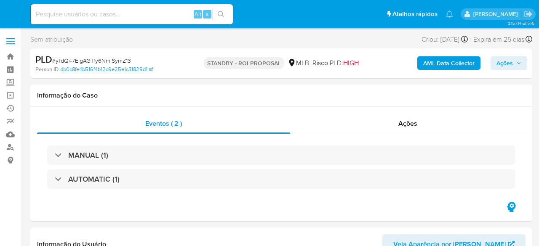
select select "10"
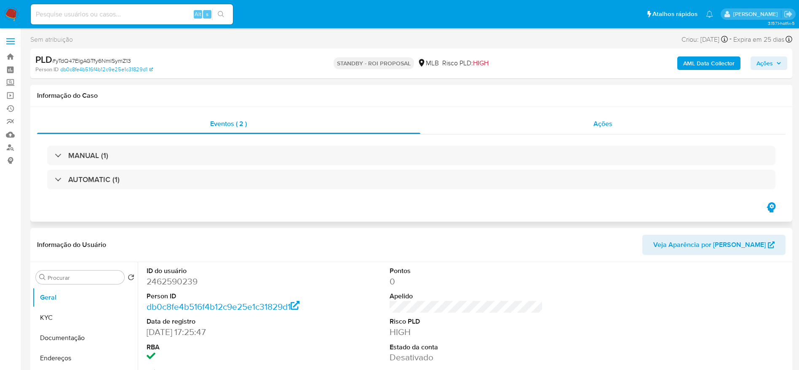
click at [527, 125] on div "Ações" at bounding box center [602, 124] width 365 height 20
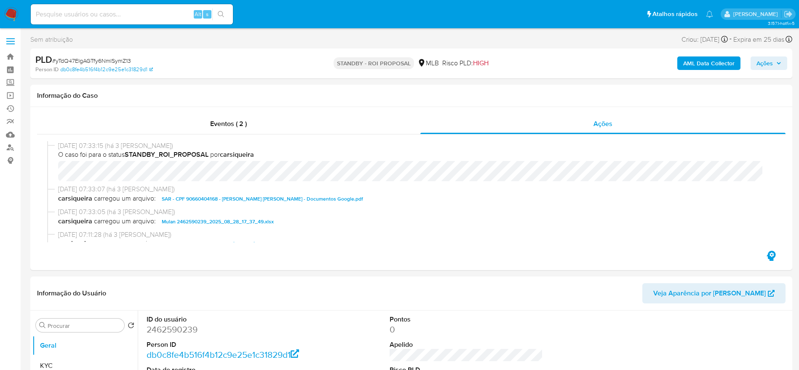
click at [128, 60] on span "# yTdQ47EIgAGTfy6NmlSymZ13" at bounding box center [91, 60] width 79 height 8
copy span "yTdQ47EIgAGTfy6NmlSymZ13"
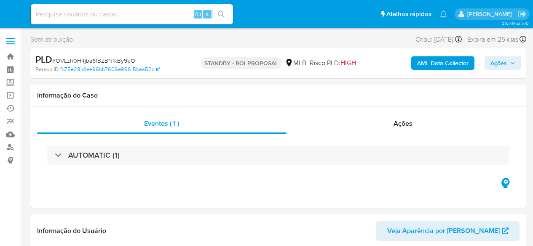
select select "10"
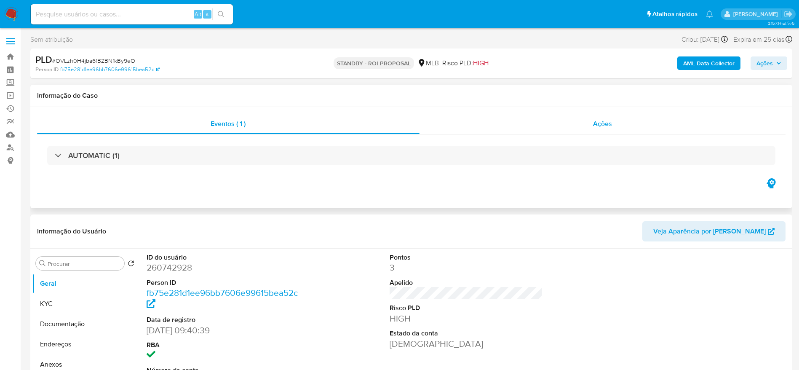
click at [521, 124] on div "Ações" at bounding box center [602, 124] width 366 height 20
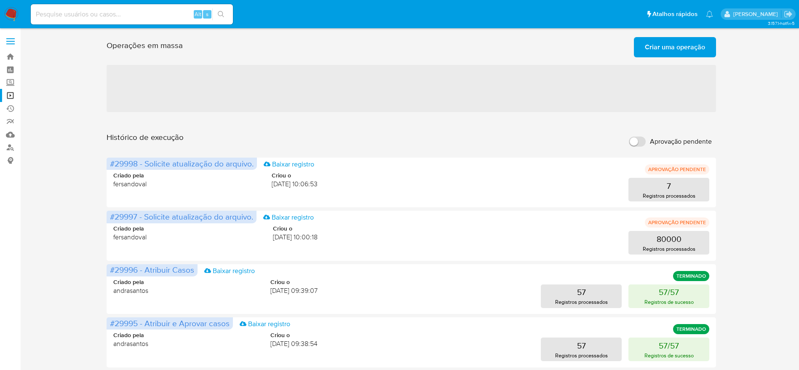
click at [673, 45] on span "Criar uma operação" at bounding box center [675, 47] width 60 height 19
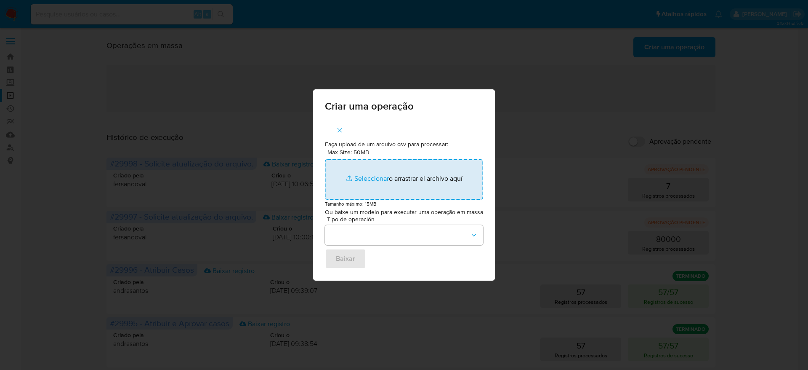
click at [380, 186] on input "Max Size: 50MB Seleccionar archivos" at bounding box center [404, 179] width 158 height 40
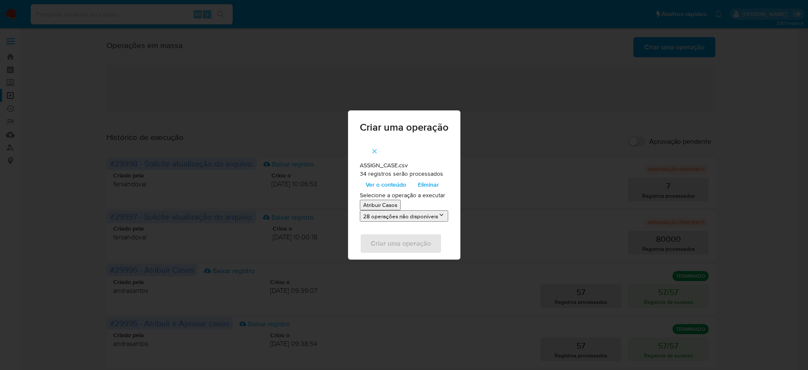
click at [383, 188] on span "Ver o conteúdo" at bounding box center [386, 184] width 40 height 12
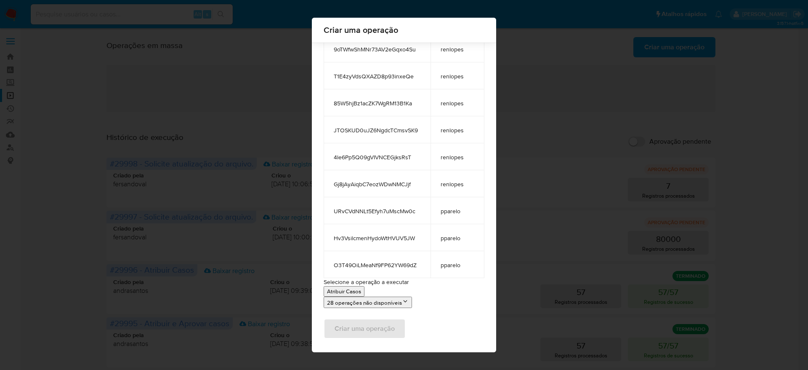
scroll to position [753, 0]
click at [340, 294] on button "Atribuir Casos" at bounding box center [344, 290] width 41 height 11
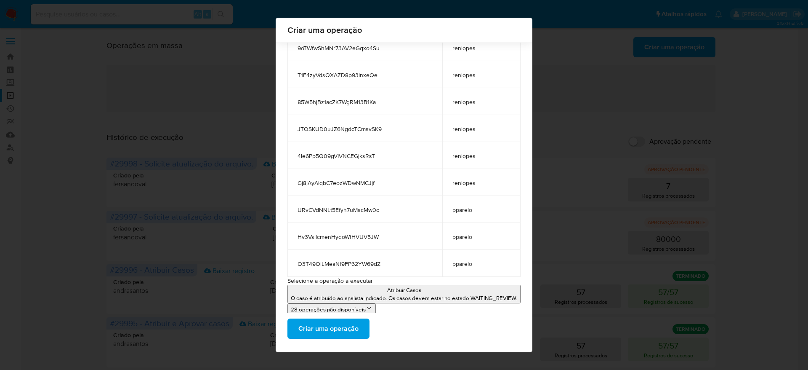
click at [340, 328] on span "Criar uma operação" at bounding box center [328, 328] width 60 height 19
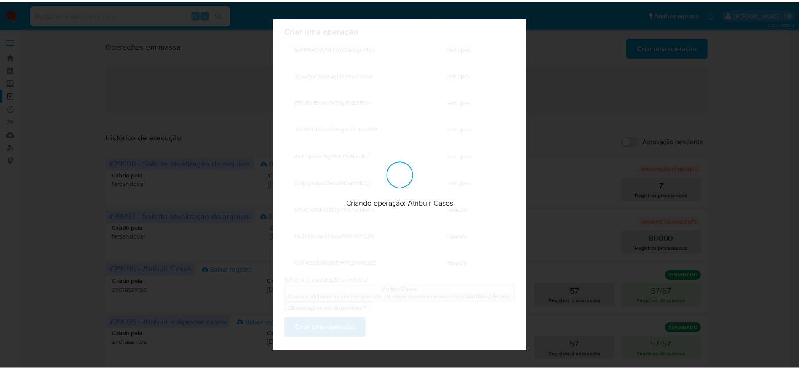
scroll to position [0, 0]
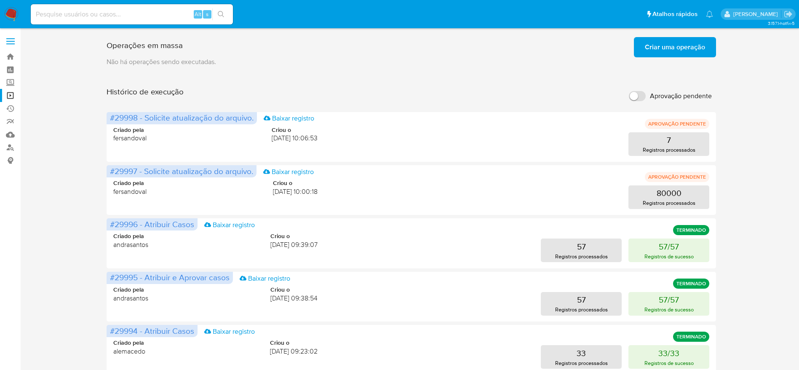
click at [107, 8] on div "Alt s" at bounding box center [132, 14] width 202 height 20
click at [109, 11] on input at bounding box center [132, 14] width 202 height 11
paste input "jyBEUsa9HZsYpyYNBwgwnbNQ"
type input "jyBEUsa9HZsYpyYNBwgwnbNQ"
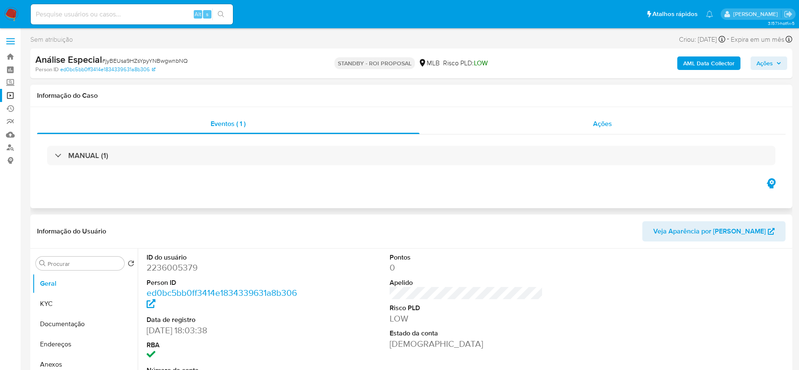
click at [545, 126] on div "Ações" at bounding box center [602, 124] width 366 height 20
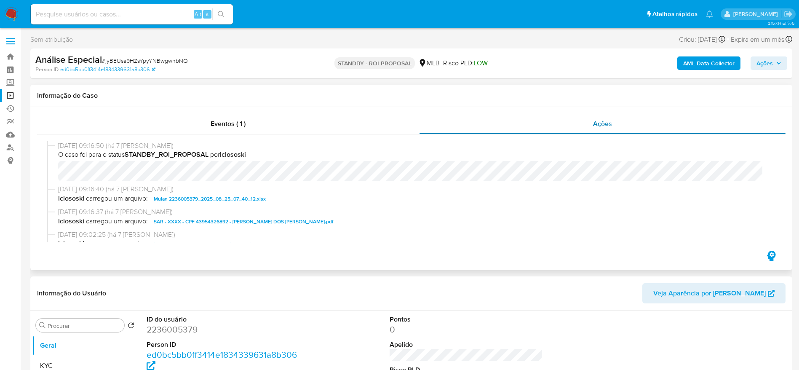
select select "10"
click at [17, 9] on img at bounding box center [11, 14] width 14 height 14
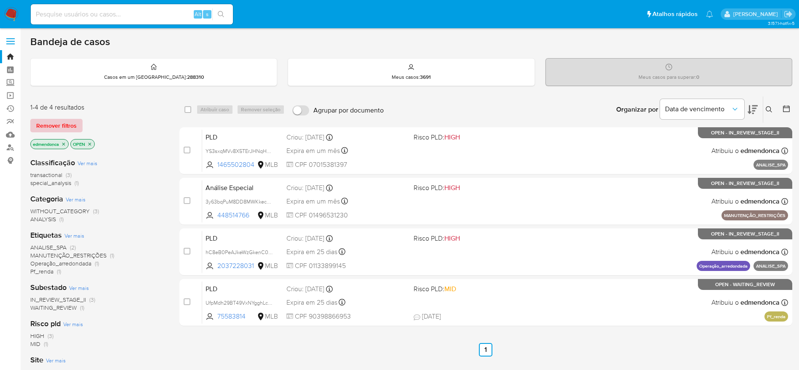
click at [66, 126] on span "Remover filtros" at bounding box center [56, 126] width 40 height 12
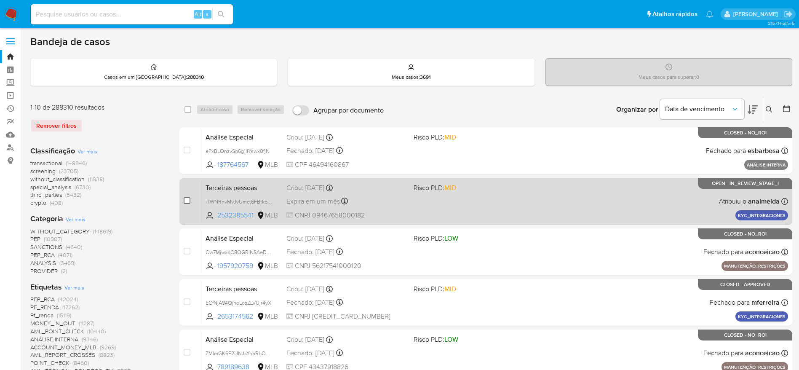
click at [184, 200] on input "checkbox" at bounding box center [187, 200] width 7 height 7
checkbox input "true"
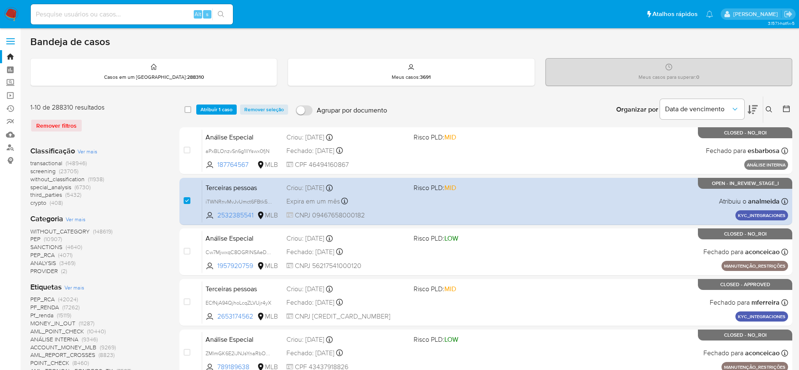
click at [217, 102] on div "select-all-cases-checkbox Atribuir 1 caso Remover seleção Agrupar por documento…" at bounding box center [485, 109] width 613 height 26
click at [217, 110] on span "Atribuir 1 caso" at bounding box center [216, 109] width 32 height 8
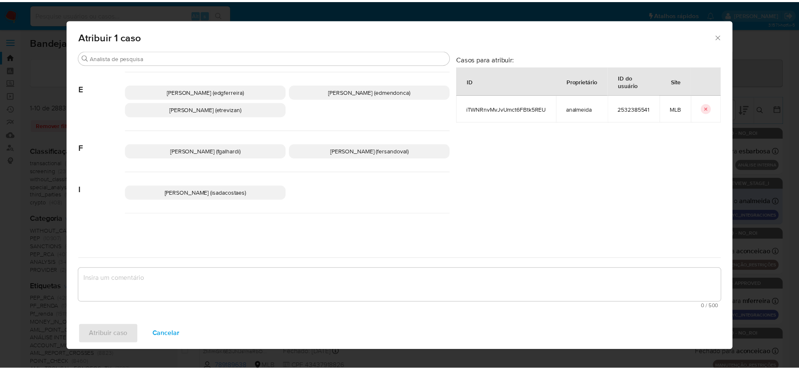
scroll to position [253, 0]
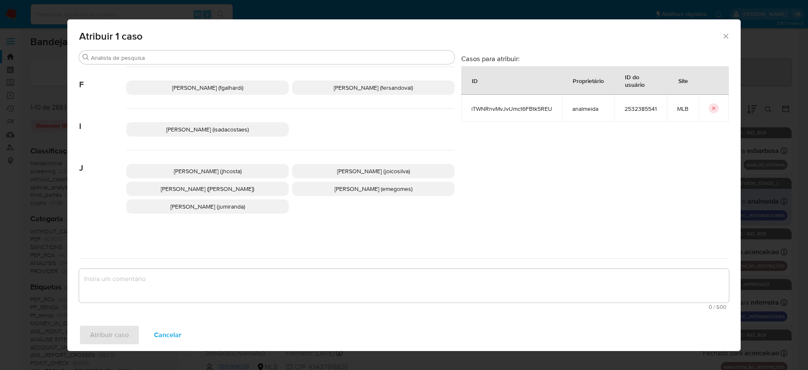
click at [726, 35] on icon "Fechar a janela" at bounding box center [726, 36] width 5 height 5
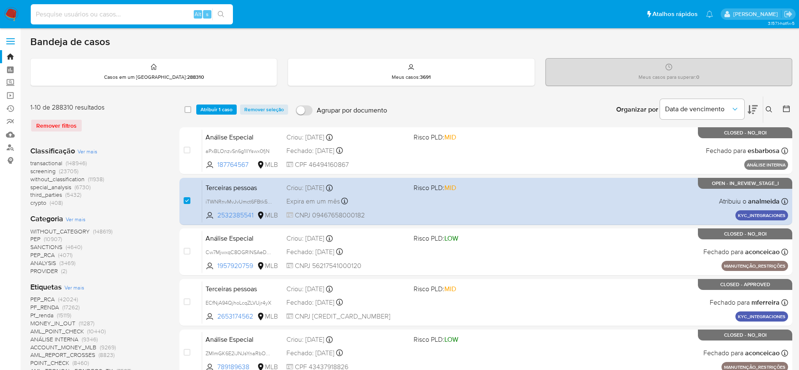
click at [137, 11] on input at bounding box center [132, 14] width 202 height 11
paste input "JvBbsWdAX7FjXrtr9lUkGLJy"
type input "JvBbsWdAX7FjXrtr9lUkGLJy"
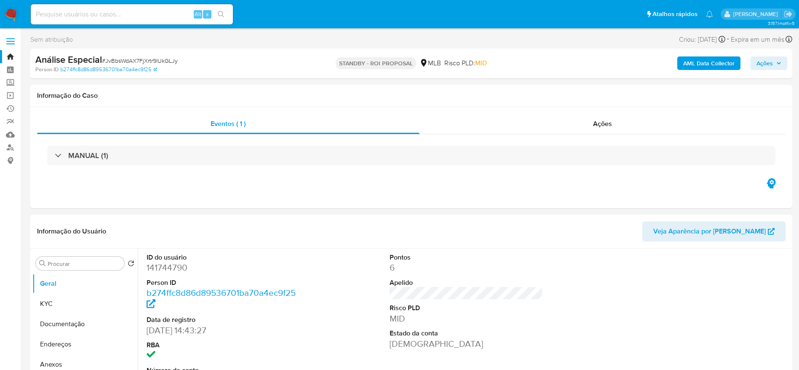
select select "10"
click at [118, 15] on input at bounding box center [132, 14] width 202 height 11
paste input "q2z1q2lC9lzFyBkLlPgTcy5b"
type input "q2z1q2lC9lzFyBkLlPgTcy5b"
select select "10"
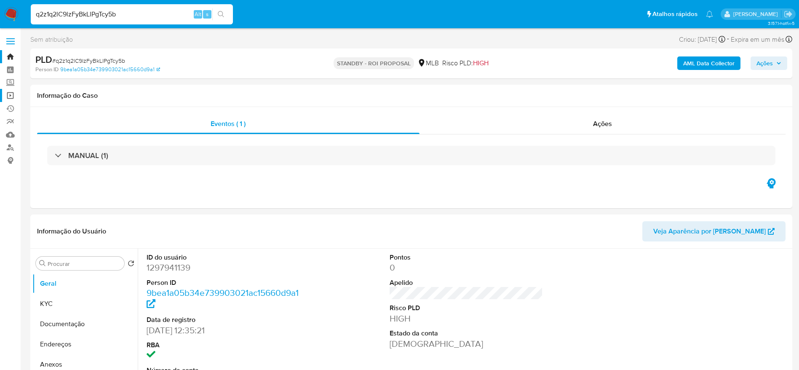
click at [11, 96] on link "Operações em massa" at bounding box center [50, 95] width 100 height 13
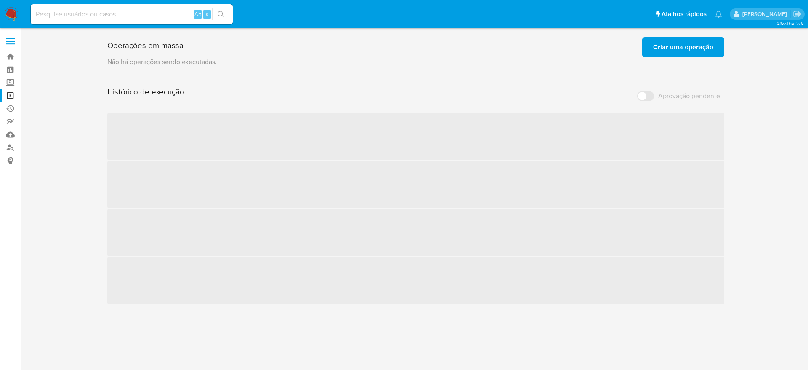
click at [678, 49] on span "Criar uma operação" at bounding box center [683, 47] width 60 height 19
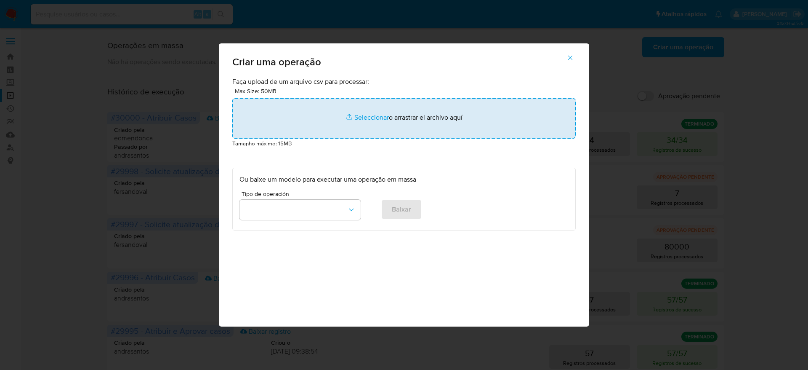
click at [424, 110] on input "file" at bounding box center [404, 118] width 344 height 40
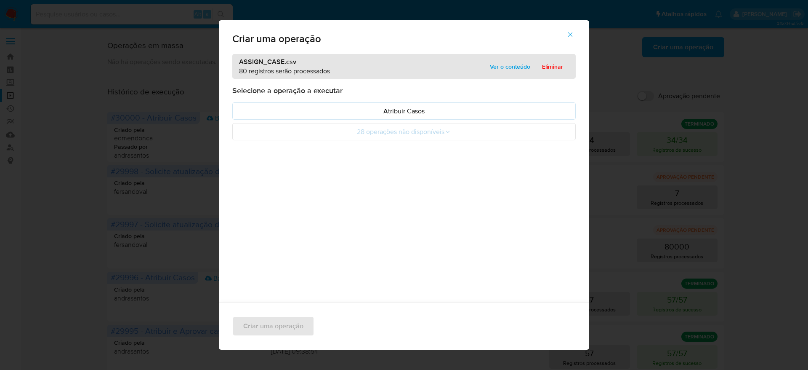
click at [515, 66] on span "Ver o conteúdo" at bounding box center [510, 67] width 40 height 12
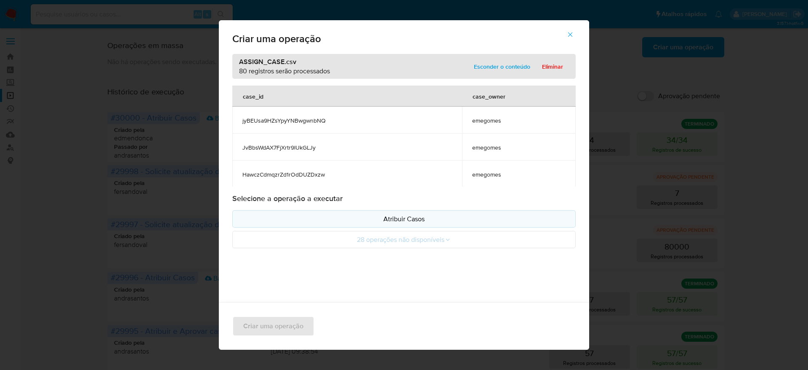
click at [426, 218] on p "Atribuir Casos" at bounding box center [404, 219] width 329 height 10
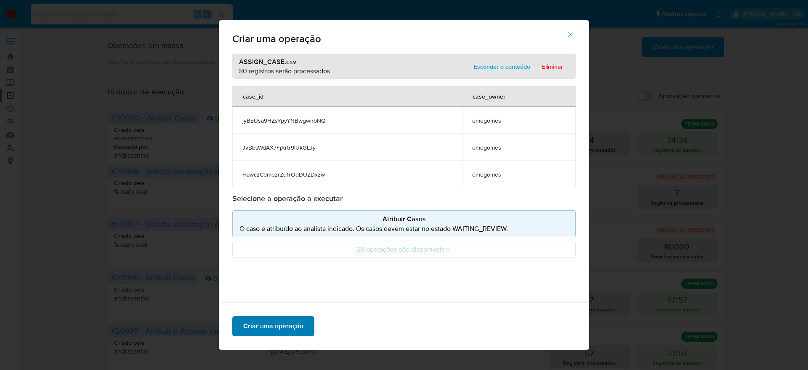
click at [296, 321] on span "Criar uma operação" at bounding box center [273, 326] width 60 height 19
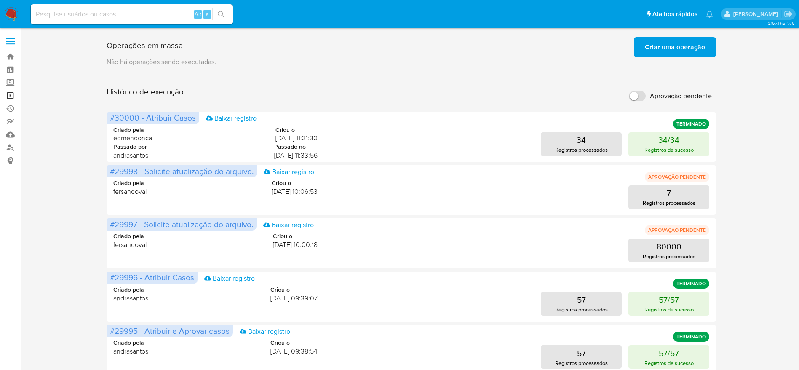
click at [15, 95] on link "Operações em massa" at bounding box center [50, 95] width 100 height 13
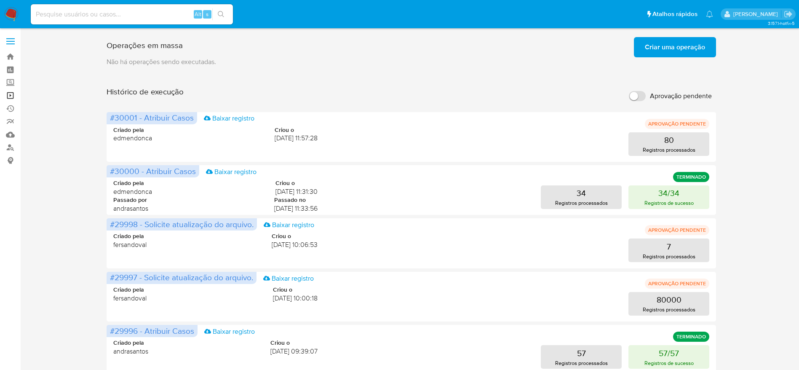
click at [11, 96] on link "Operações em massa" at bounding box center [50, 95] width 100 height 13
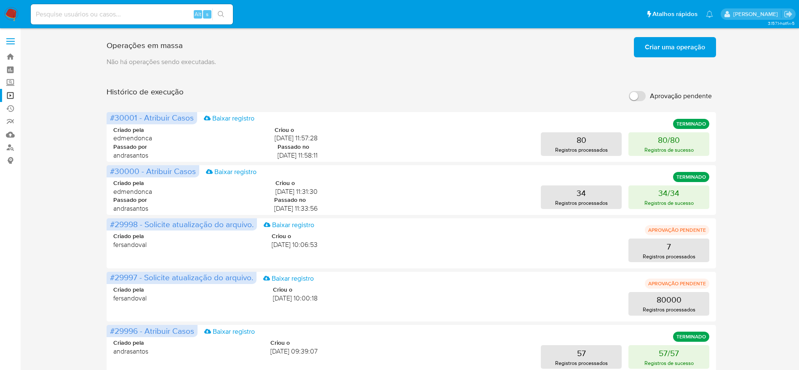
click at [8, 16] on img at bounding box center [11, 14] width 14 height 14
